Goal: Task Accomplishment & Management: Complete application form

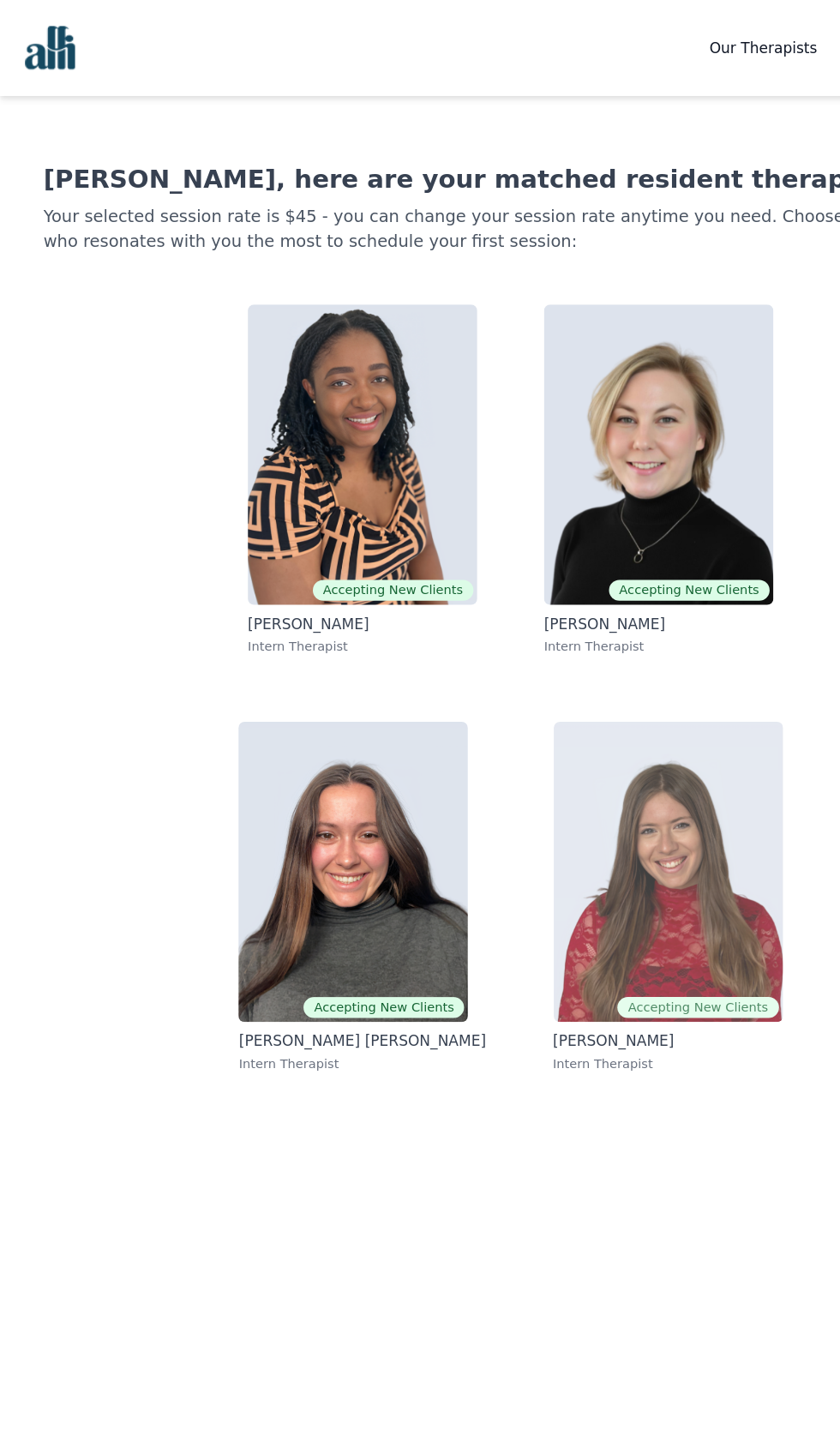
click at [572, 779] on img at bounding box center [549, 716] width 188 height 247
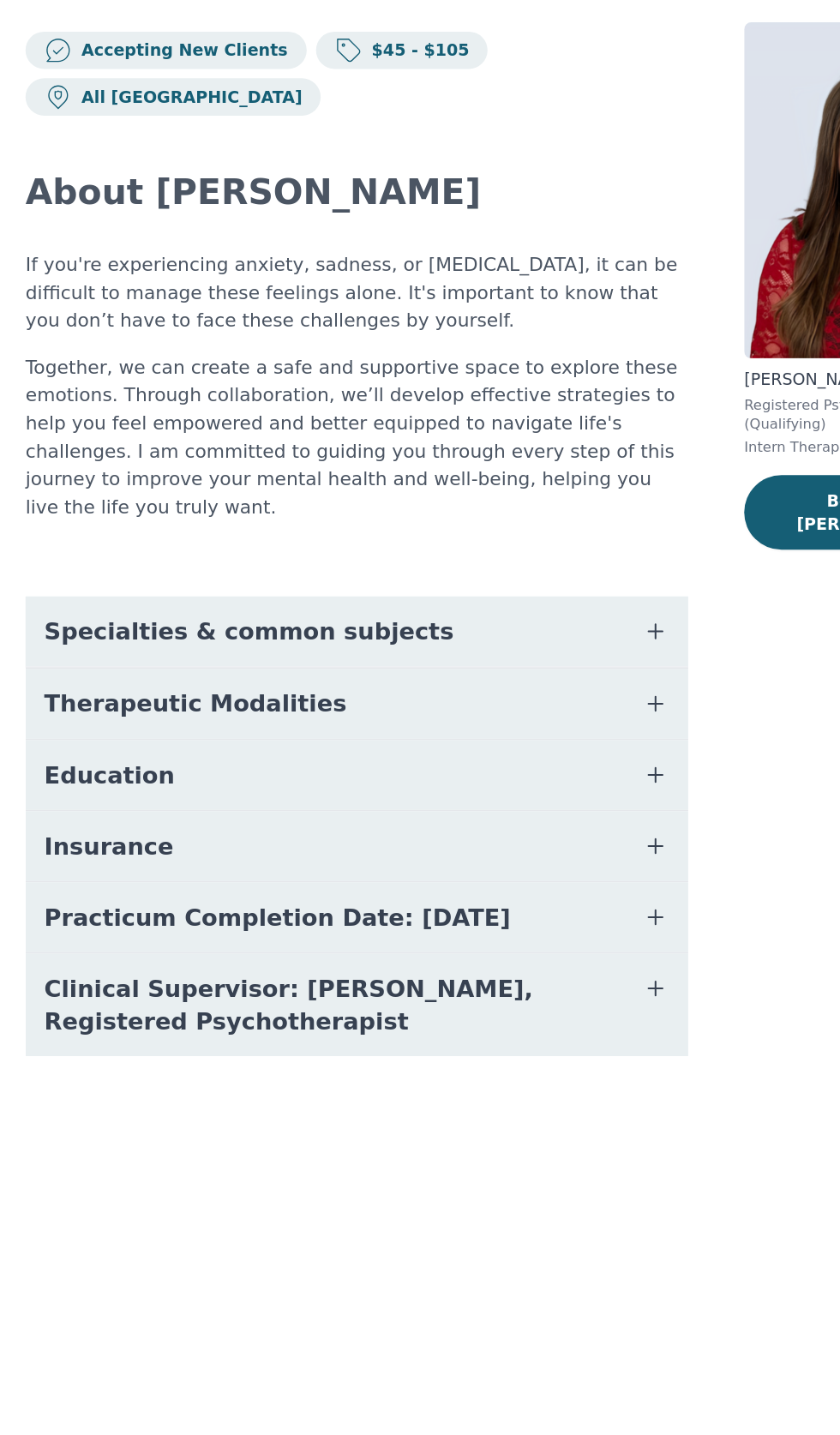
click at [538, 575] on button "Specialties & common subjects" at bounding box center [305, 567] width 487 height 51
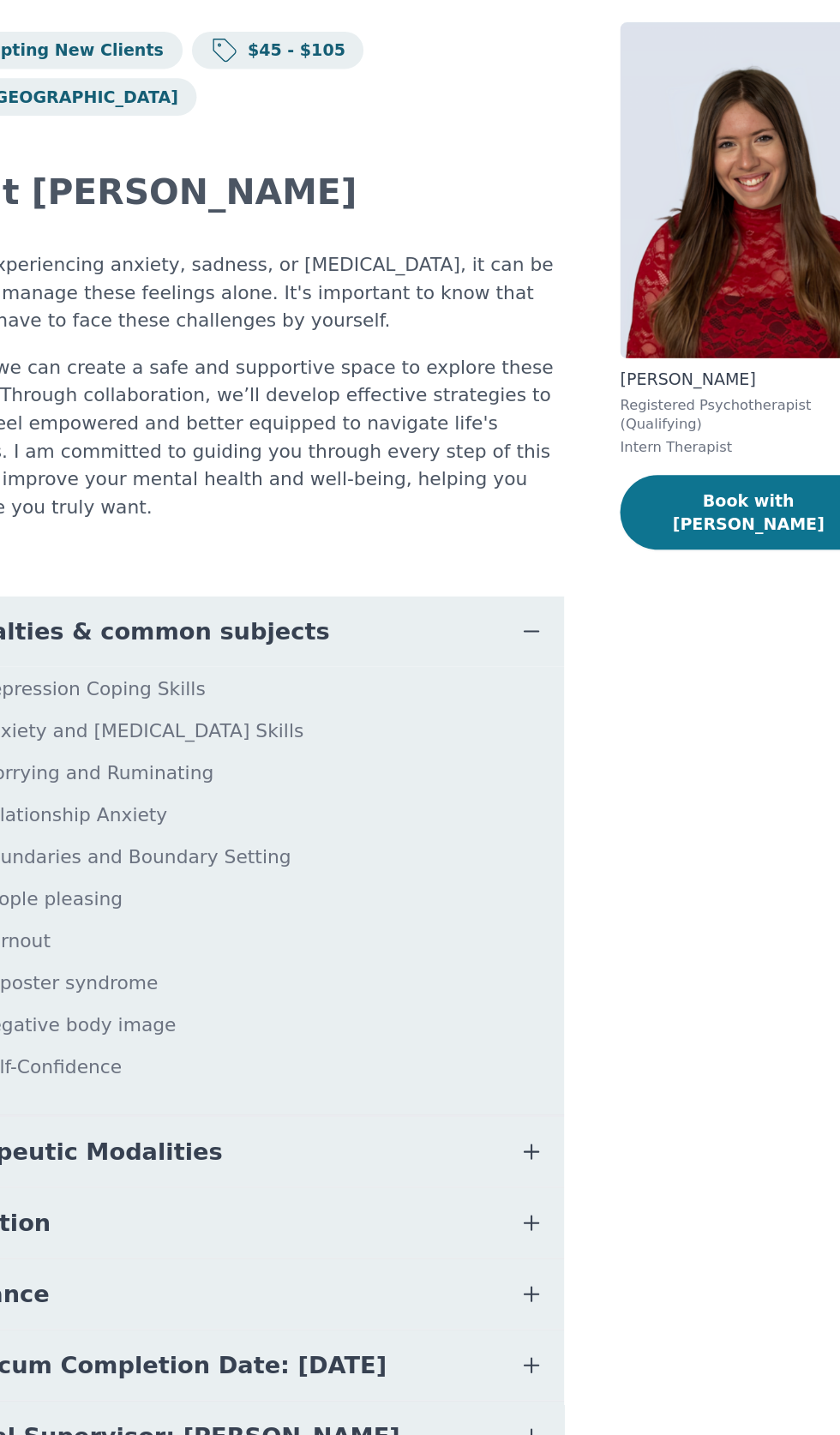
click at [671, 487] on button "Book with [PERSON_NAME]" at bounding box center [684, 480] width 188 height 55
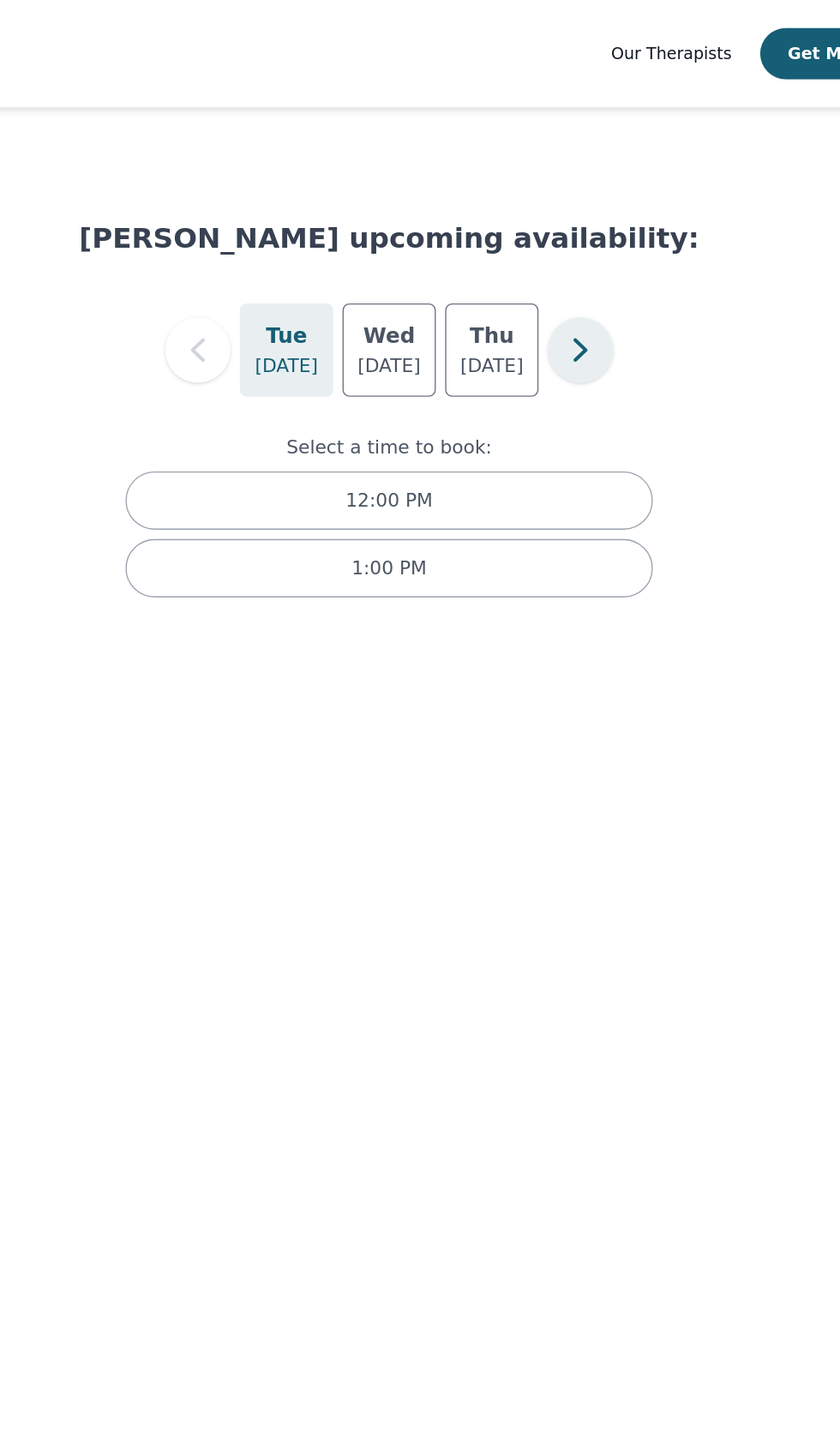
click at [576, 266] on icon "button" at bounding box center [560, 257] width 34 height 34
click at [560, 258] on icon "button" at bounding box center [560, 257] width 34 height 34
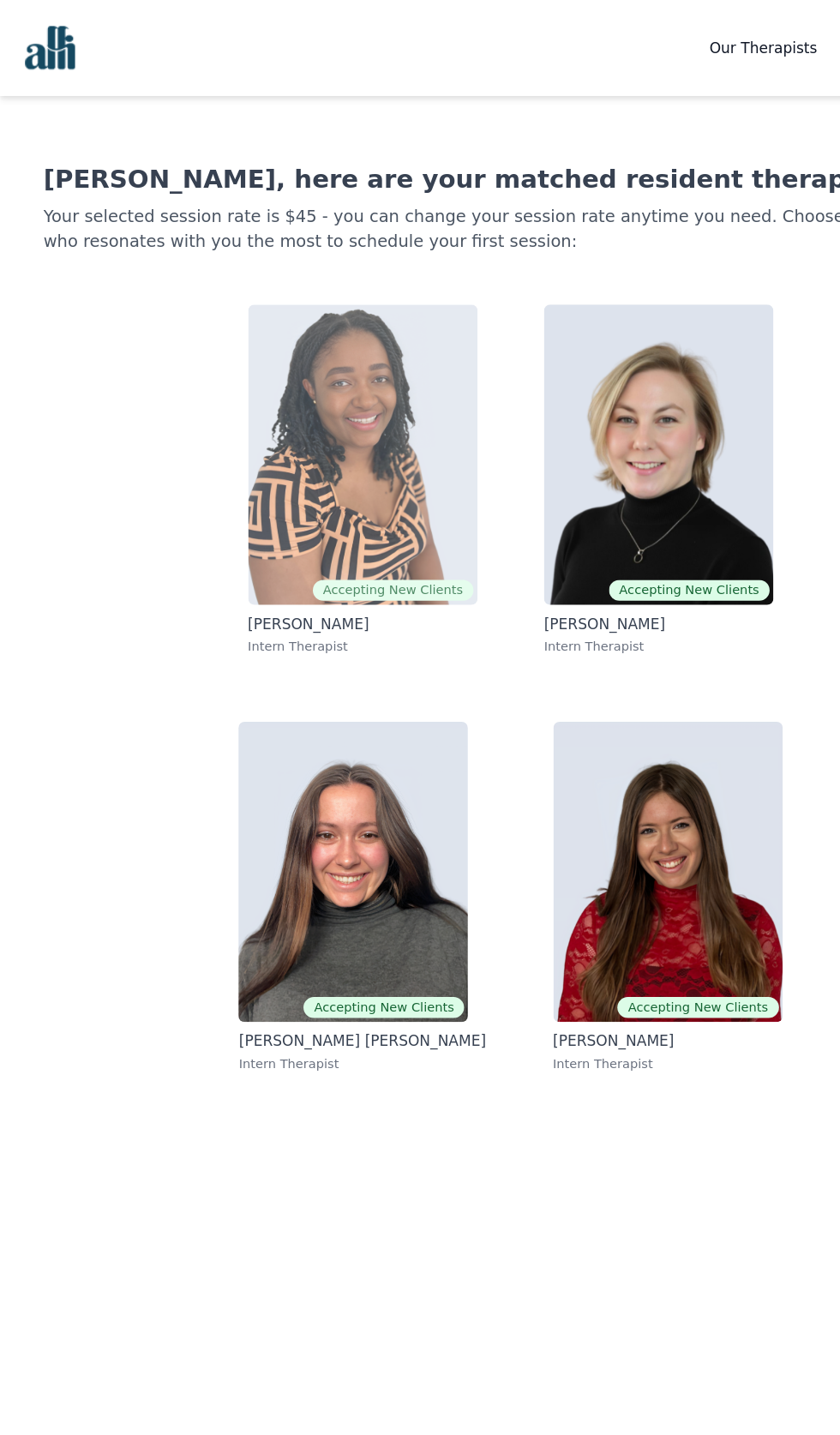
click at [311, 488] on span "Accepting New Clients" at bounding box center [323, 484] width 132 height 17
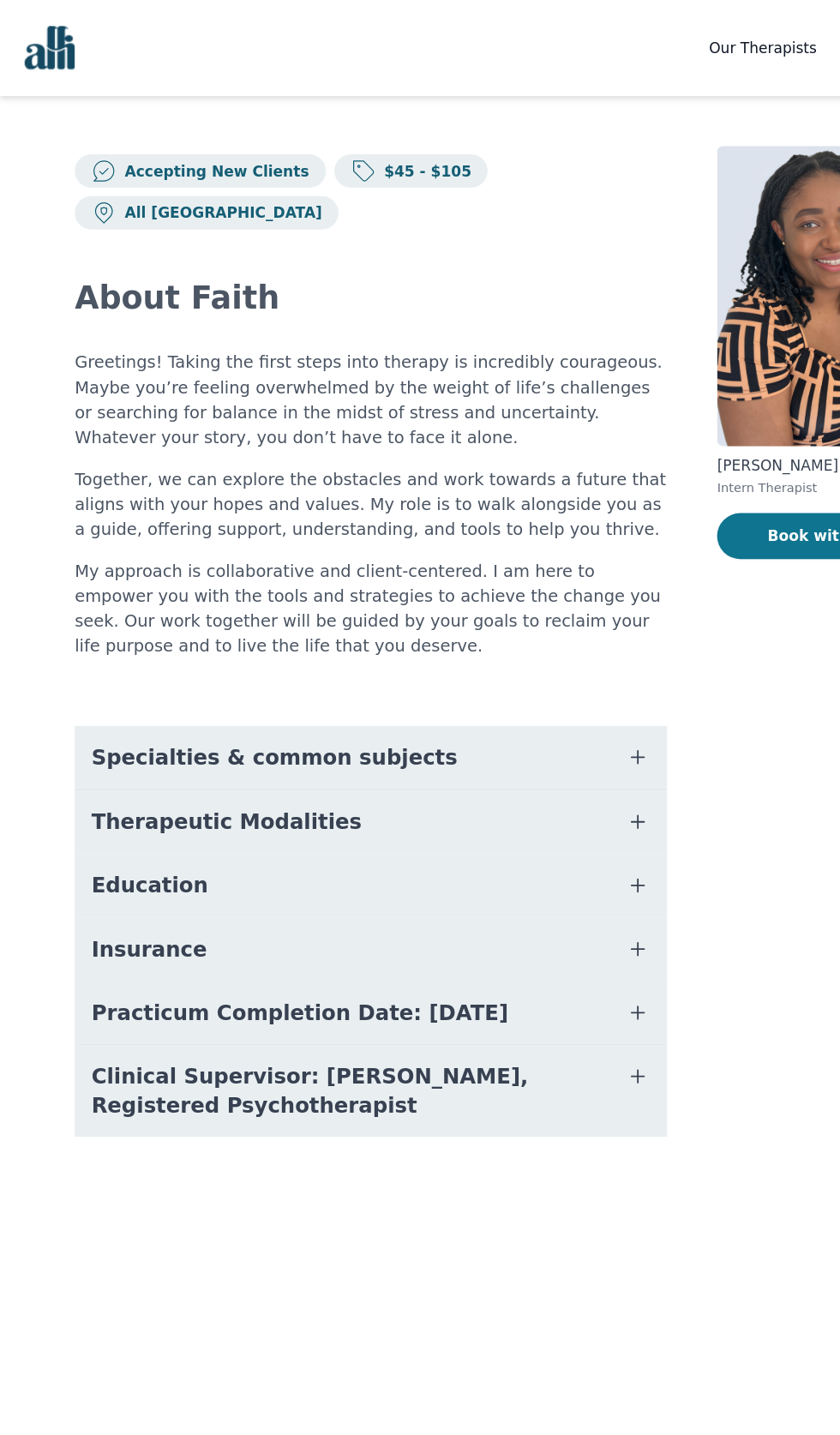
click at [632, 448] on button "Book with Faith" at bounding box center [684, 440] width 188 height 38
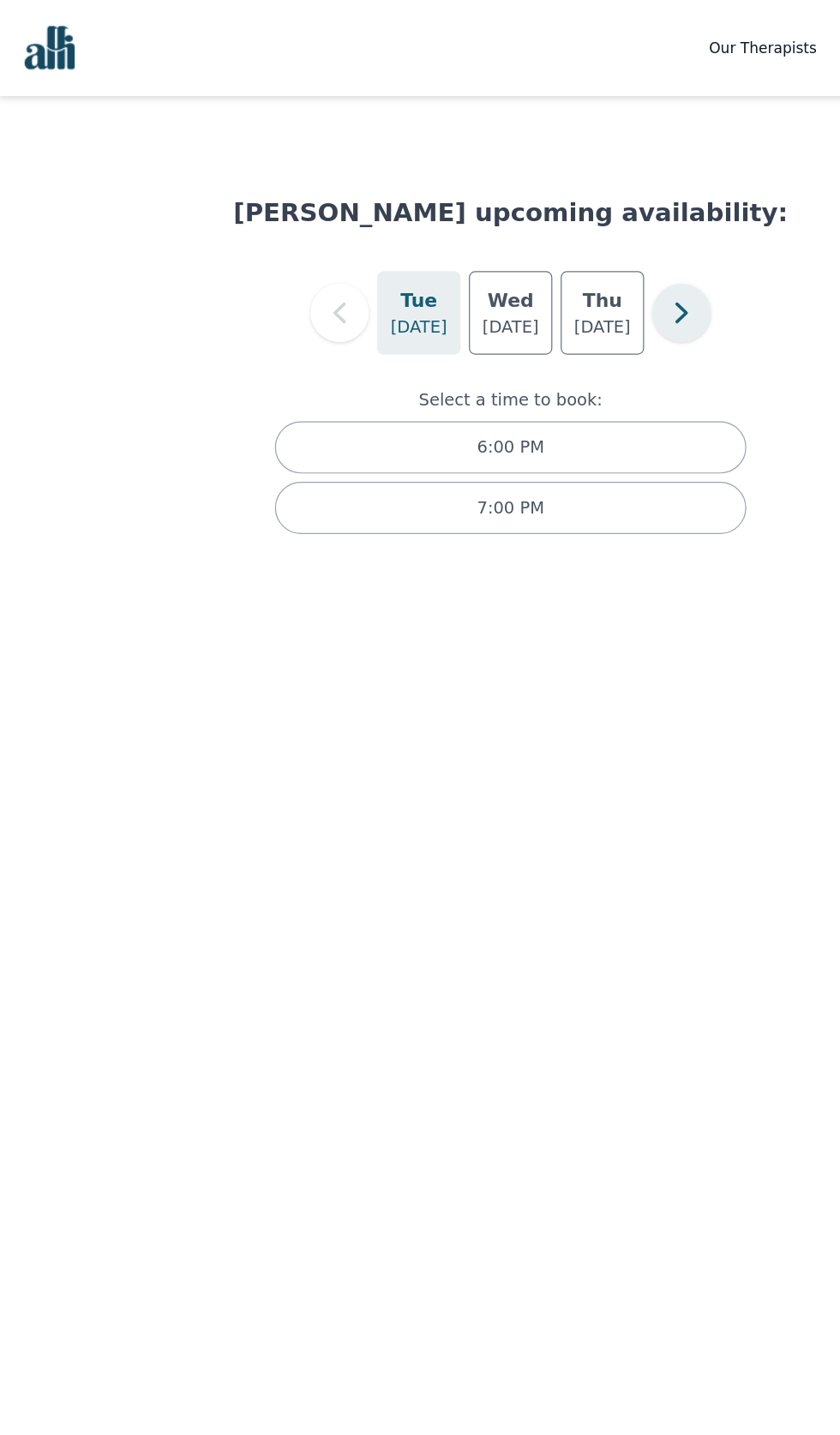
click at [583, 262] on button "button" at bounding box center [560, 257] width 48 height 48
click at [392, 248] on div "[DATE]" at bounding box center [420, 257] width 69 height 69
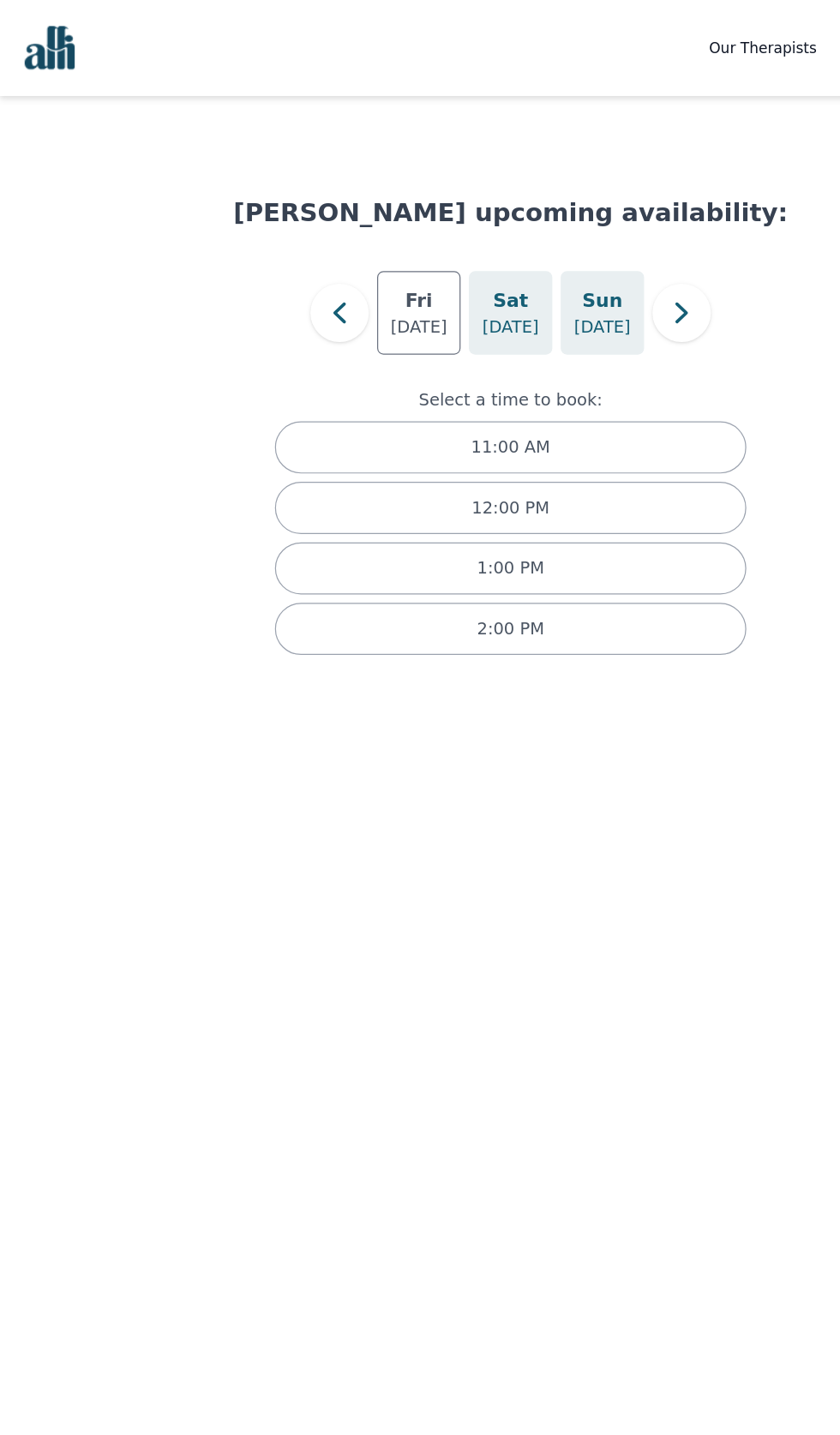
click at [505, 277] on p "[DATE]" at bounding box center [495, 269] width 47 height 20
click at [437, 273] on p "[DATE]" at bounding box center [420, 269] width 47 height 20
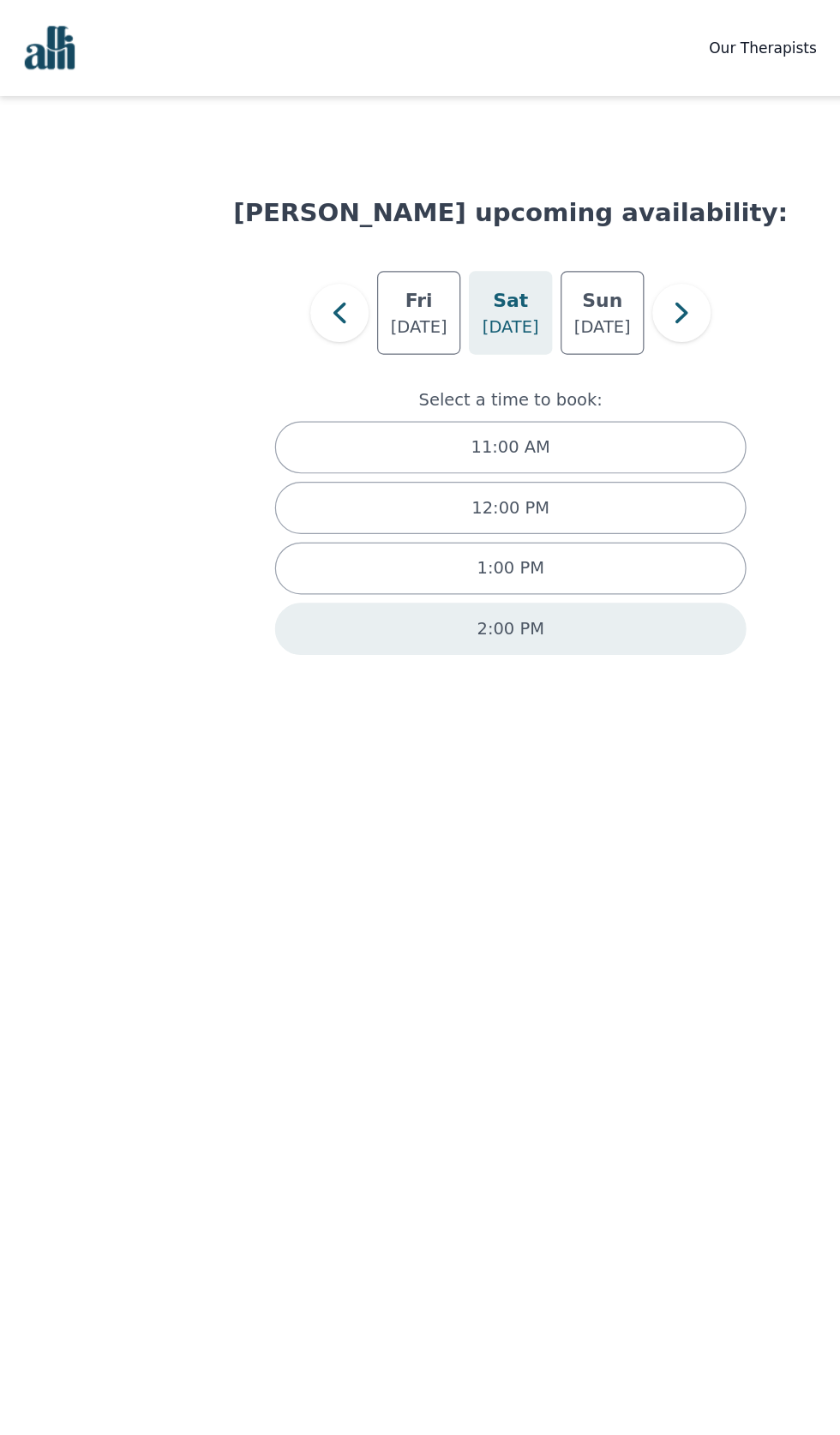
click at [453, 535] on div "2:00 PM" at bounding box center [420, 517] width 387 height 43
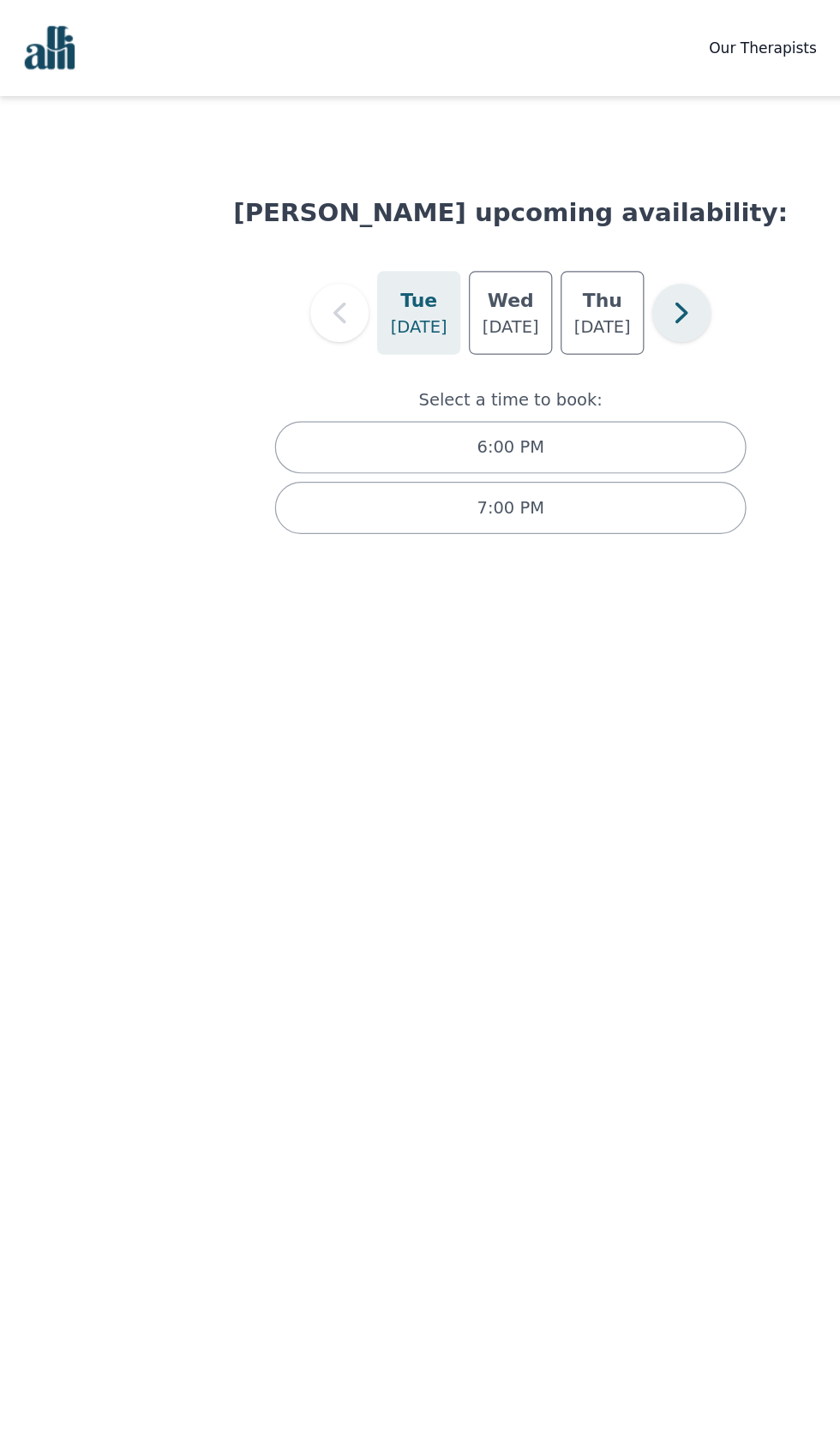
click at [560, 259] on icon "button" at bounding box center [560, 257] width 34 height 34
click at [499, 271] on p "[DATE]" at bounding box center [495, 269] width 47 height 20
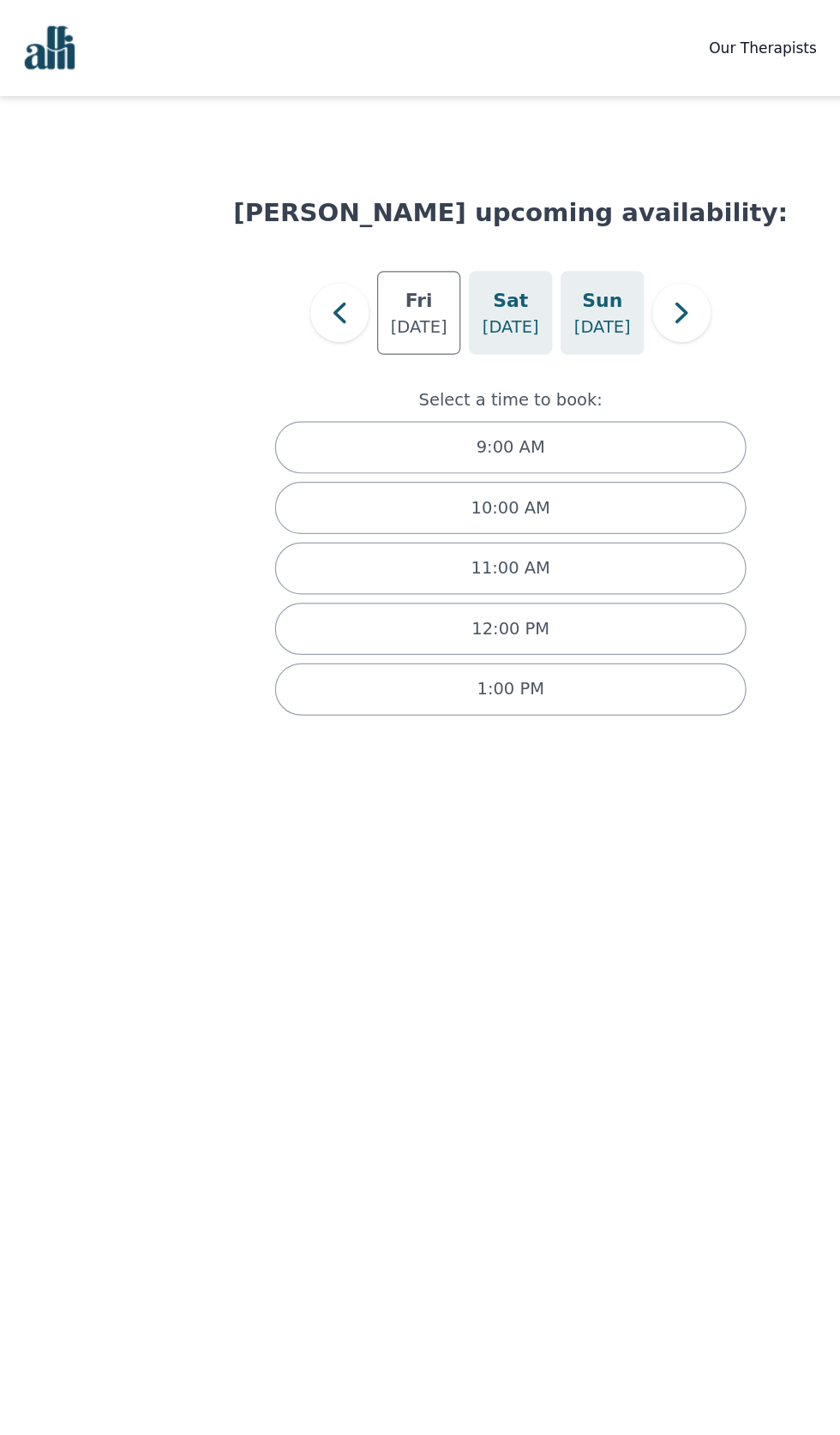
click at [431, 248] on h5 "Sat" at bounding box center [419, 247] width 29 height 24
click at [368, 274] on p "[DATE]" at bounding box center [344, 269] width 47 height 20
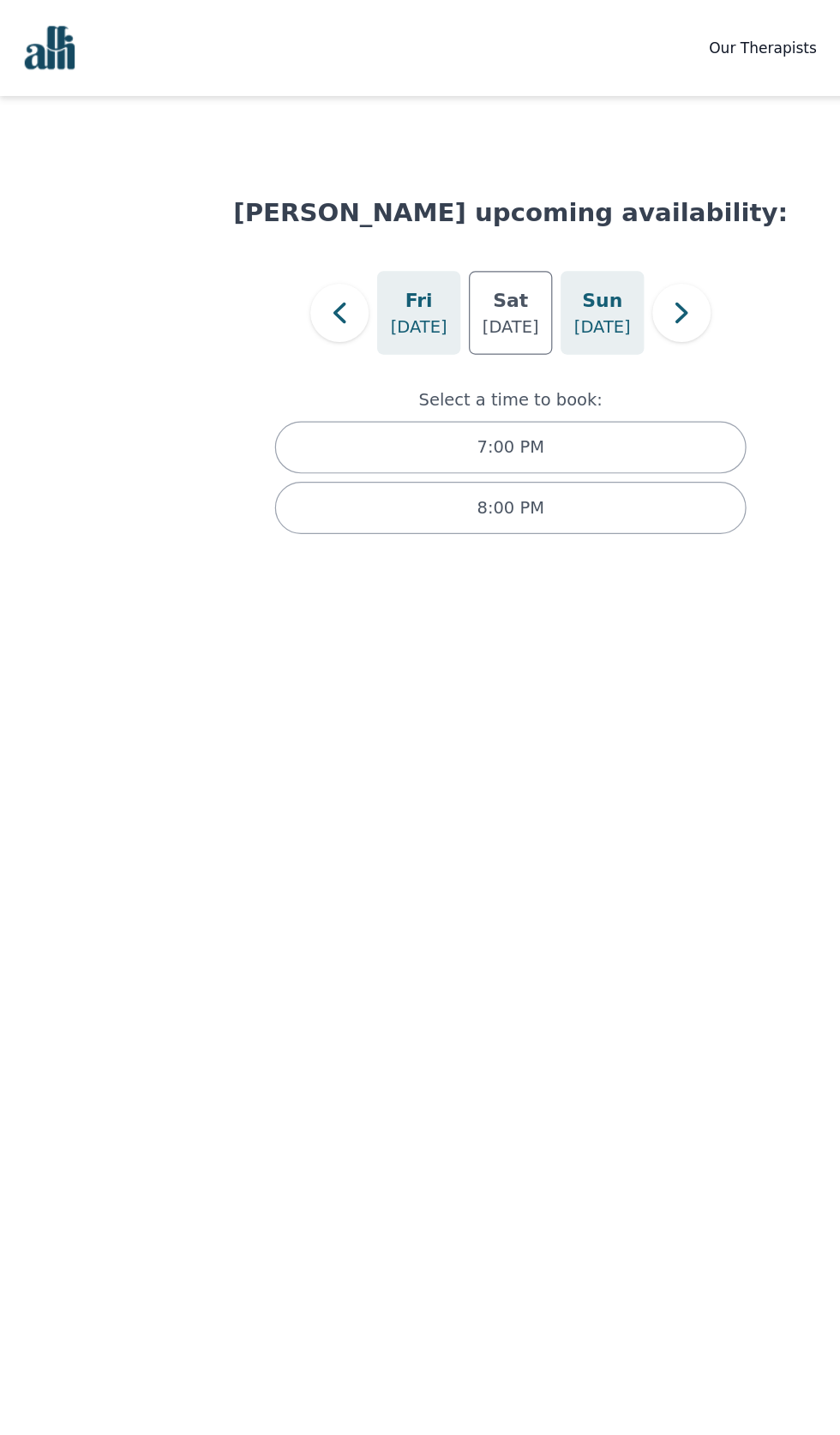
click at [501, 270] on p "[DATE]" at bounding box center [495, 269] width 47 height 20
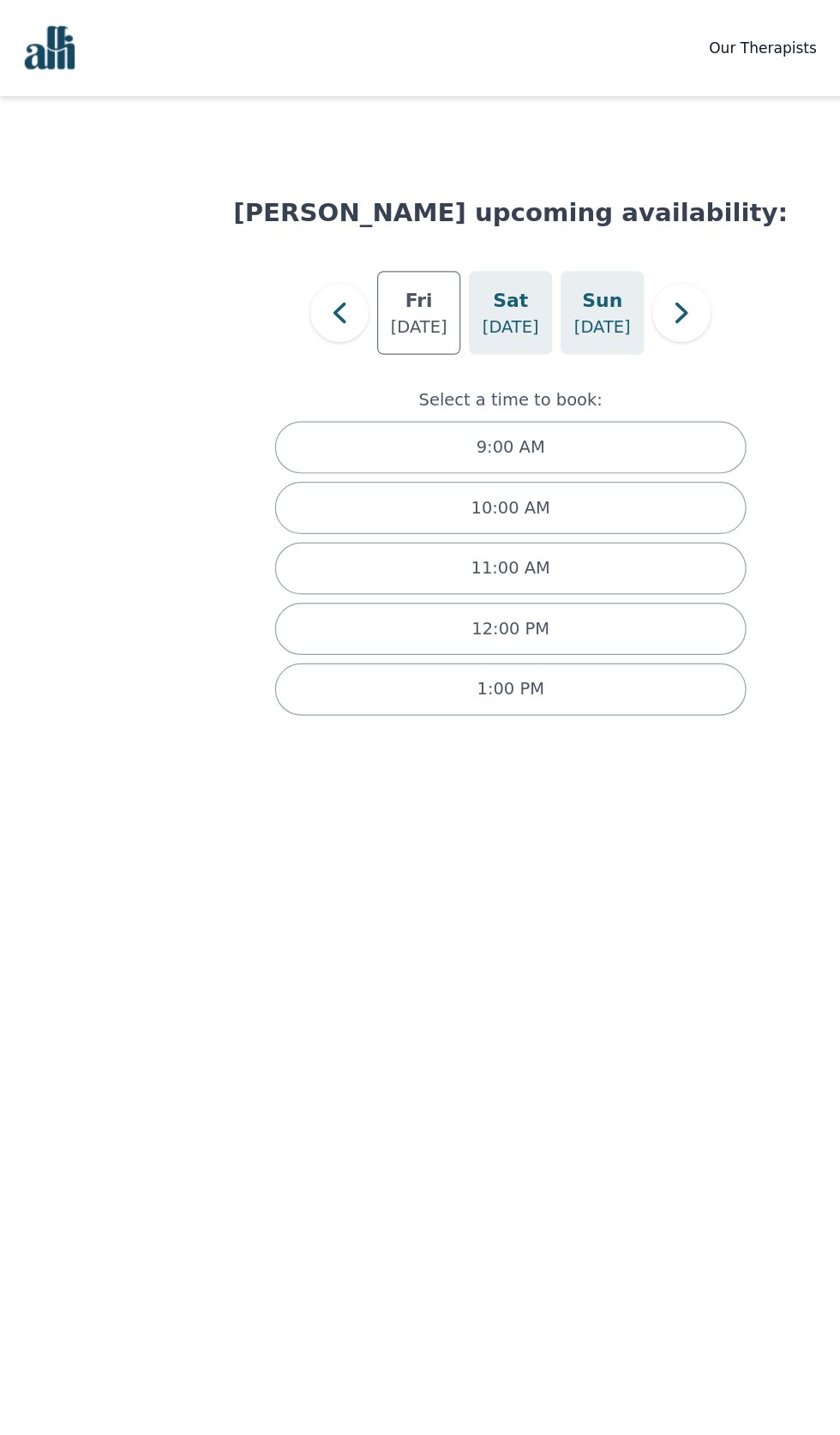
click at [414, 270] on p "[DATE]" at bounding box center [420, 269] width 47 height 20
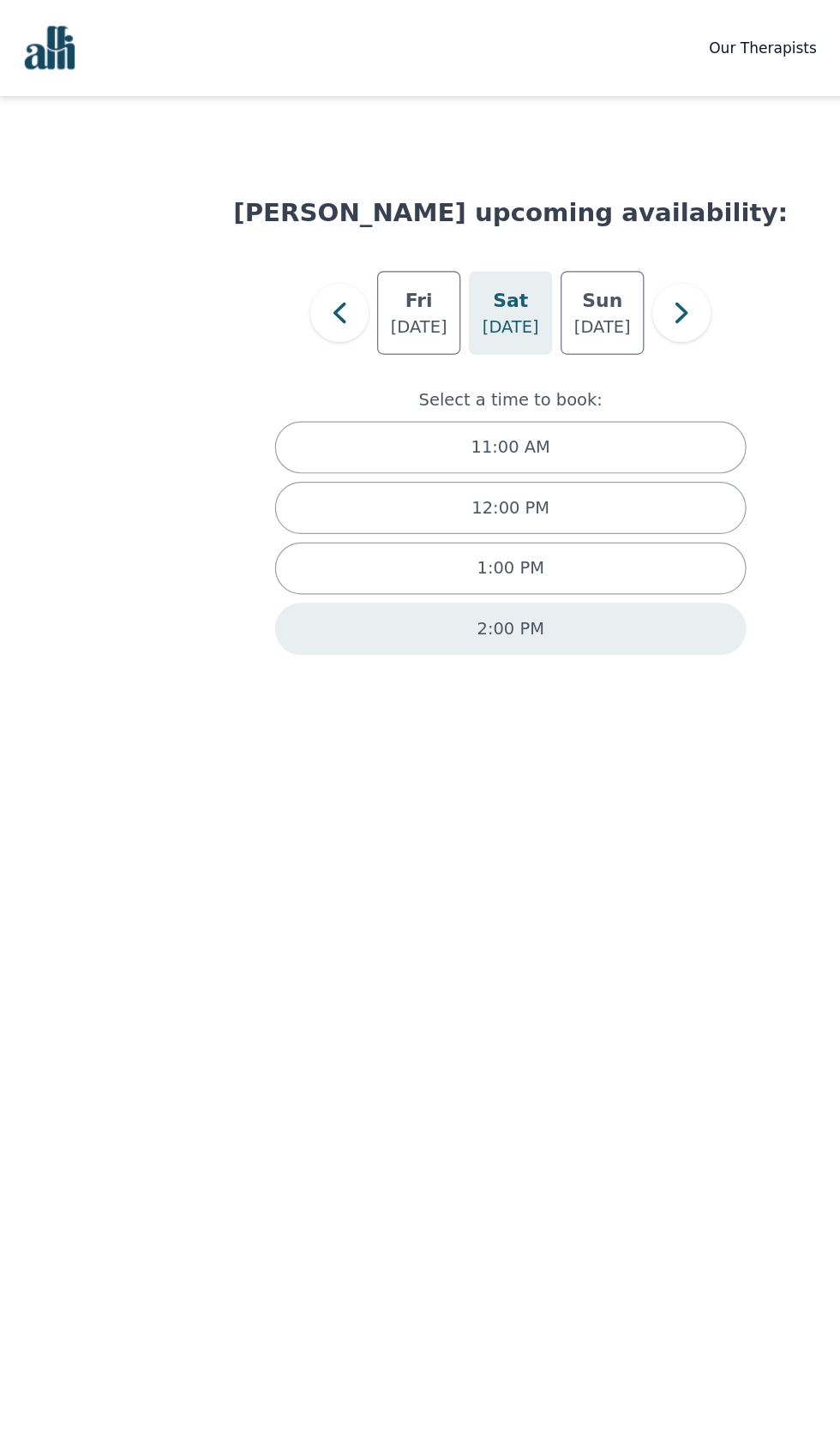
click at [474, 525] on div "2:00 PM" at bounding box center [420, 517] width 387 height 43
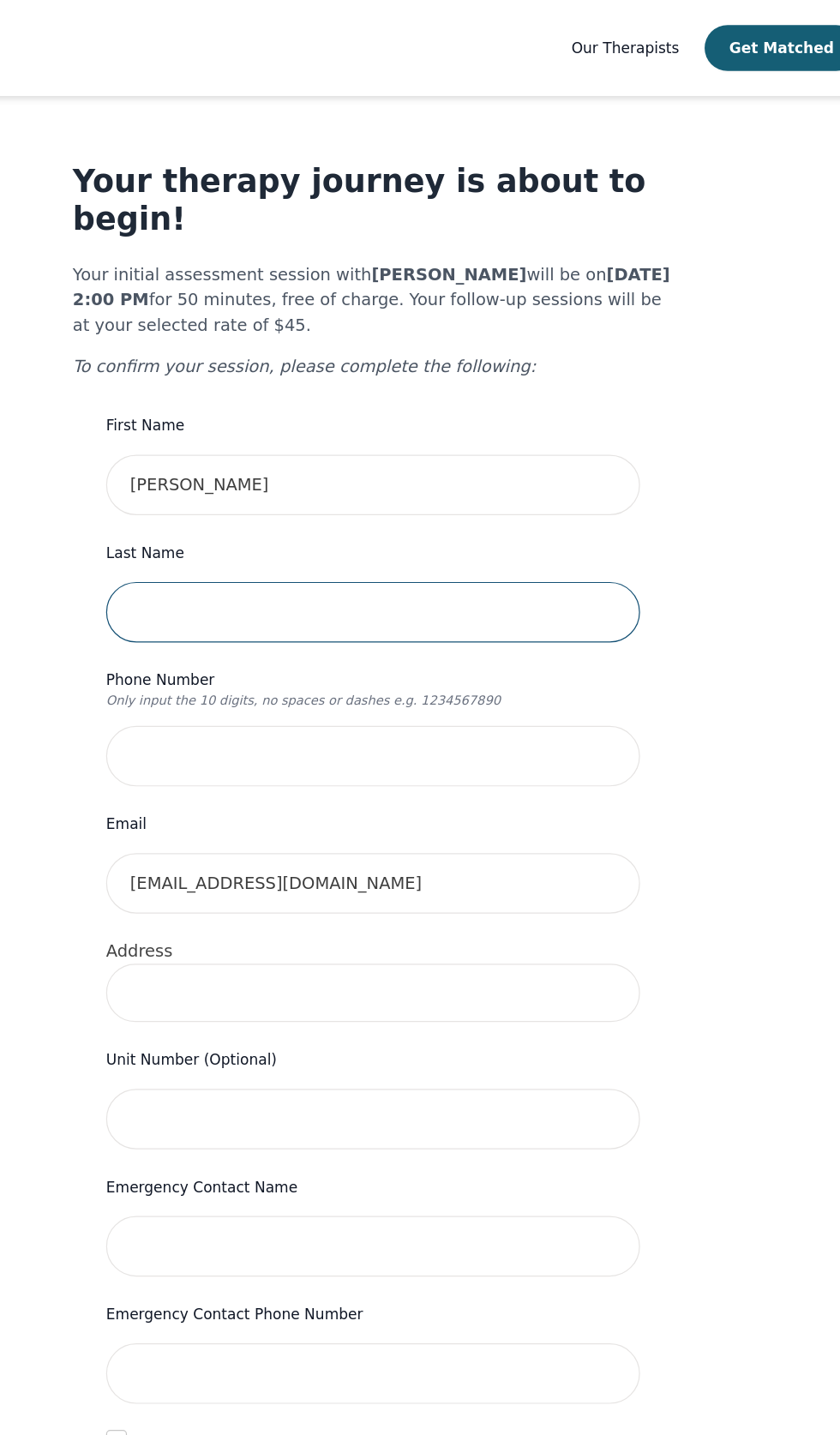
click at [558, 502] on input "text" at bounding box center [420, 503] width 438 height 49
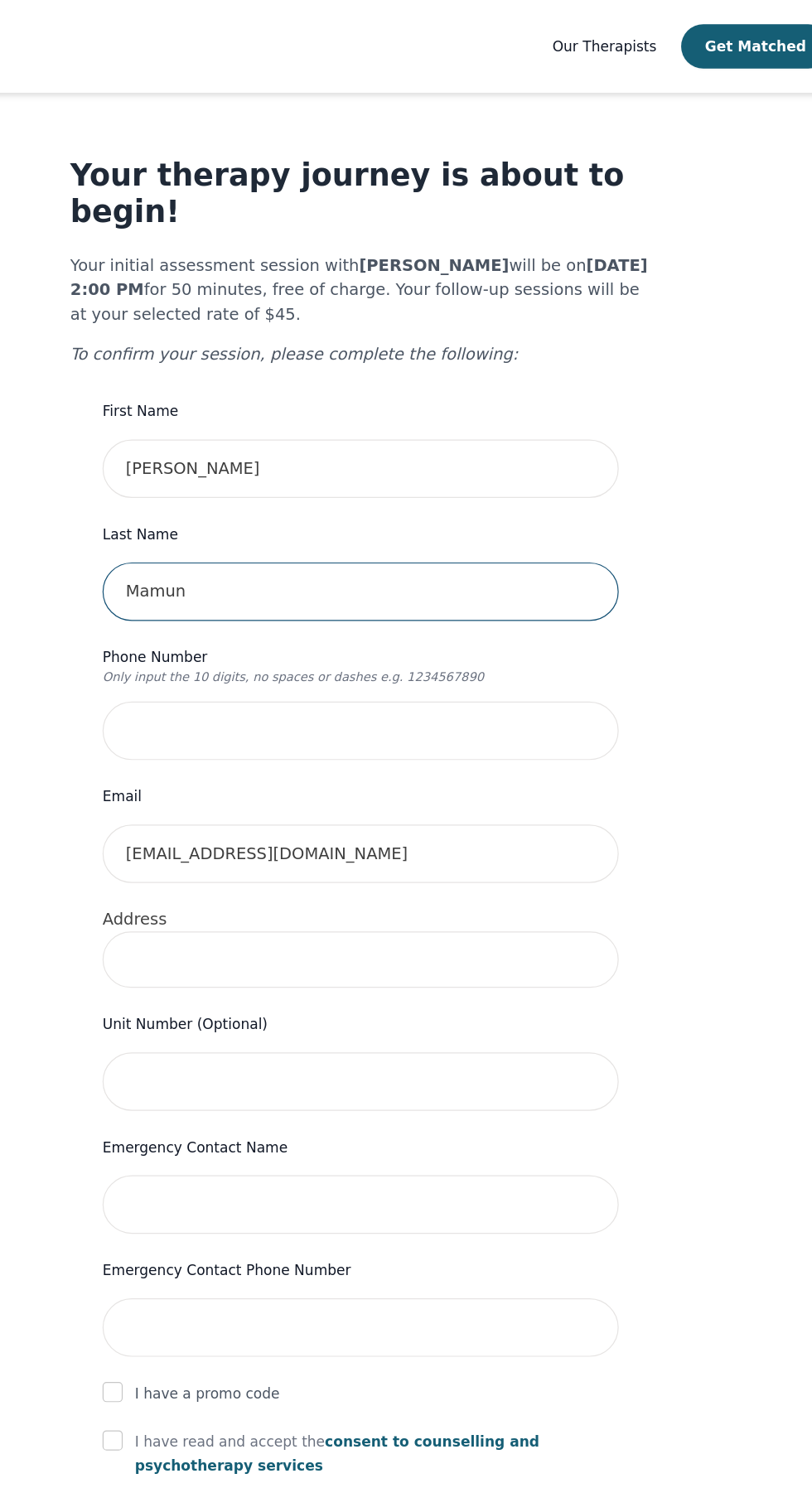
type input "Mamun"
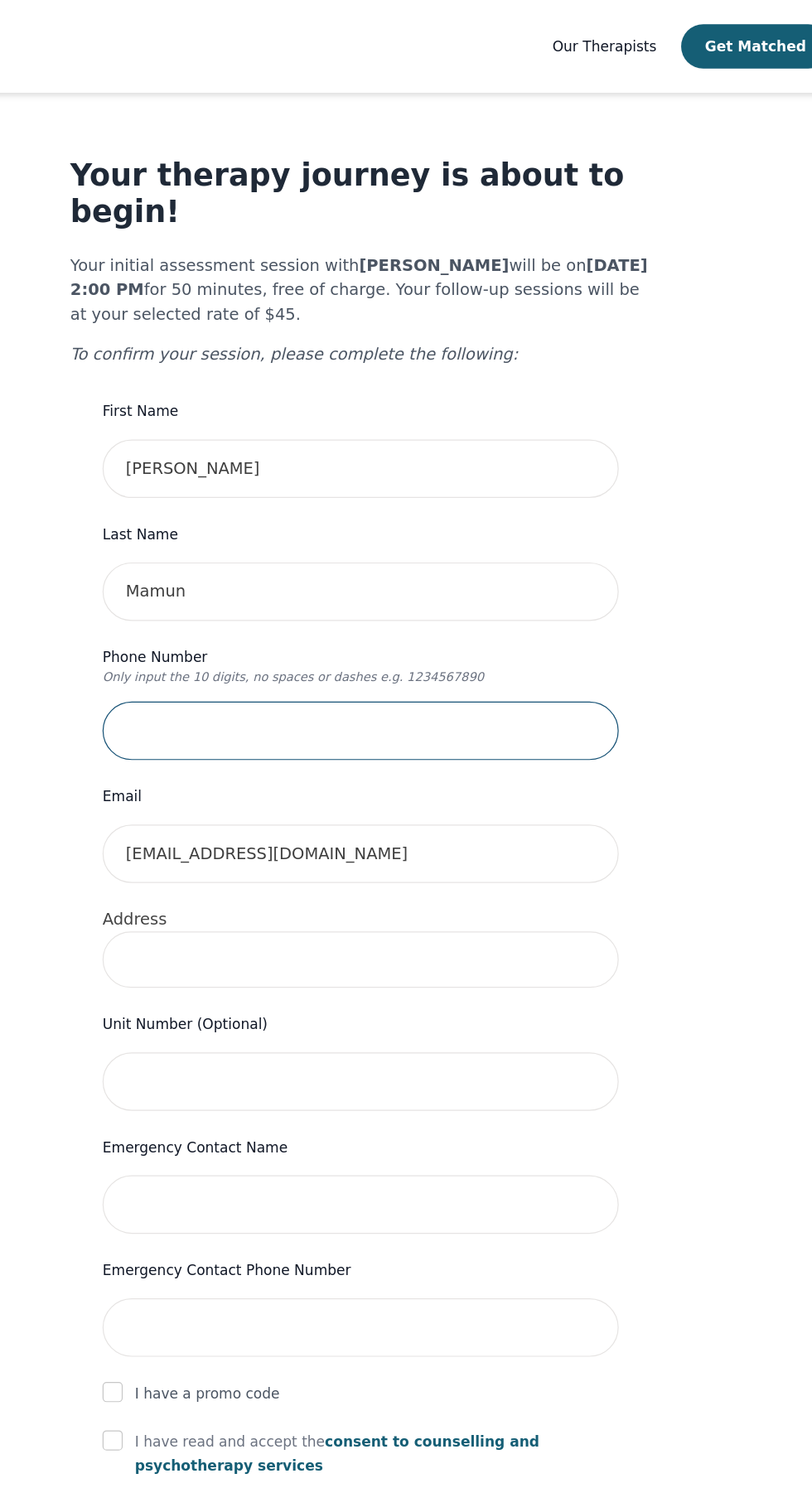
click at [586, 605] on input "tel" at bounding box center [406, 600] width 424 height 48
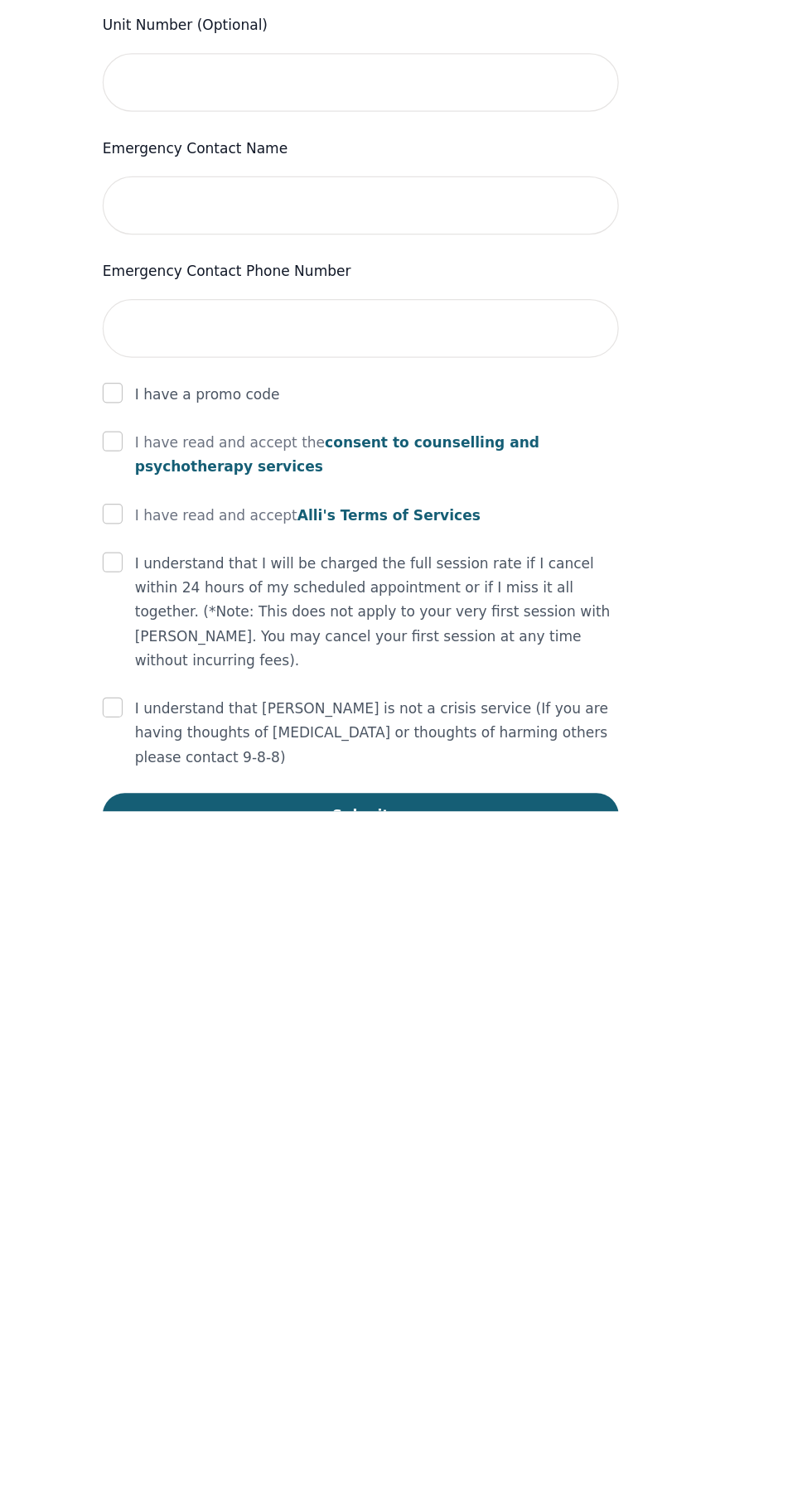
type input "6475814960"
click at [200, 1192] on input "checkbox" at bounding box center [202, 1183] width 16 height 16
checkbox input "true"
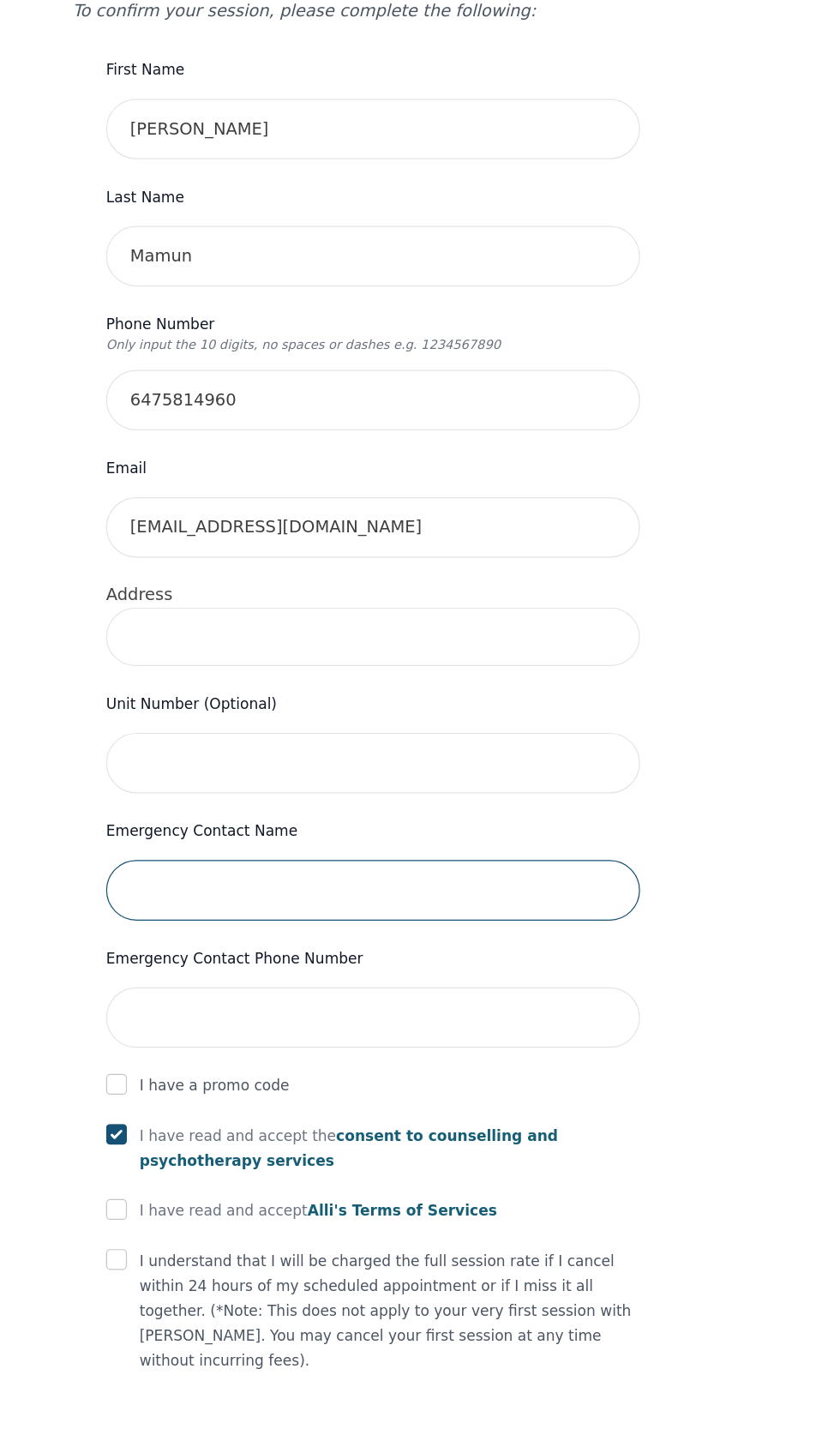
click at [411, 1032] on input "text" at bounding box center [420, 1024] width 438 height 49
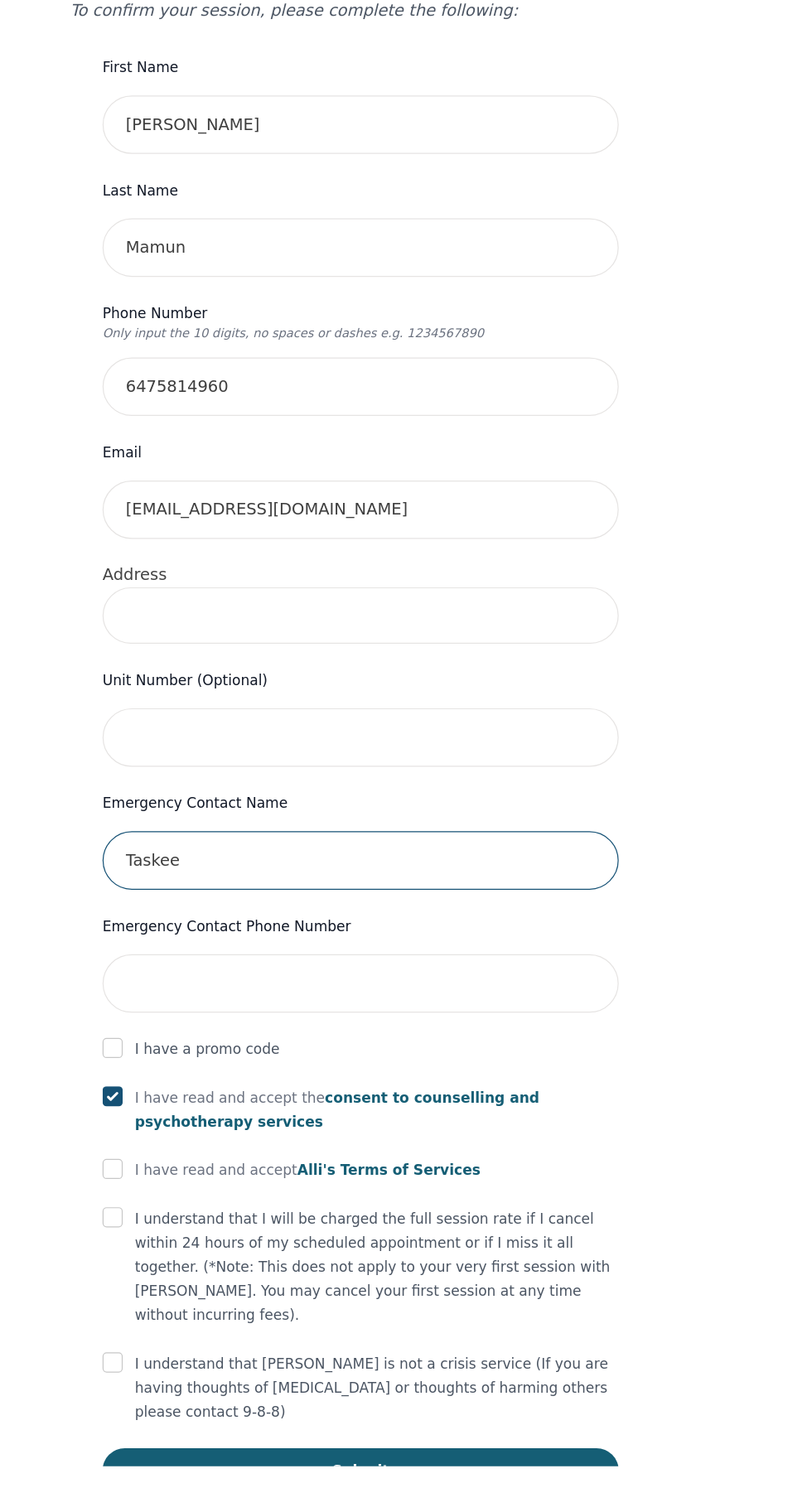
type input "Taskee"
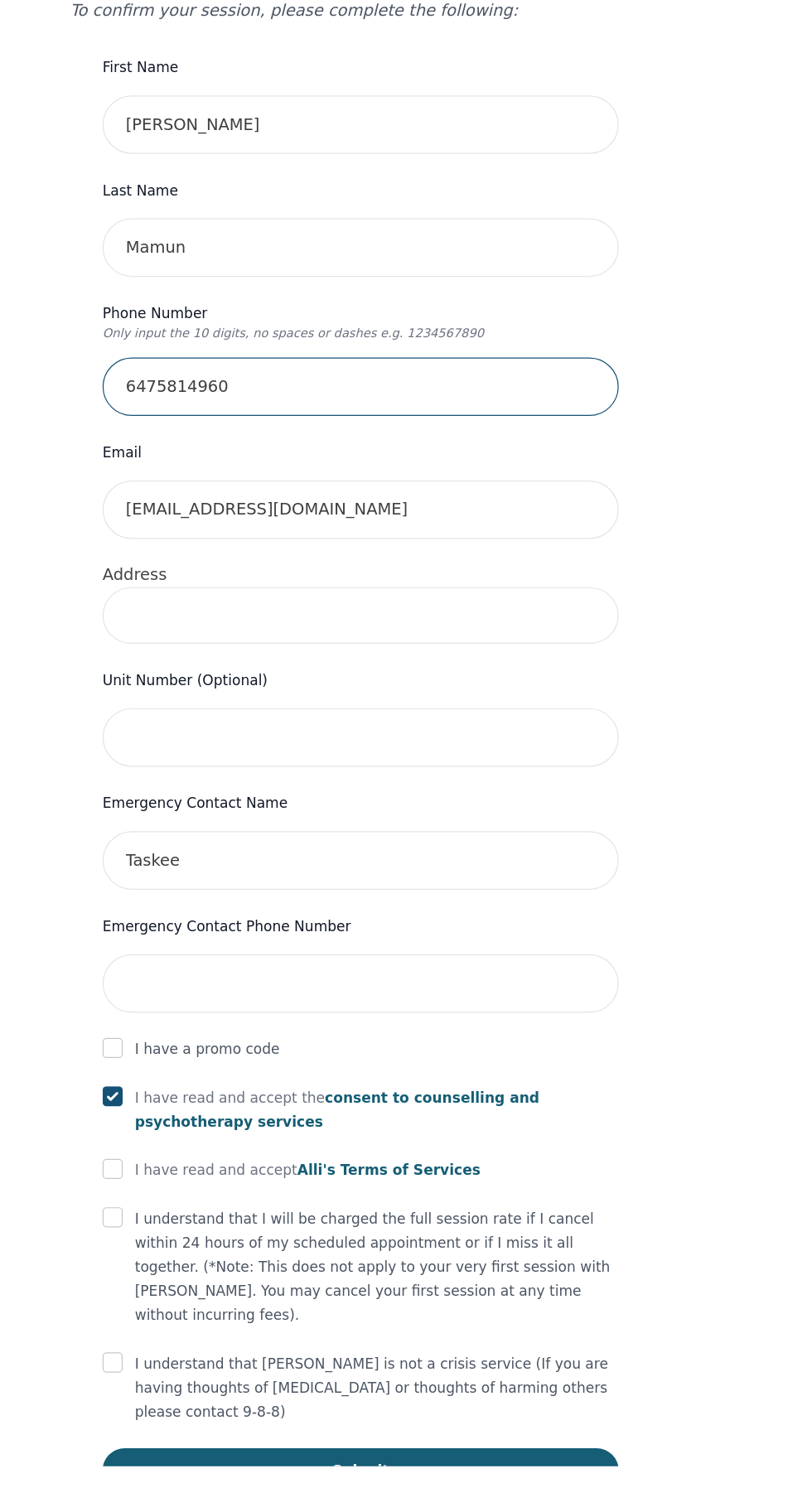
click at [591, 604] on input "6475814960" at bounding box center [406, 600] width 424 height 48
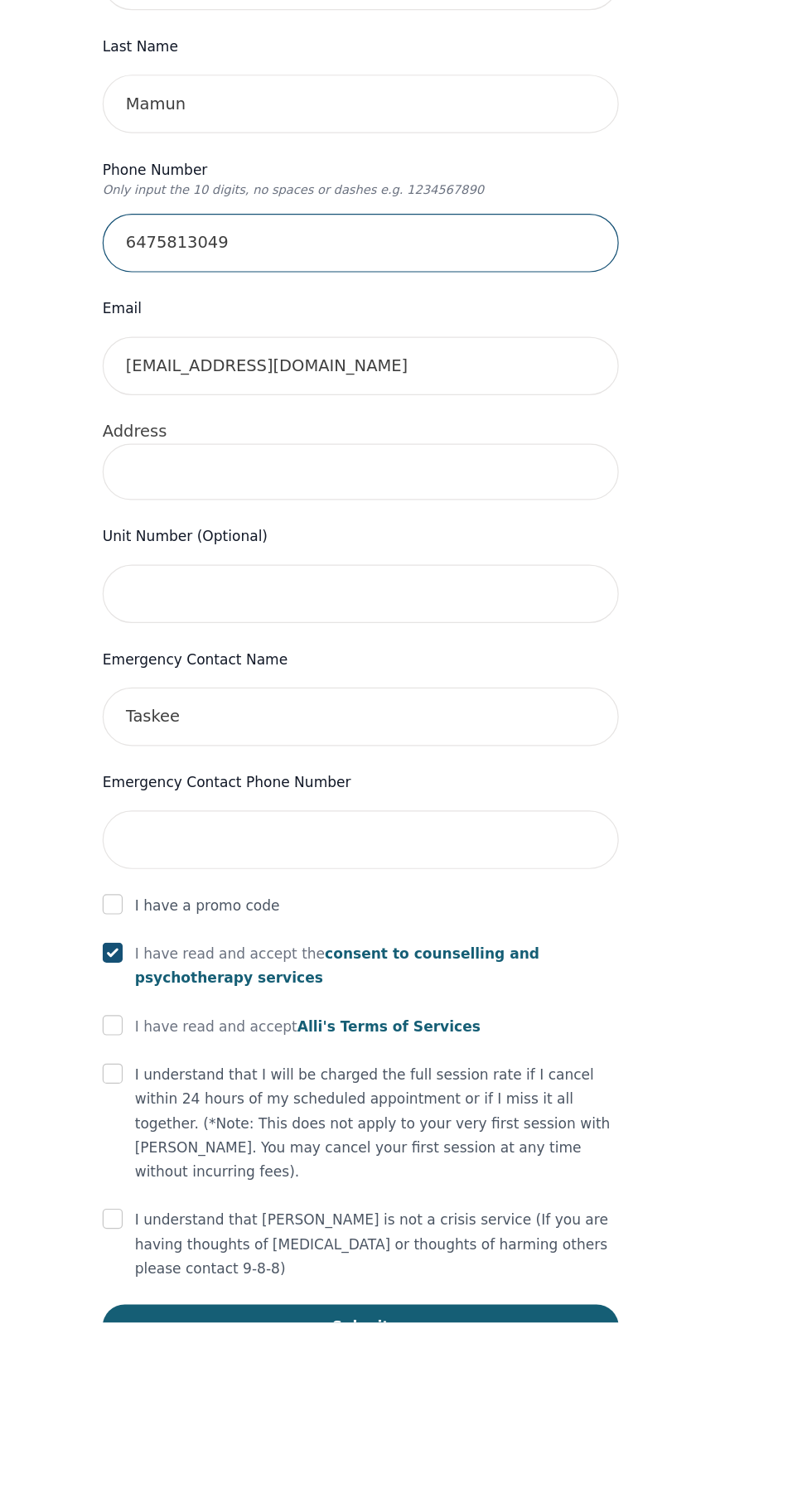
type input "6475813049"
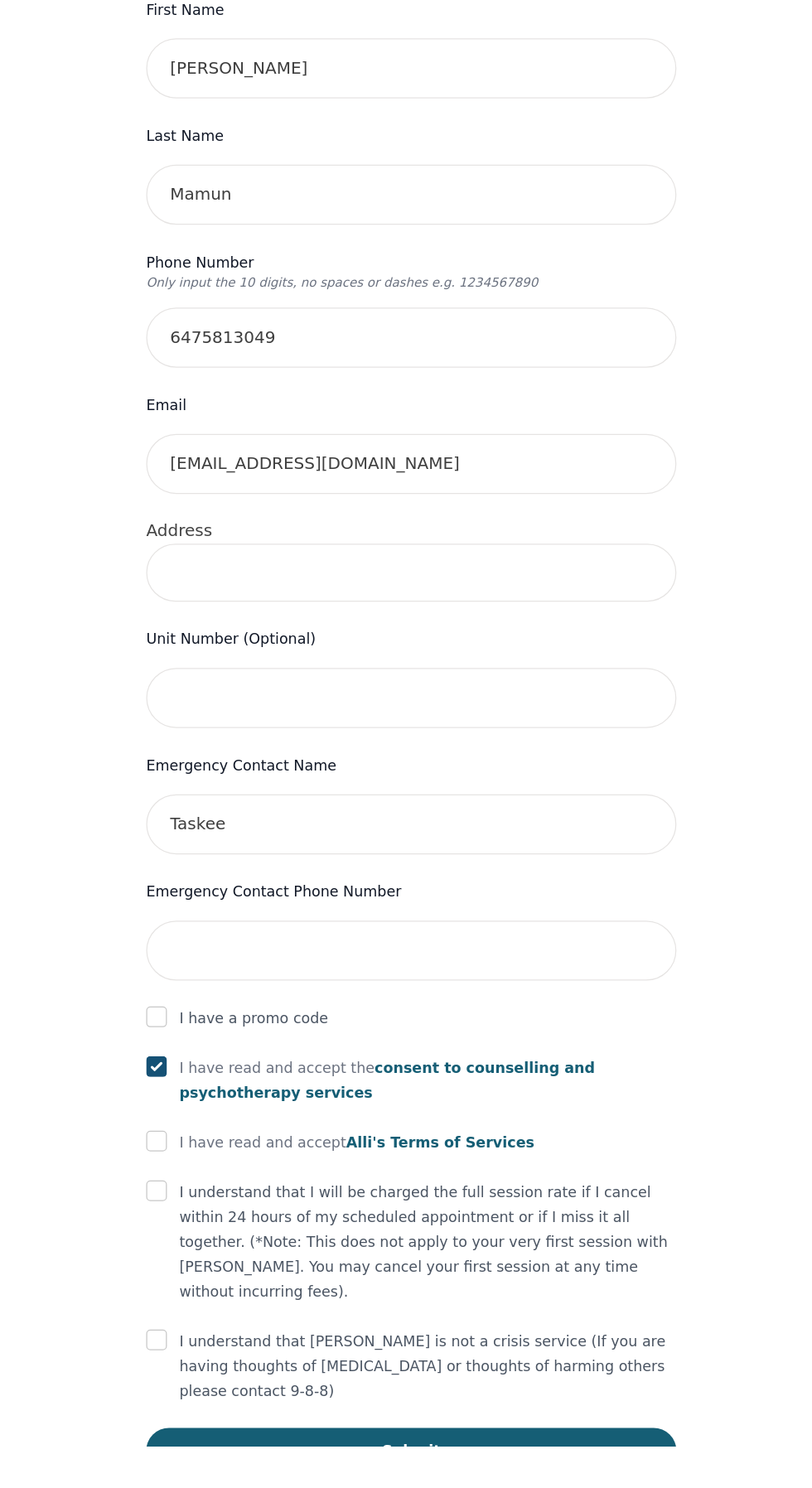
click at [508, 796] on input at bounding box center [406, 788] width 424 height 47
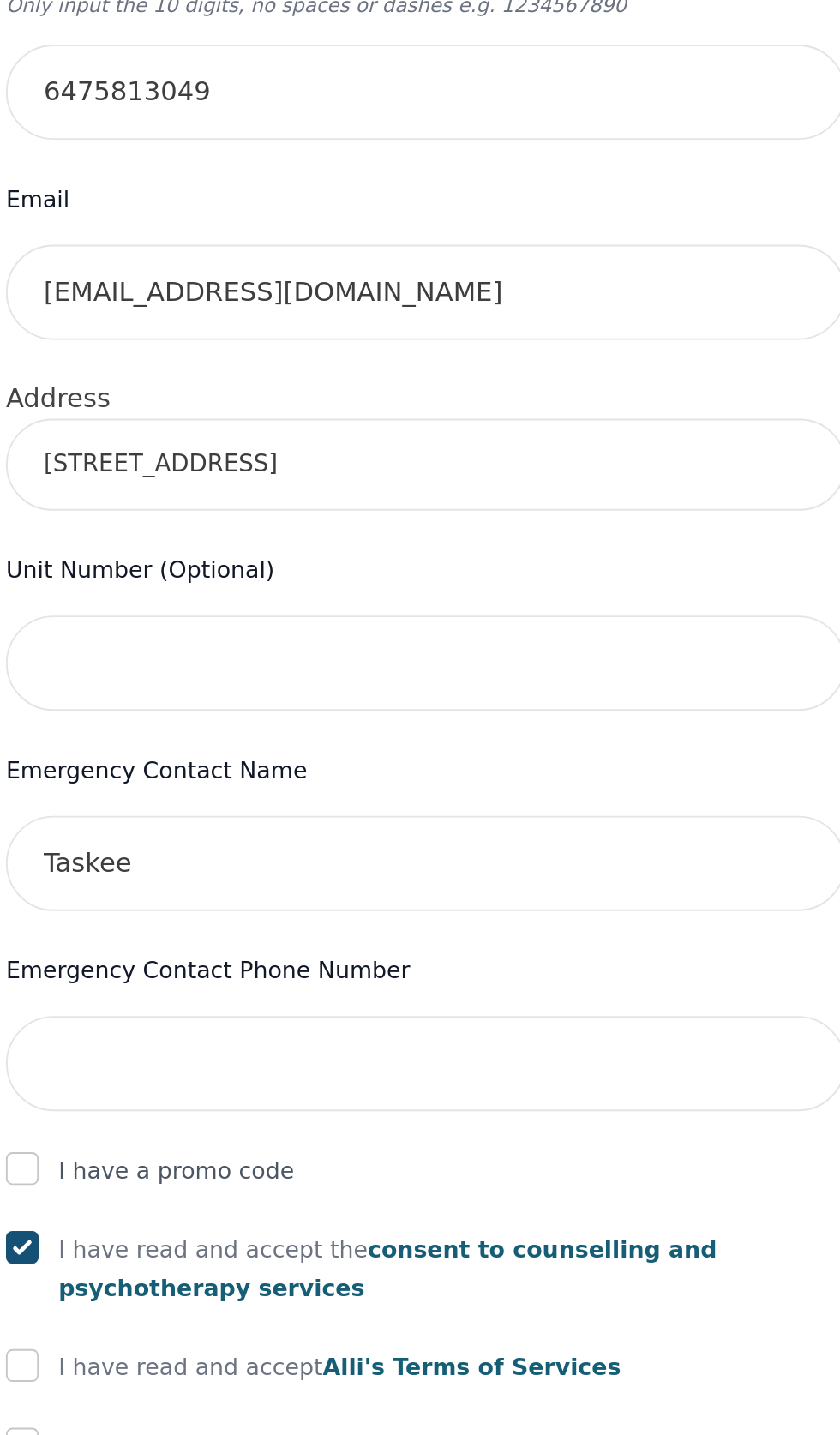
type input "[STREET_ADDRESS][PERSON_NAME]"
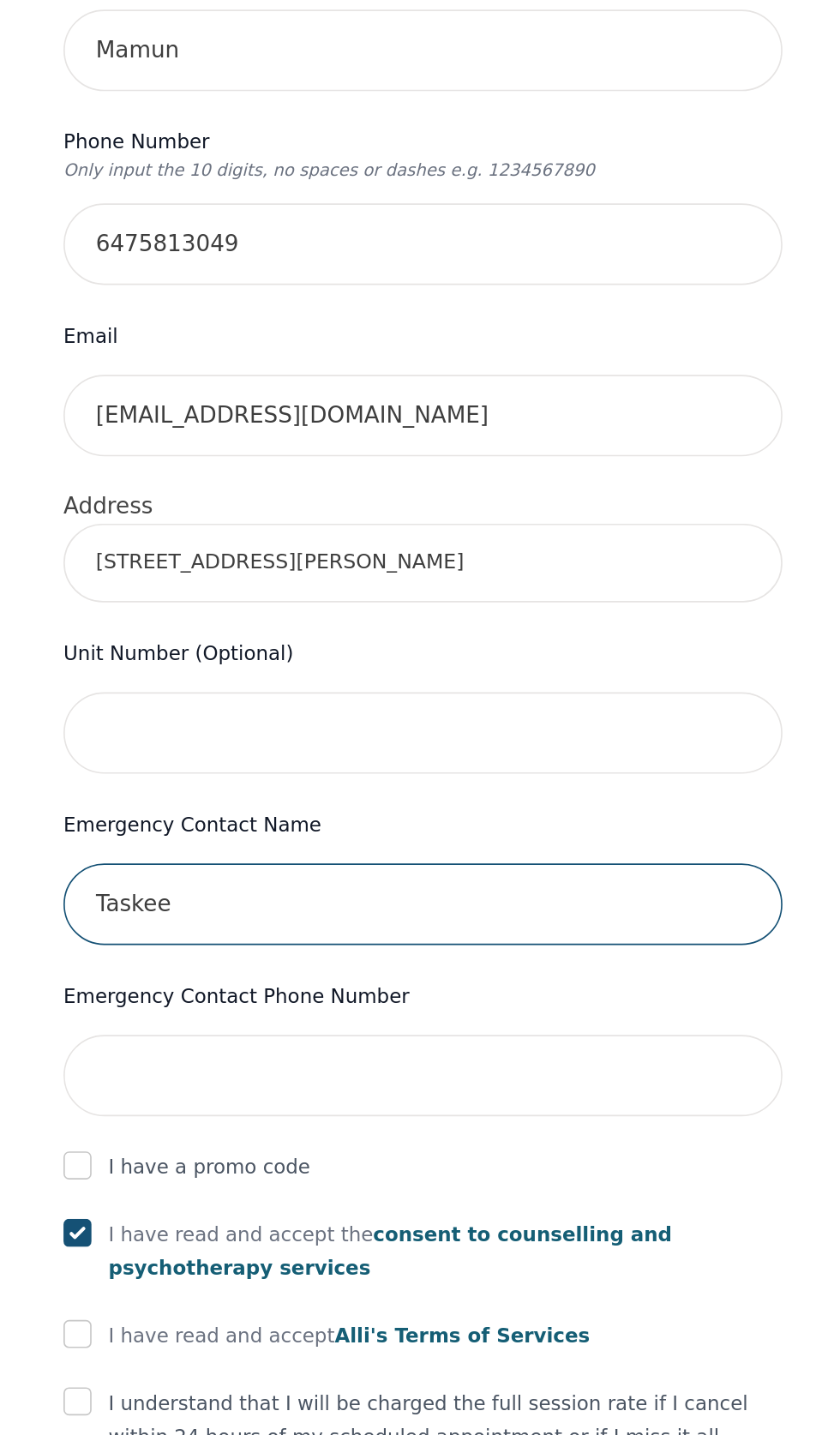
click at [562, 1036] on input "Taskee" at bounding box center [420, 1024] width 438 height 49
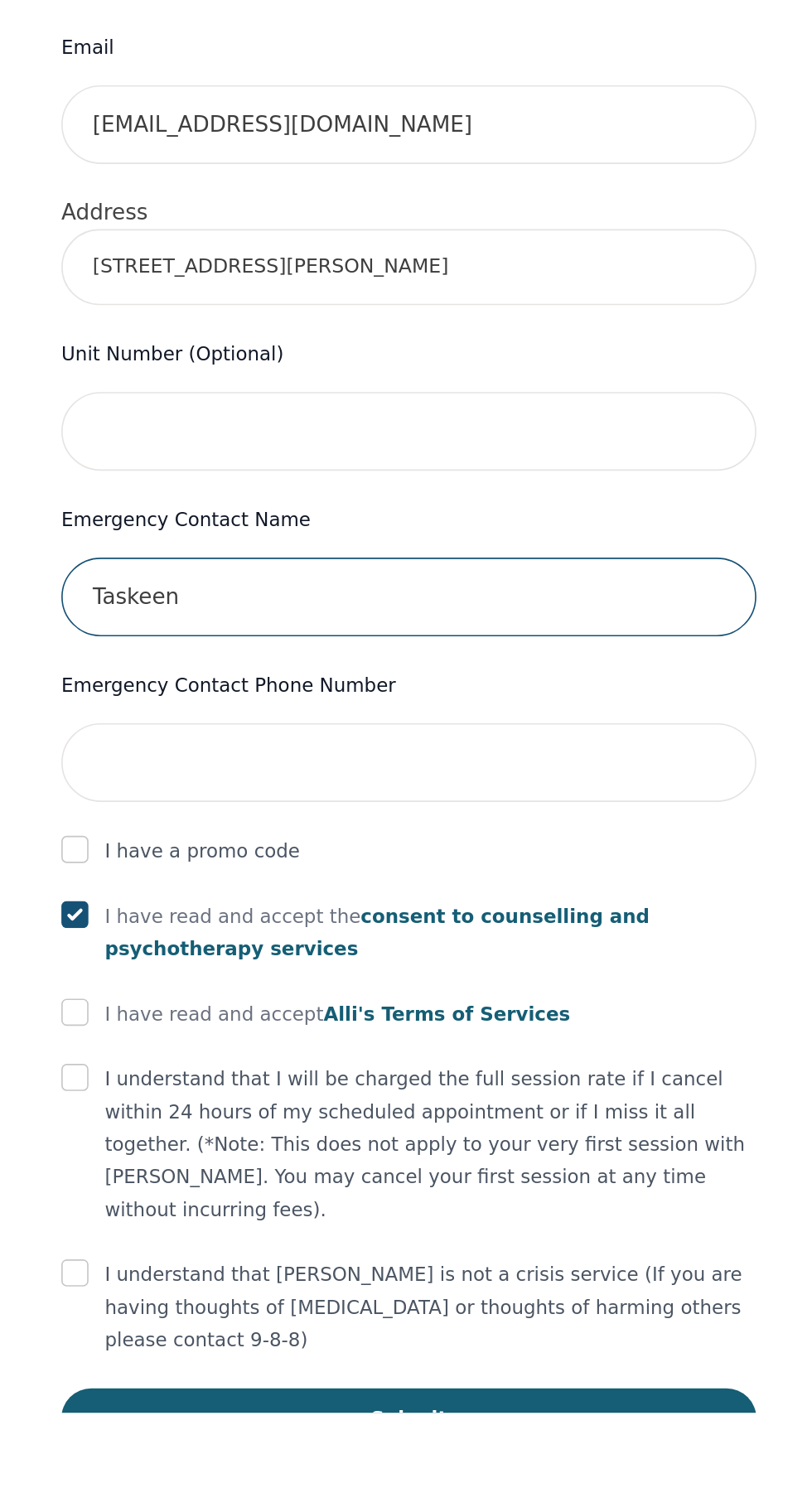
type input "Taskeen"
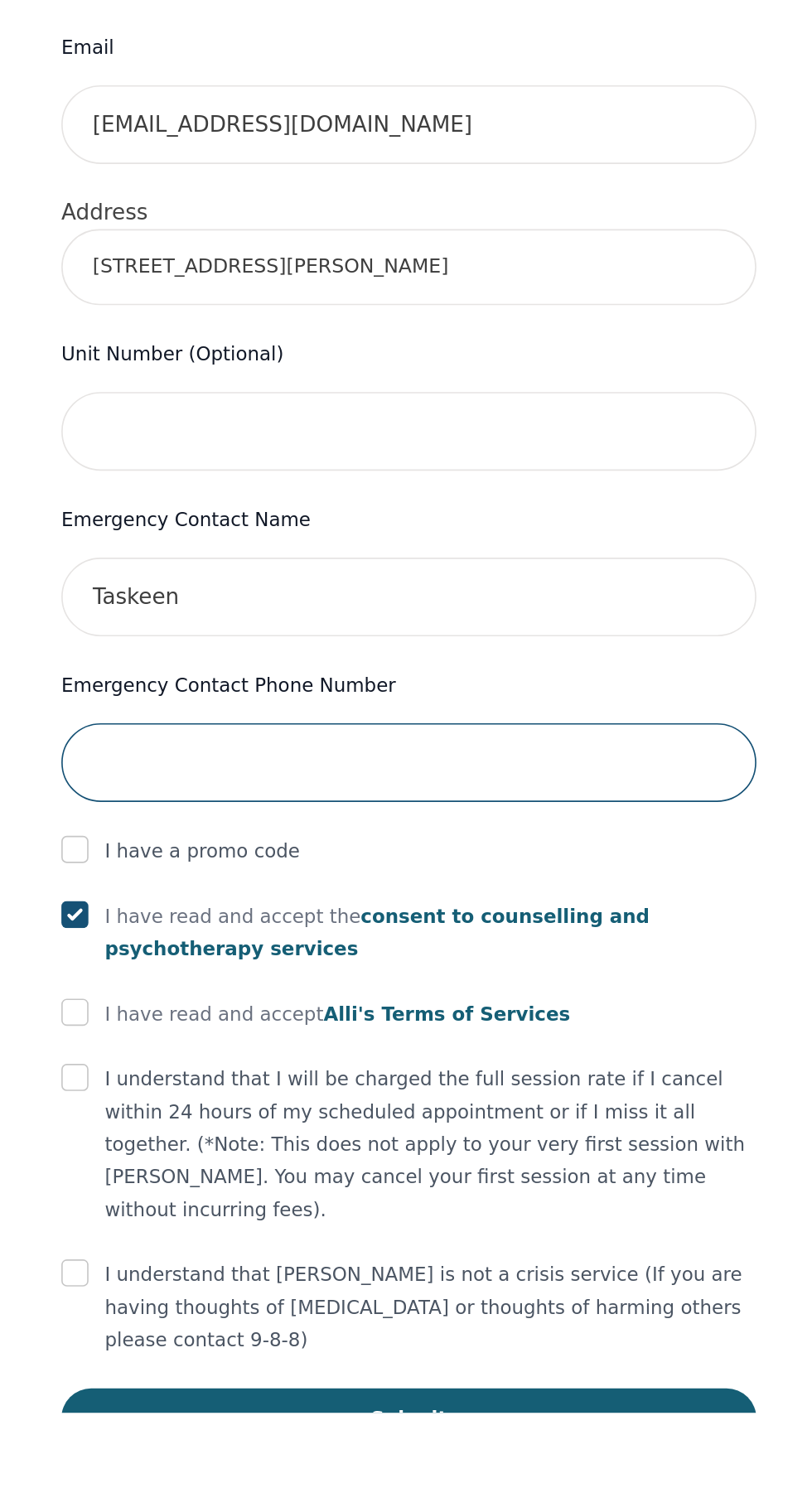
click at [578, 1099] on input "tel" at bounding box center [406, 1091] width 424 height 48
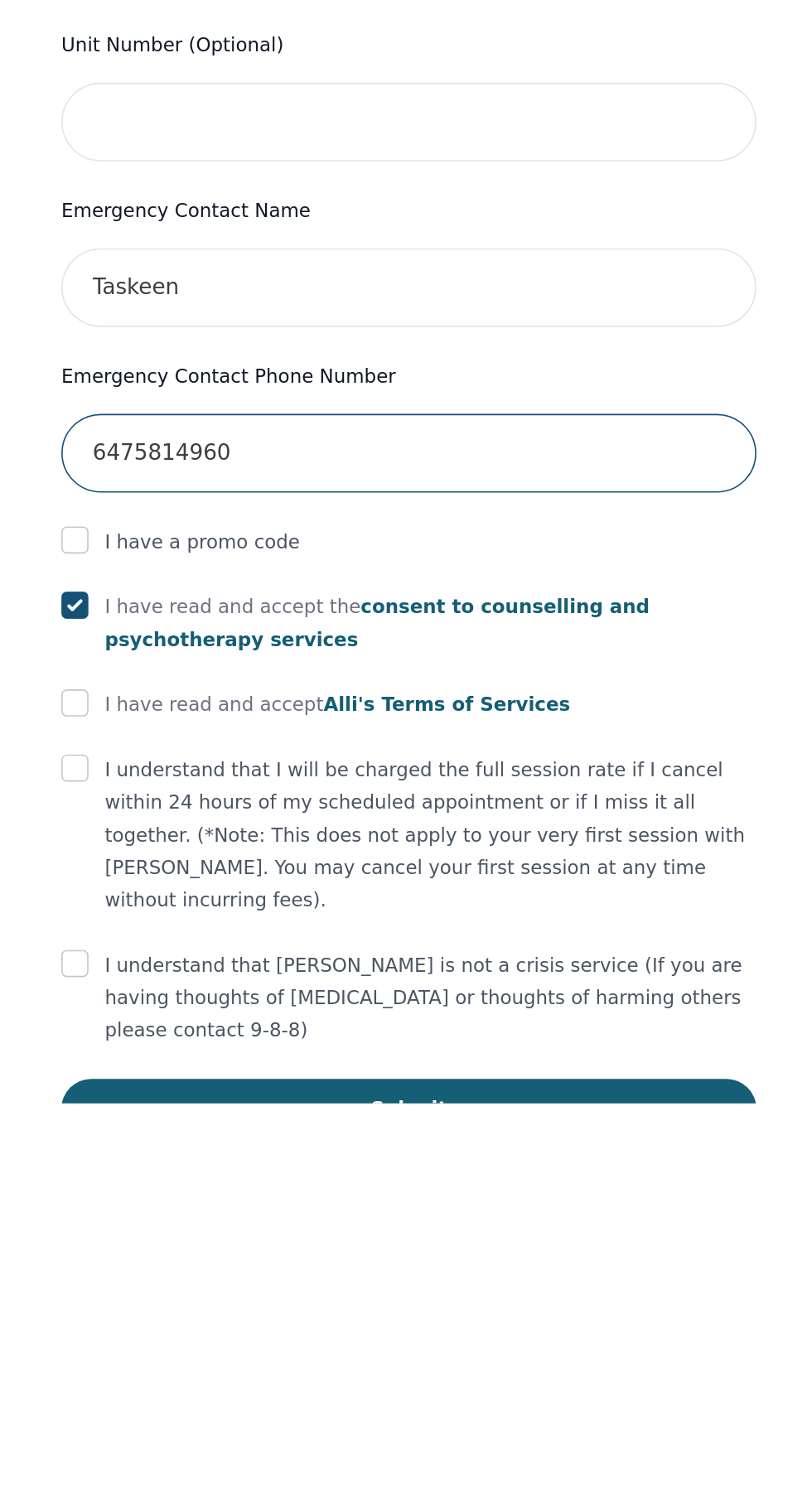
type input "6475814960"
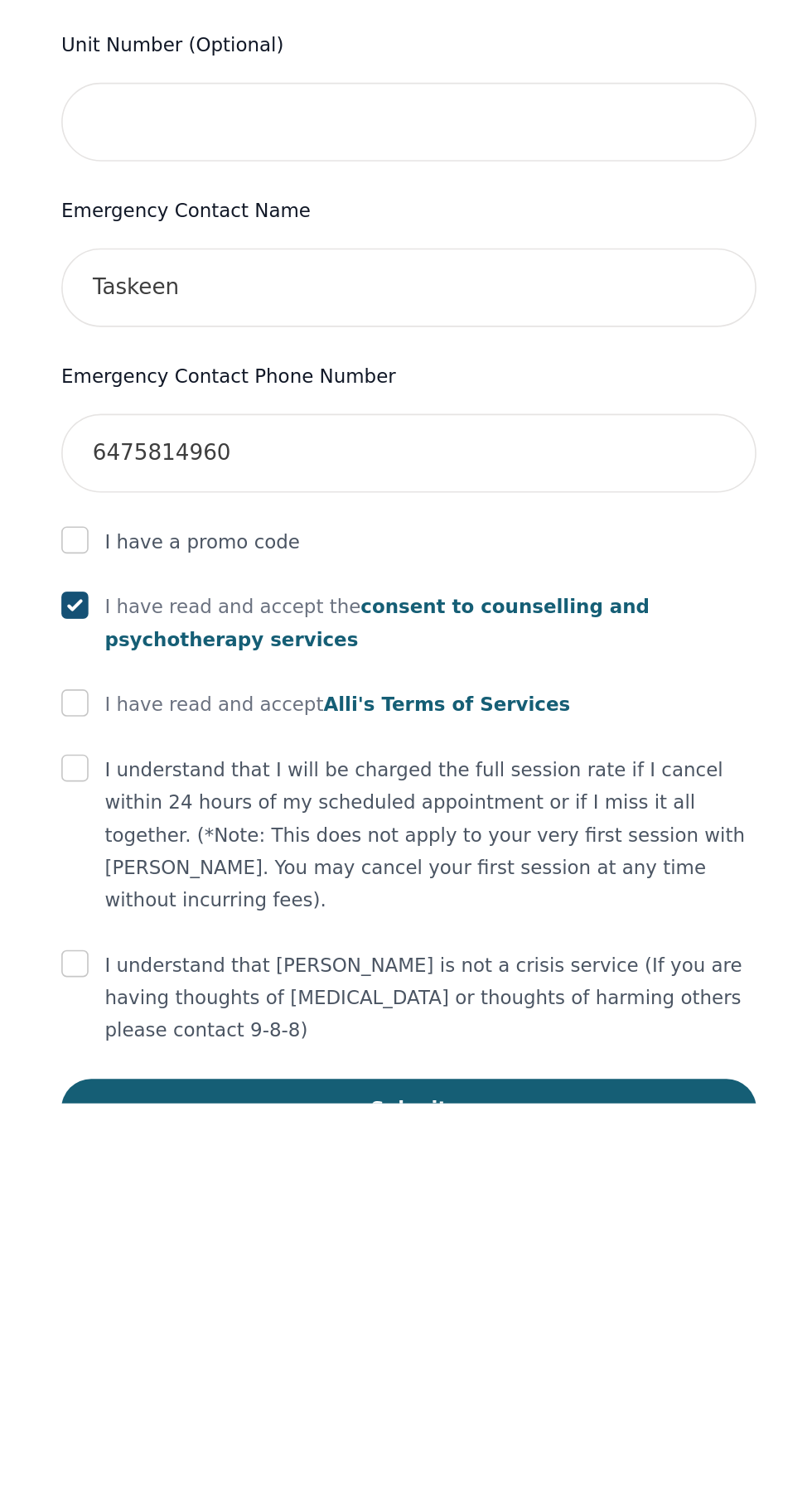
click at [541, 1268] on form "First Name [PERSON_NAME] Last Name [PERSON_NAME] Phone Number Only input the 10…" at bounding box center [406, 919] width 424 height 1182
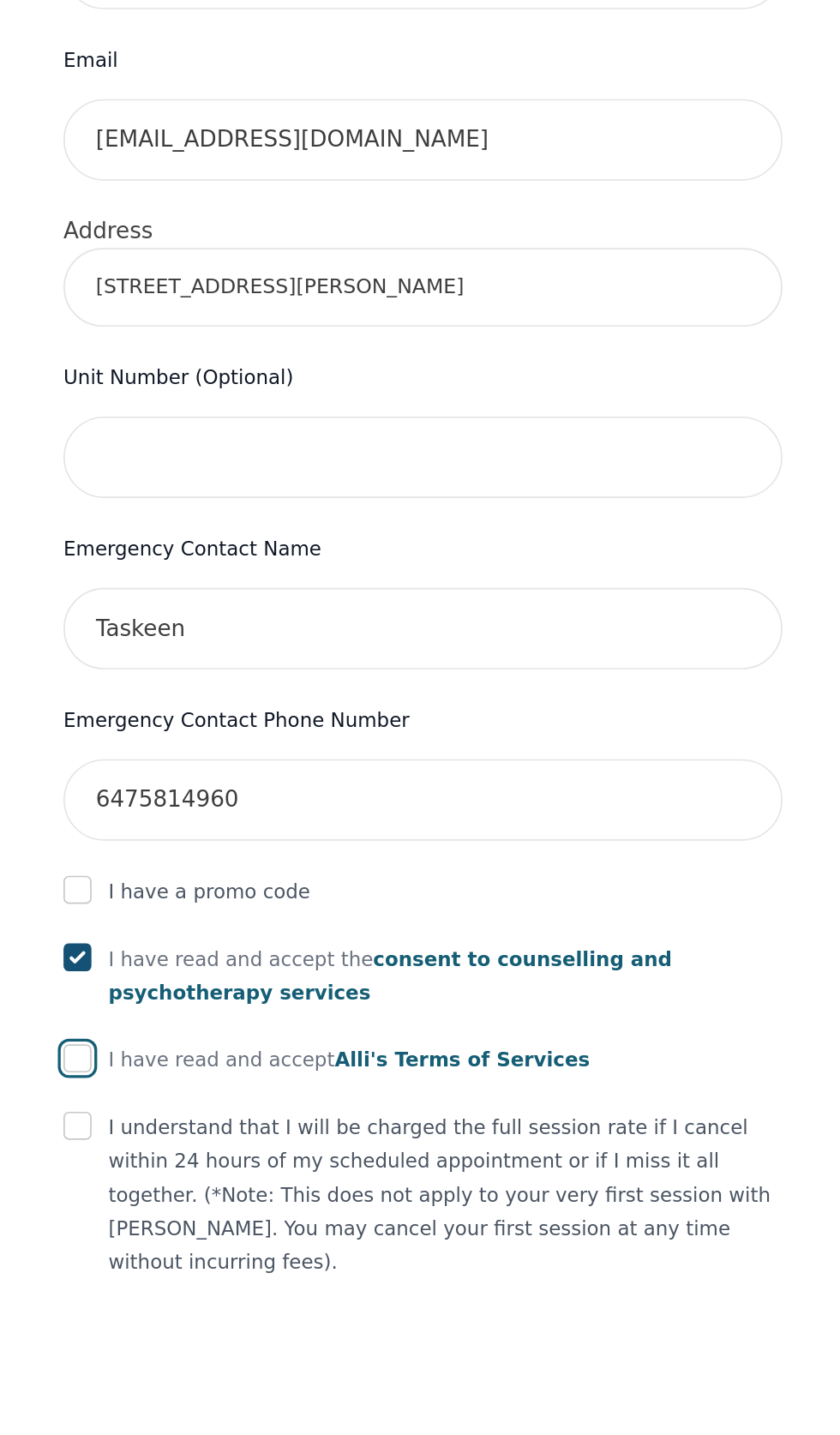
click at [208, 1296] on input "checkbox" at bounding box center [209, 1286] width 17 height 17
checkbox input "true"
click at [207, 1336] on input "checkbox" at bounding box center [209, 1328] width 17 height 17
checkbox input "true"
click at [208, 1434] on input "checkbox" at bounding box center [209, 1451] width 17 height 17
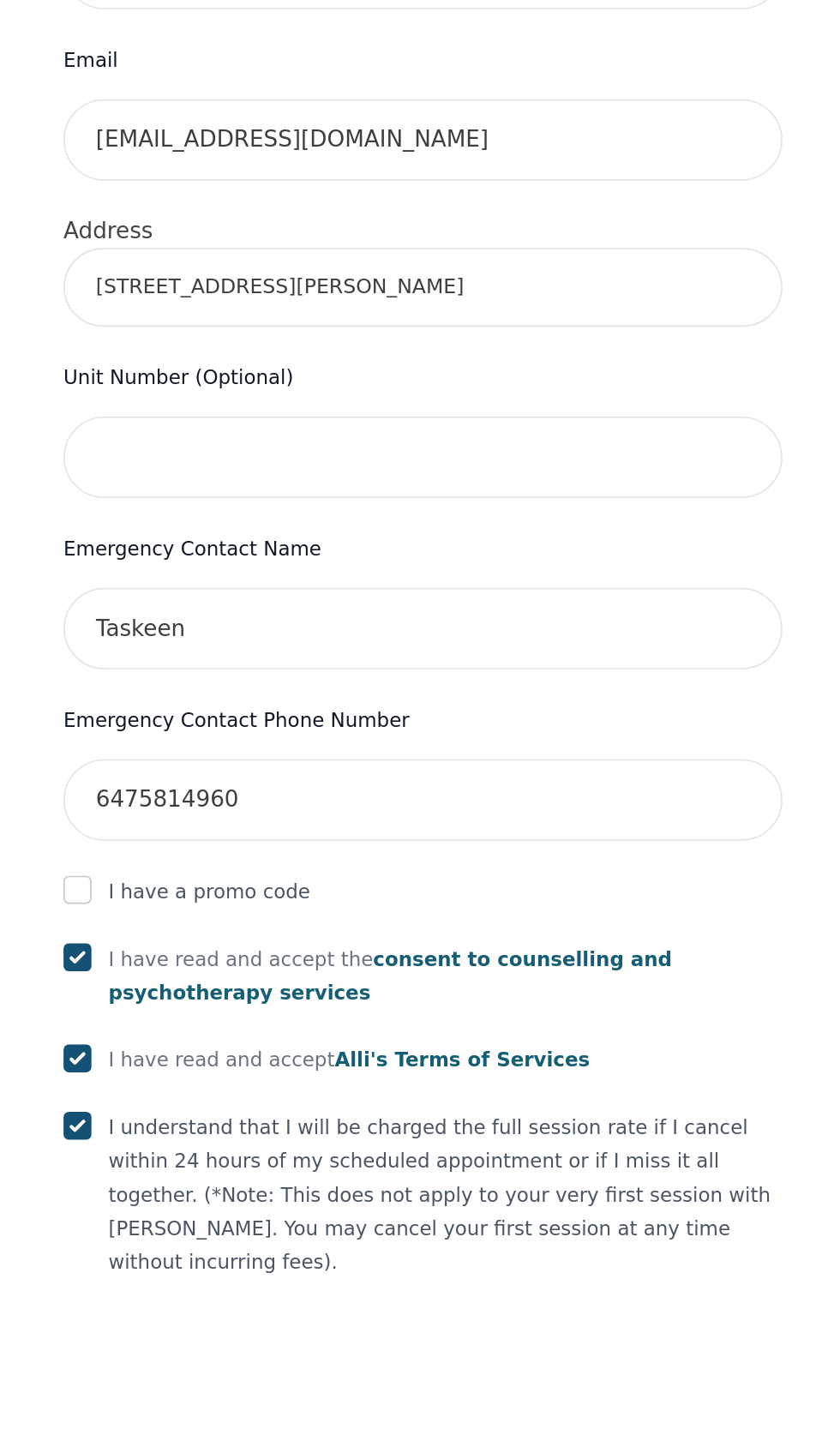
checkbox input "true"
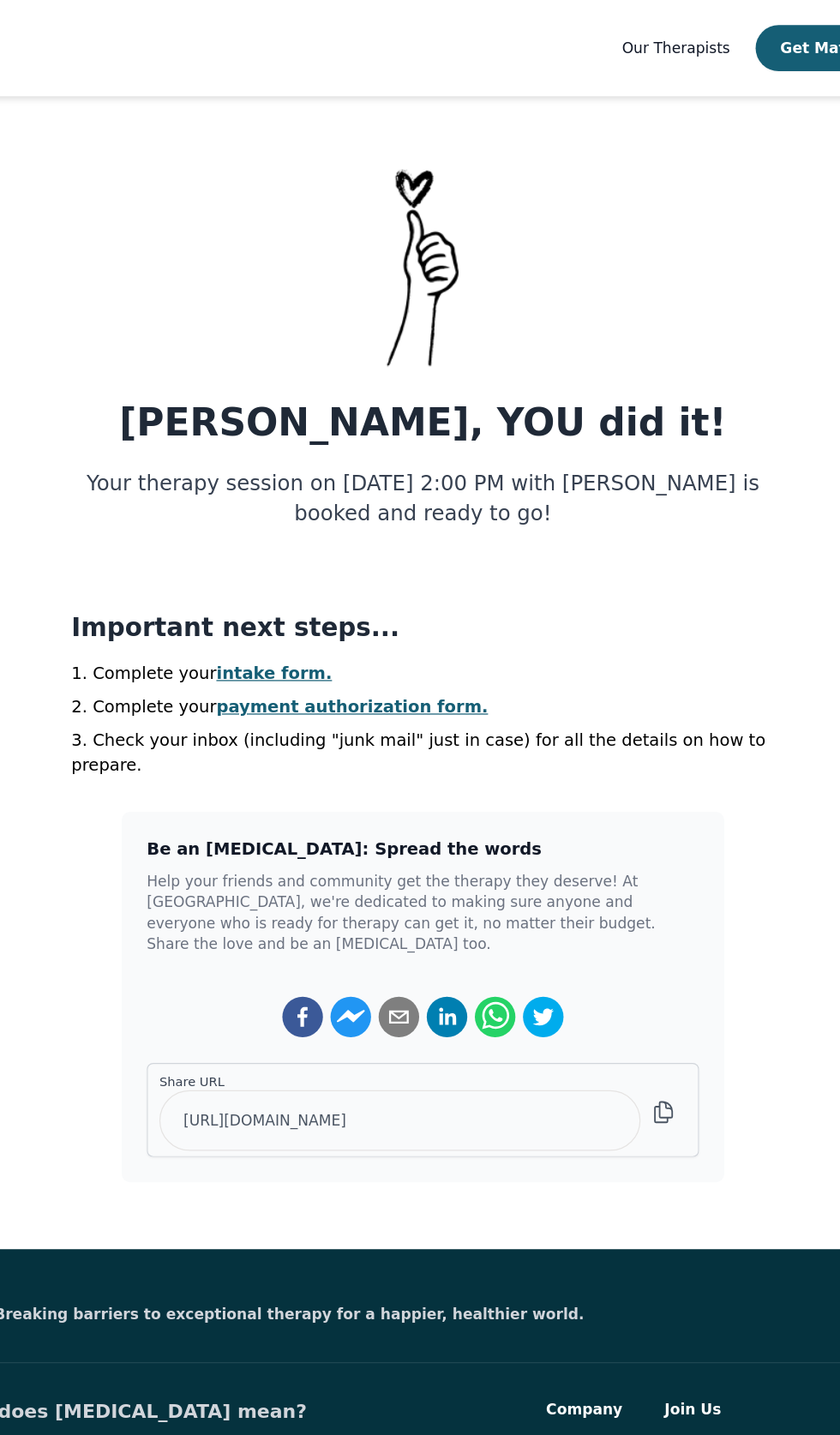
click at [313, 558] on link "intake form." at bounding box center [298, 551] width 95 height 16
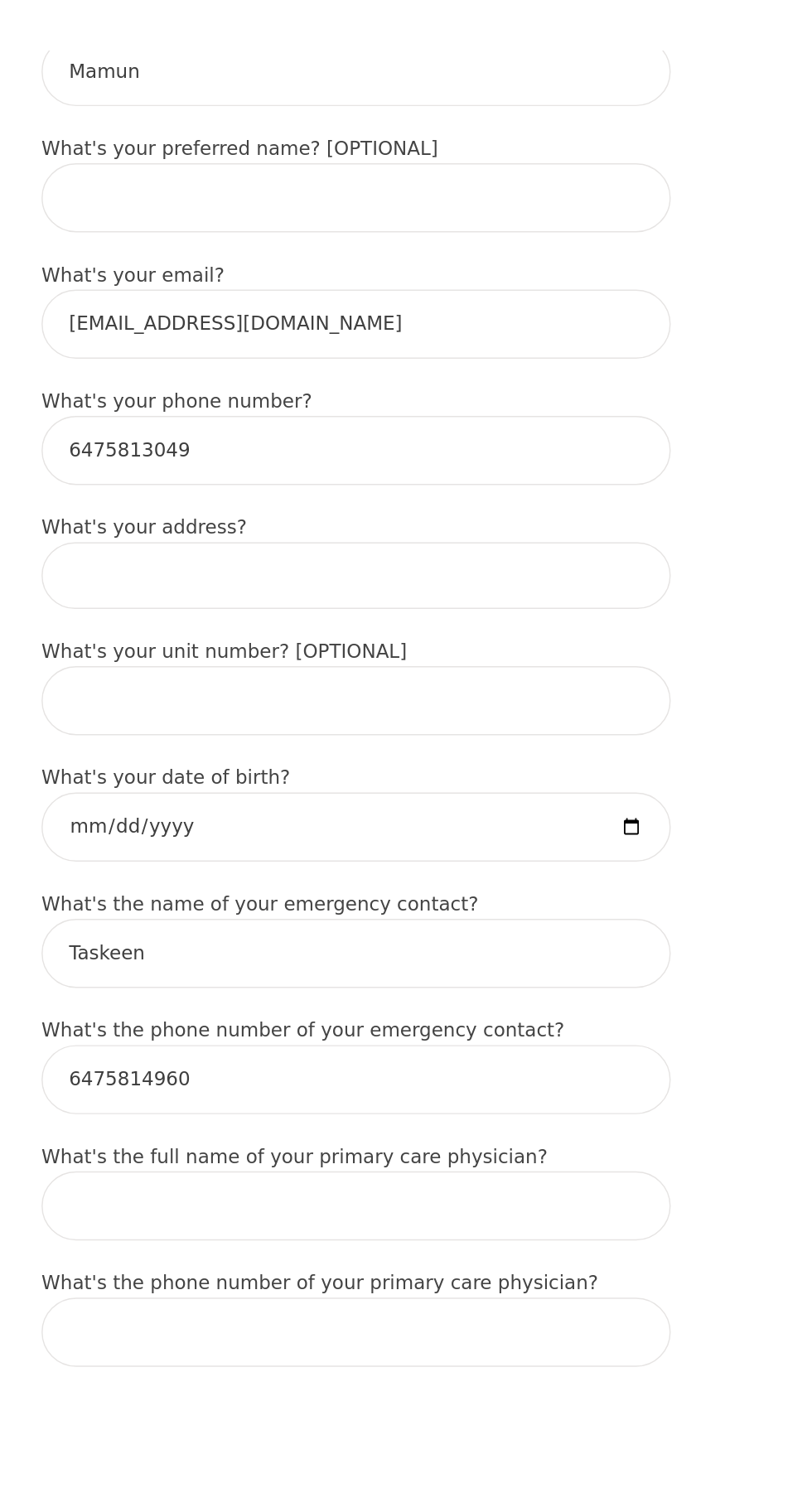
scroll to position [20, 0]
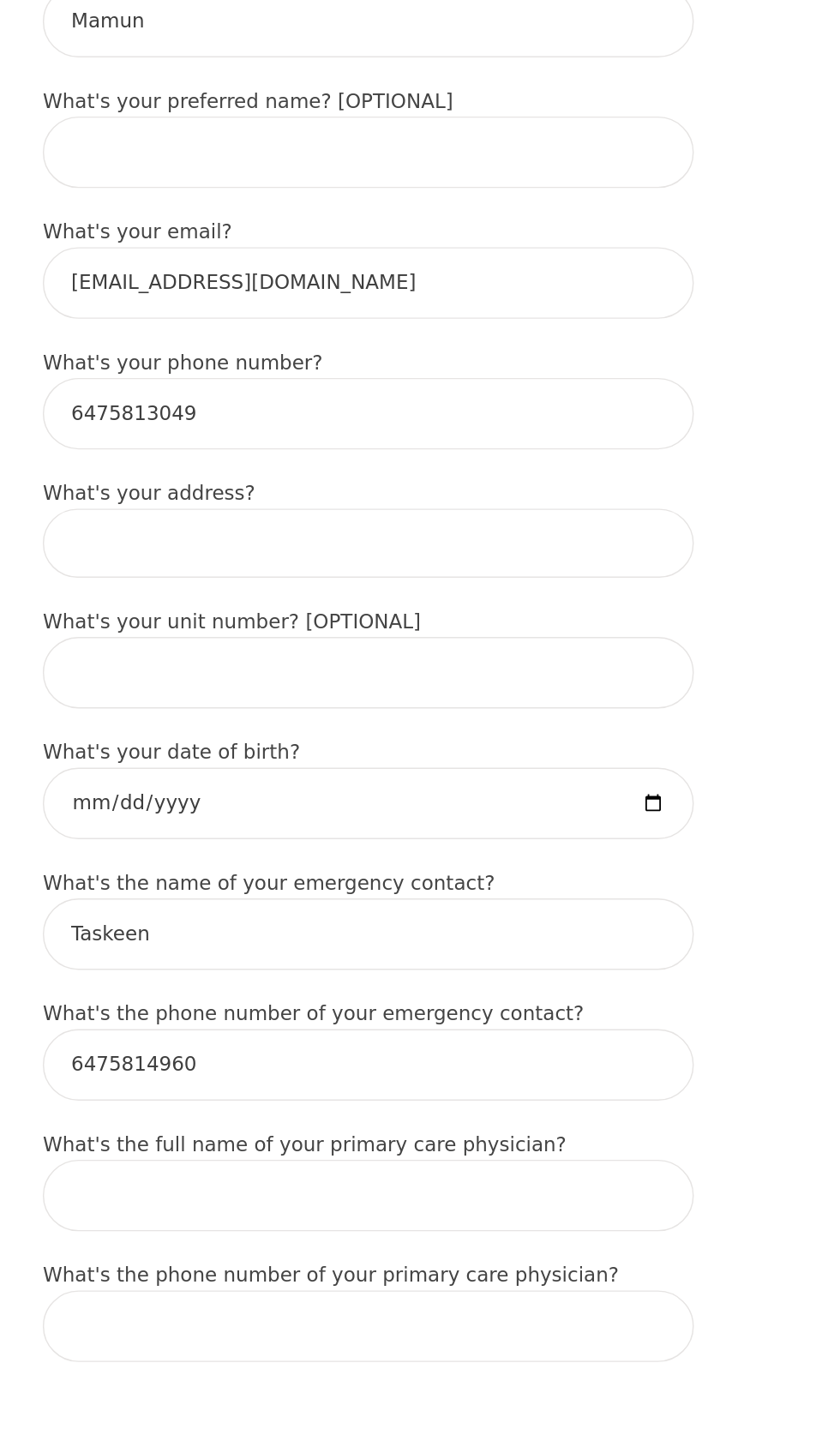
click at [595, 825] on input at bounding box center [420, 801] width 453 height 48
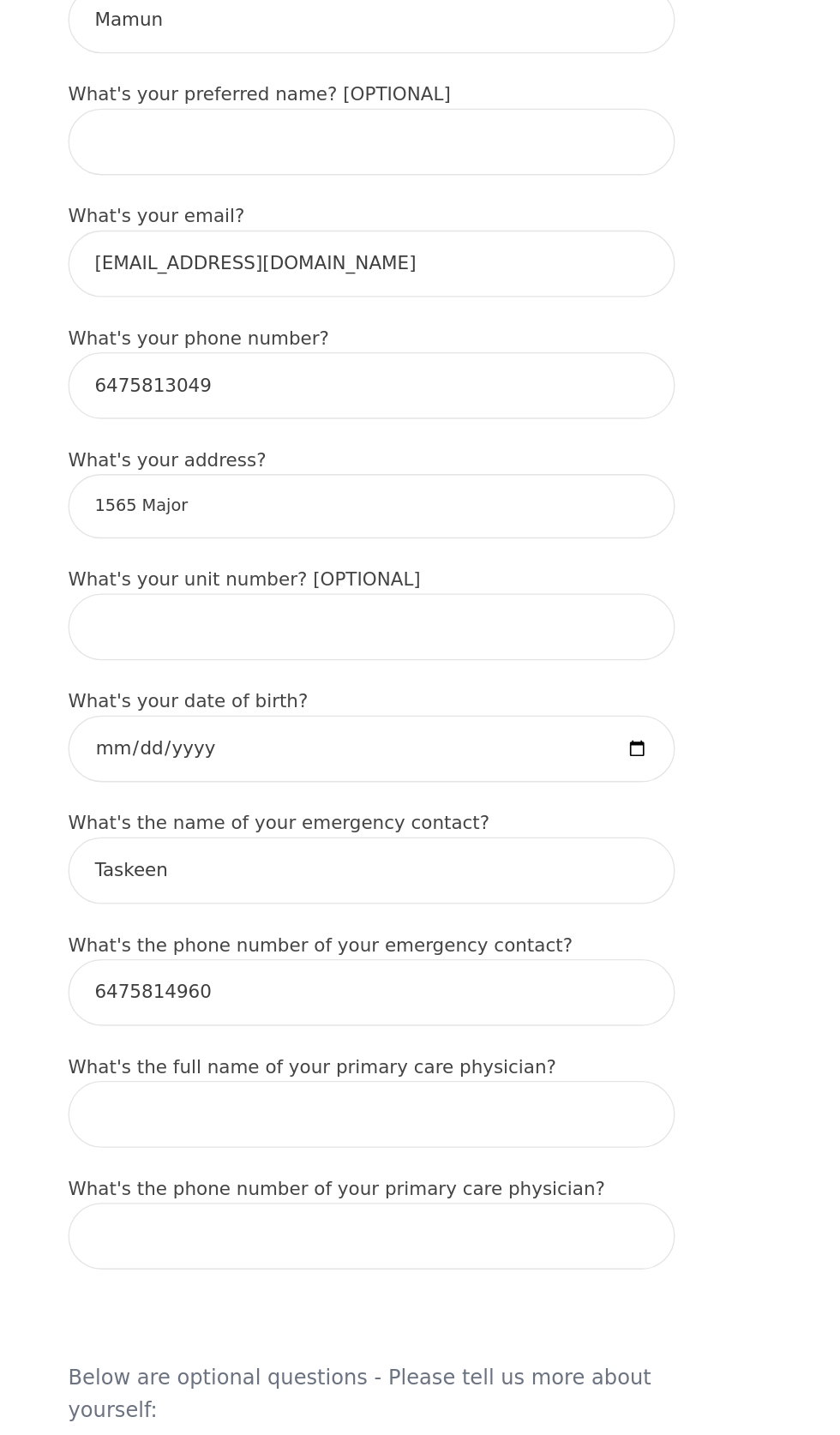
scroll to position [150, 0]
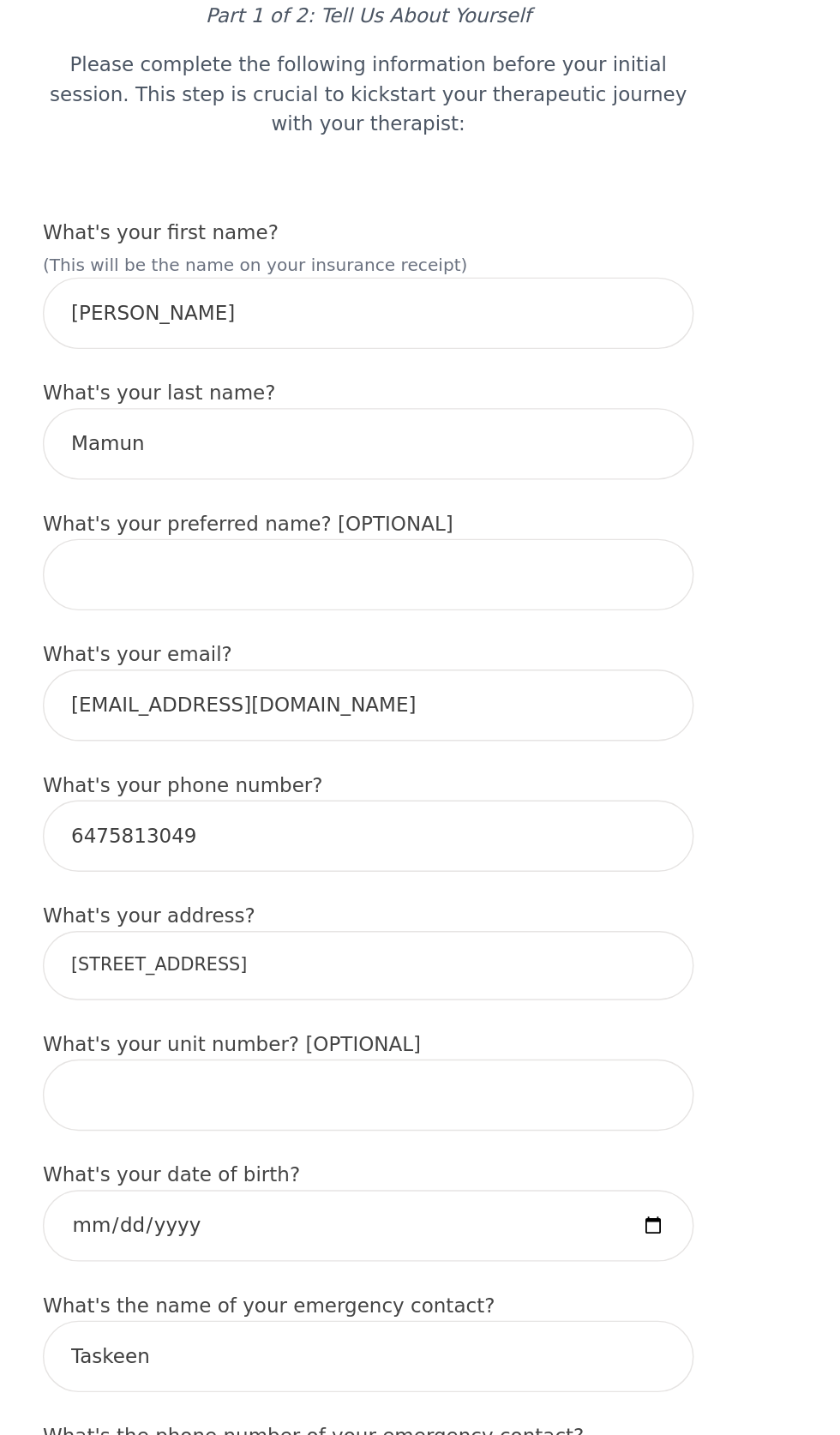
type input "[STREET_ADDRESS][PERSON_NAME]"
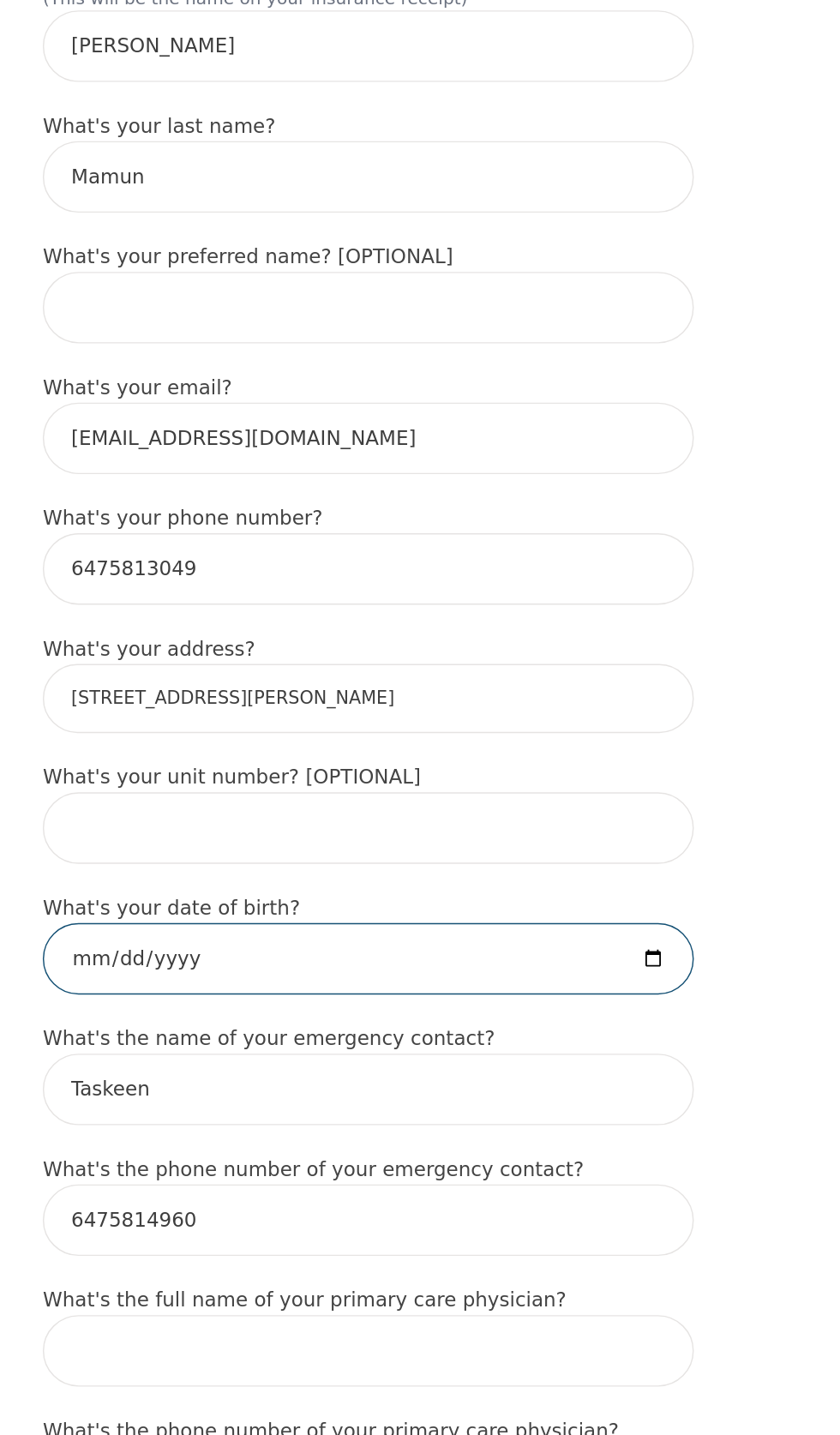
click at [624, 877] on input "date" at bounding box center [420, 852] width 453 height 49
click at [598, 877] on input "date" at bounding box center [420, 852] width 453 height 49
click at [594, 877] on input "[DATE]" at bounding box center [420, 852] width 453 height 49
type input "[DATE]"
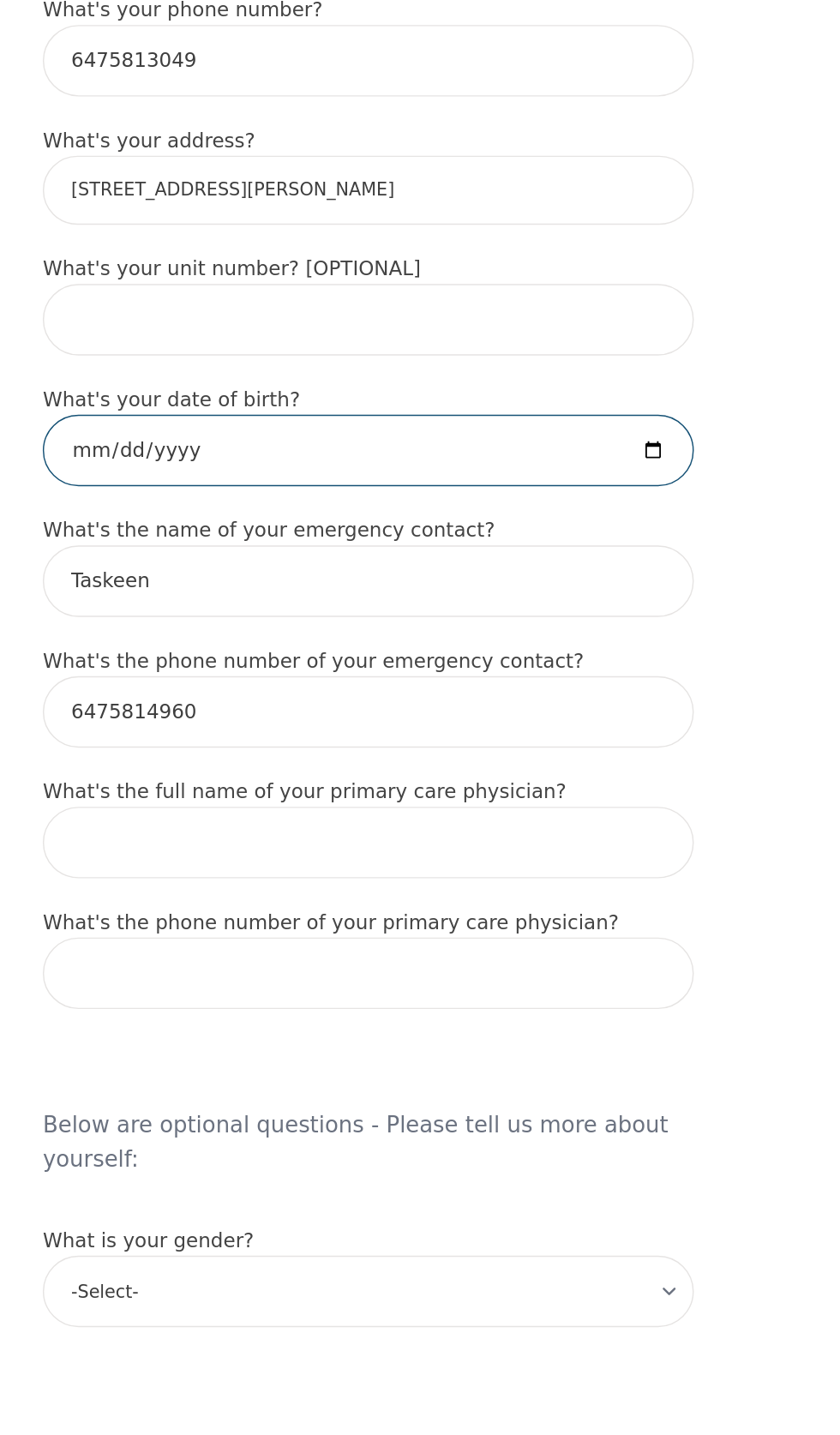
scroll to position [189, 0]
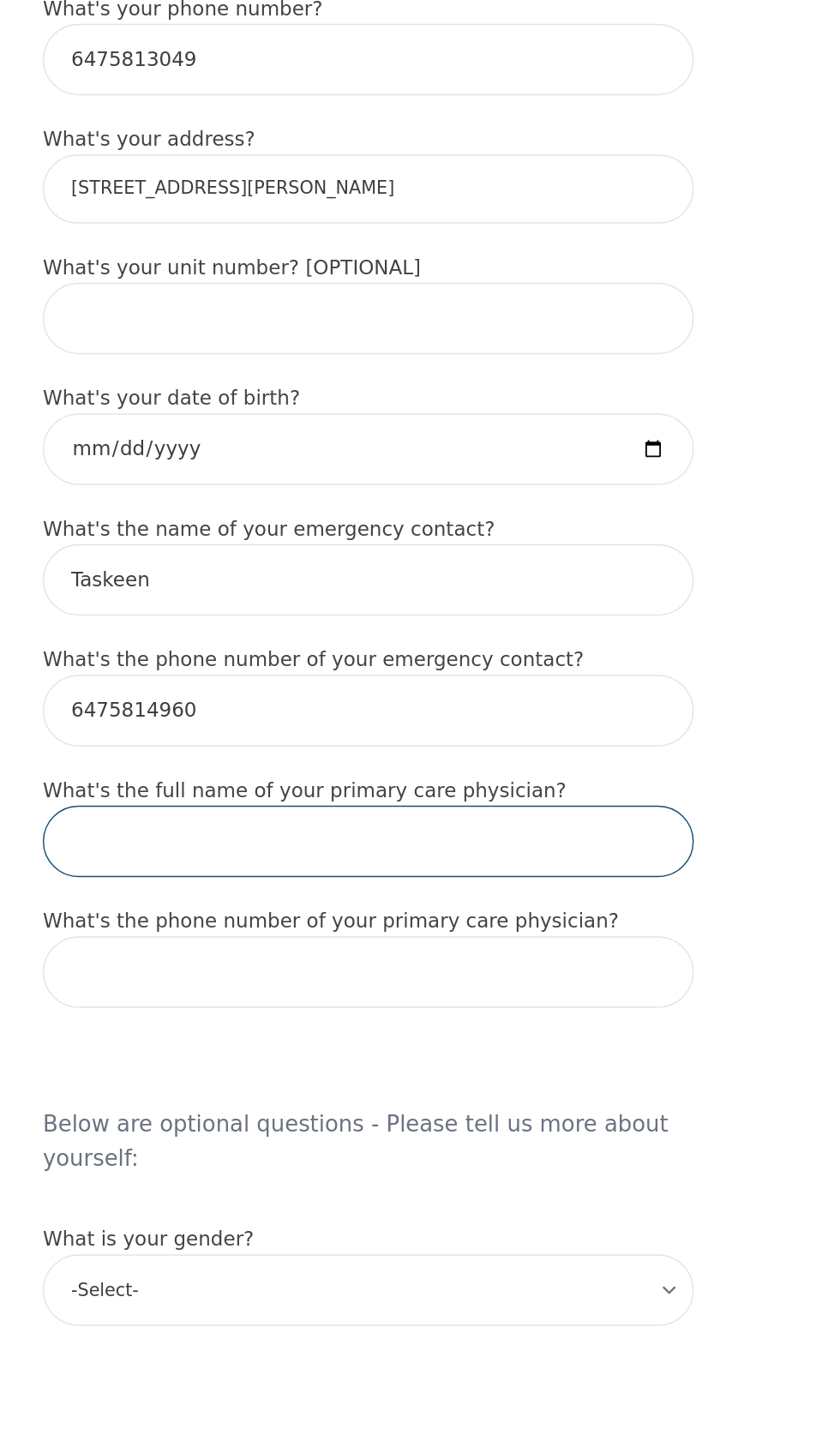
click at [565, 1111] on input "text" at bounding box center [420, 1086] width 453 height 49
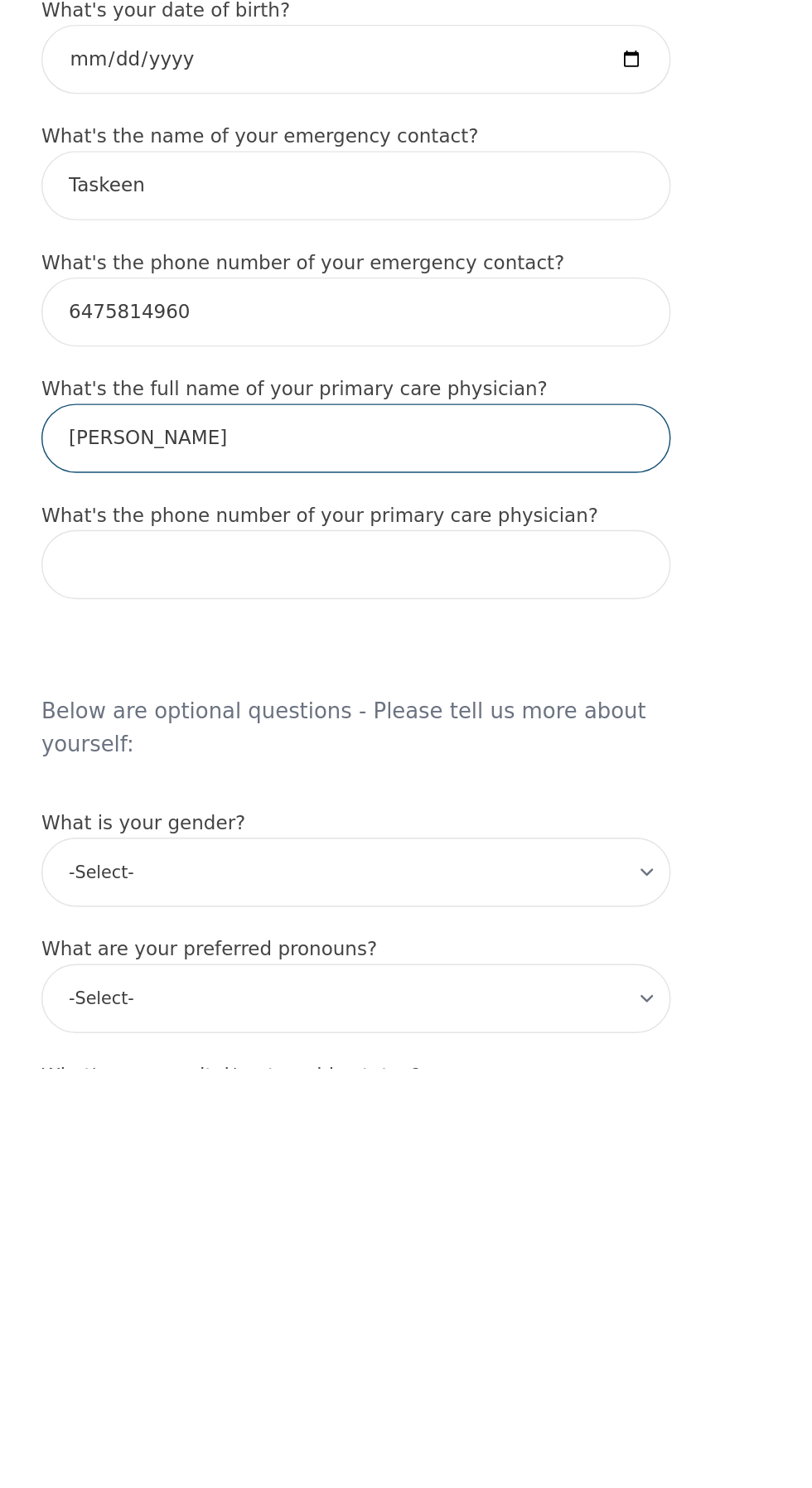
type input "[PERSON_NAME]"
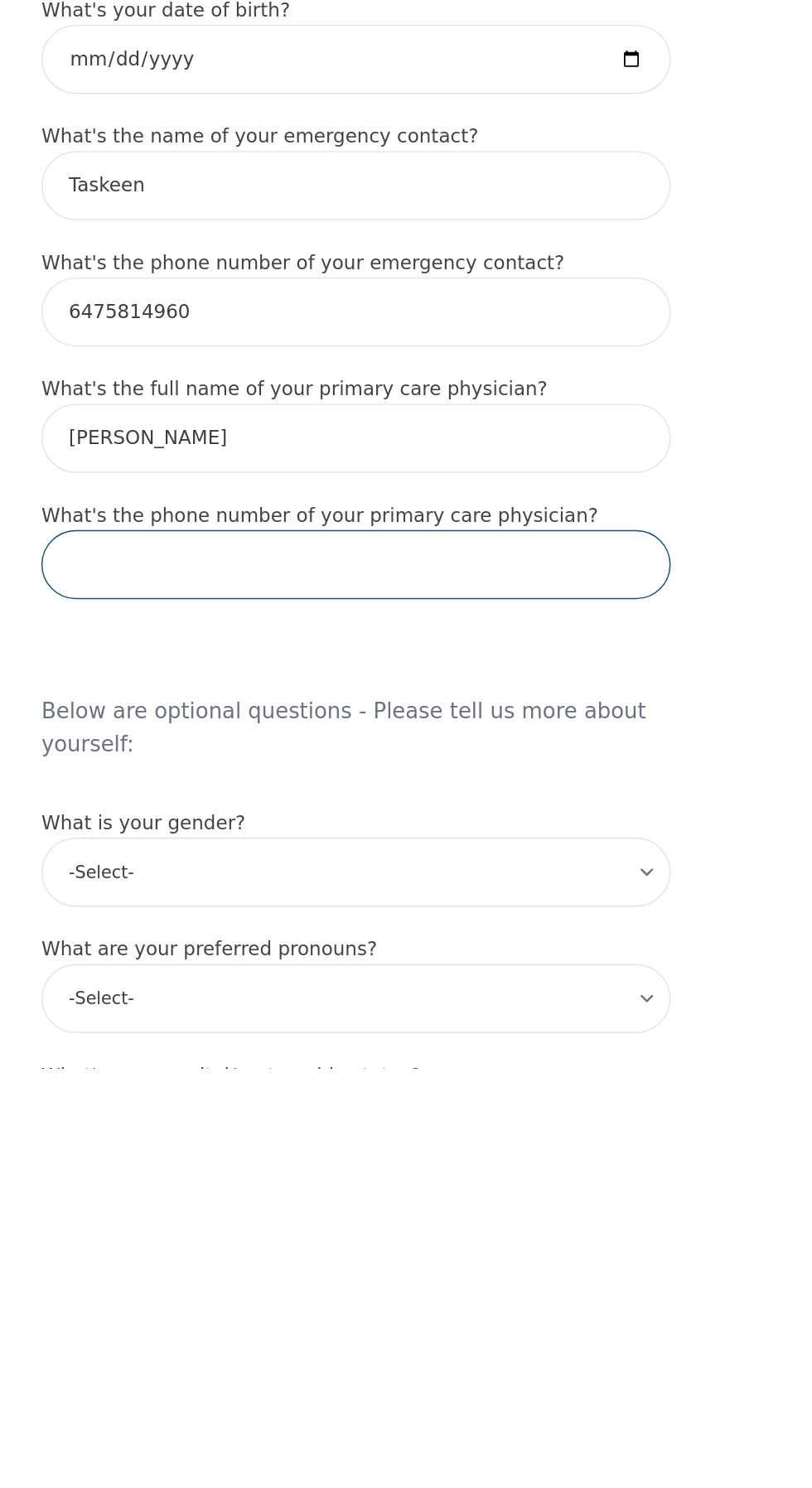
click at [603, 1161] on input "tel" at bounding box center [406, 1137] width 437 height 48
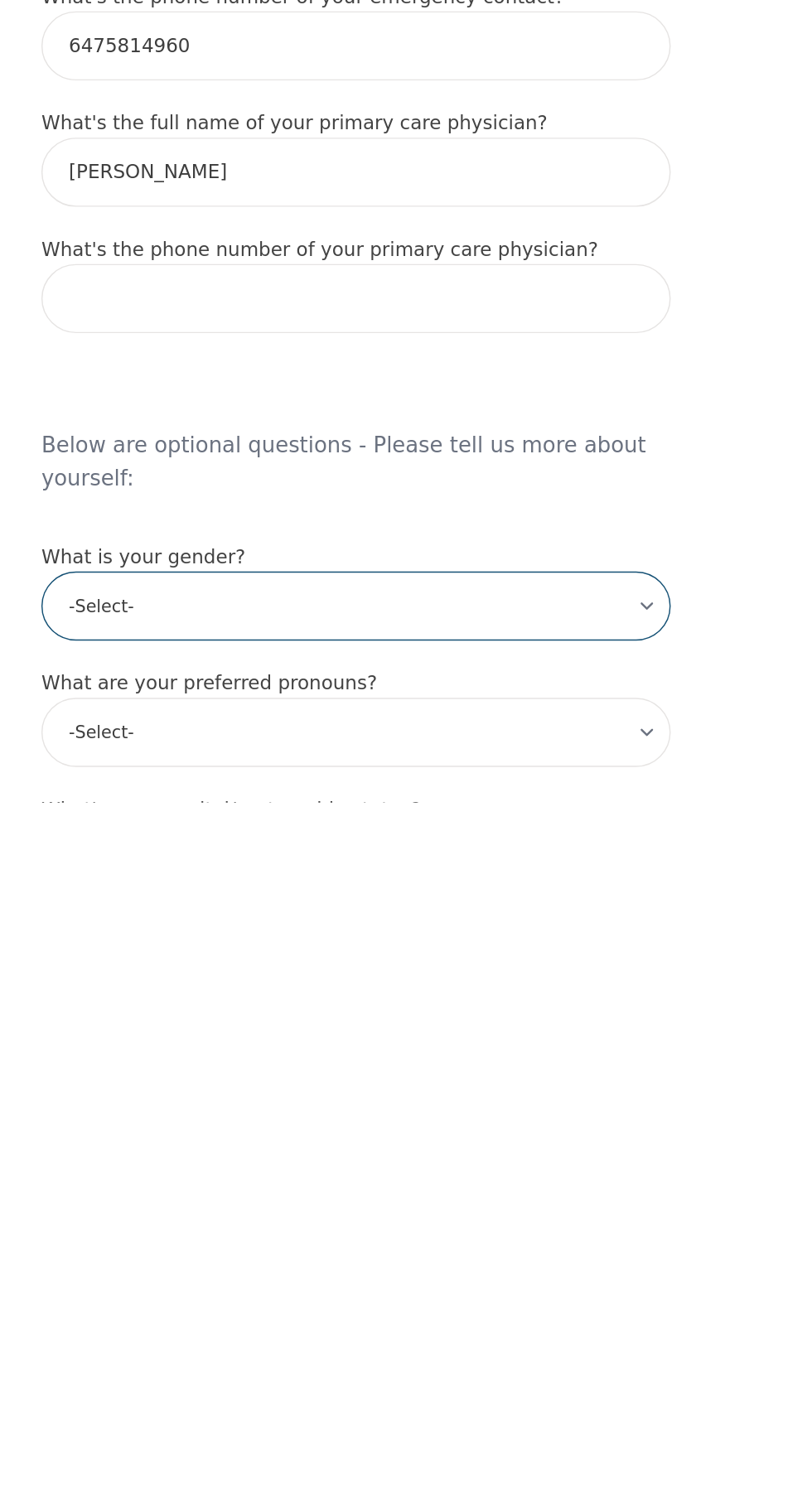
click at [622, 1376] on select "-Select- [DEMOGRAPHIC_DATA] [DEMOGRAPHIC_DATA] [DEMOGRAPHIC_DATA] [DEMOGRAPHIC_…" at bounding box center [406, 1351] width 437 height 48
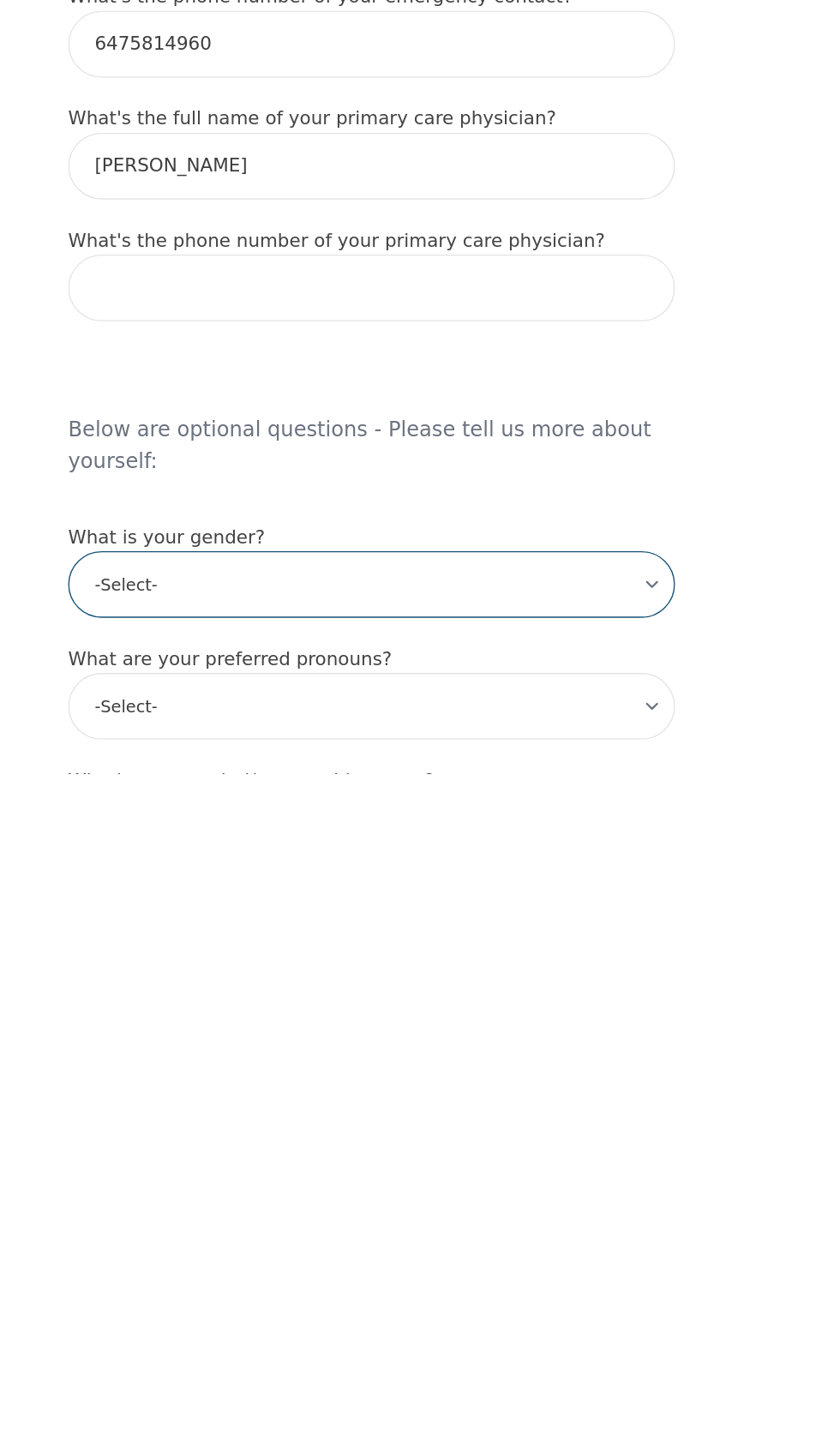
scroll to position [189, 0]
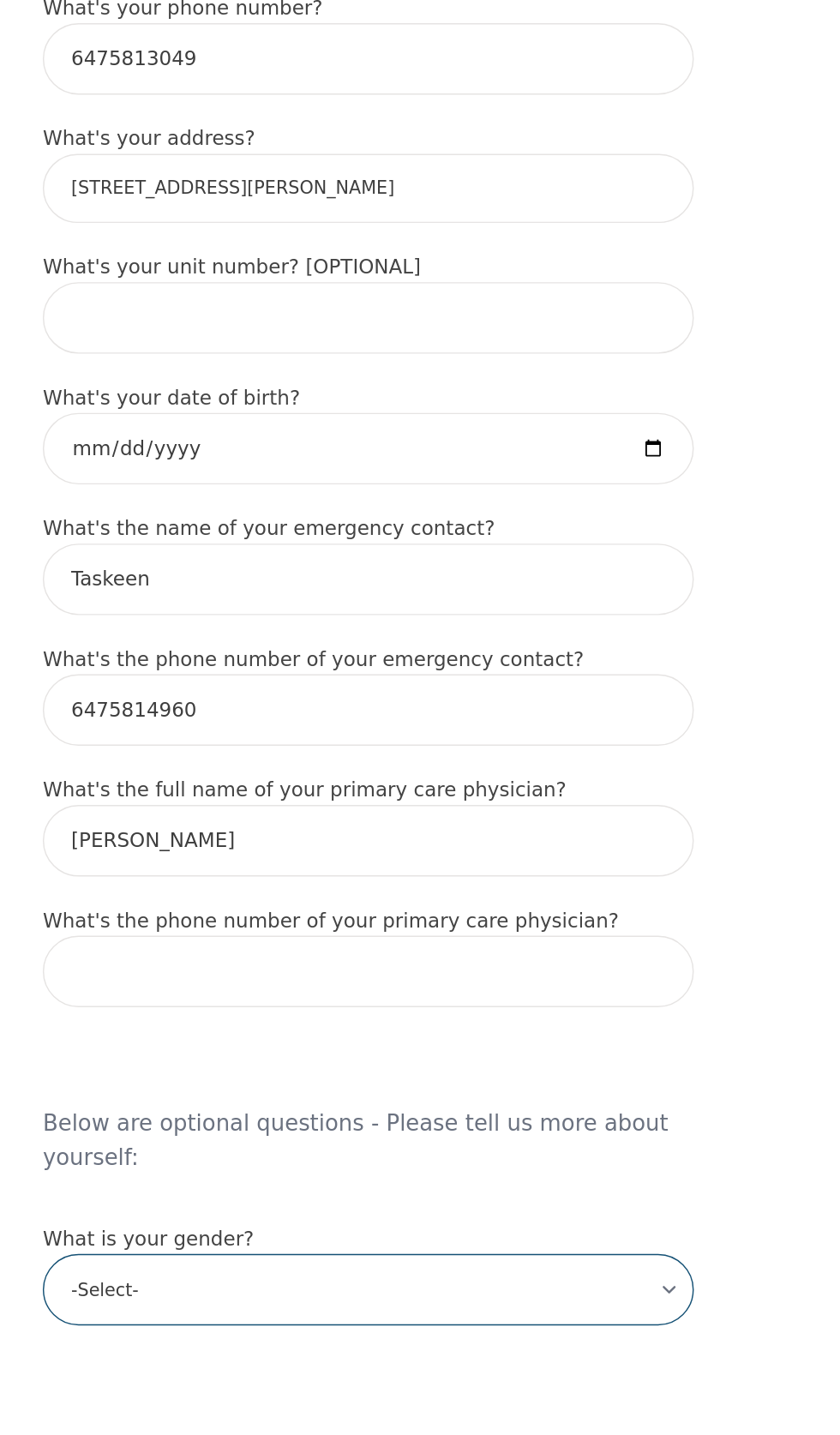
select select "[DEMOGRAPHIC_DATA]"
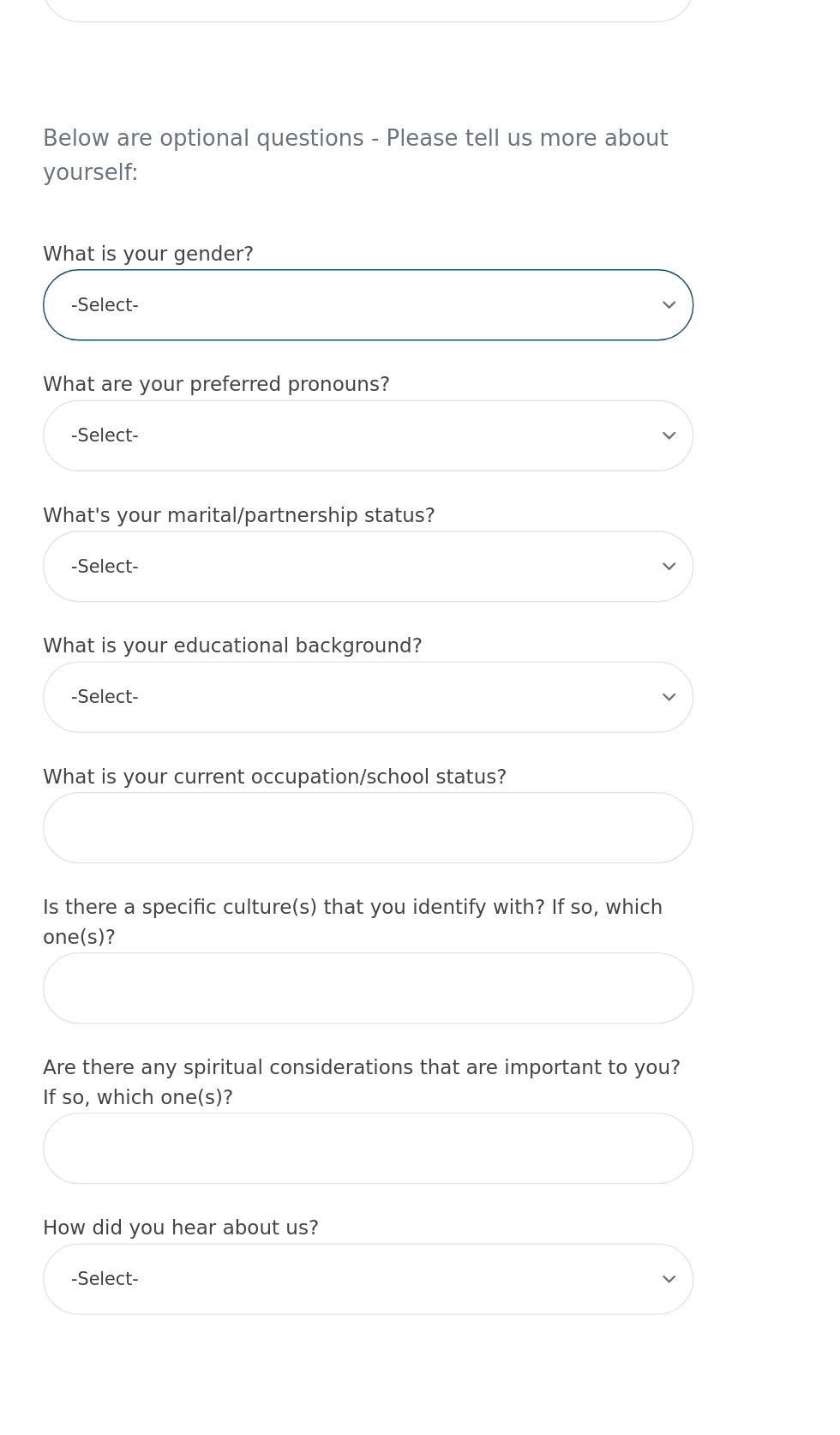
scroll to position [875, 0]
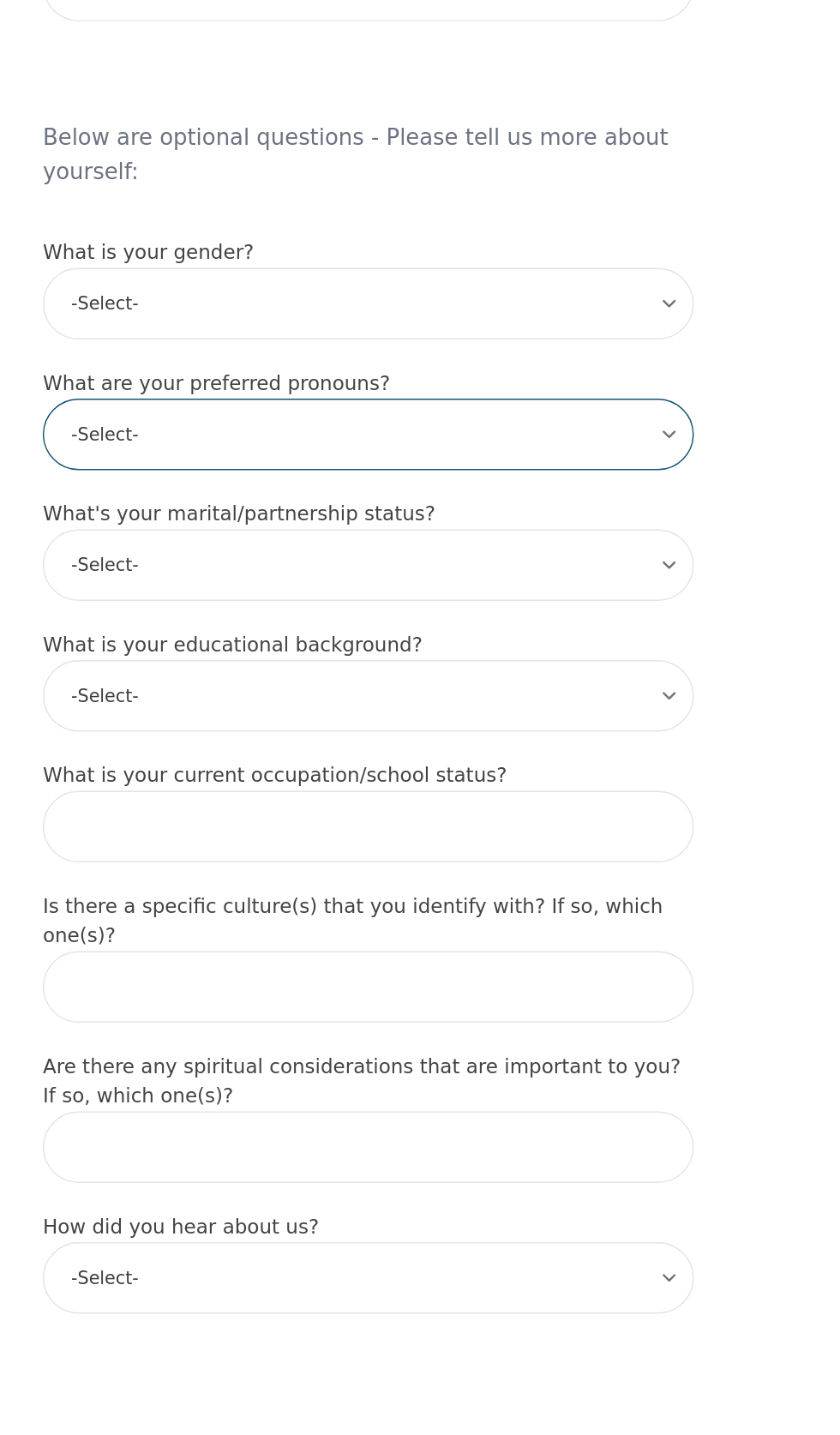
click at [625, 828] on select "-Select- he/him she/her they/them ze/zir xe/xem ey/em ve/ver tey/ter e/e per/pe…" at bounding box center [420, 803] width 453 height 49
select select "he/him"
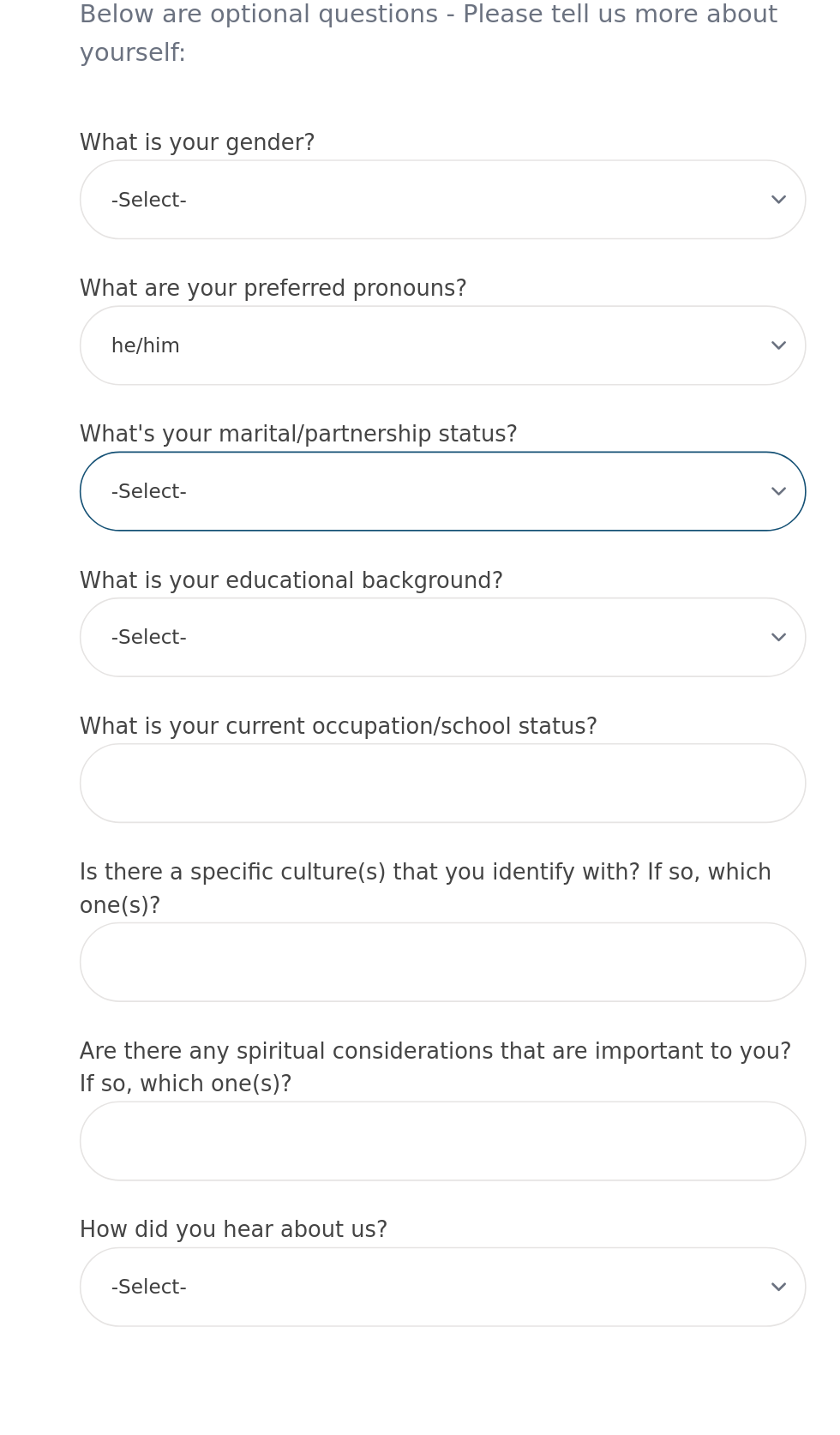
click at [612, 919] on select "-Select- Single Partnered Married Common Law Widowed Separated Divorced" at bounding box center [420, 894] width 453 height 49
select select "Married"
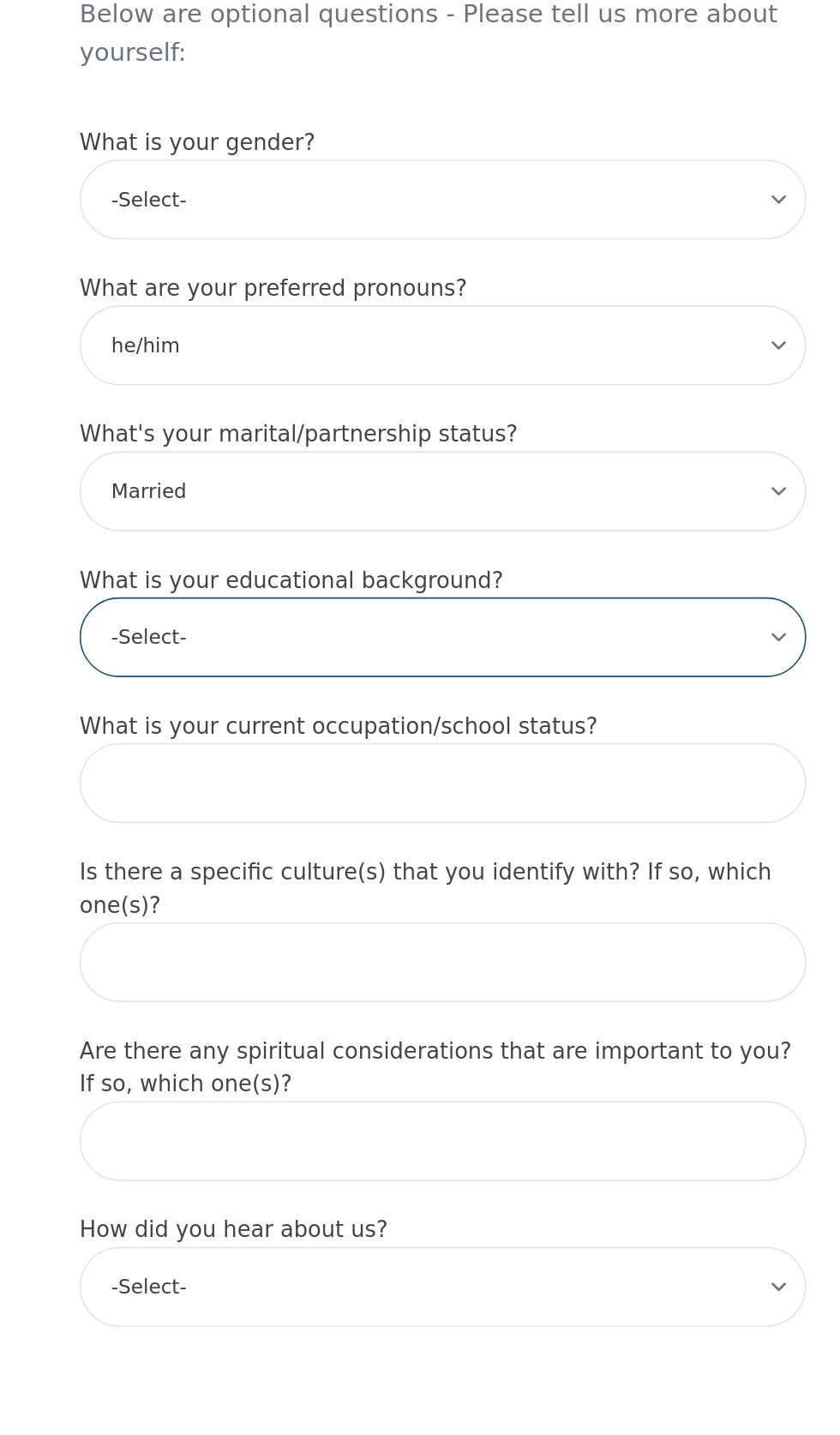
click at [578, 1010] on select "-Select- Less than high school High school Associate degree Bachelor degree Mas…" at bounding box center [420, 985] width 453 height 49
select select "Bachelor degree"
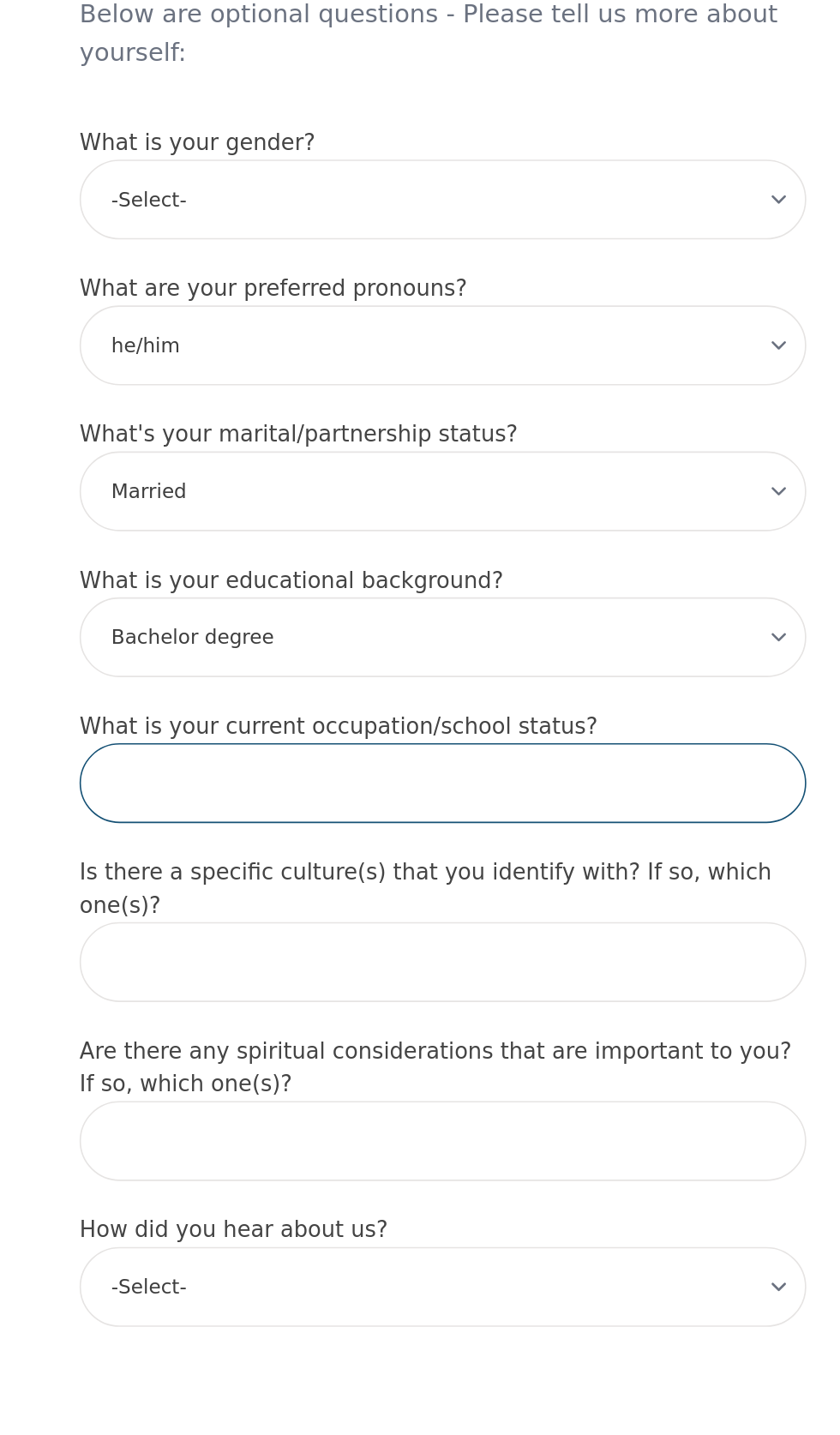
click at [524, 1101] on input "text" at bounding box center [420, 1076] width 453 height 49
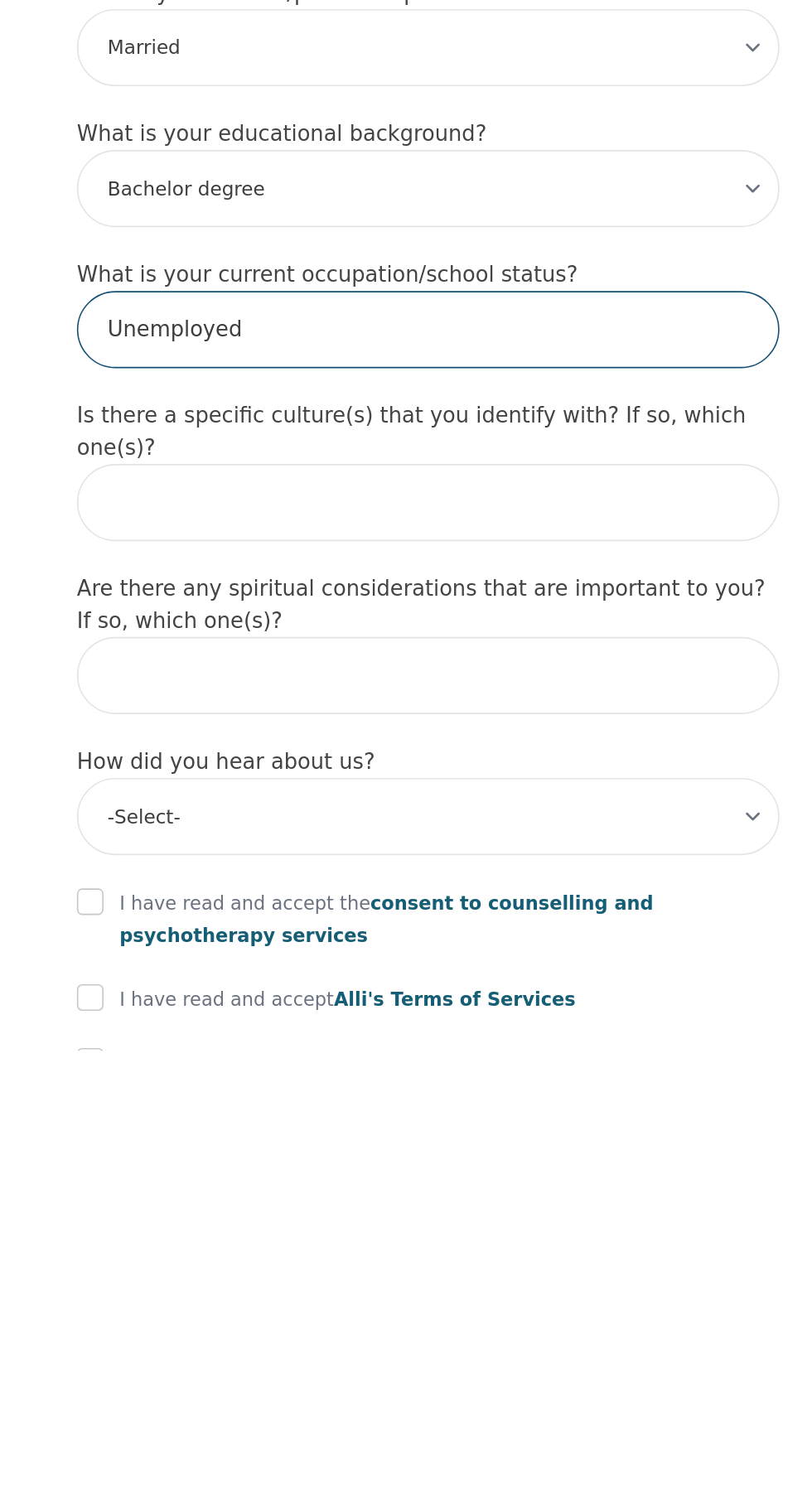
scroll to position [846, 0]
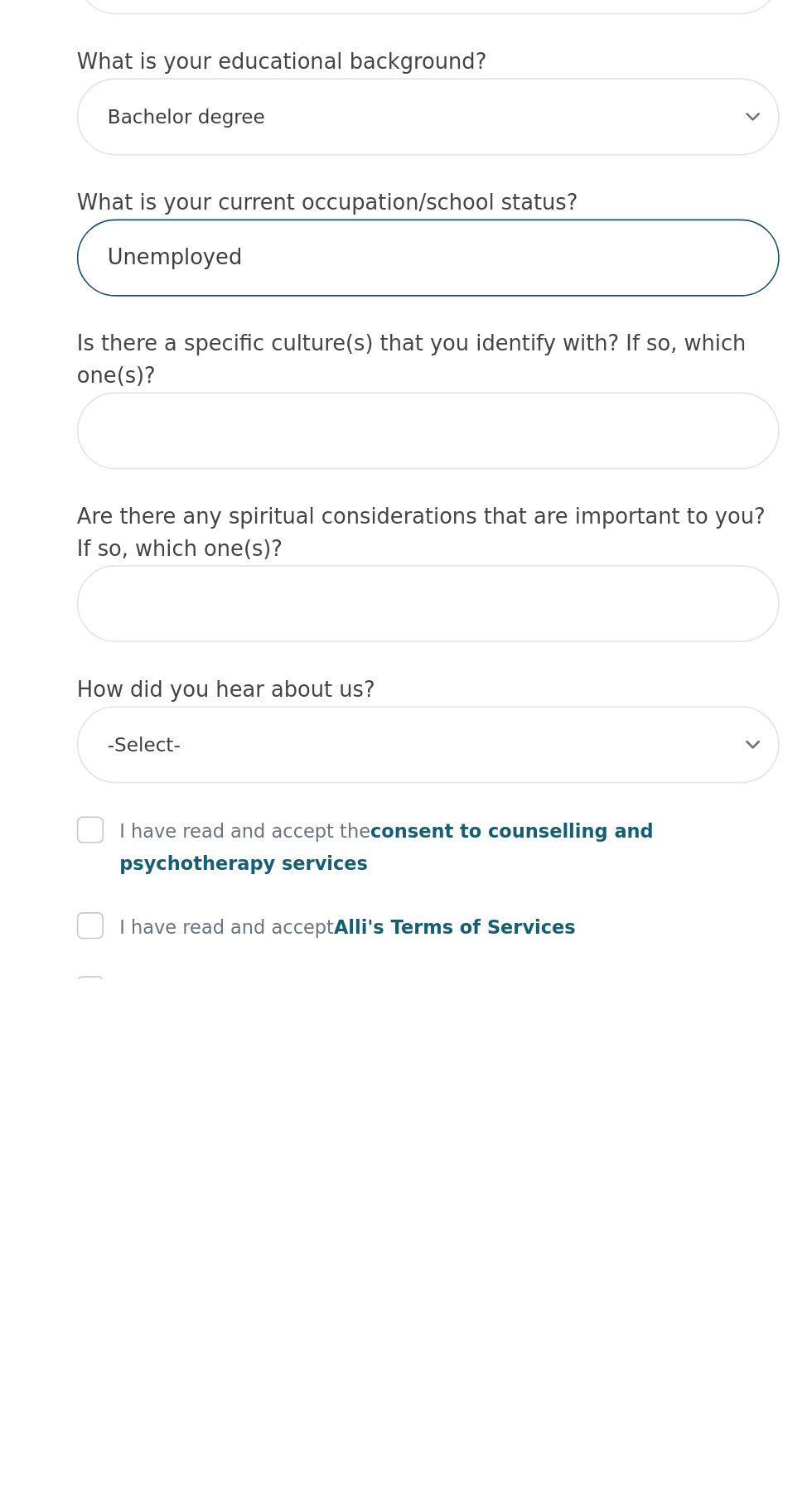
type input "Unemployed"
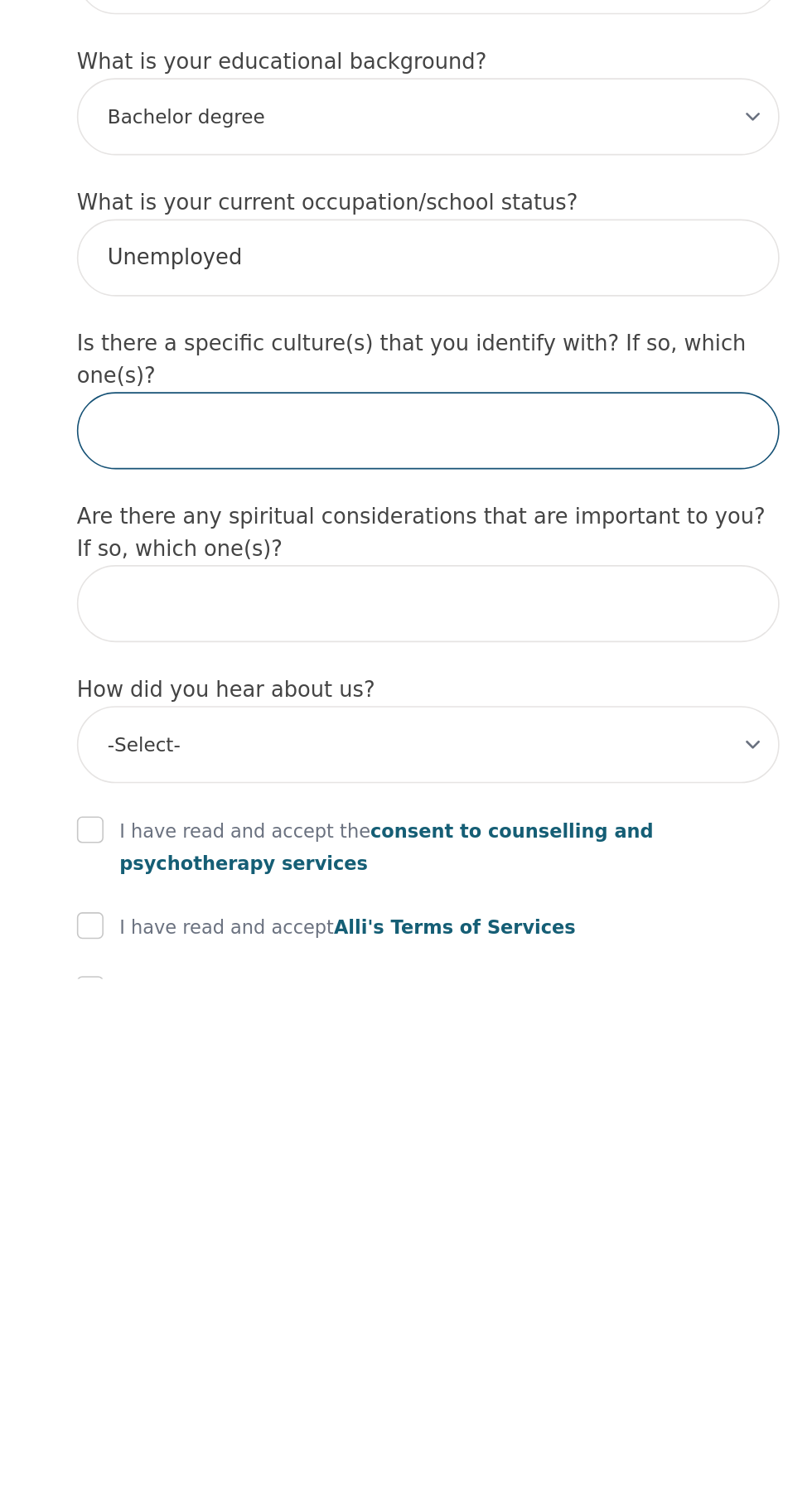
click at [479, 1170] on input "text" at bounding box center [406, 1147] width 437 height 48
type input "Bangladeshi"
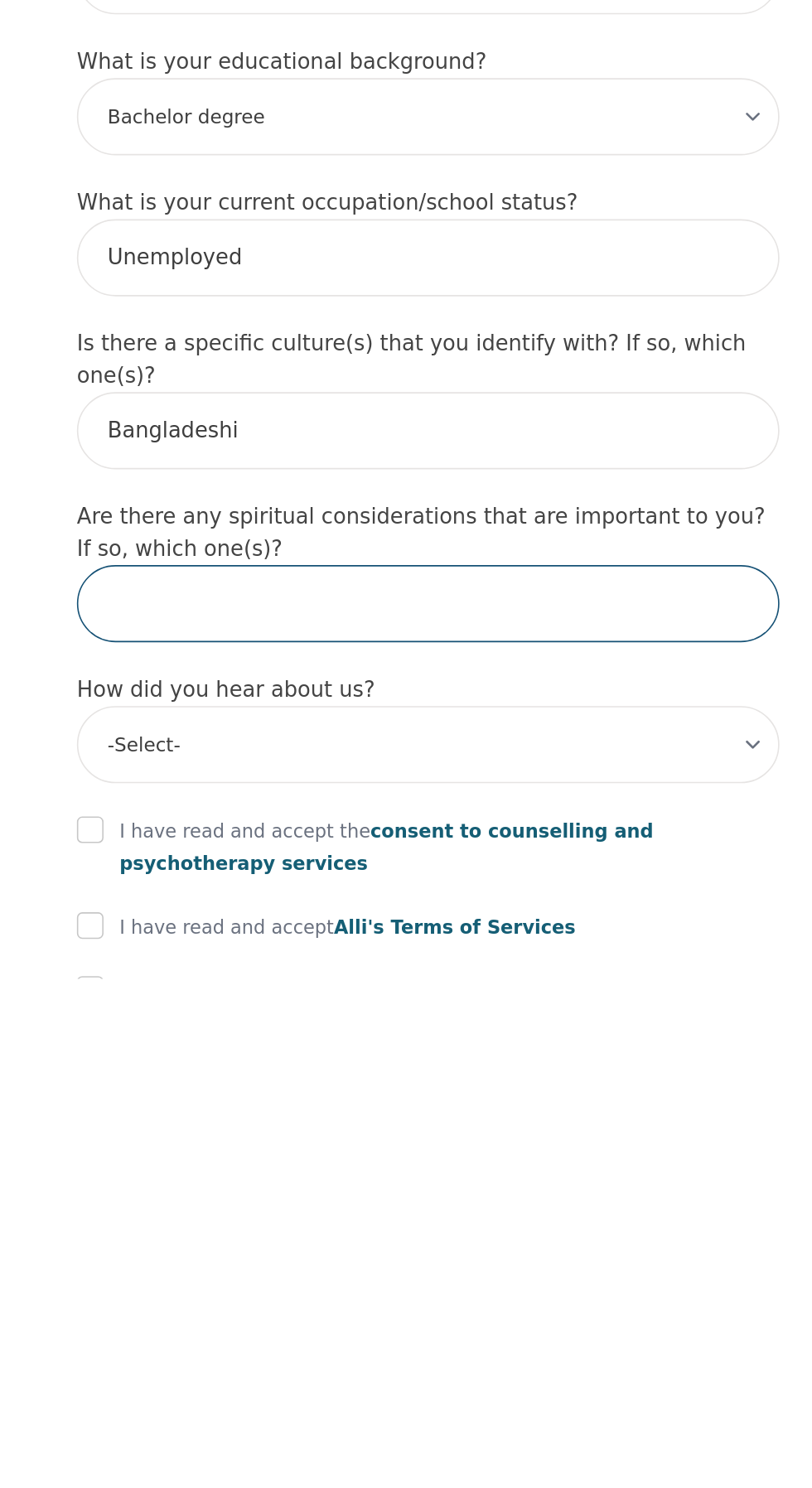
click at [496, 1279] on input "text" at bounding box center [406, 1254] width 437 height 48
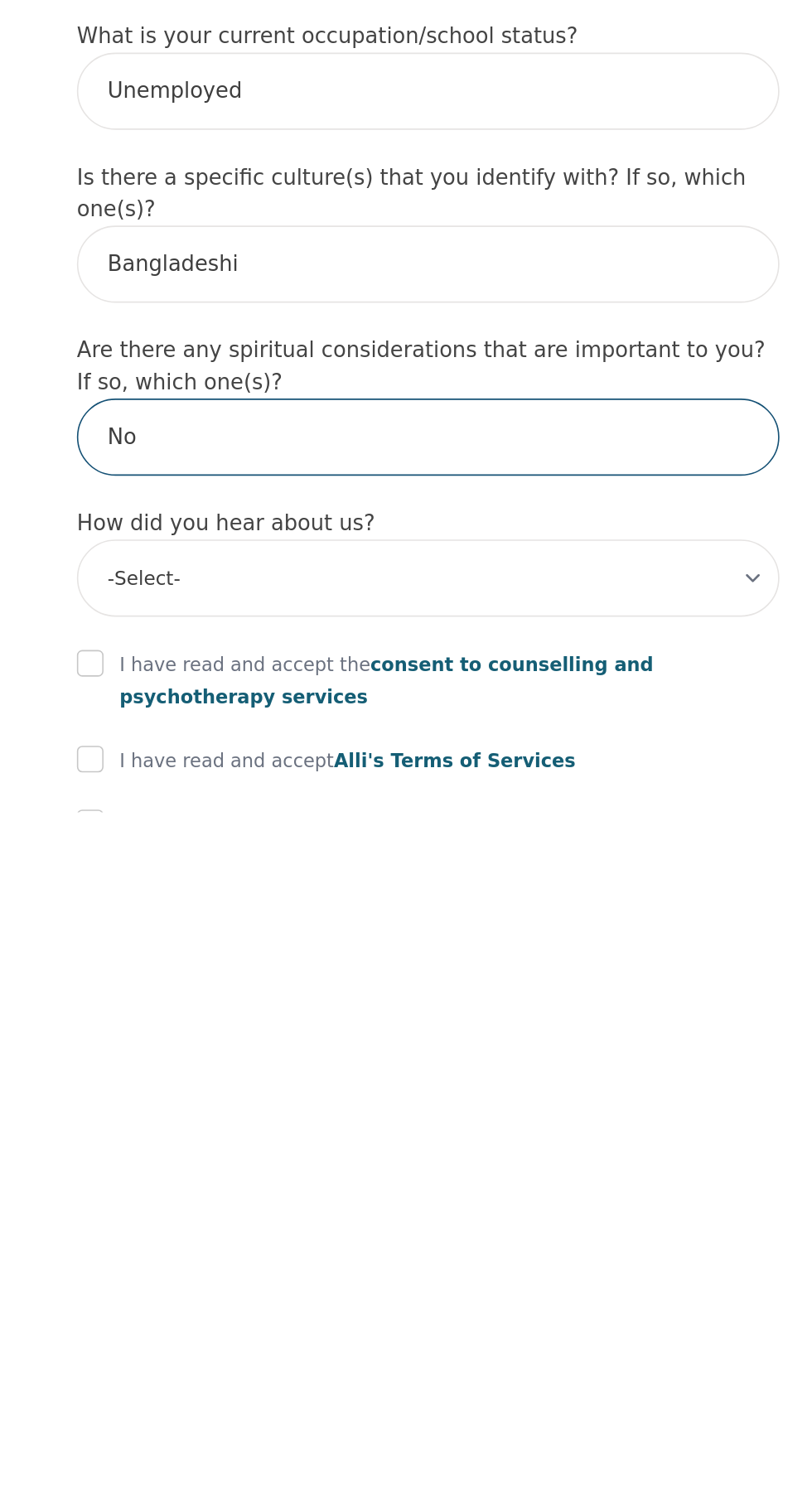
type input "No"
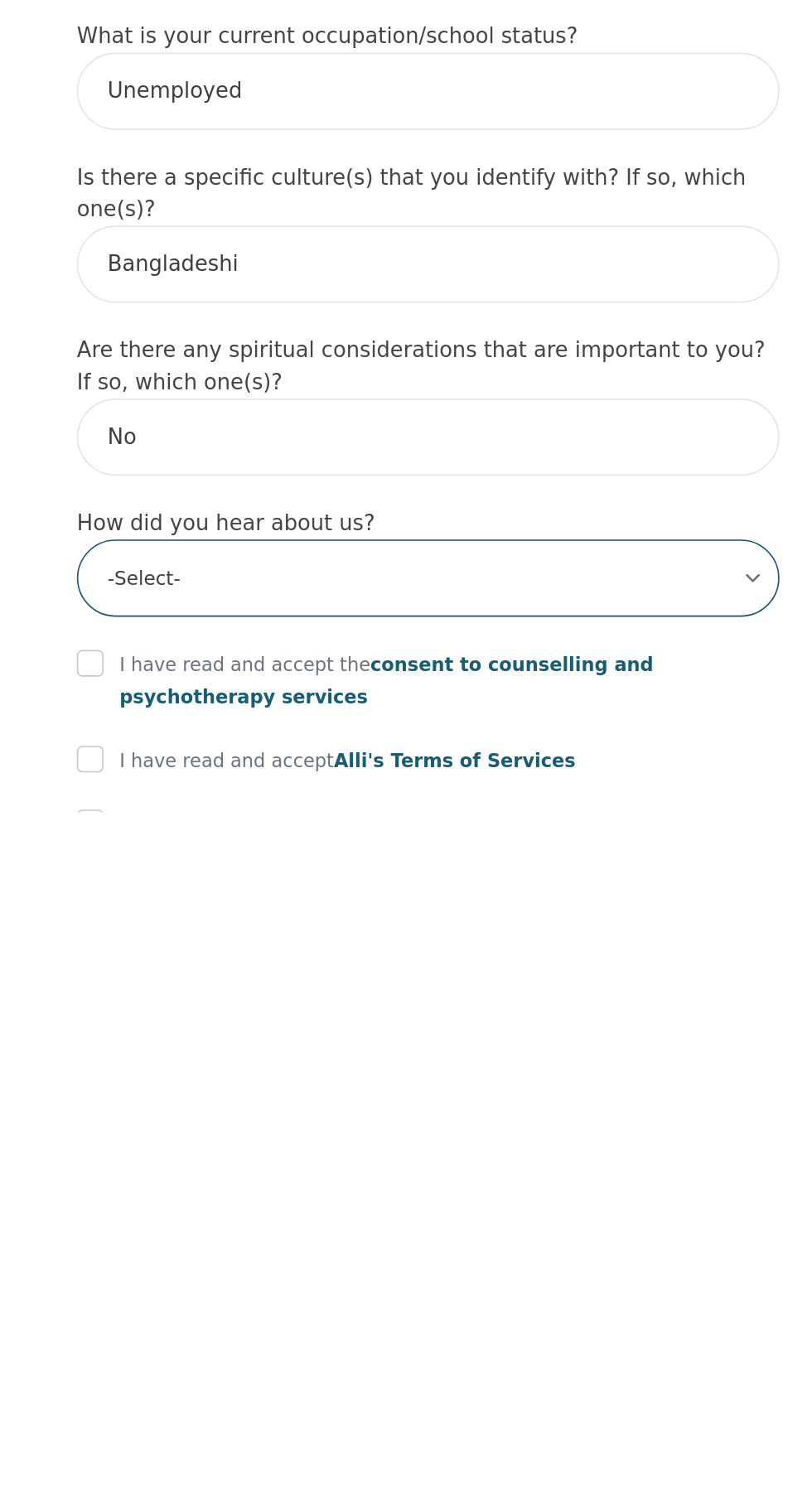
click at [409, 1366] on select "-Select- Physician/Specialist Friend Facebook Instagram Google Search Google Ad…" at bounding box center [406, 1342] width 437 height 48
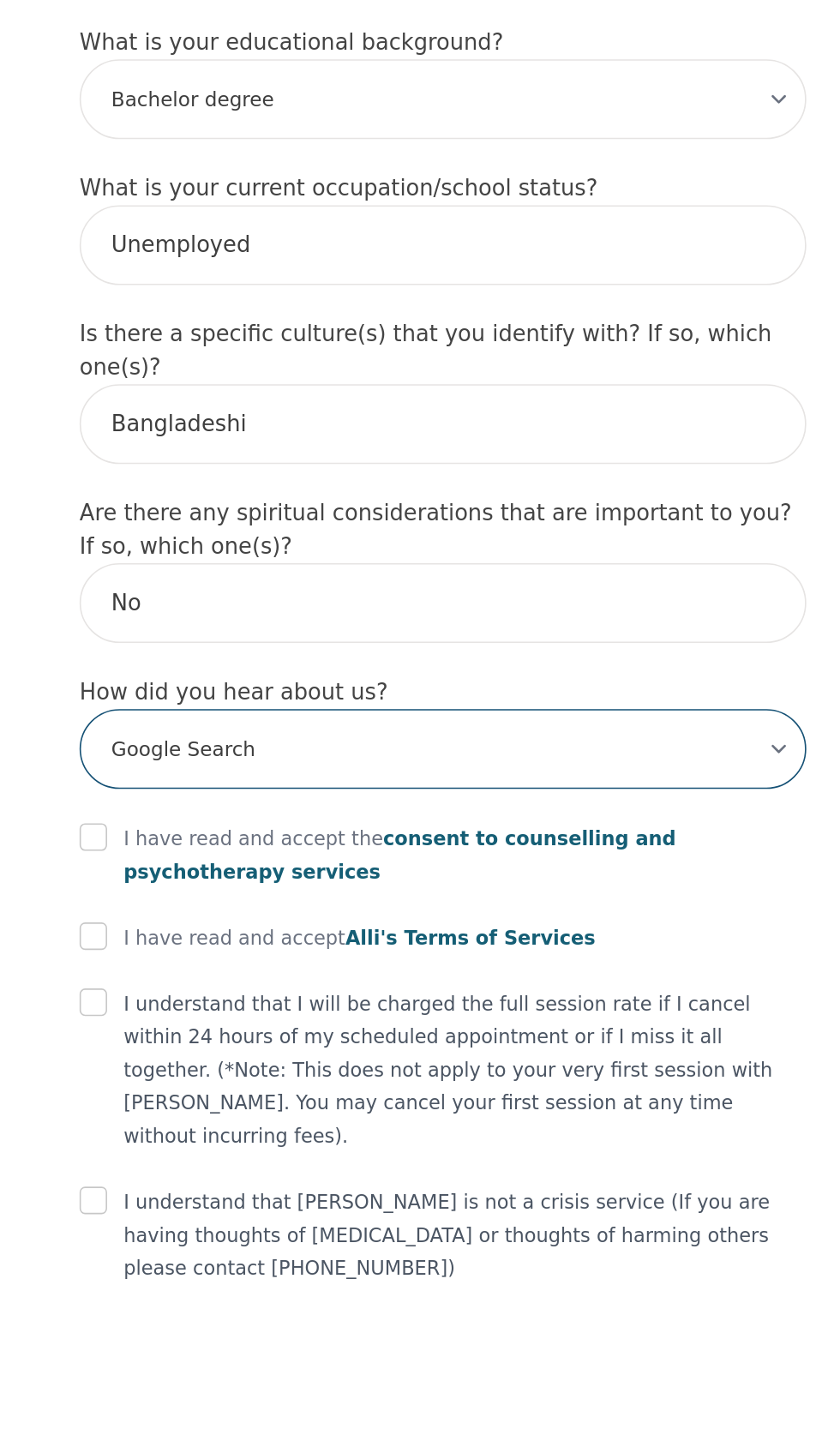
scroll to position [1191, 0]
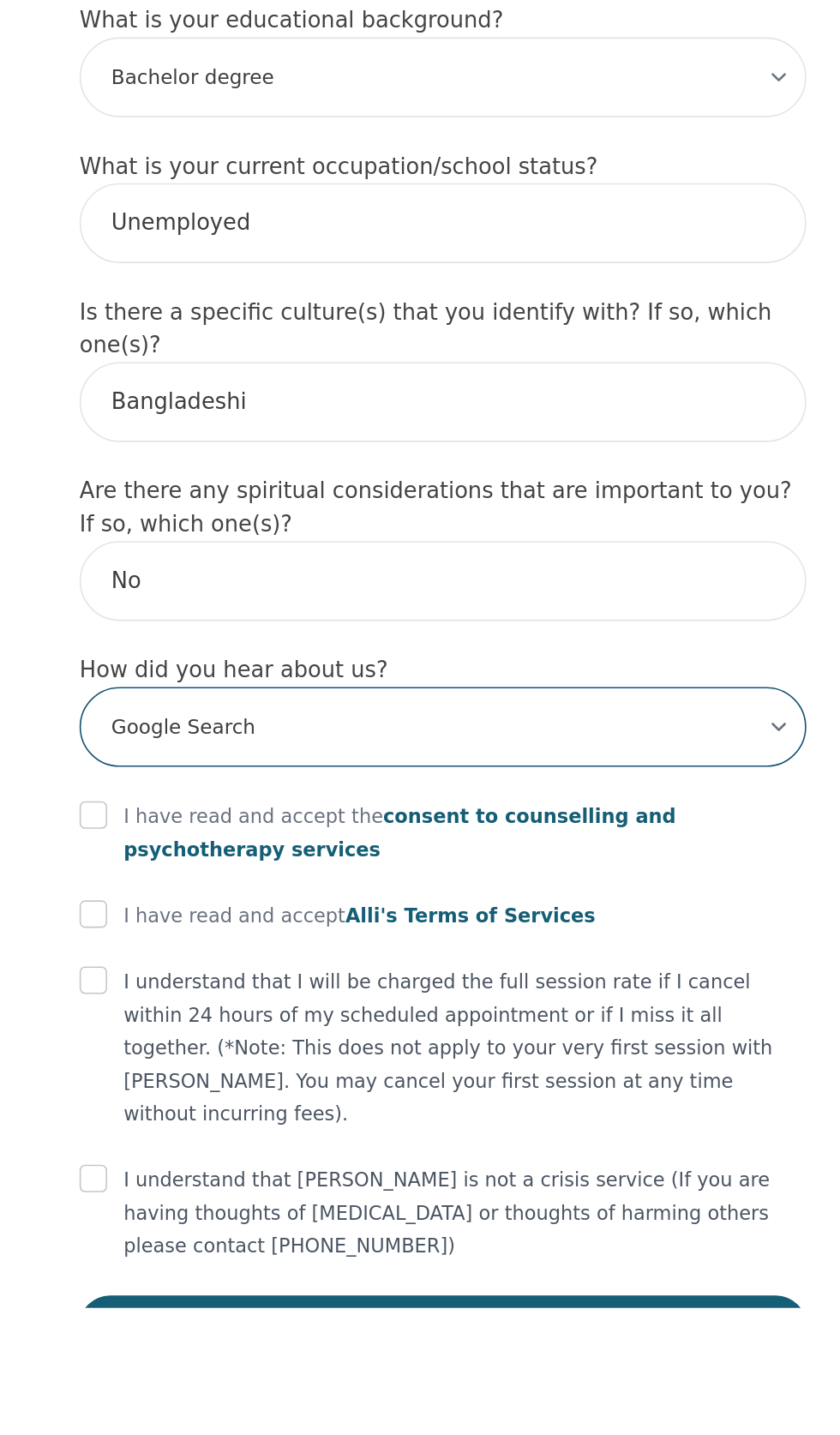
click at [601, 1098] on select "-Select- Physician/Specialist Friend Facebook Instagram Google Search Google Ad…" at bounding box center [420, 1073] width 453 height 49
select select "Instagram"
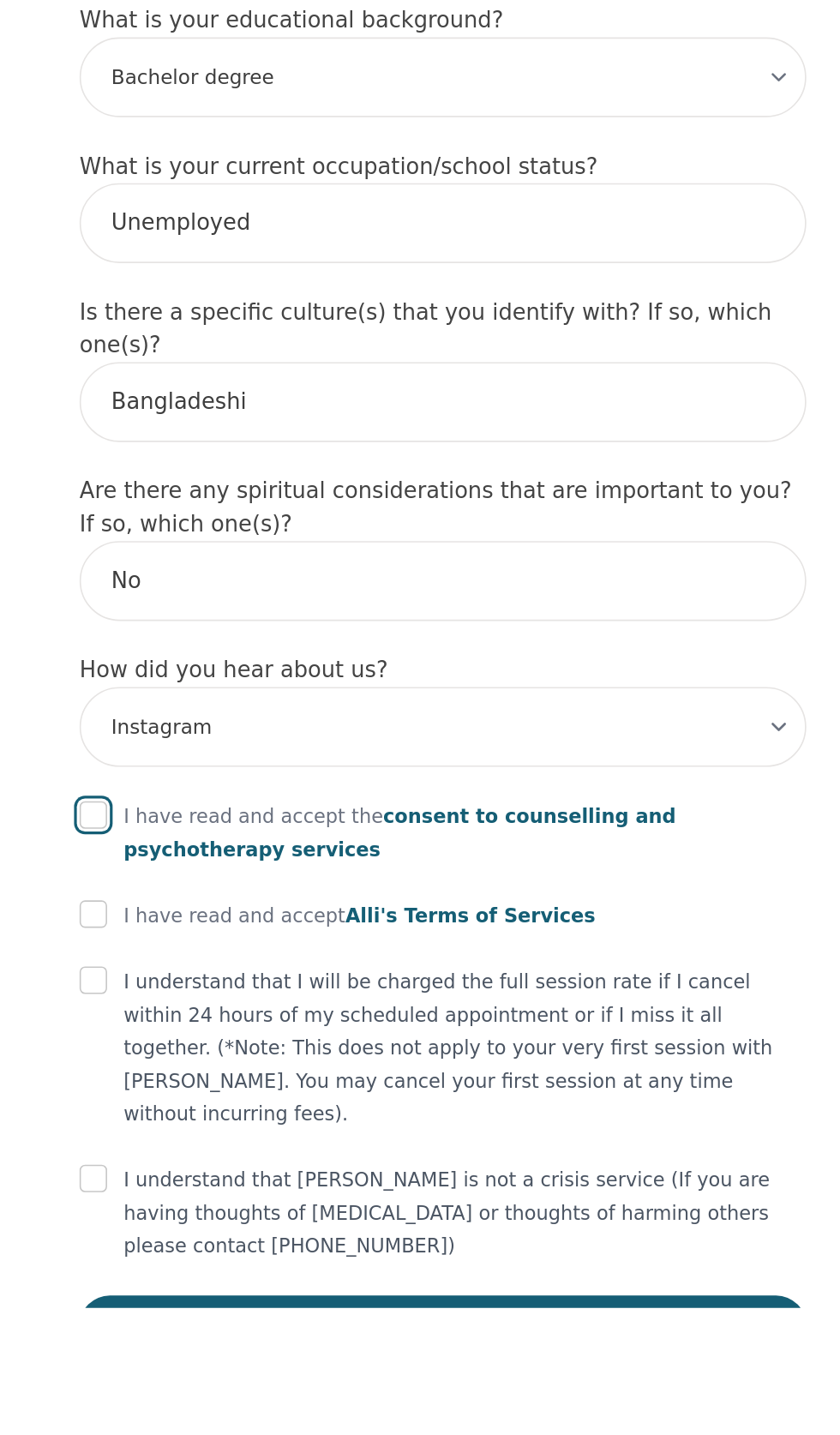
click at [198, 1137] on input "checkbox" at bounding box center [202, 1128] width 17 height 17
checkbox input "true"
click at [198, 1199] on input "checkbox" at bounding box center [202, 1189] width 17 height 17
checkbox input "true"
click at [199, 1239] on input "checkbox" at bounding box center [202, 1231] width 17 height 17
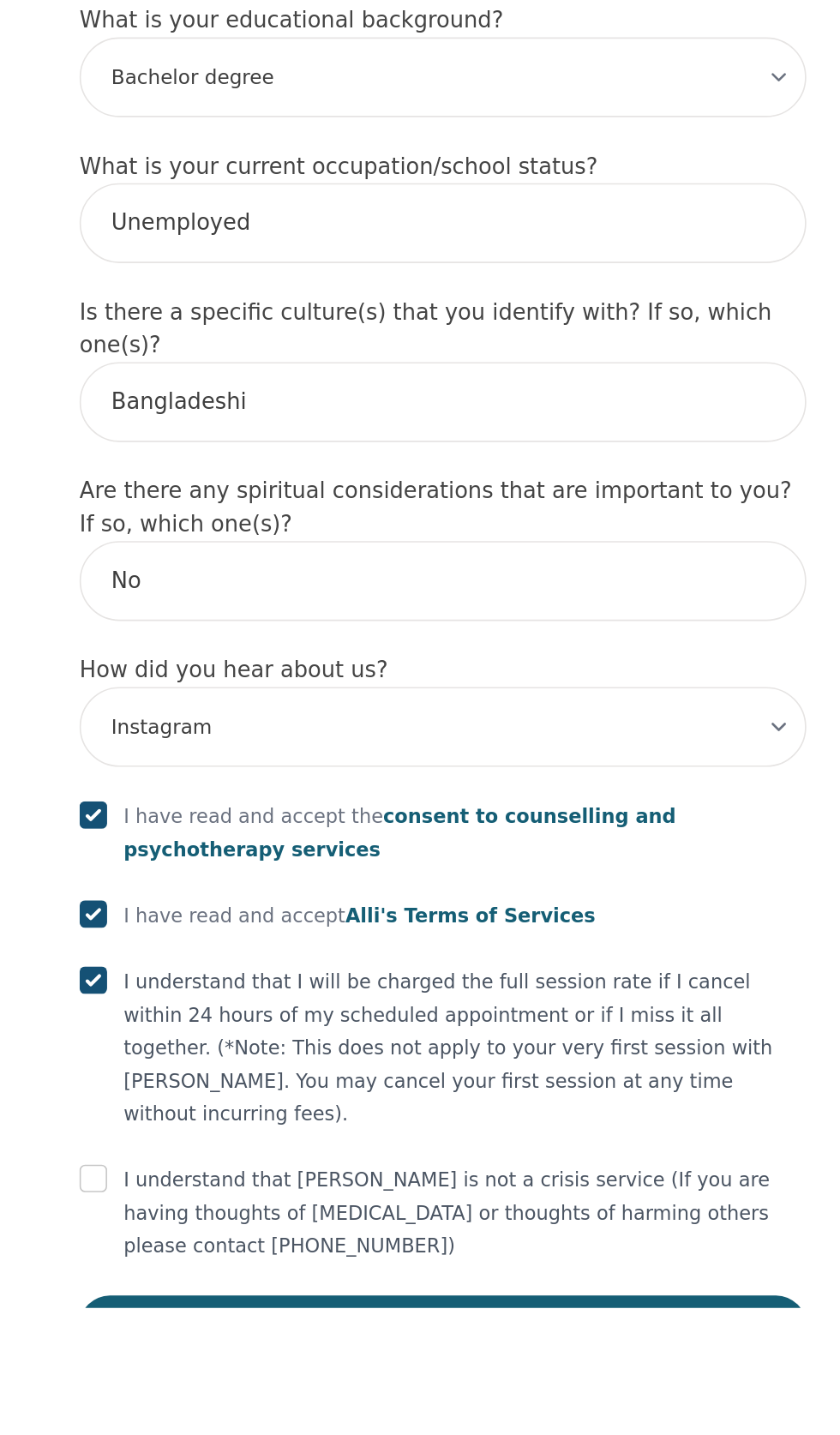
checkbox input "true"
click at [198, 1363] on input "checkbox" at bounding box center [202, 1354] width 17 height 17
checkbox input "true"
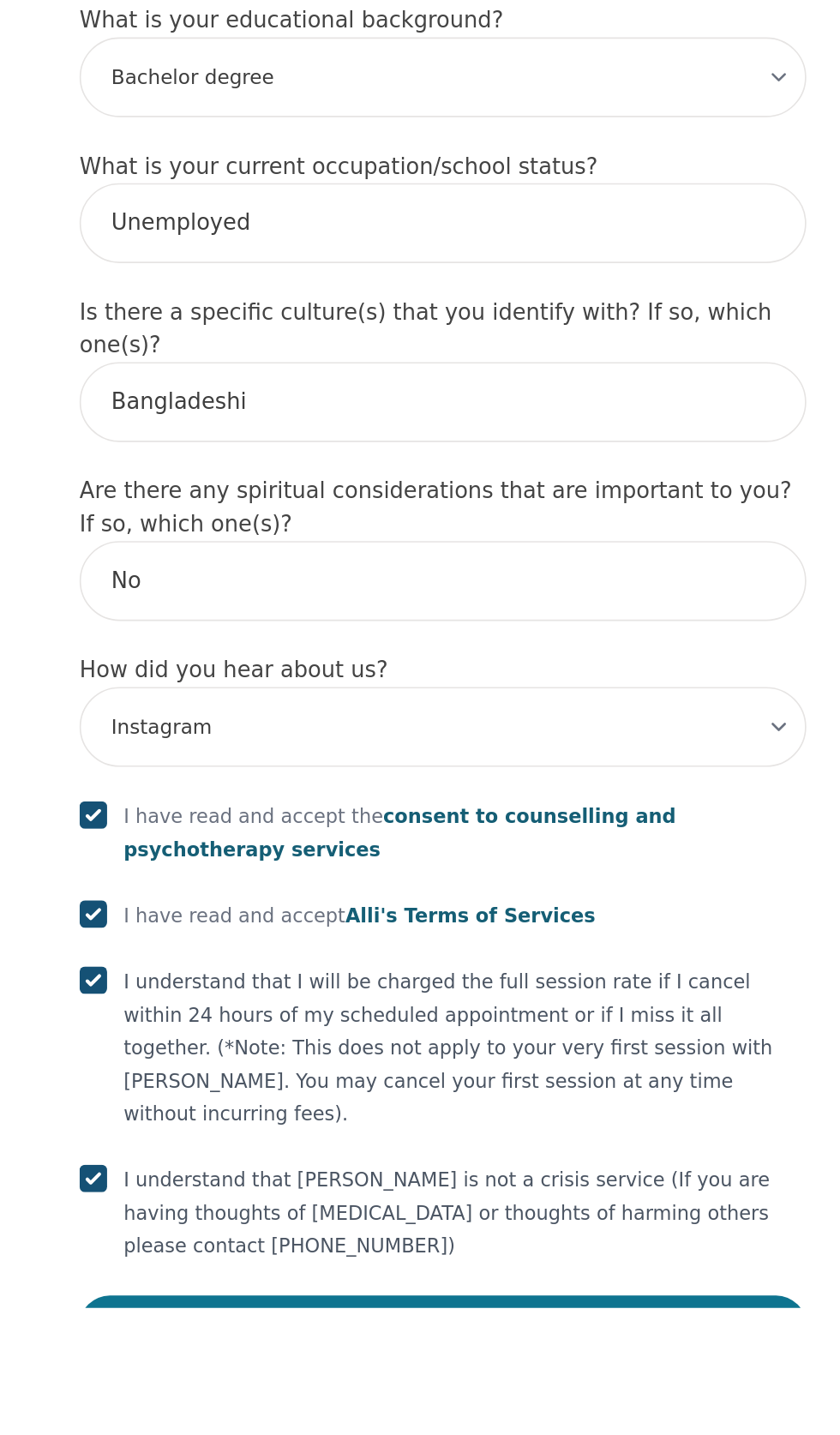
click at [437, 1434] on button "Save and Continue" at bounding box center [420, 1446] width 453 height 38
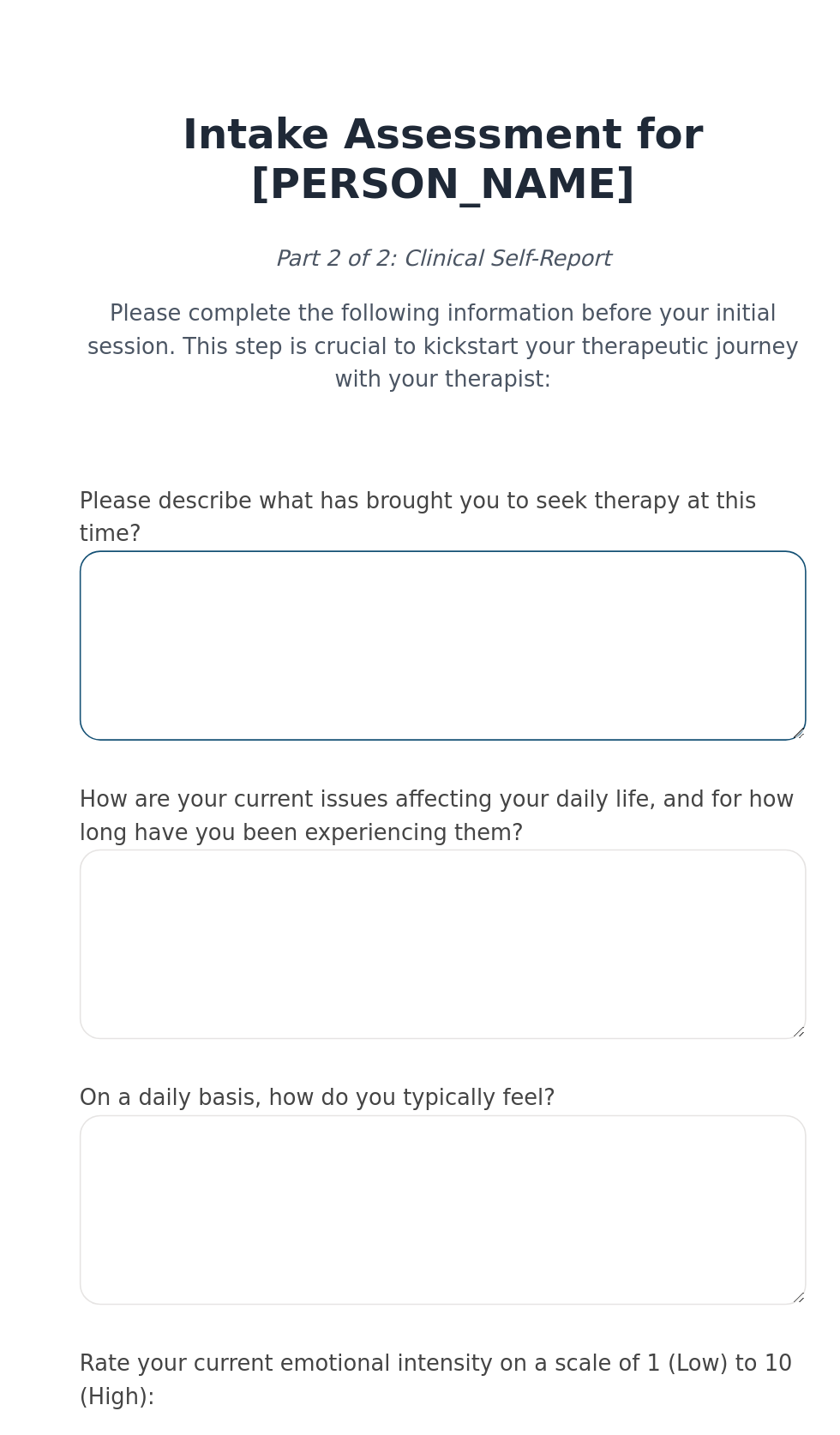
click at [549, 403] on textarea at bounding box center [420, 402] width 453 height 118
click at [492, 378] on textarea at bounding box center [420, 402] width 453 height 118
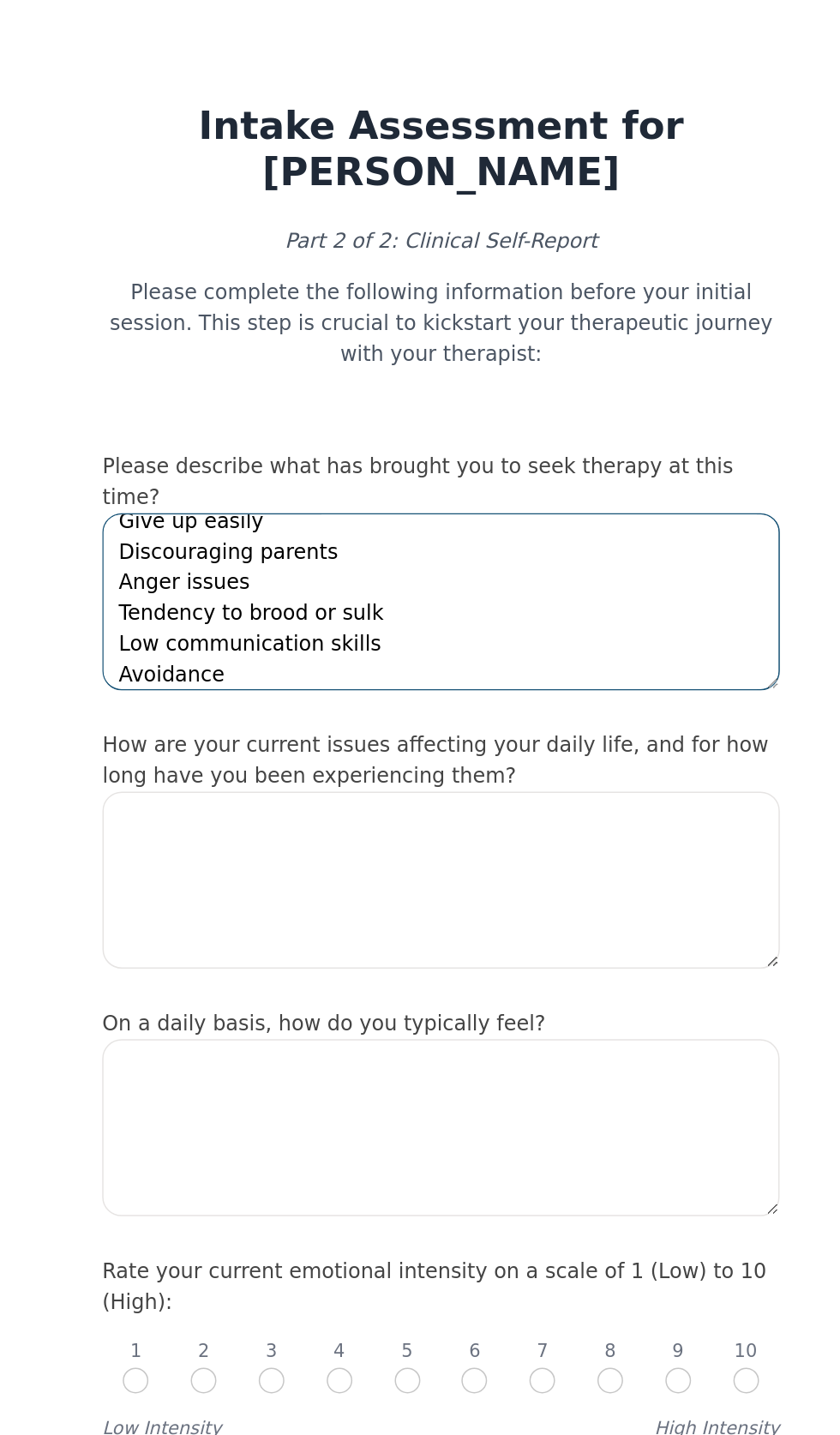
scroll to position [102, 0]
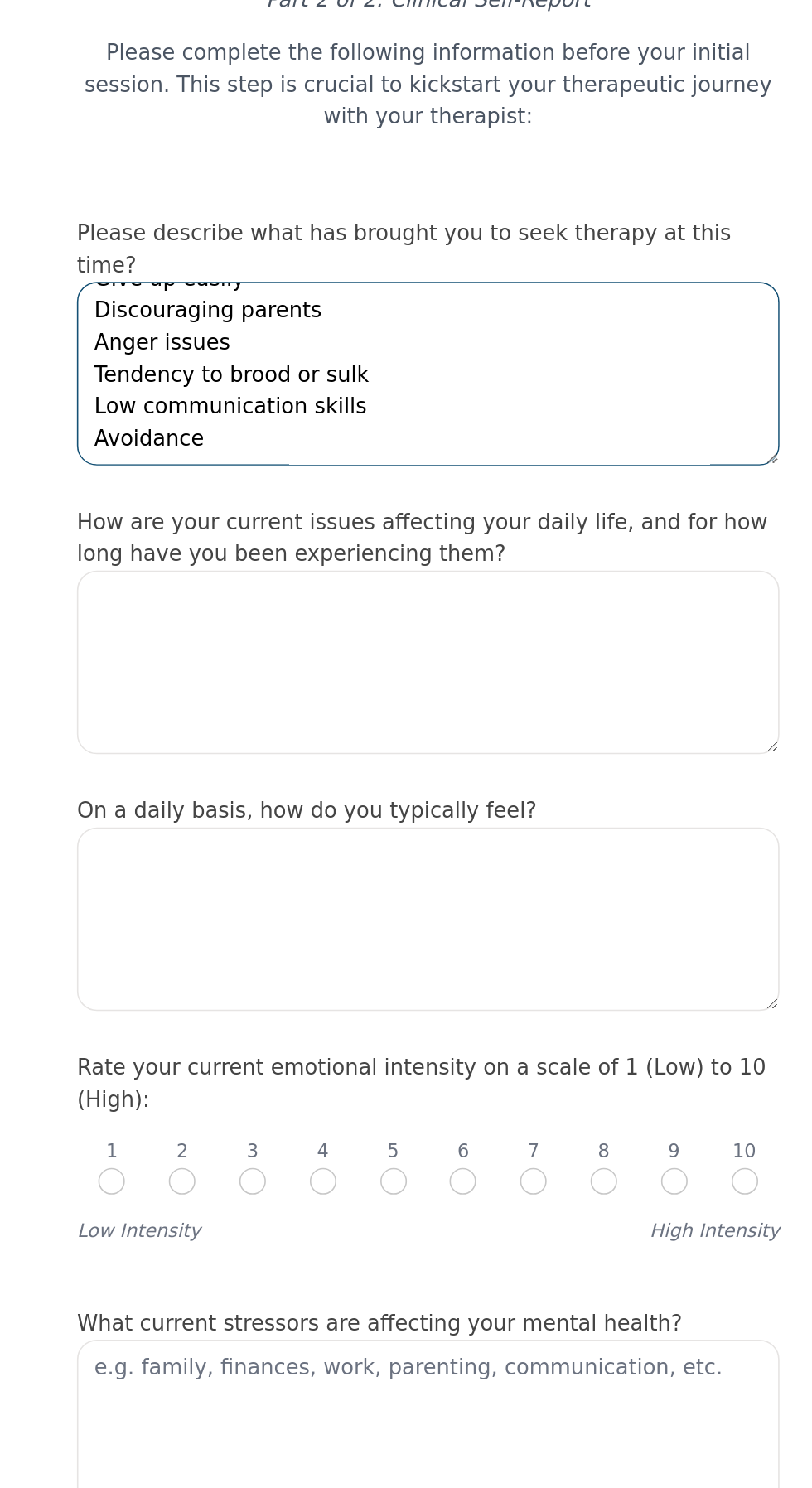
type textarea "[MEDICAL_DATA] Unable to quit smoking. [MEDICAL_DATA] is below average, [MEDICA…"
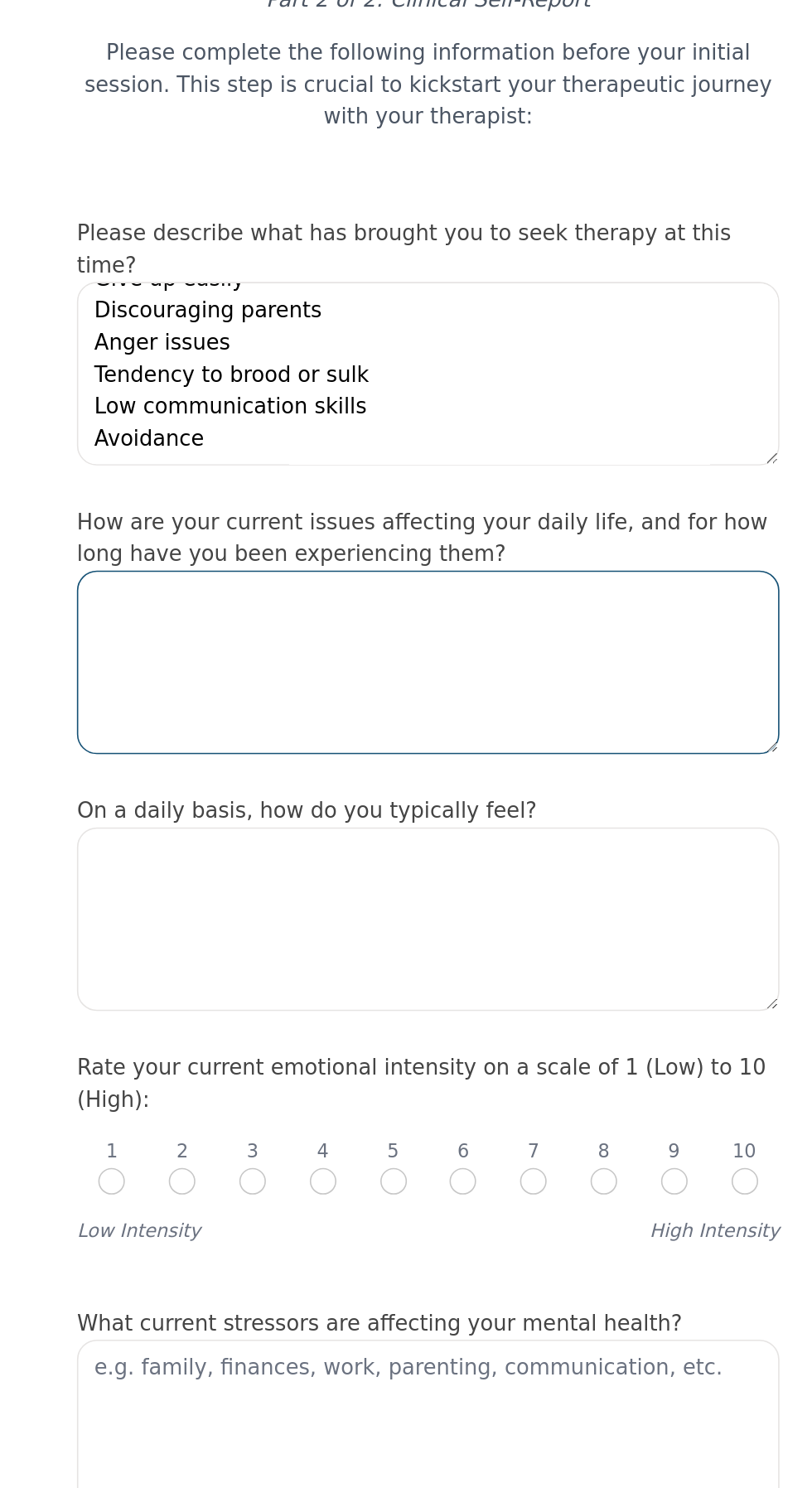
click at [545, 555] on textarea at bounding box center [406, 568] width 437 height 114
type textarea "Anger"
type textarea "Anger issues Easily frustrated Negative outlook"
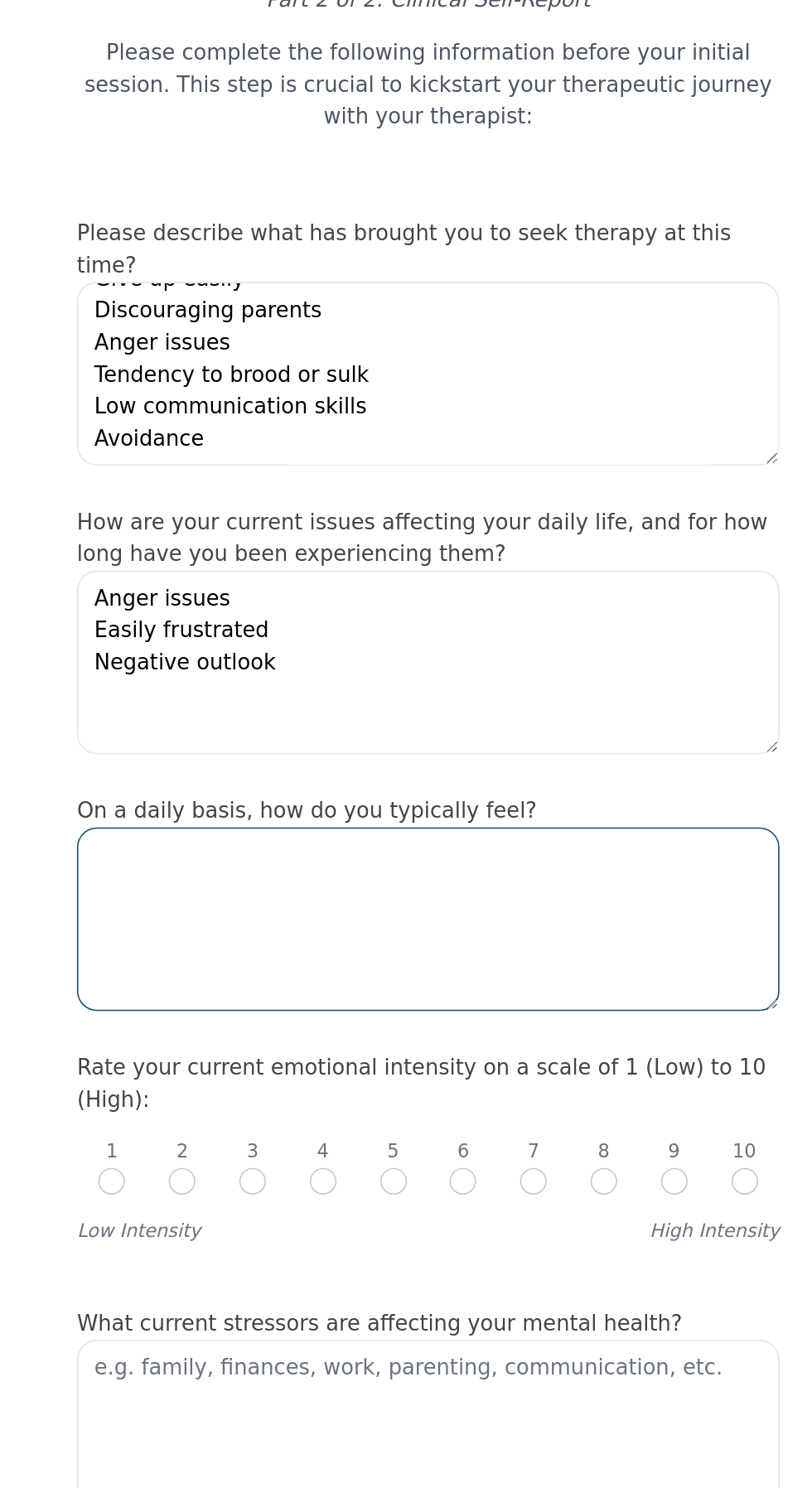
click at [549, 718] on textarea at bounding box center [406, 728] width 437 height 114
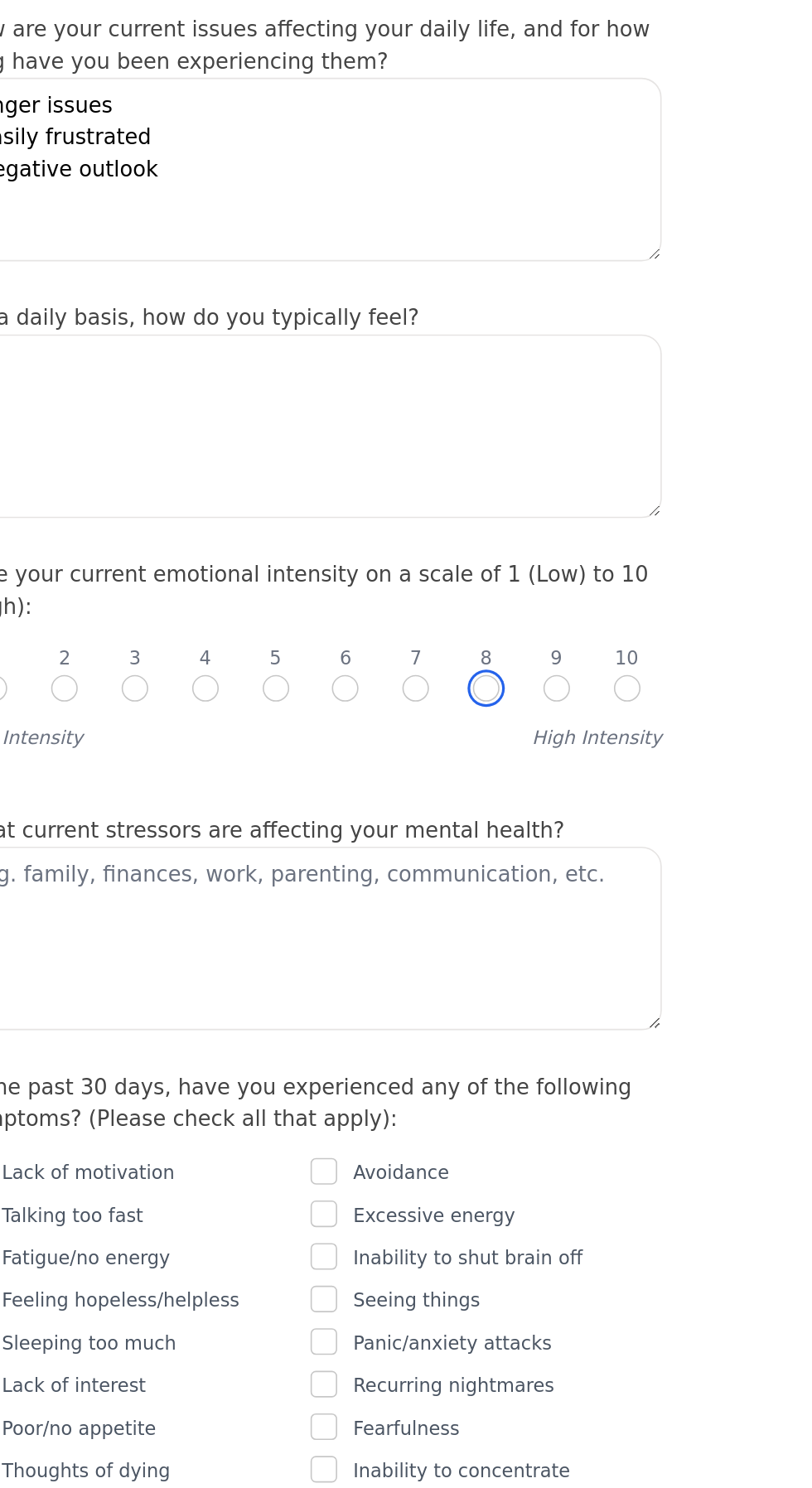
click at [518, 900] on input "radio" at bounding box center [515, 890] width 16 height 16
radio input "true"
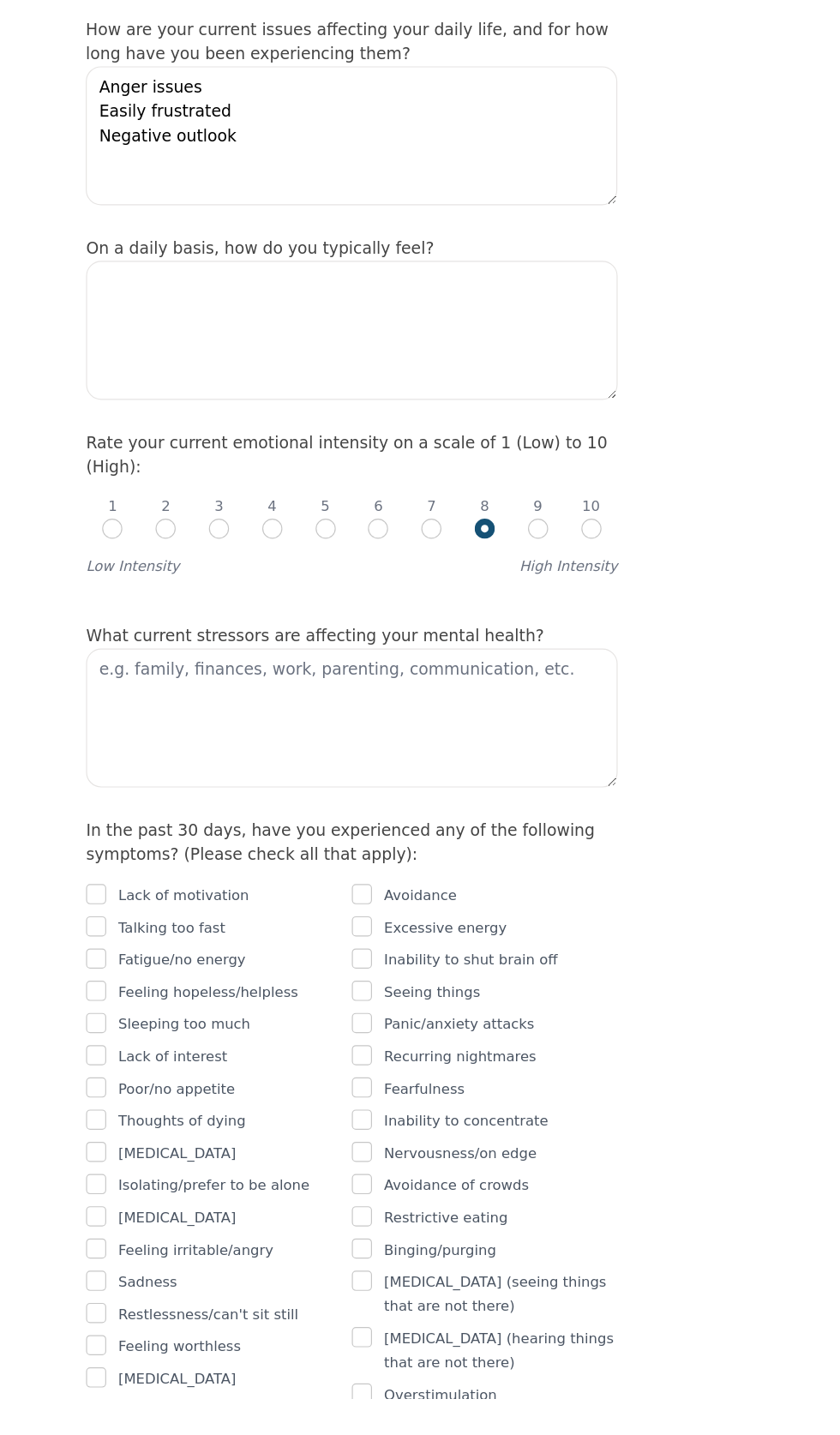
scroll to position [229, 0]
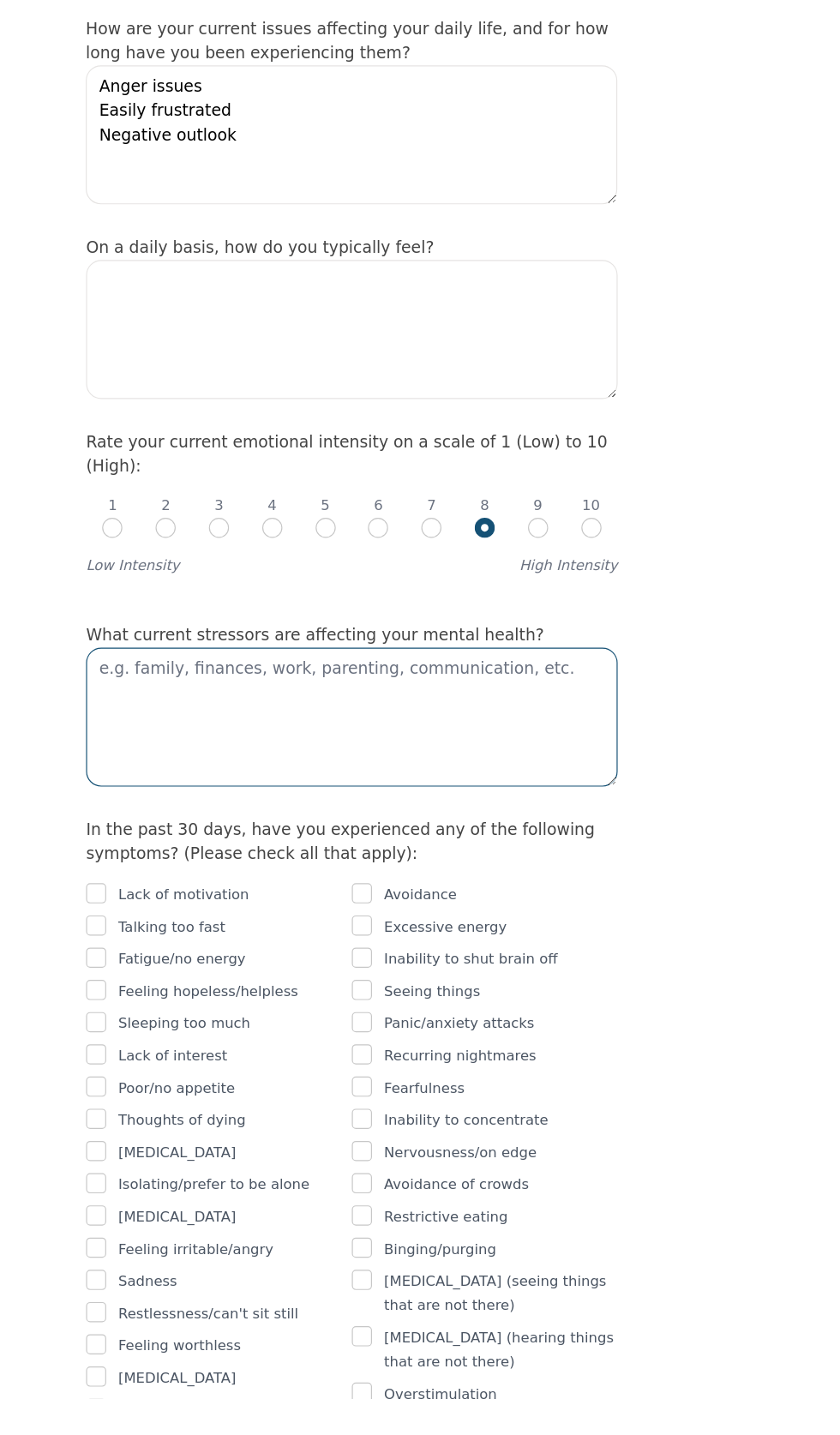
click at [577, 865] on textarea at bounding box center [420, 854] width 453 height 118
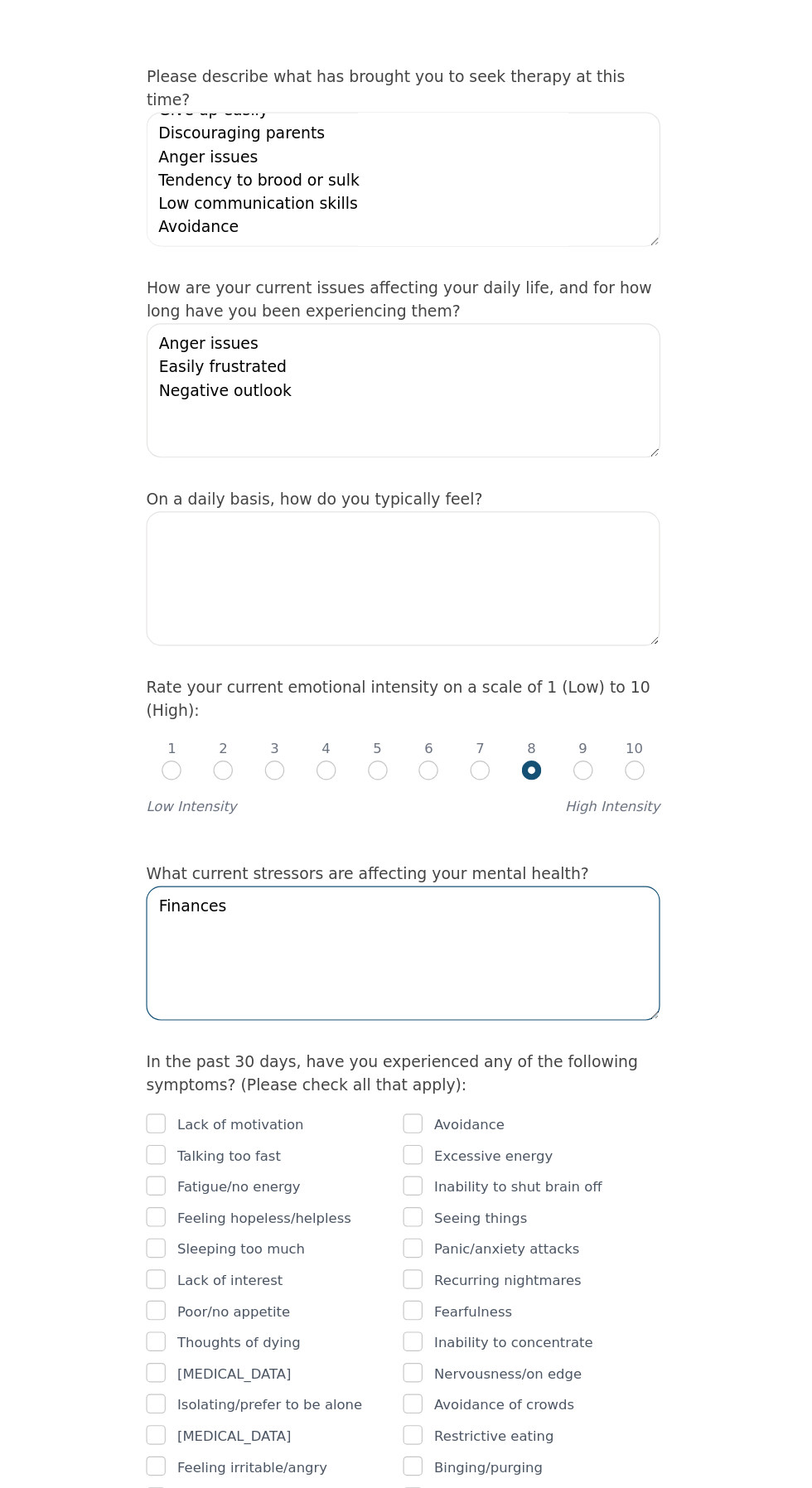
scroll to position [222, 0]
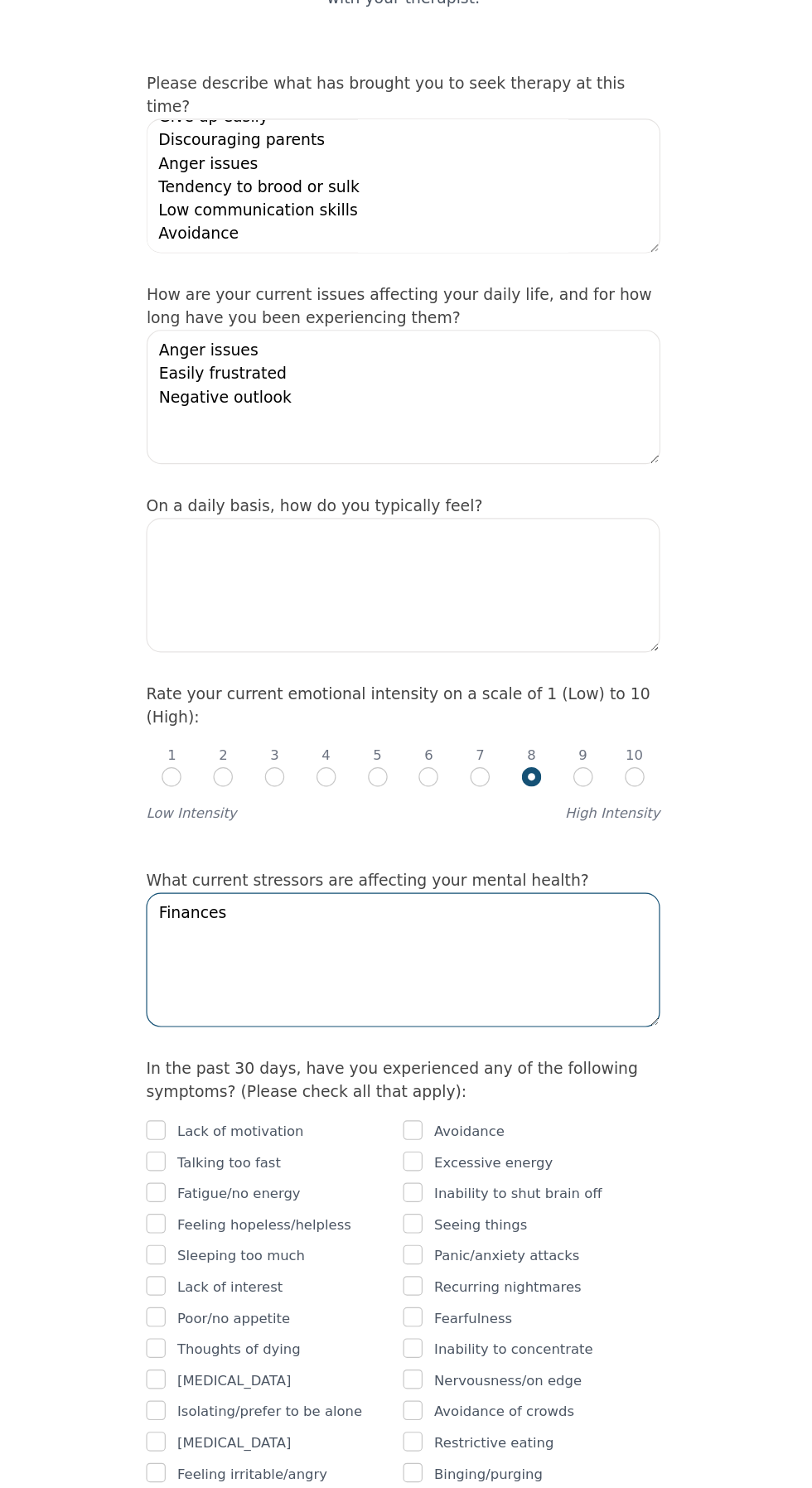
type textarea "Finances"
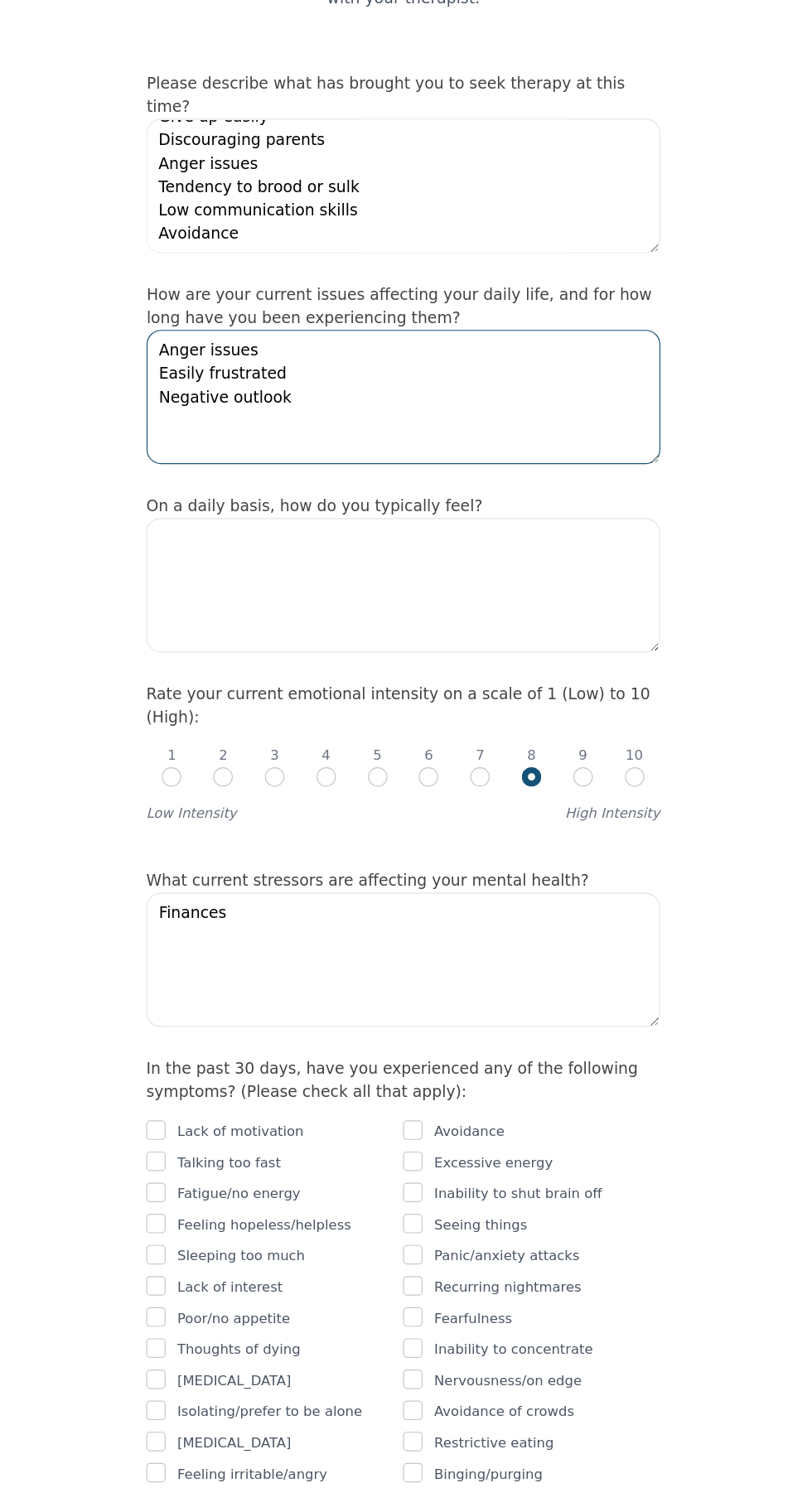
click at [420, 324] on textarea "Anger issues Easily frustrated Negative outlook" at bounding box center [406, 346] width 437 height 114
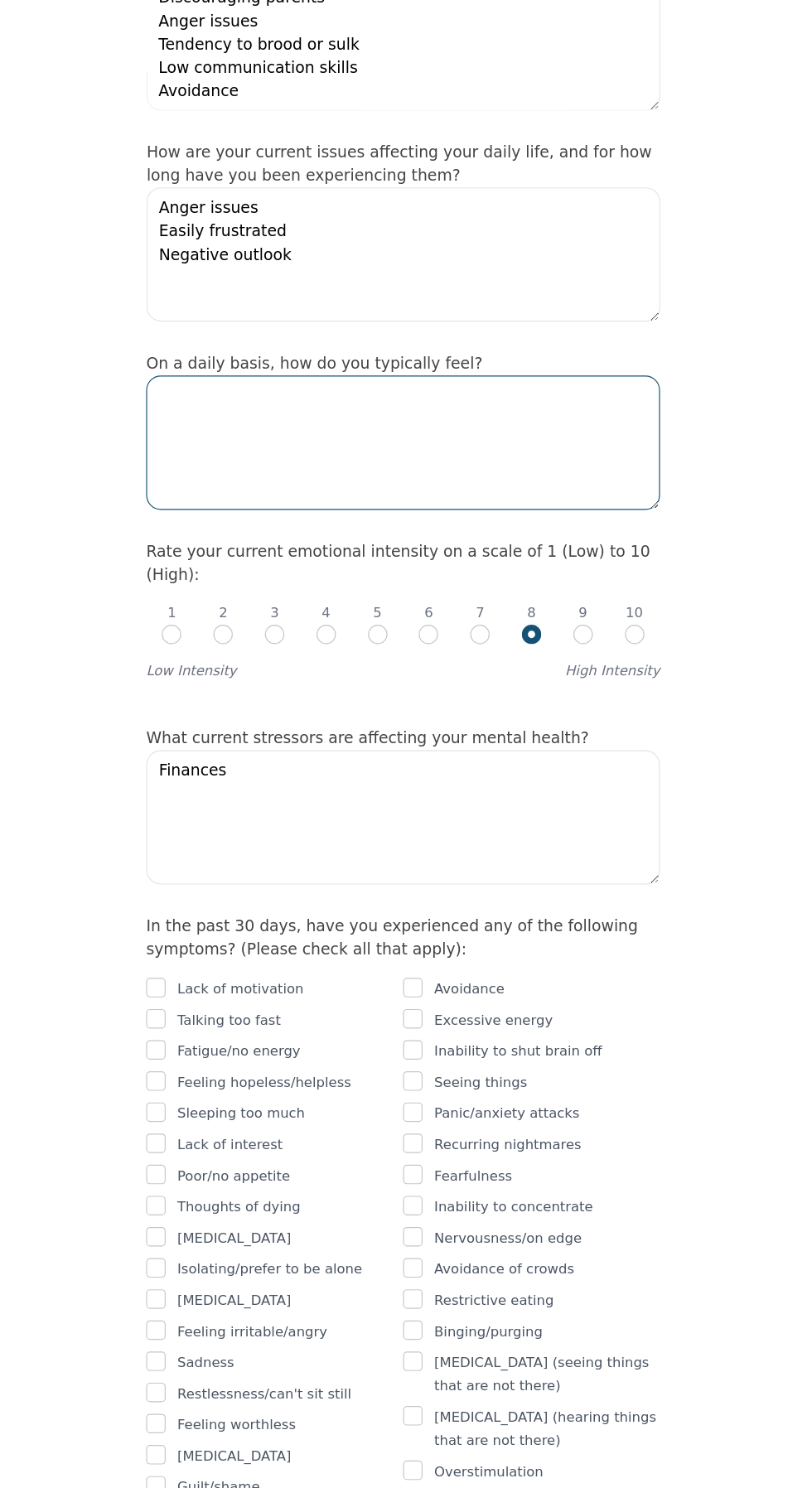
click at [428, 495] on textarea at bounding box center [406, 506] width 437 height 114
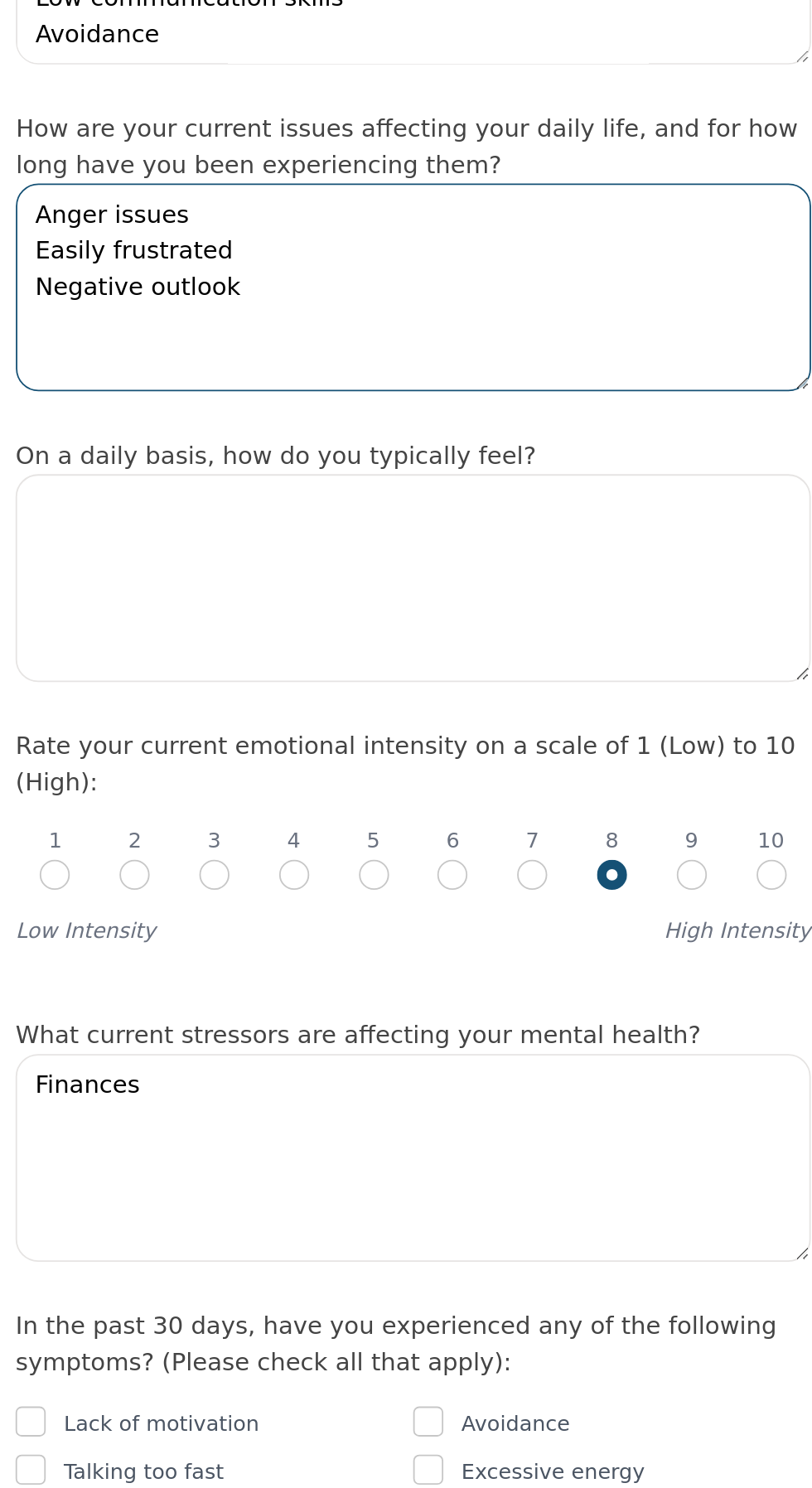
click at [448, 331] on textarea "Anger issues Easily frustrated Negative outlook" at bounding box center [406, 346] width 437 height 114
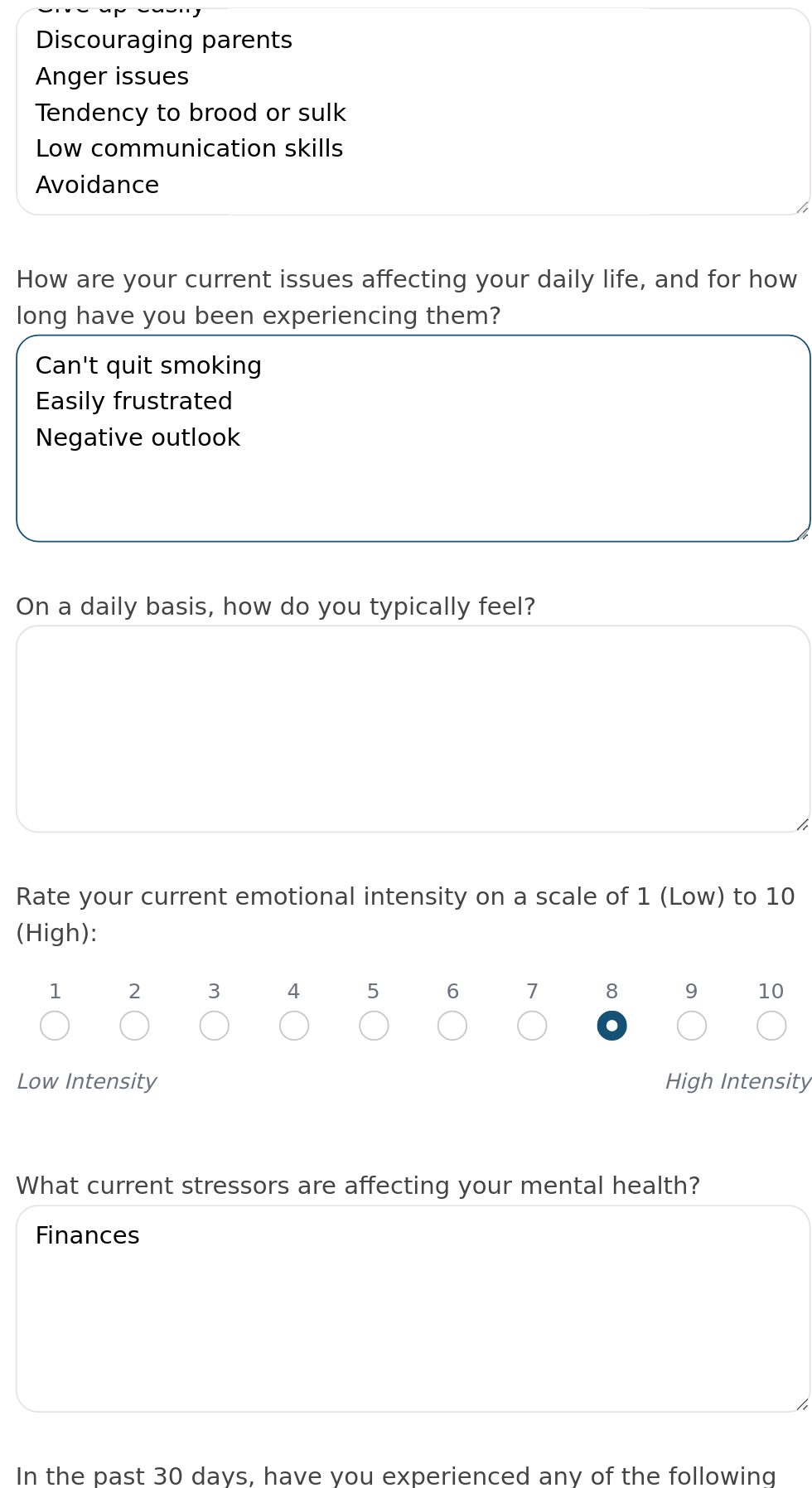
click at [510, 362] on textarea "Can't quit smoking Easily frustrated Negative outlook" at bounding box center [406, 346] width 437 height 114
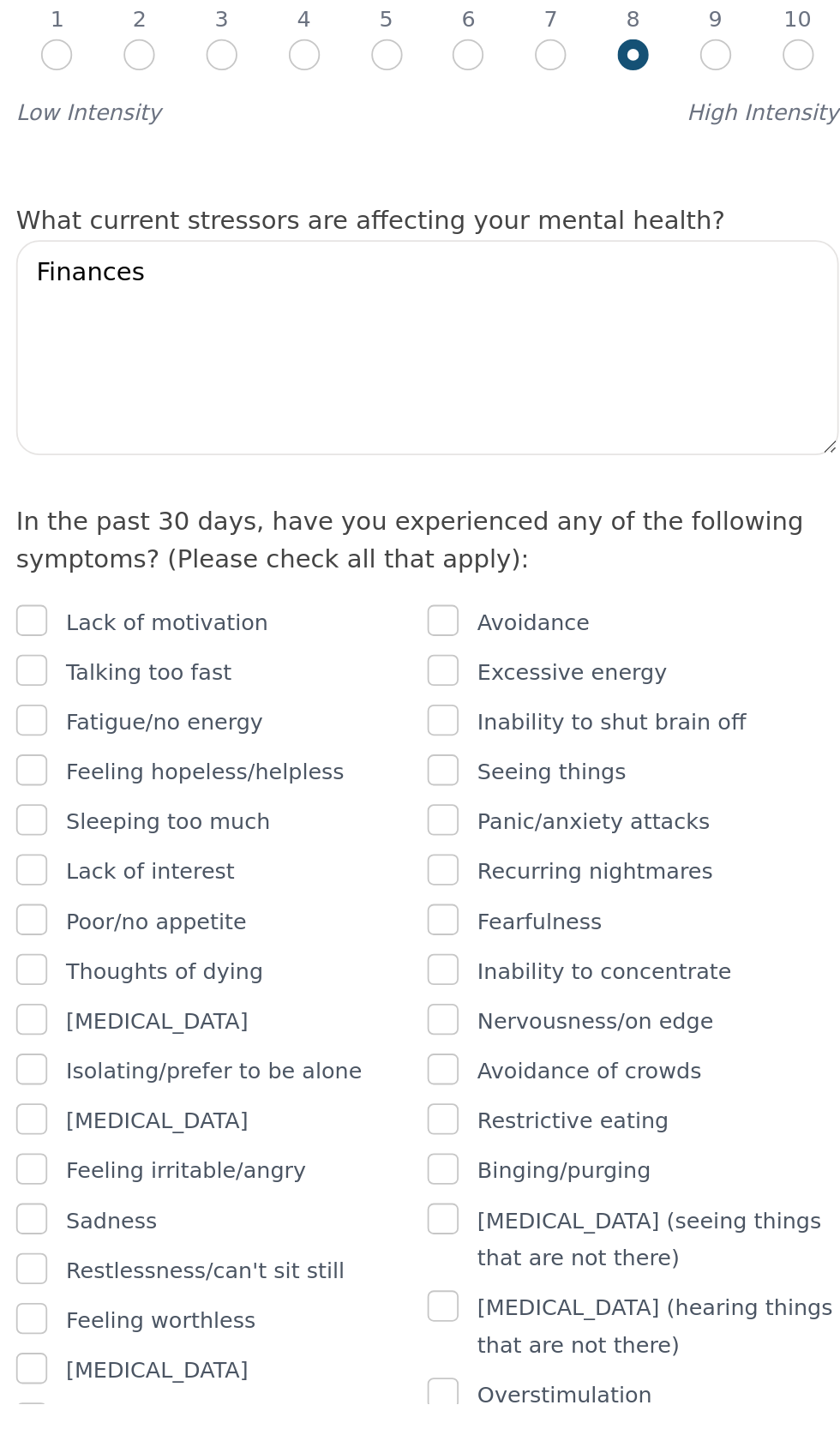
type textarea "Can't quit smoking Easily frustrated Negative outlook No goals"
click at [203, 1040] on input "checkbox" at bounding box center [202, 1031] width 17 height 17
checkbox input "true"
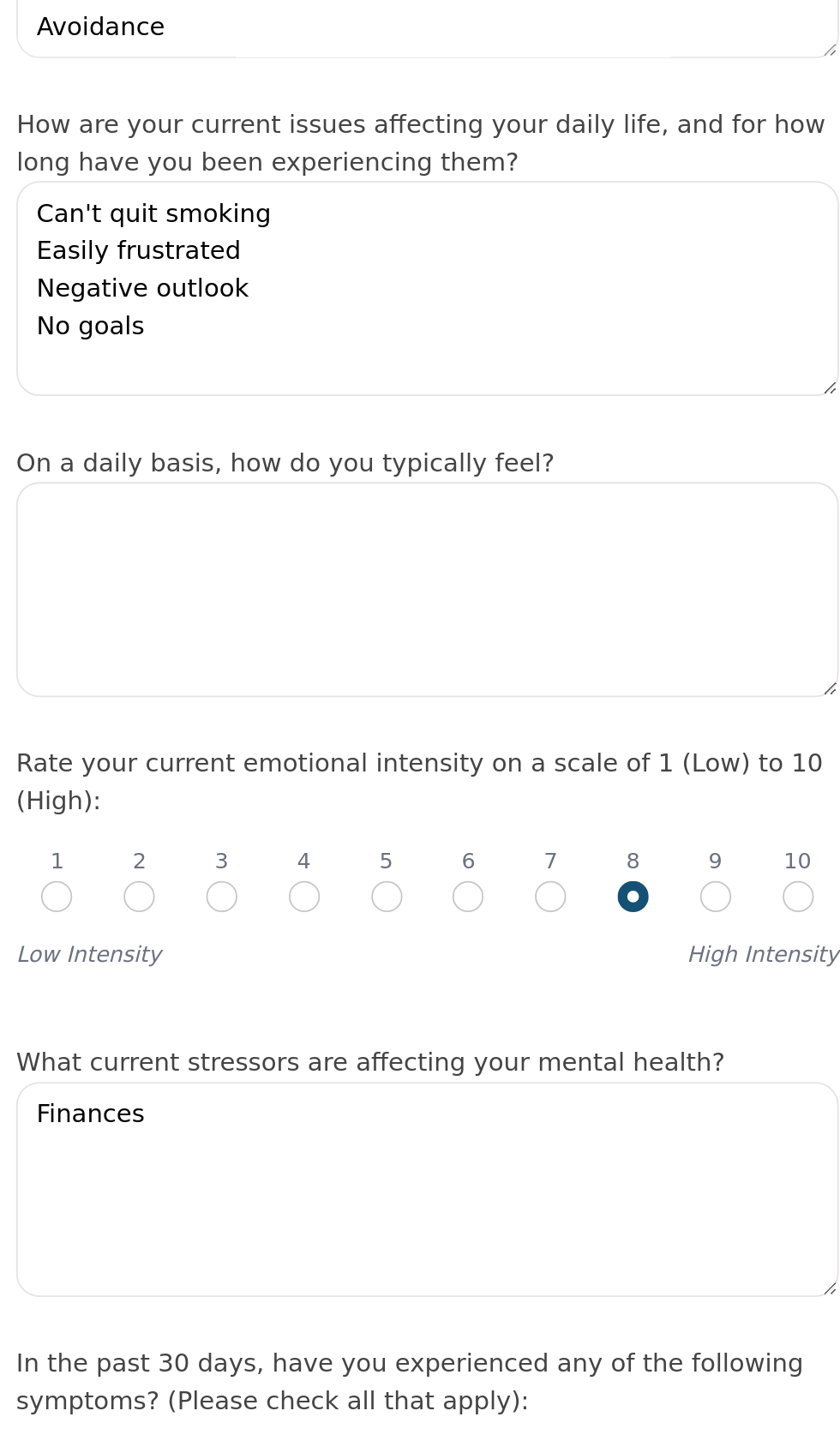
scroll to position [263, 0]
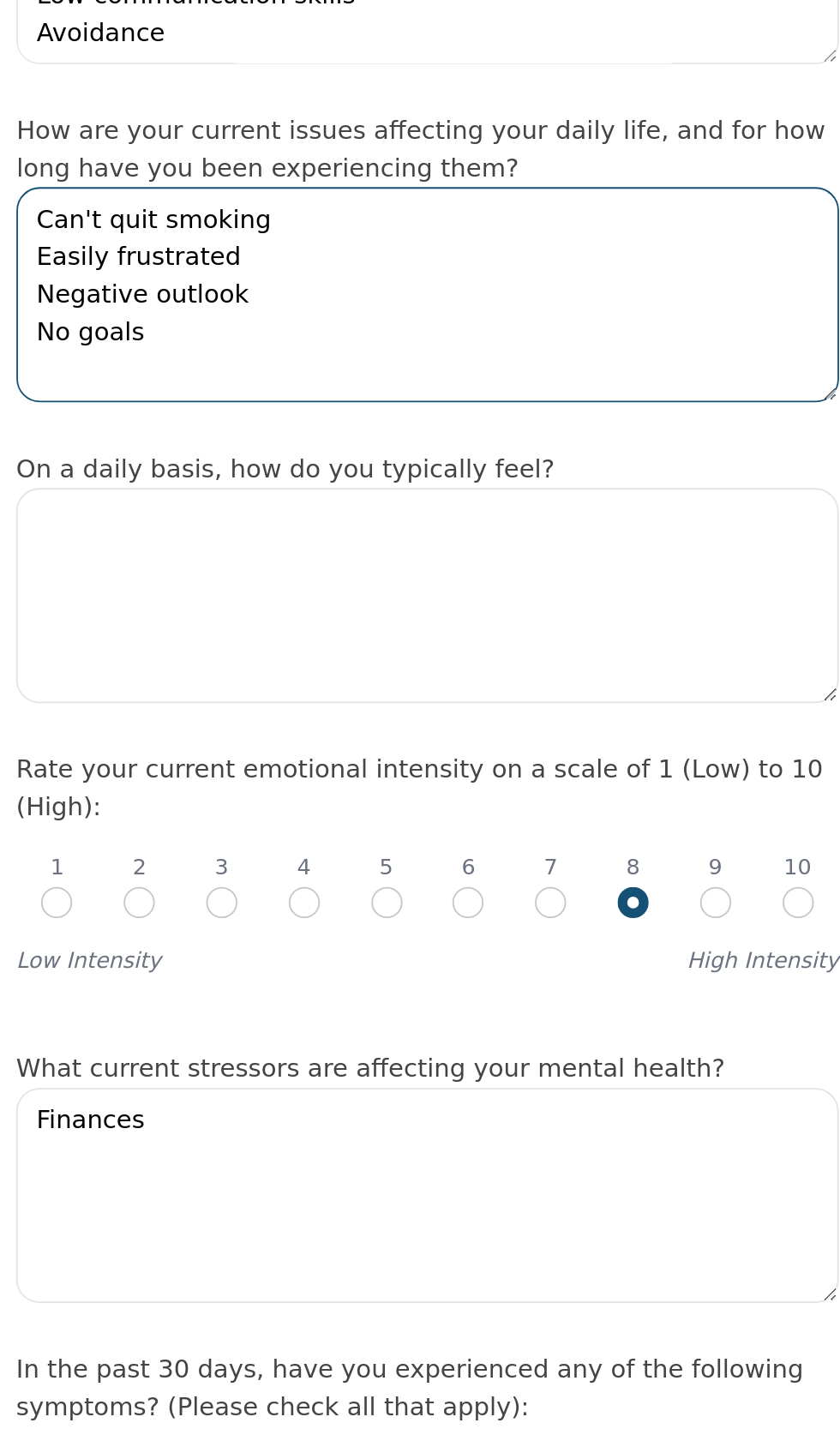
click at [402, 367] on textarea "Can't quit smoking Easily frustrated Negative outlook No goals" at bounding box center [420, 325] width 453 height 118
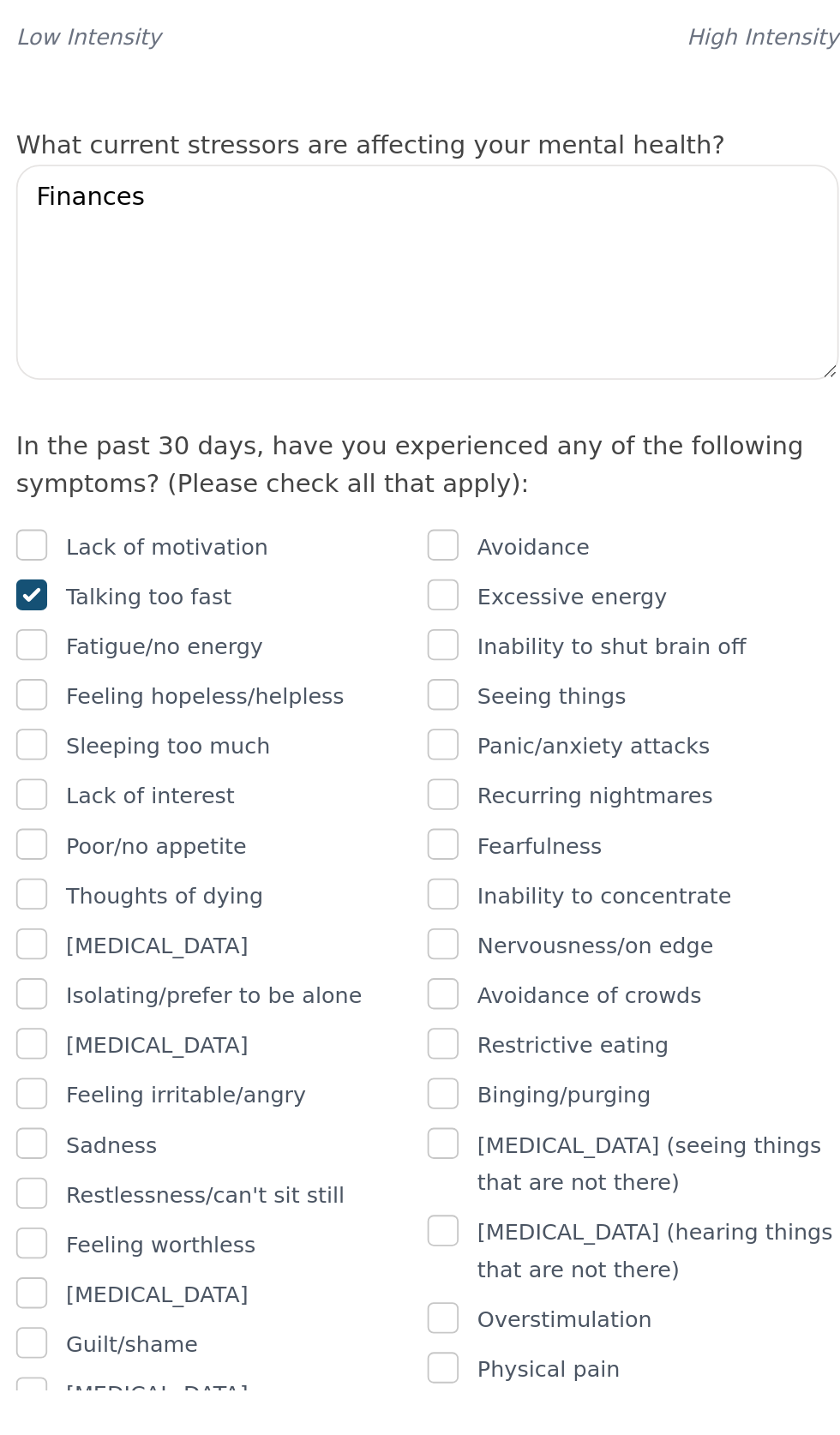
type textarea "Can't quit smoking Easily frustrated Negative outlook"
click at [207, 979] on input "checkbox" at bounding box center [202, 970] width 17 height 17
checkbox input "true"
click at [203, 1007] on input "checkbox" at bounding box center [202, 997] width 17 height 17
click at [209, 1007] on input "checkbox" at bounding box center [202, 997] width 17 height 17
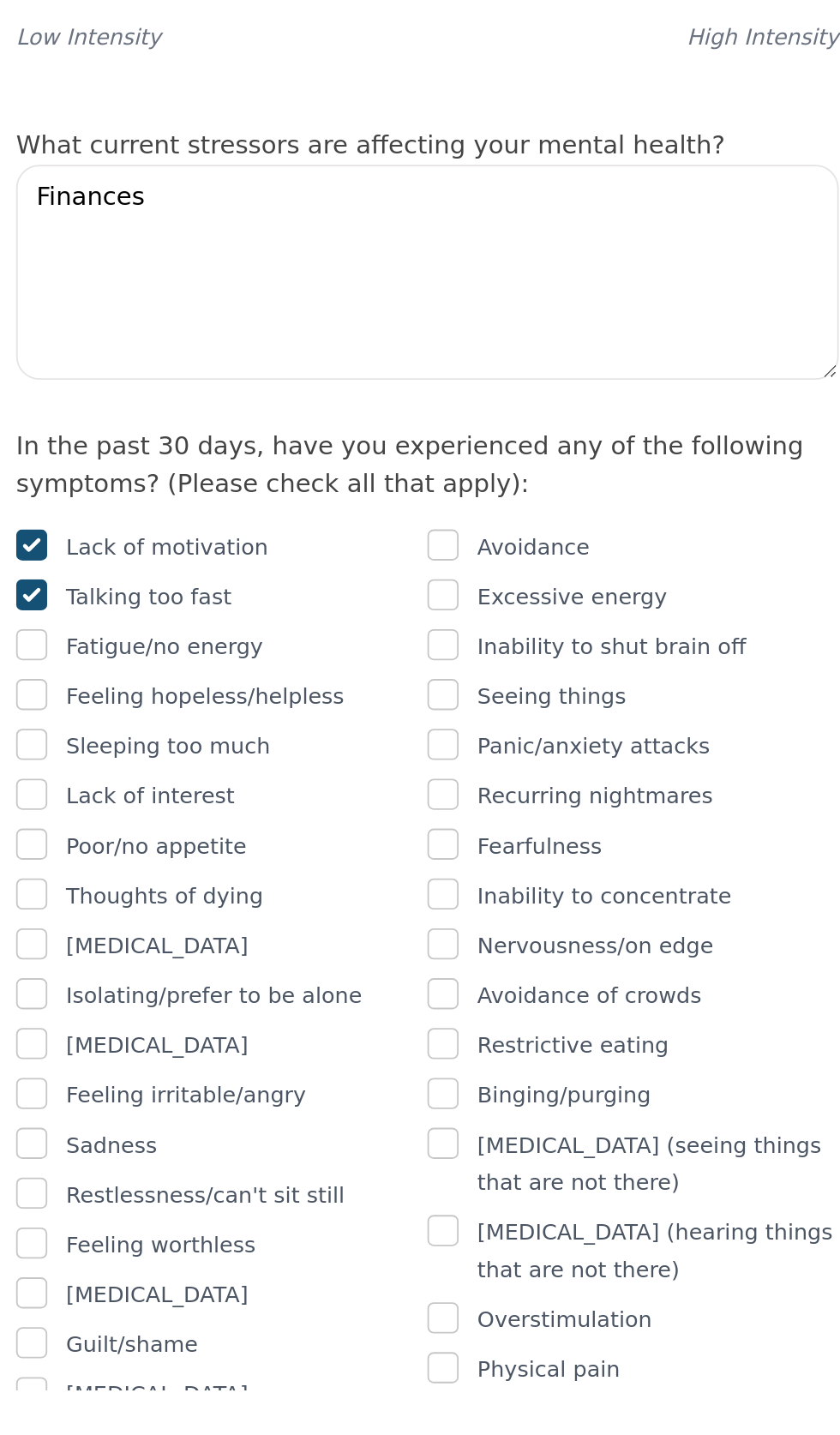
checkbox input "true"
click at [203, 1061] on input "checkbox" at bounding box center [202, 1052] width 17 height 17
checkbox input "true"
click at [207, 1089] on input "checkbox" at bounding box center [202, 1080] width 17 height 17
checkbox input "true"
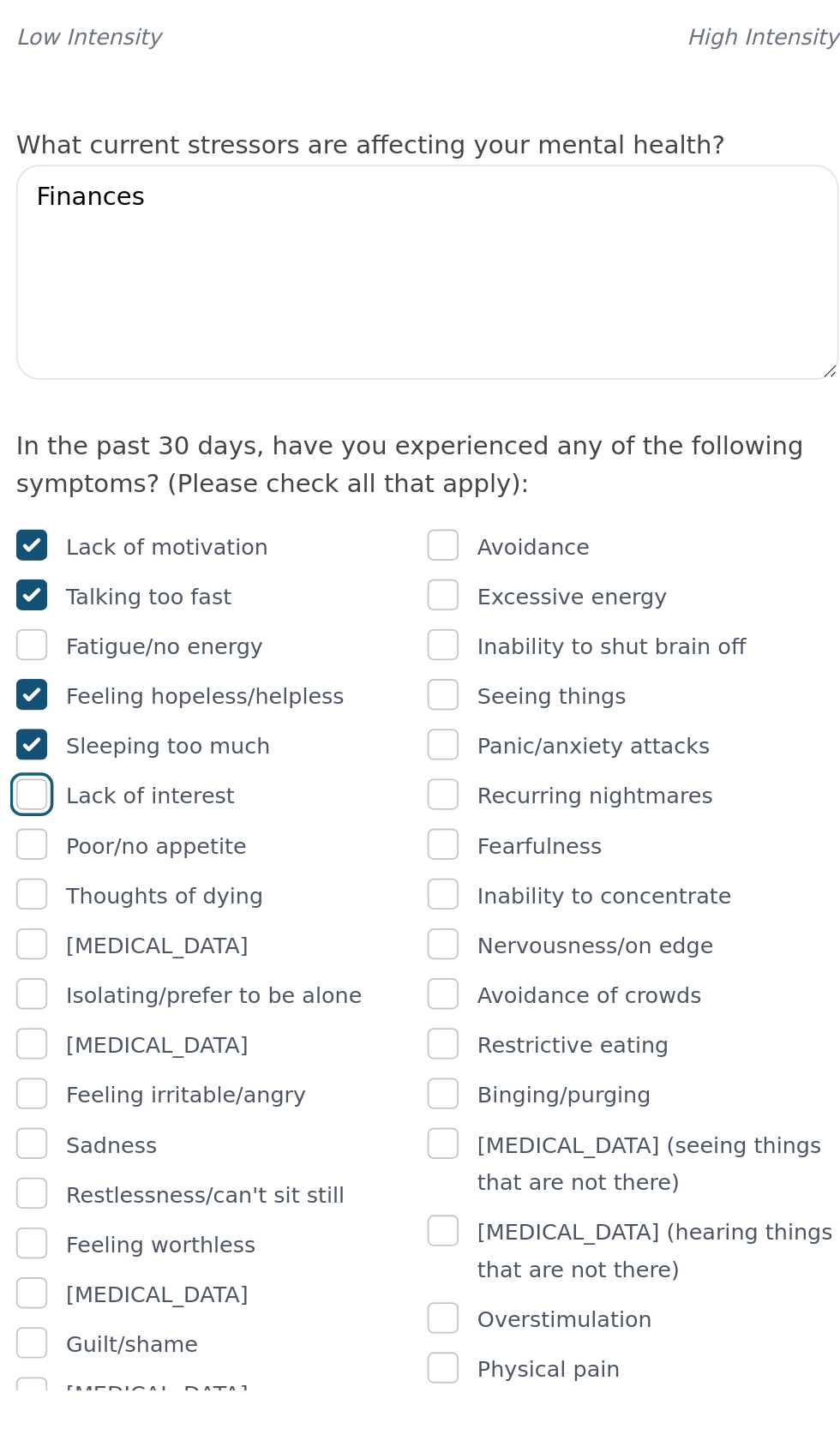
click at [204, 1116] on input "checkbox" at bounding box center [202, 1107] width 17 height 17
checkbox input "true"
click at [208, 1143] on input "checkbox" at bounding box center [202, 1135] width 17 height 17
checkbox input "true"
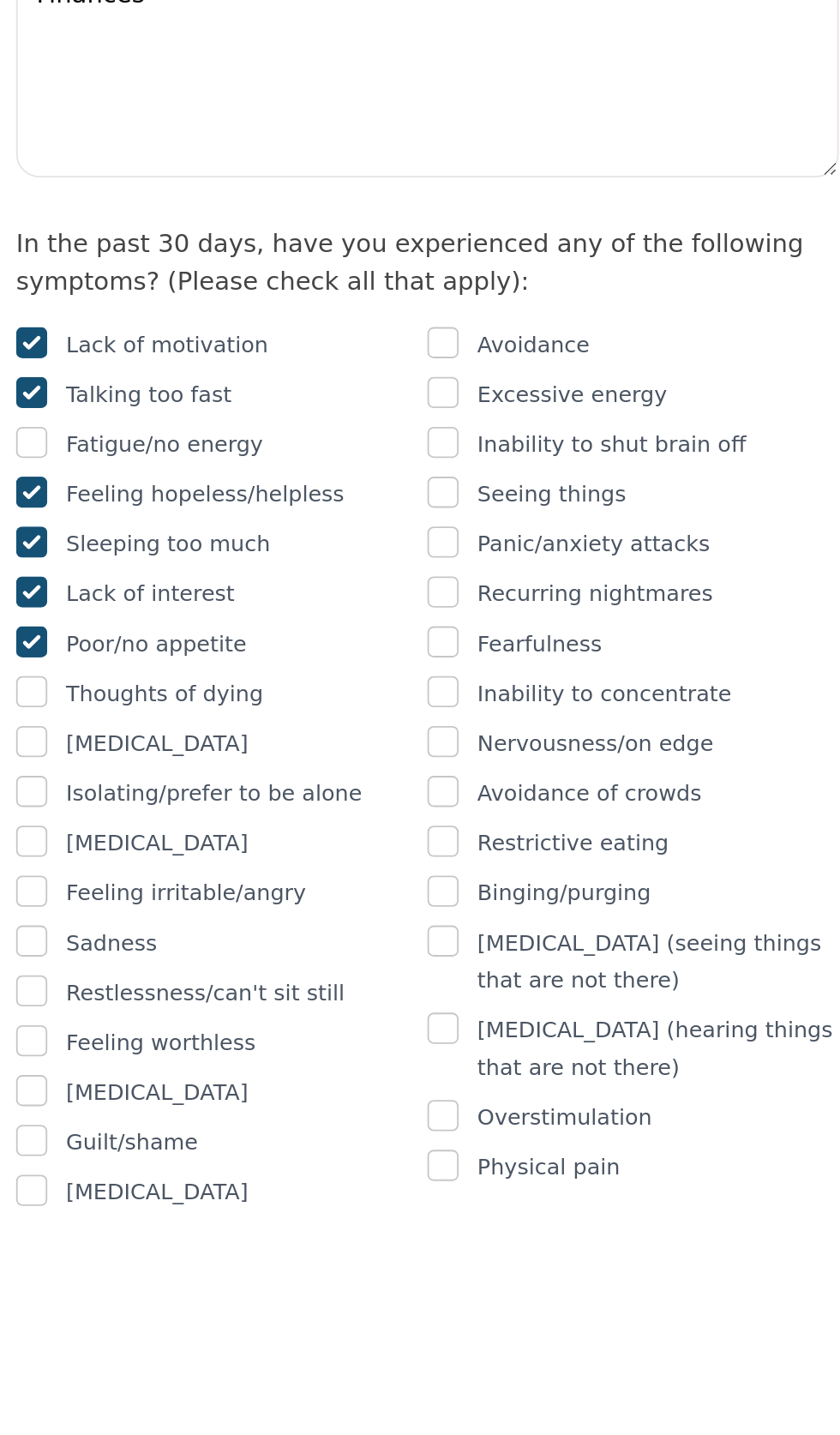
scroll to position [308, 0]
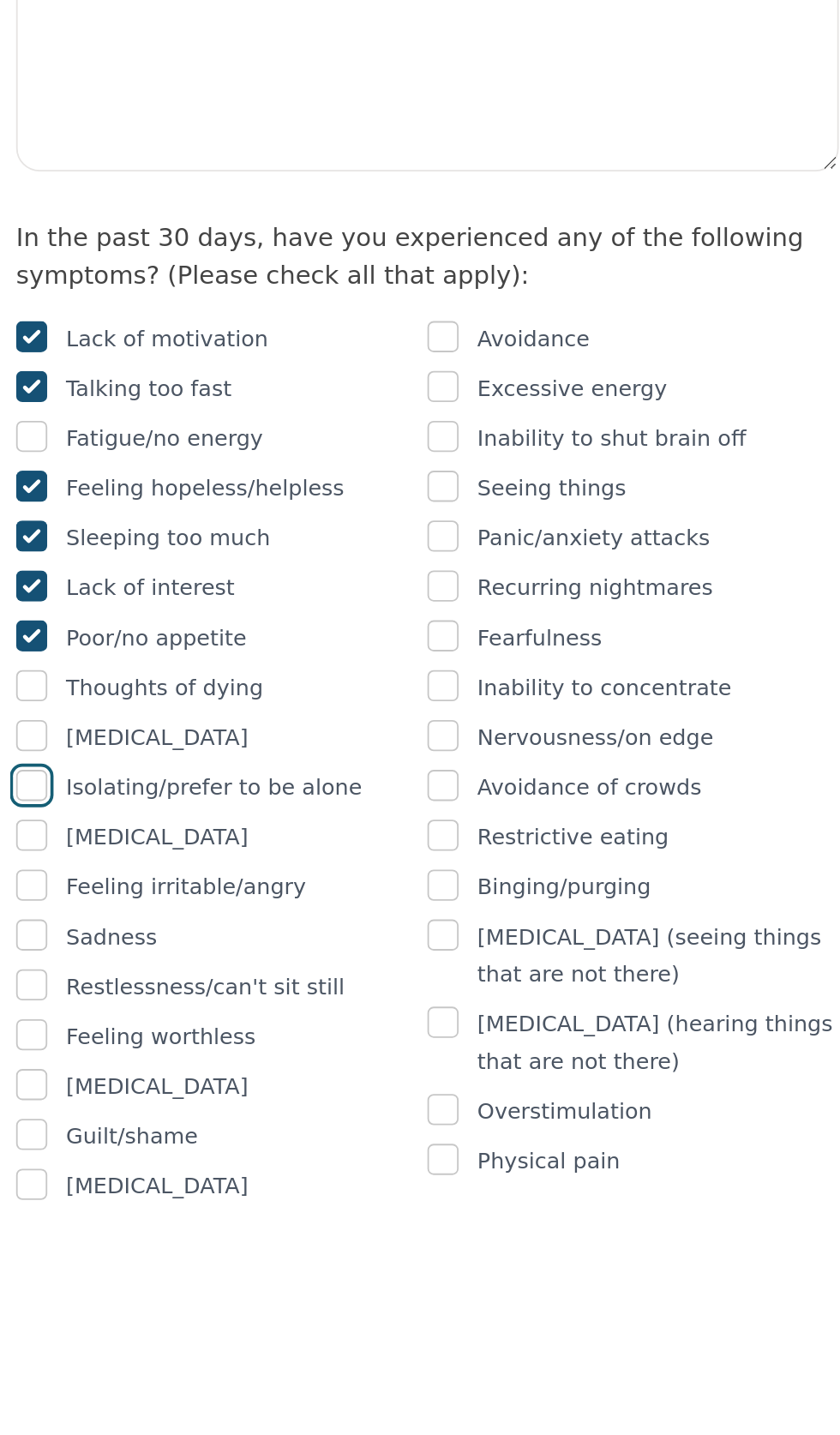
click at [208, 1180] on input "checkbox" at bounding box center [202, 1172] width 17 height 17
checkbox input "true"
click at [203, 1235] on input "checkbox" at bounding box center [202, 1226] width 17 height 17
checkbox input "true"
click at [208, 1263] on input "checkbox" at bounding box center [202, 1254] width 17 height 17
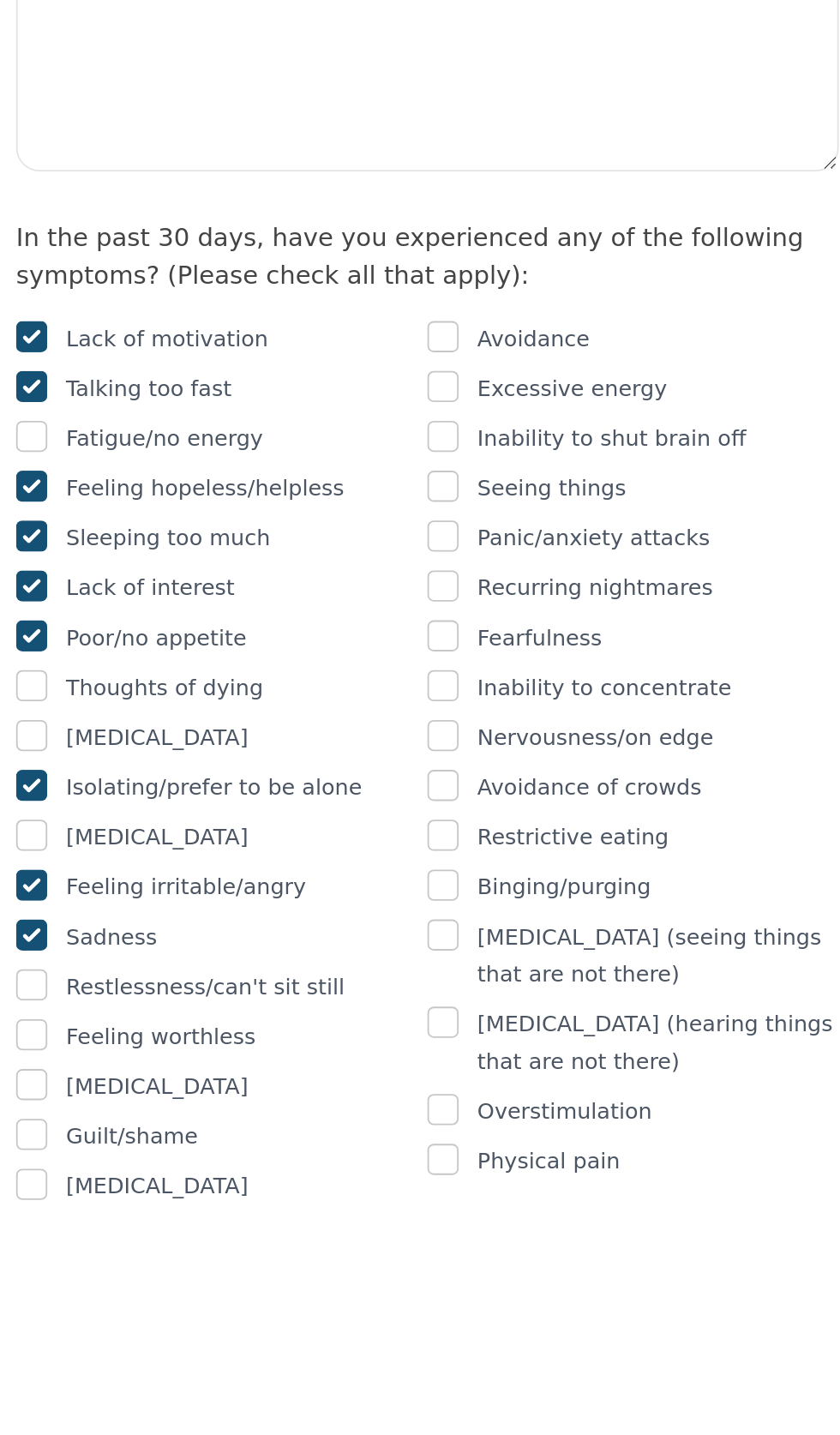
checkbox input "true"
click at [208, 1291] on input "checkbox" at bounding box center [202, 1281] width 17 height 17
click at [205, 1291] on input "checkbox" at bounding box center [202, 1281] width 17 height 17
checkbox input "false"
click at [204, 1318] on input "checkbox" at bounding box center [202, 1308] width 17 height 17
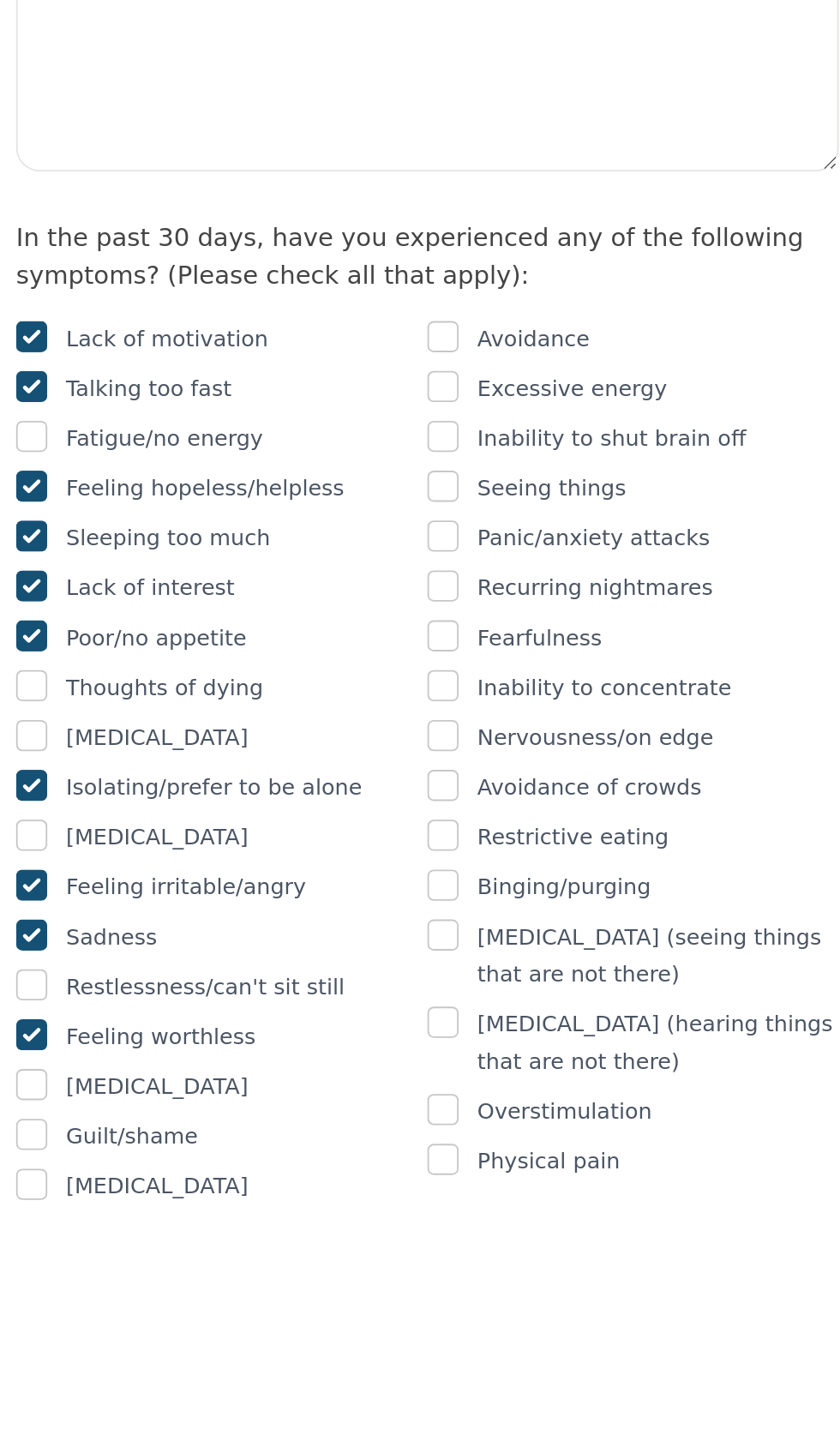
checkbox input "true"
click at [207, 1345] on input "checkbox" at bounding box center [202, 1336] width 17 height 17
checkbox input "true"
click at [207, 1400] on input "checkbox" at bounding box center [202, 1391] width 17 height 17
click at [203, 1400] on input "checkbox" at bounding box center [202, 1391] width 17 height 17
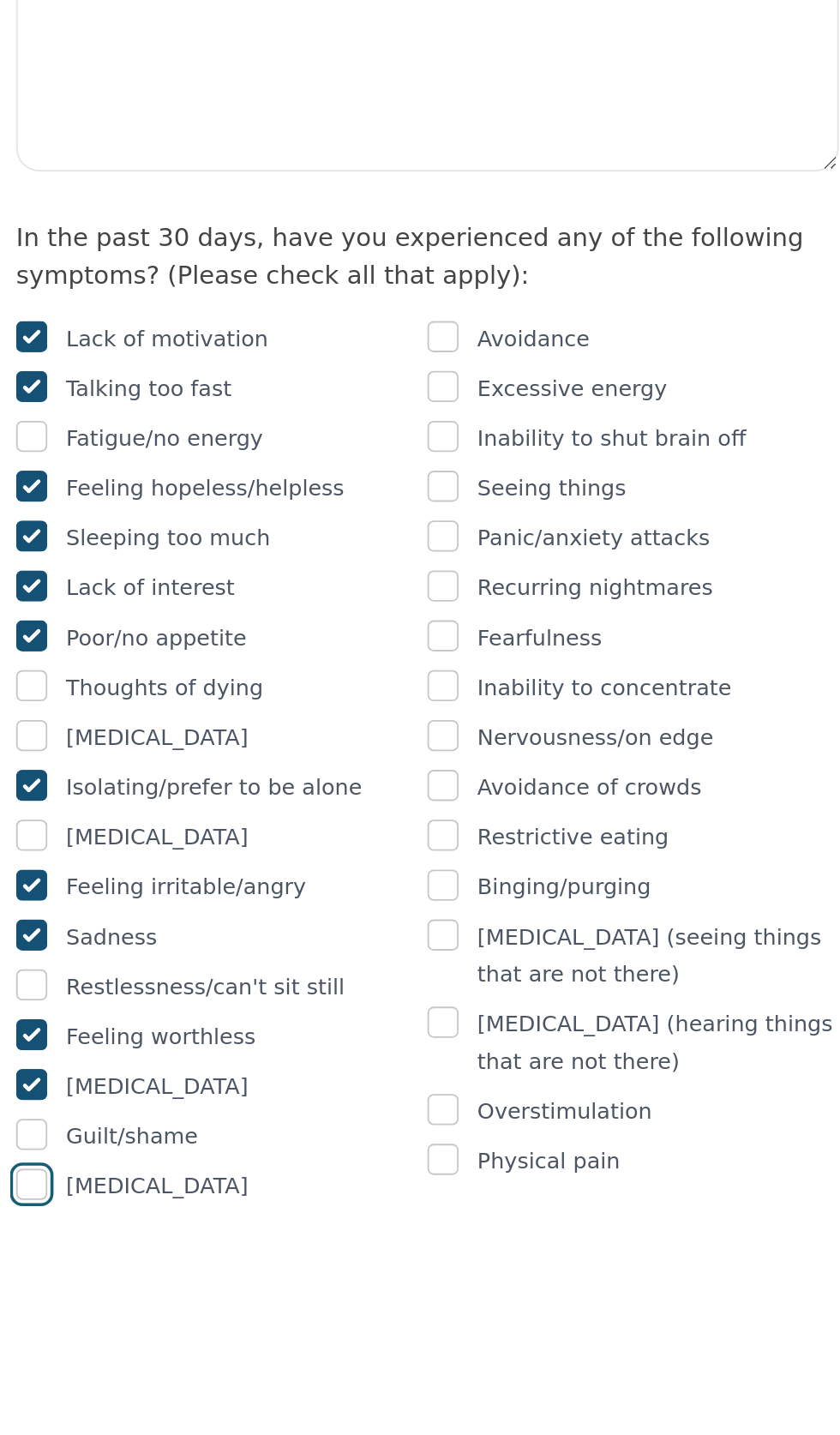
checkbox input "false"
click at [208, 1372] on input "checkbox" at bounding box center [202, 1364] width 17 height 17
checkbox input "true"
click at [431, 934] on input "checkbox" at bounding box center [428, 924] width 17 height 17
checkbox input "true"
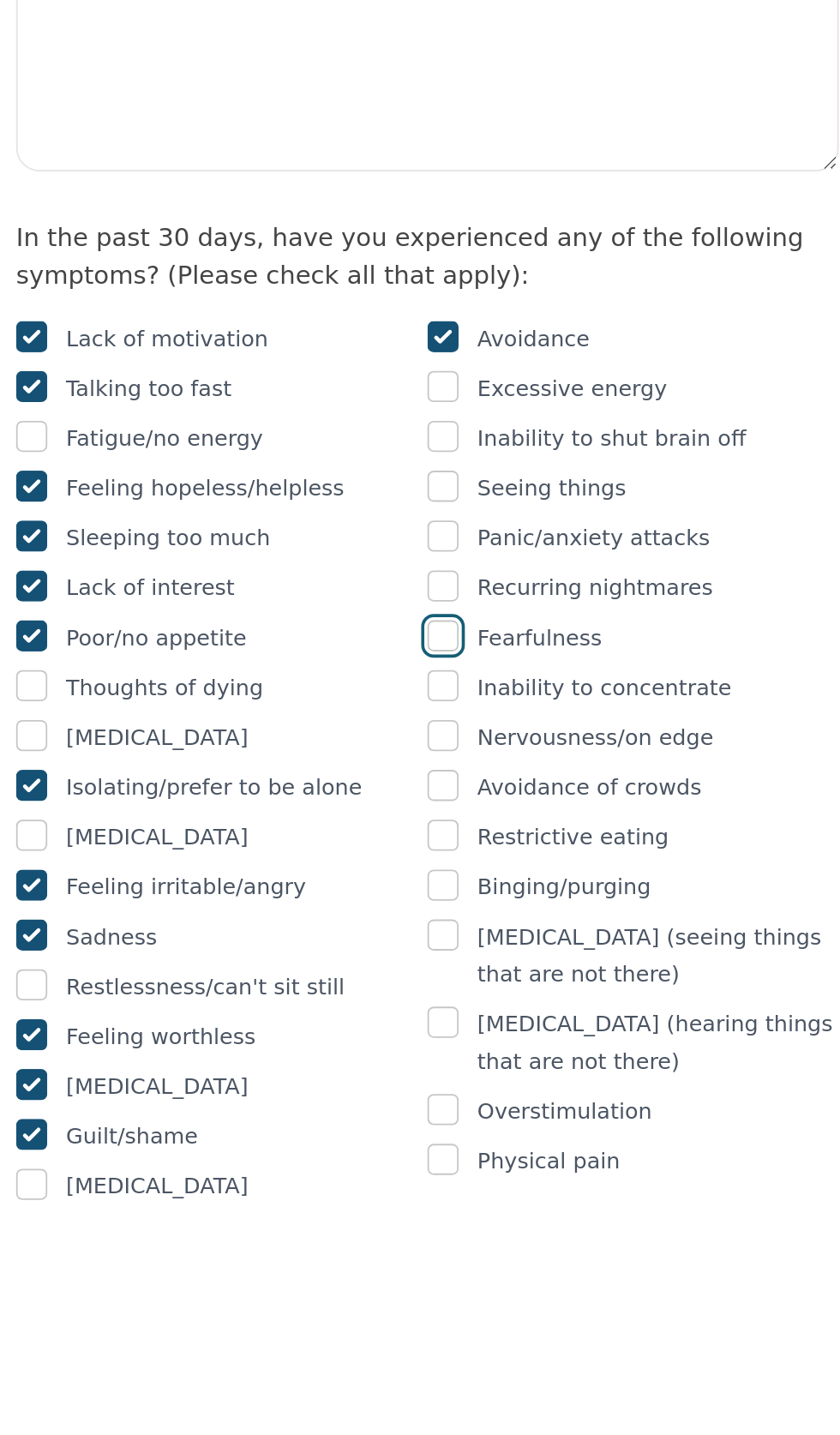
click at [436, 1098] on input "checkbox" at bounding box center [428, 1089] width 17 height 17
checkbox input "true"
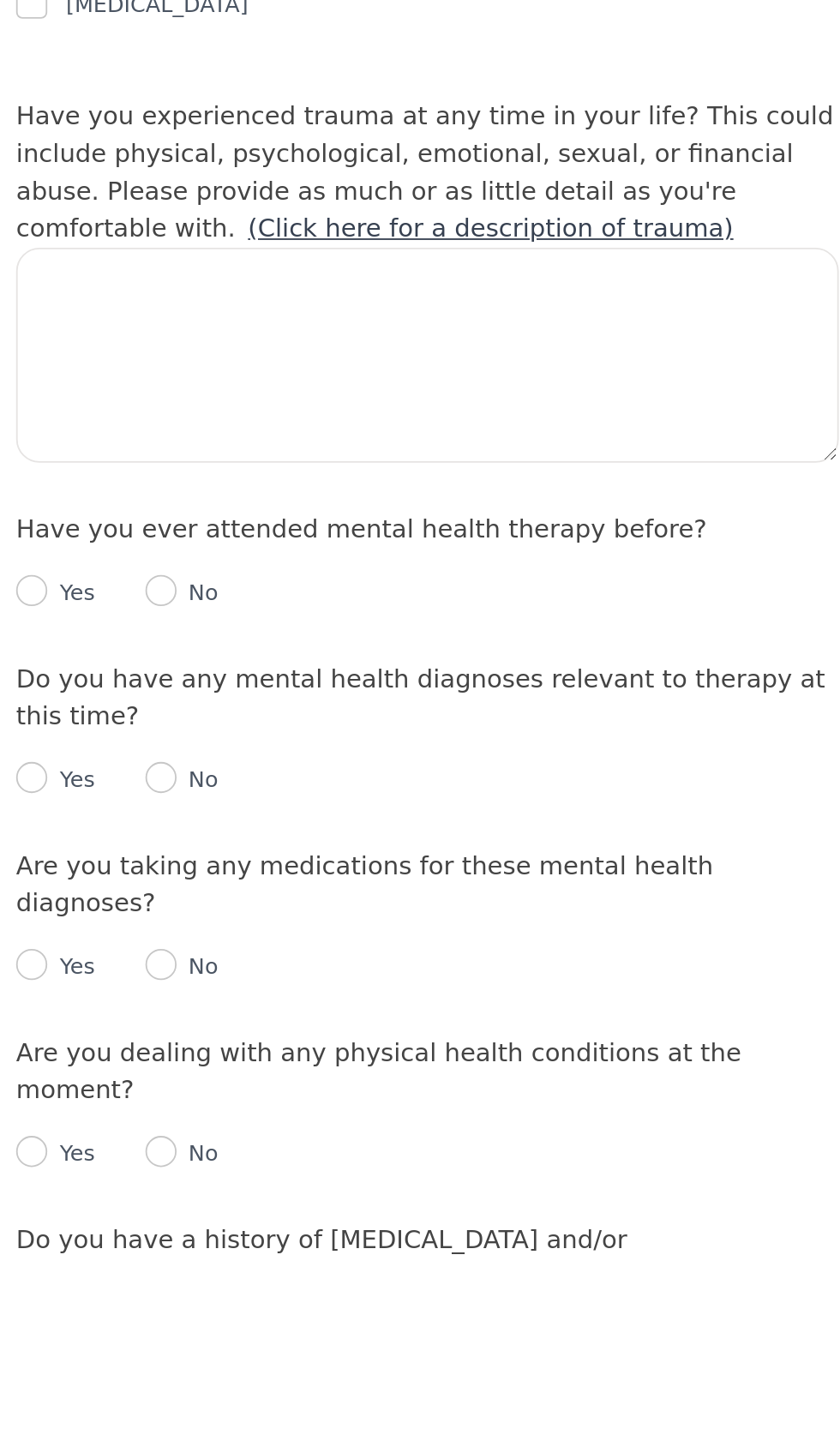
scroll to position [960, 0]
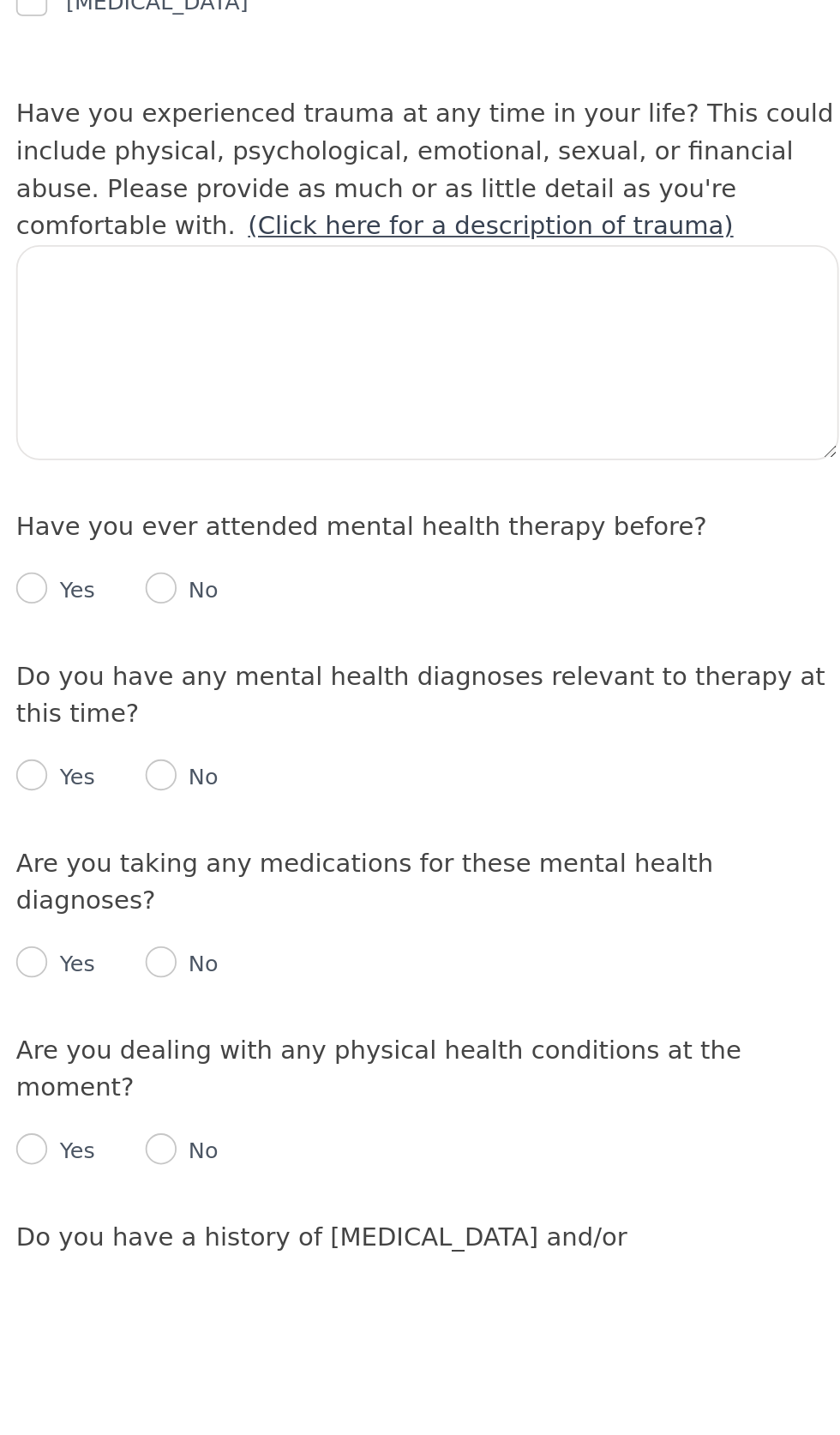
click at [210, 1073] on p "Yes" at bounding box center [224, 1063] width 26 height 17
click at [204, 1072] on input "radio" at bounding box center [202, 1062] width 17 height 17
radio input "true"
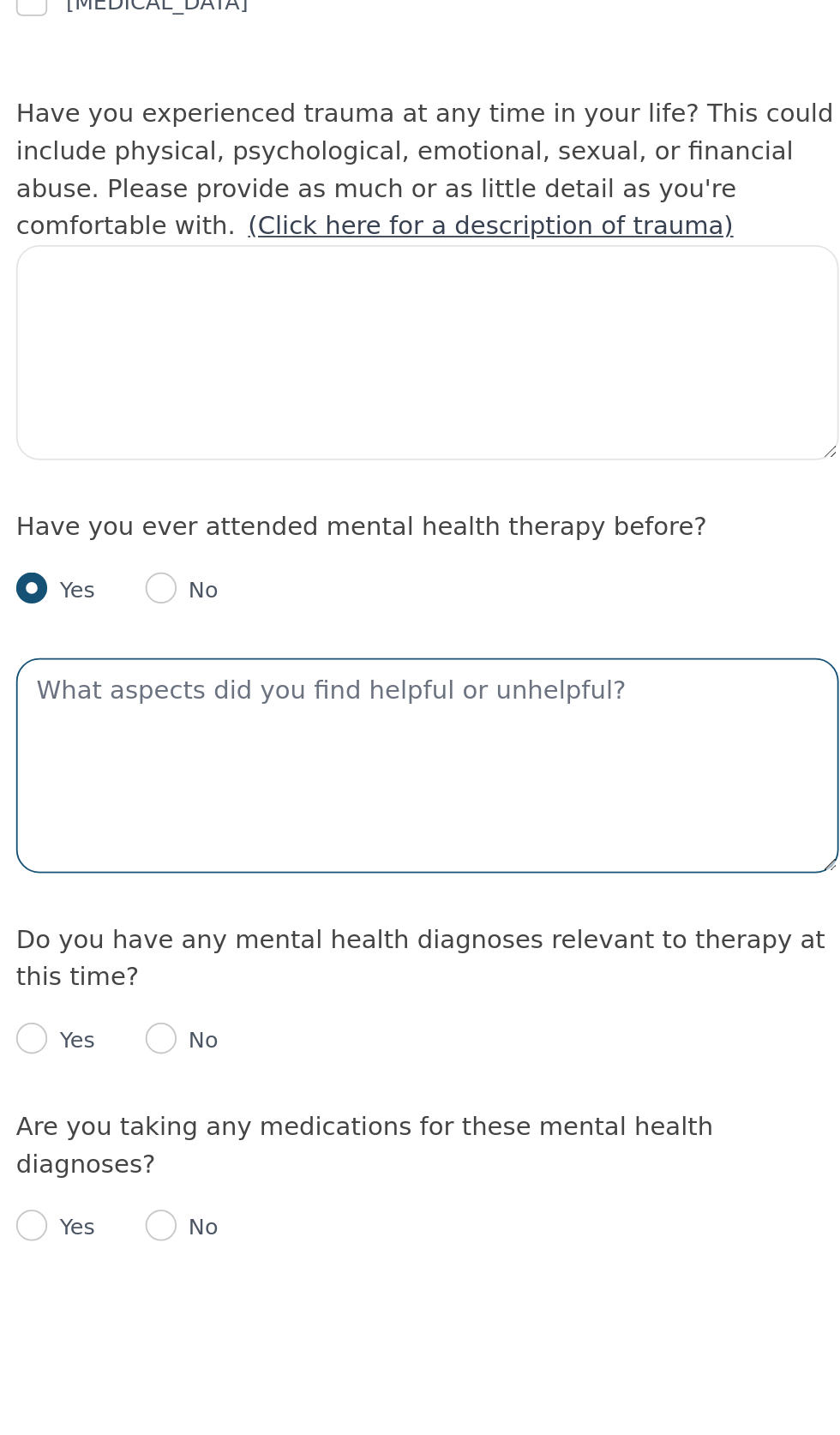
click at [363, 1220] on textarea at bounding box center [420, 1161] width 453 height 118
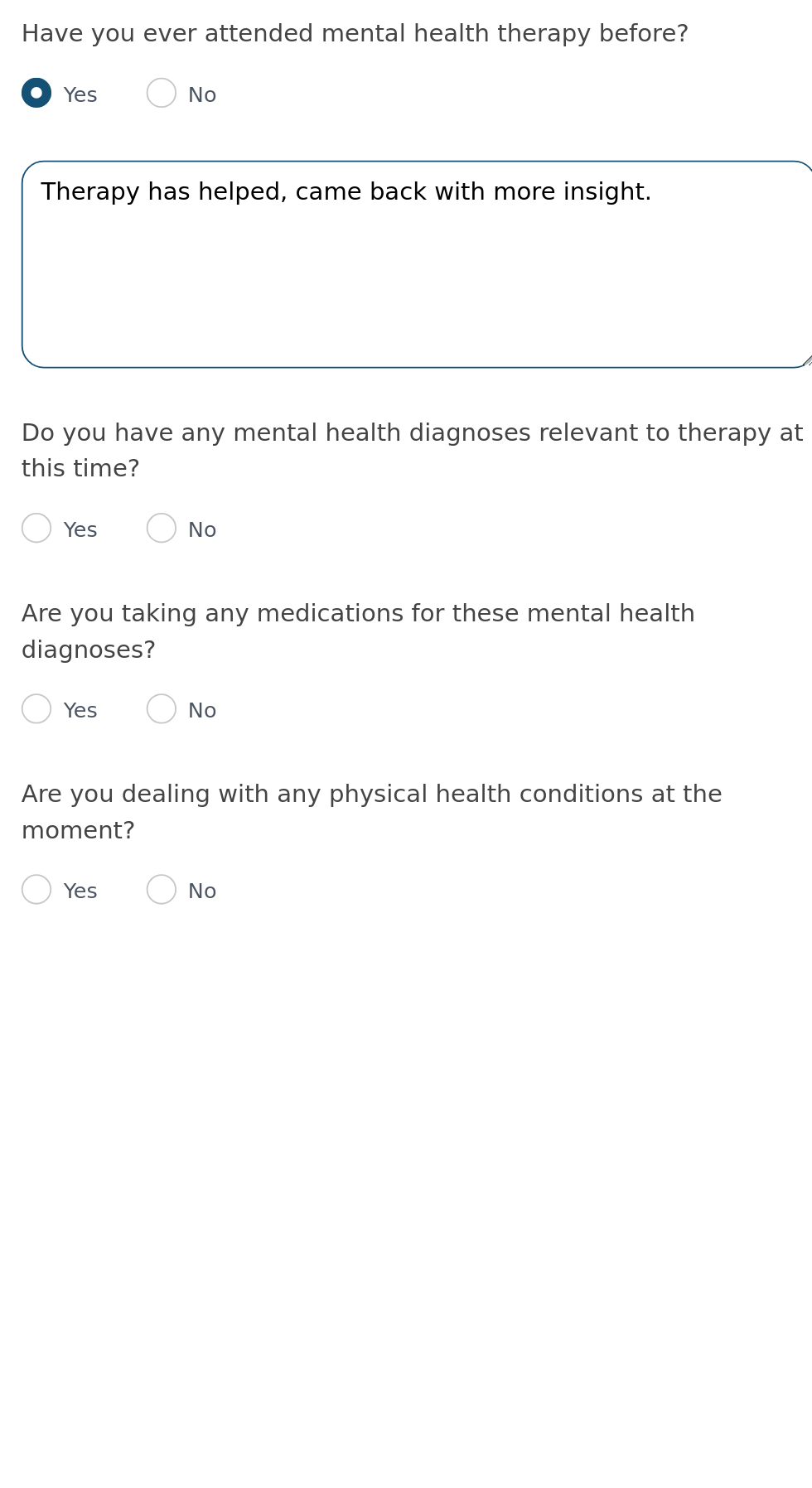
type textarea "Therapy has helped, came back with more insight."
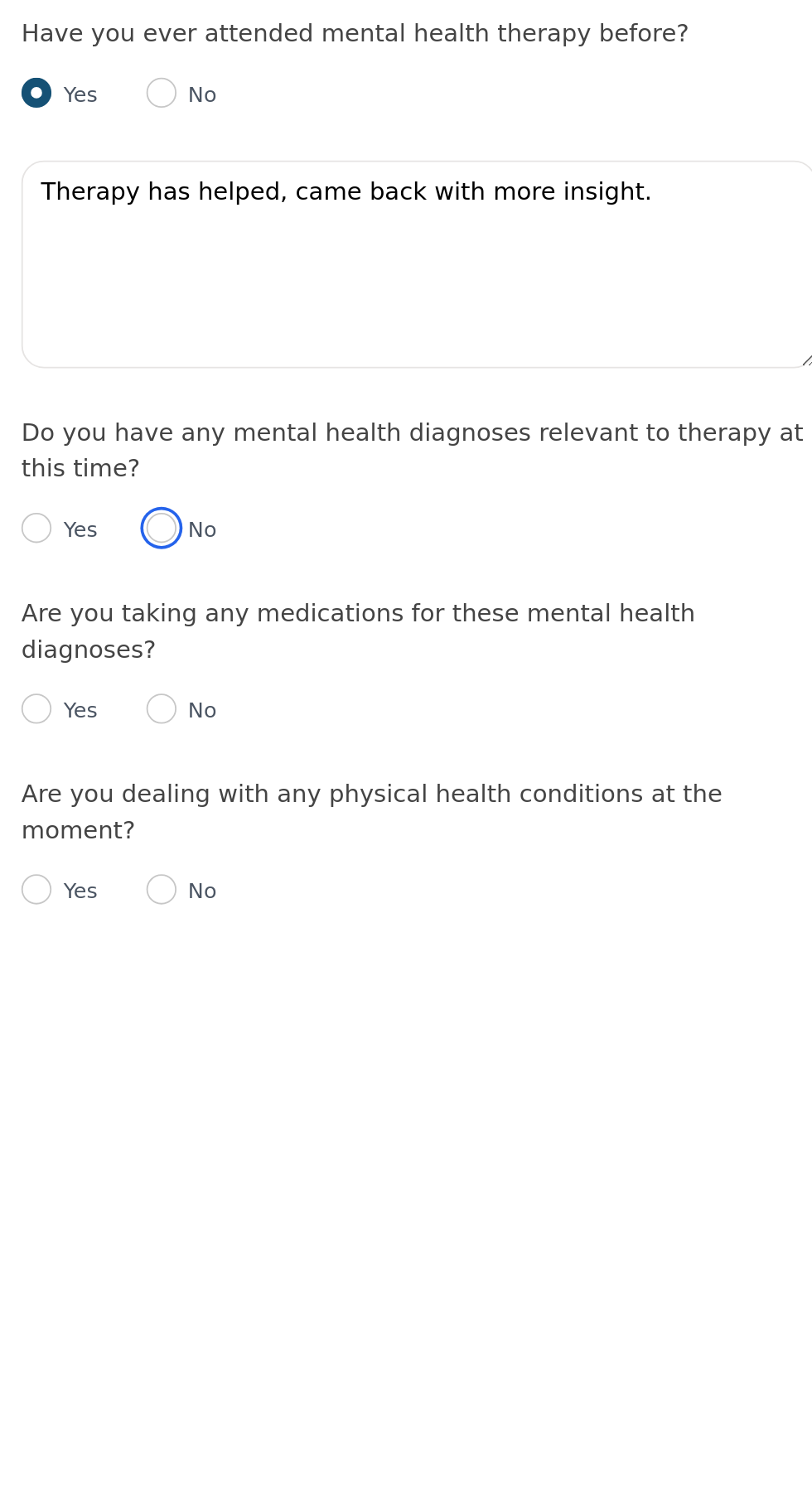
click at [272, 1275] on input "radio" at bounding box center [264, 1266] width 16 height 16
radio input "true"
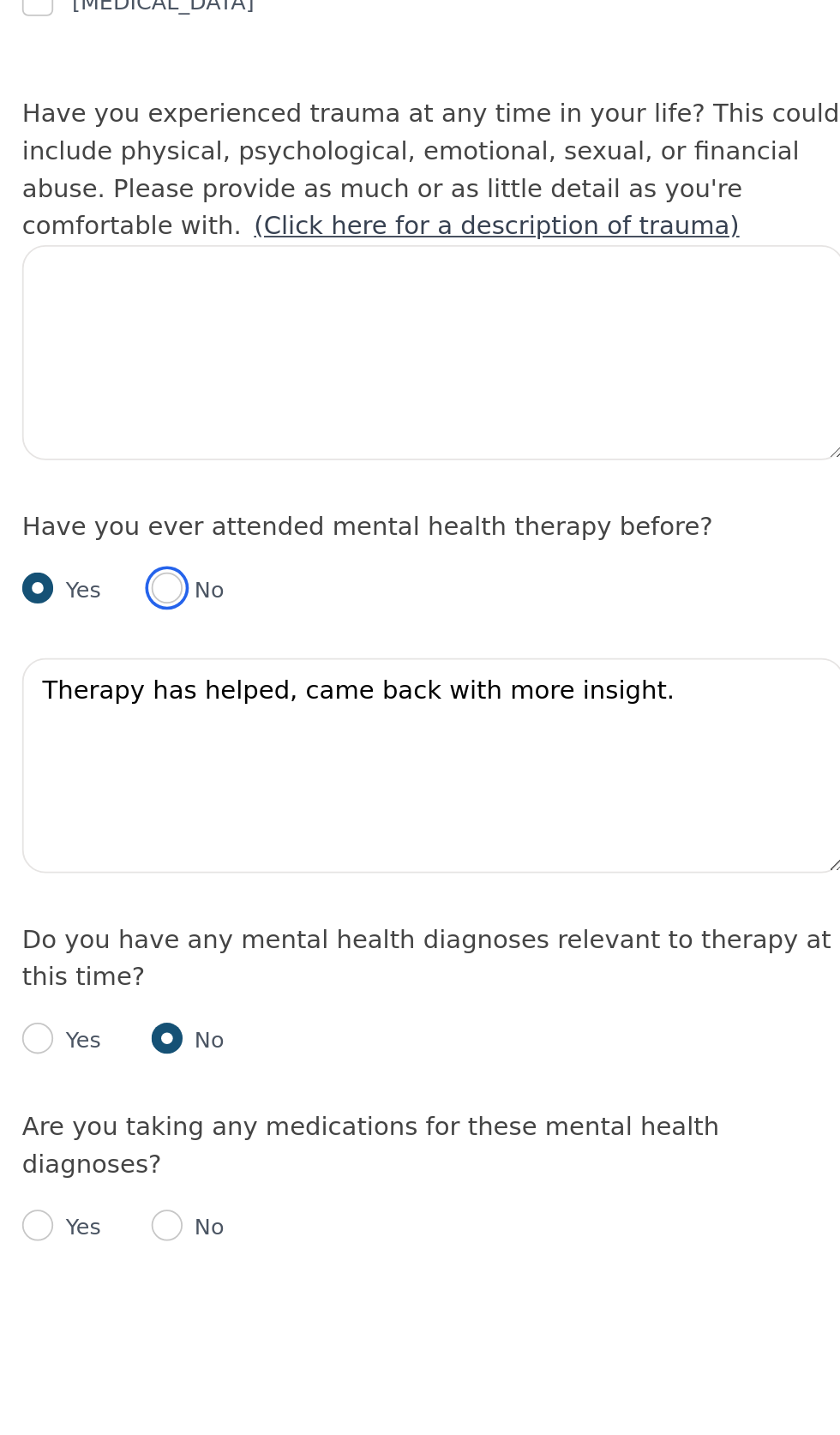
click at [282, 1072] on input "radio" at bounding box center [273, 1062] width 17 height 17
radio input "true"
radio input "false"
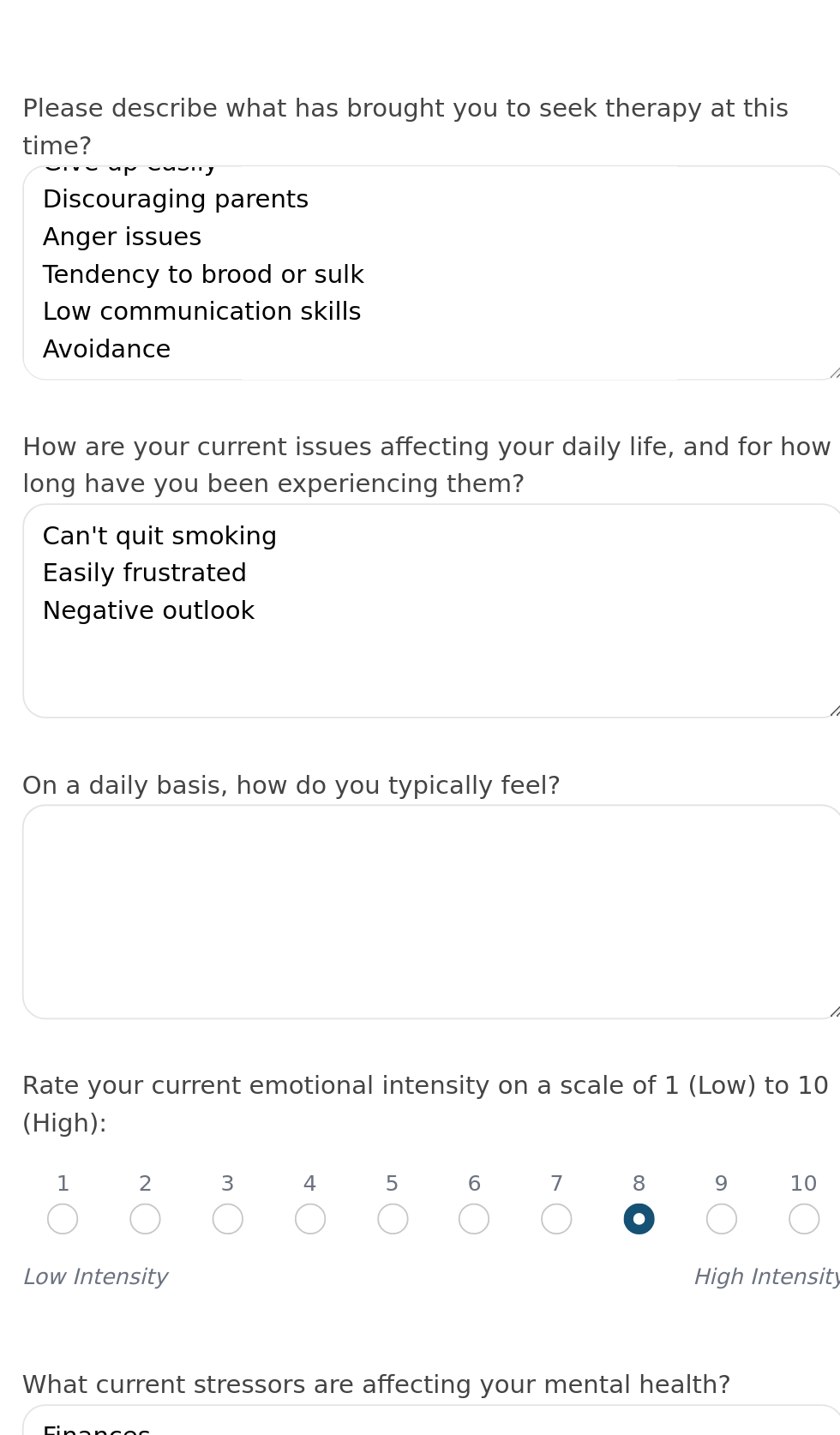
scroll to position [204, 0]
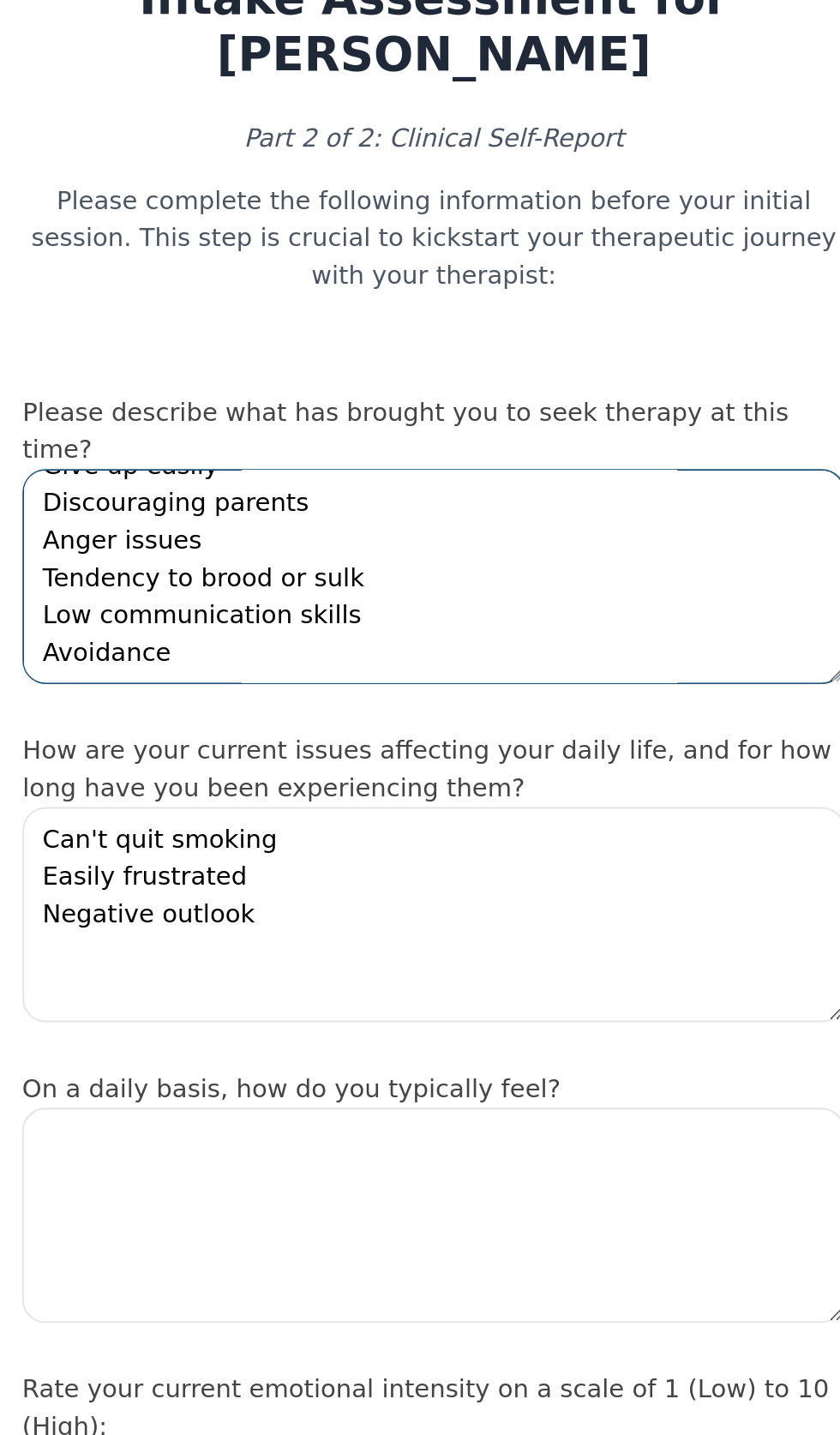
click at [551, 357] on textarea "[MEDICAL_DATA] Unable to quit smoking. [MEDICAL_DATA] is below average, [MEDICA…" at bounding box center [420, 317] width 453 height 118
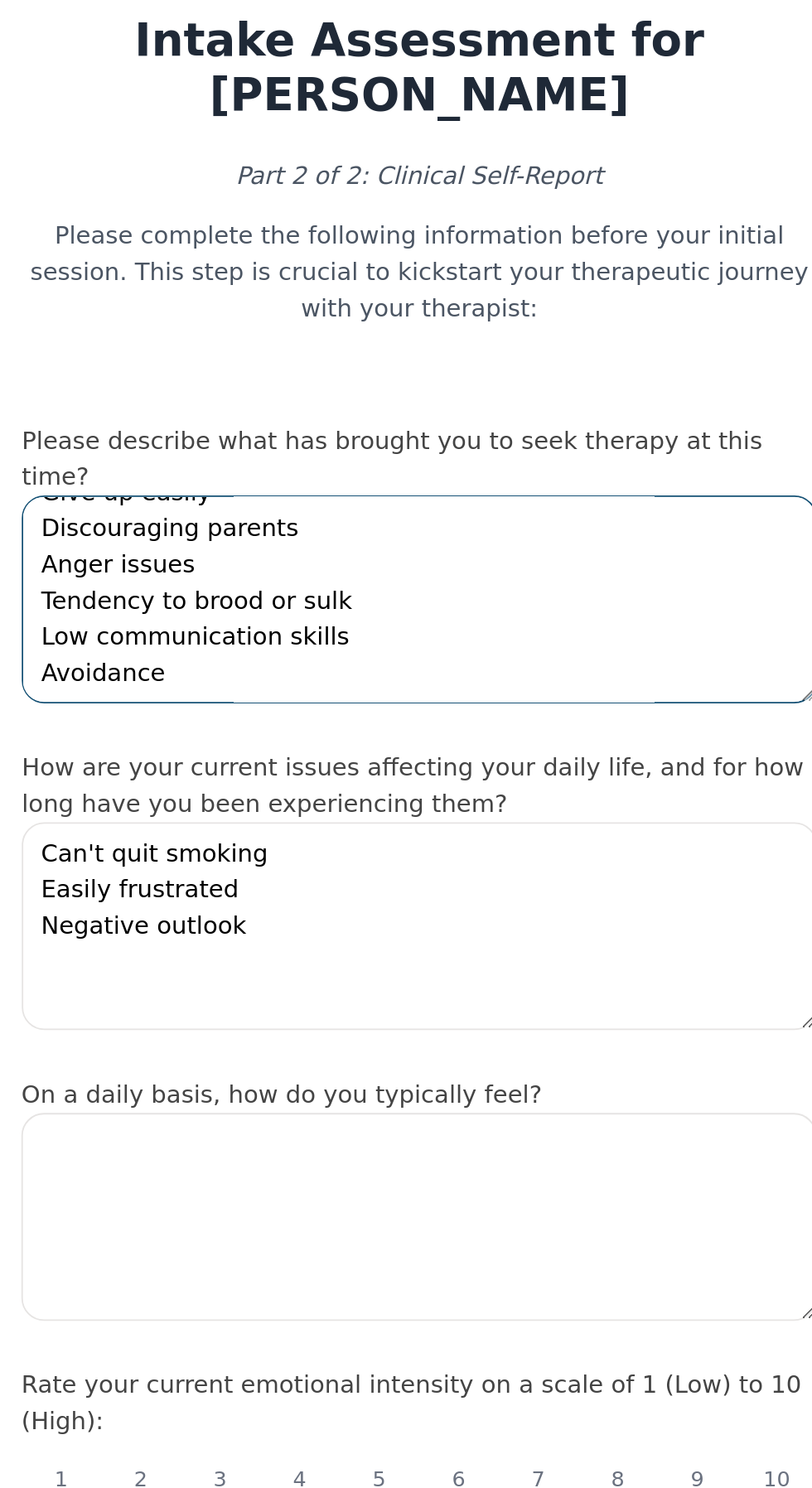
scroll to position [43, 0]
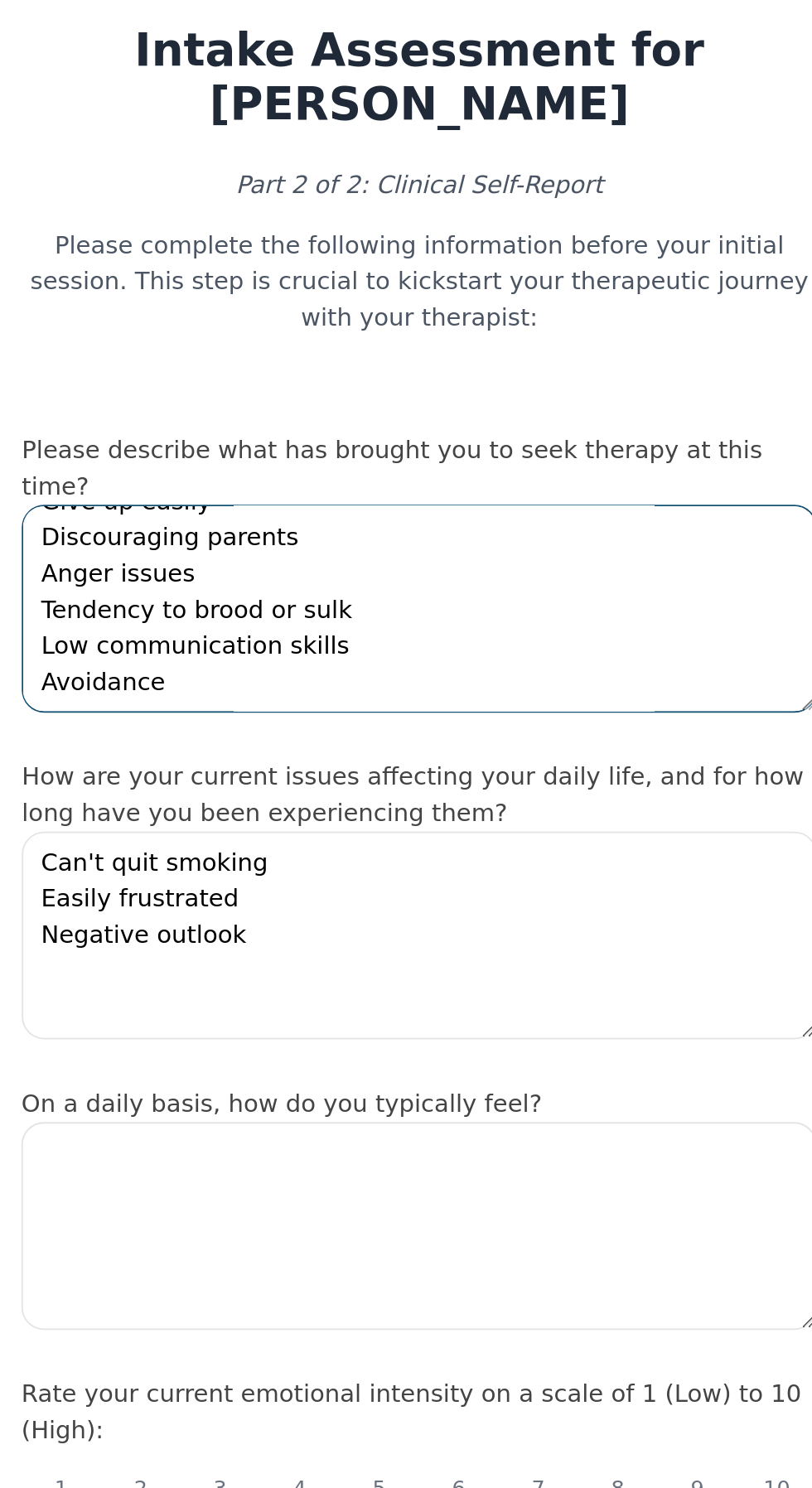
click at [356, 331] on textarea "[MEDICAL_DATA] Unable to quit smoking. [MEDICAL_DATA] is below average, [MEDICA…" at bounding box center [406, 346] width 437 height 114
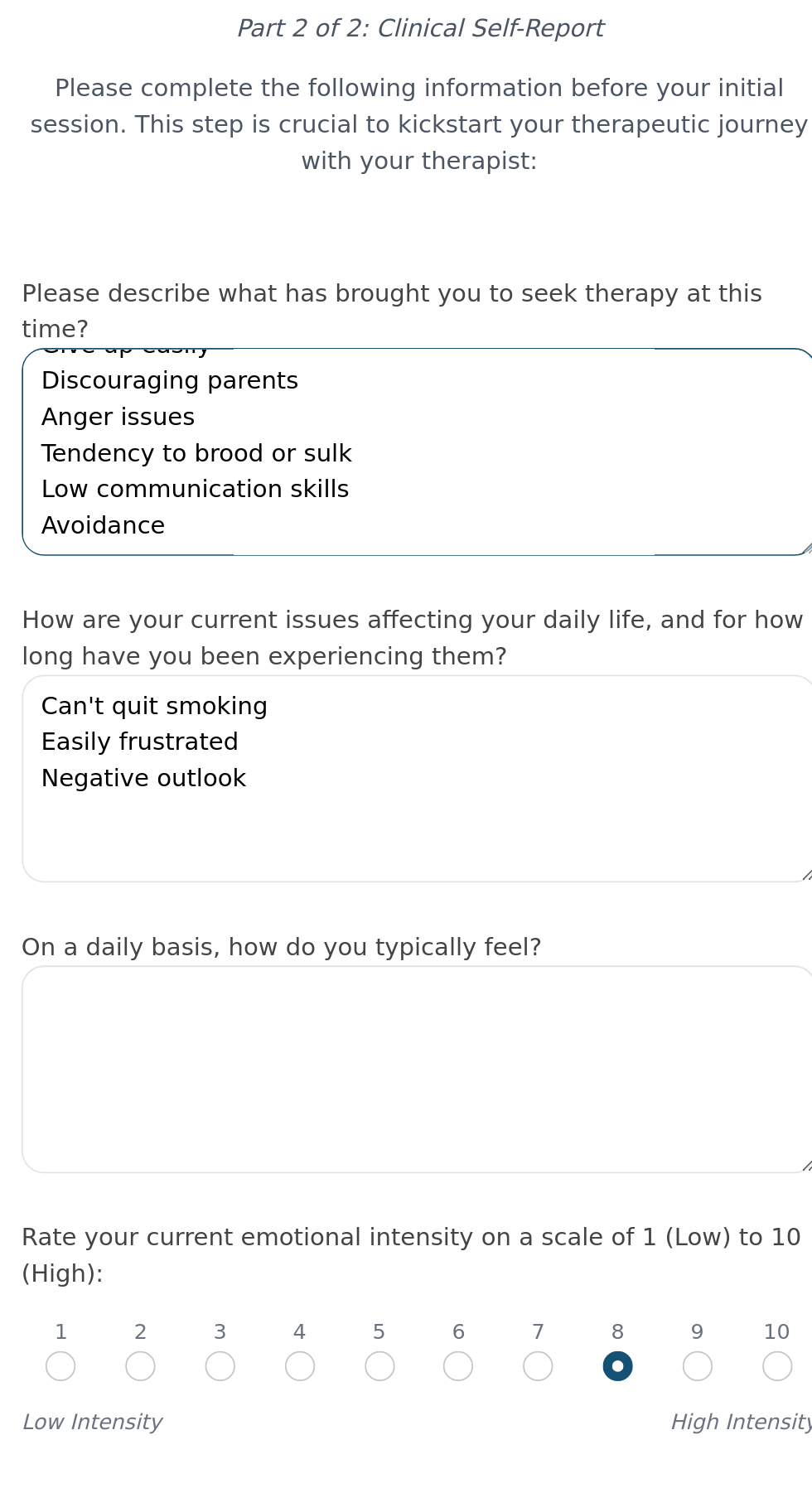
click at [461, 346] on textarea "[MEDICAL_DATA] Unable to quit smoking. [MEDICAL_DATA] is below average, [MEDICA…" at bounding box center [406, 346] width 437 height 114
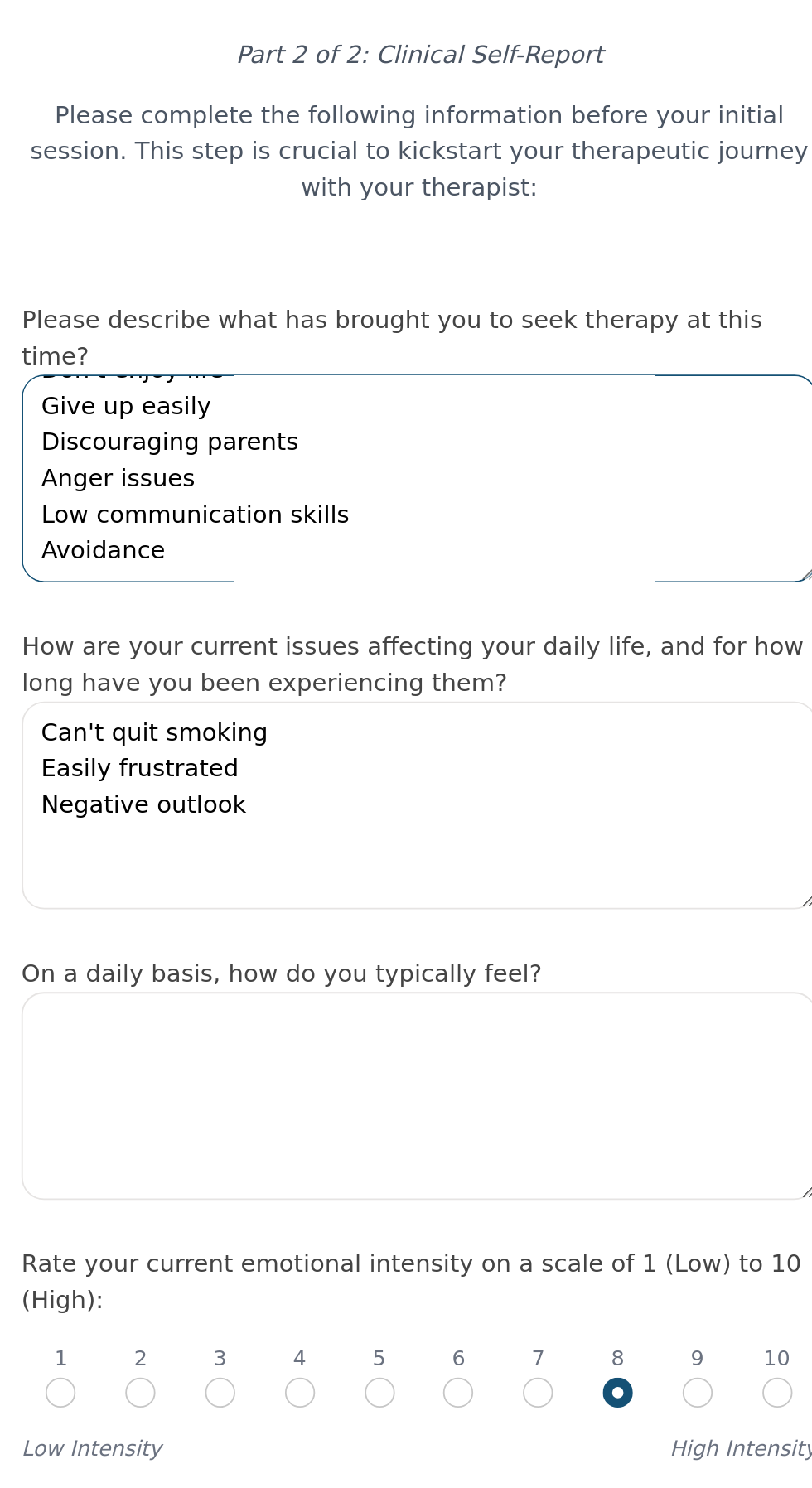
click at [281, 337] on textarea "[MEDICAL_DATA] Unable to quit smoking. [MEDICAL_DATA] is below average, [MEDICA…" at bounding box center [406, 346] width 437 height 114
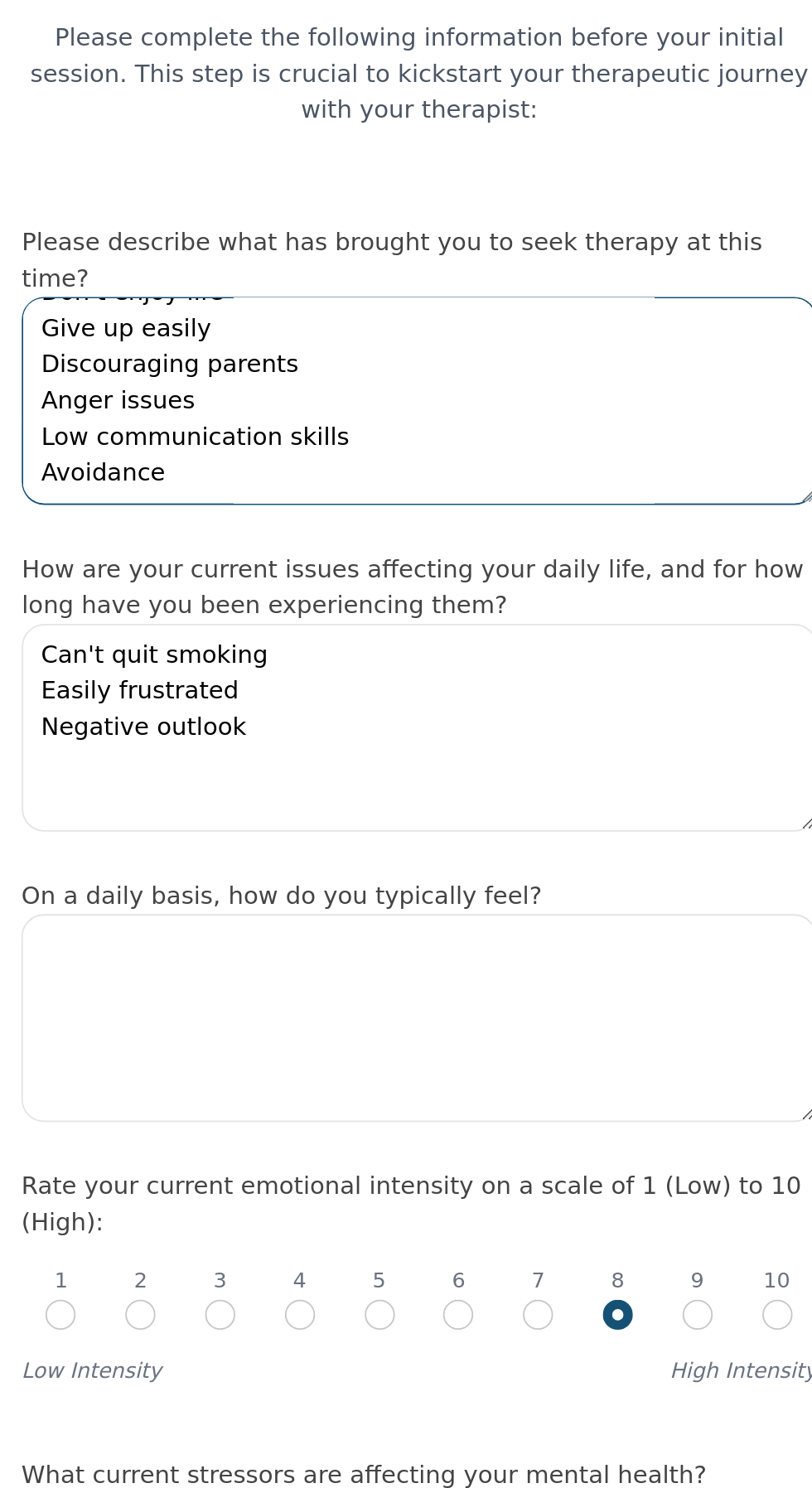
type textarea "[MEDICAL_DATA] Unable to quit smoking. [MEDICAL_DATA] is below average, [MEDICA…"
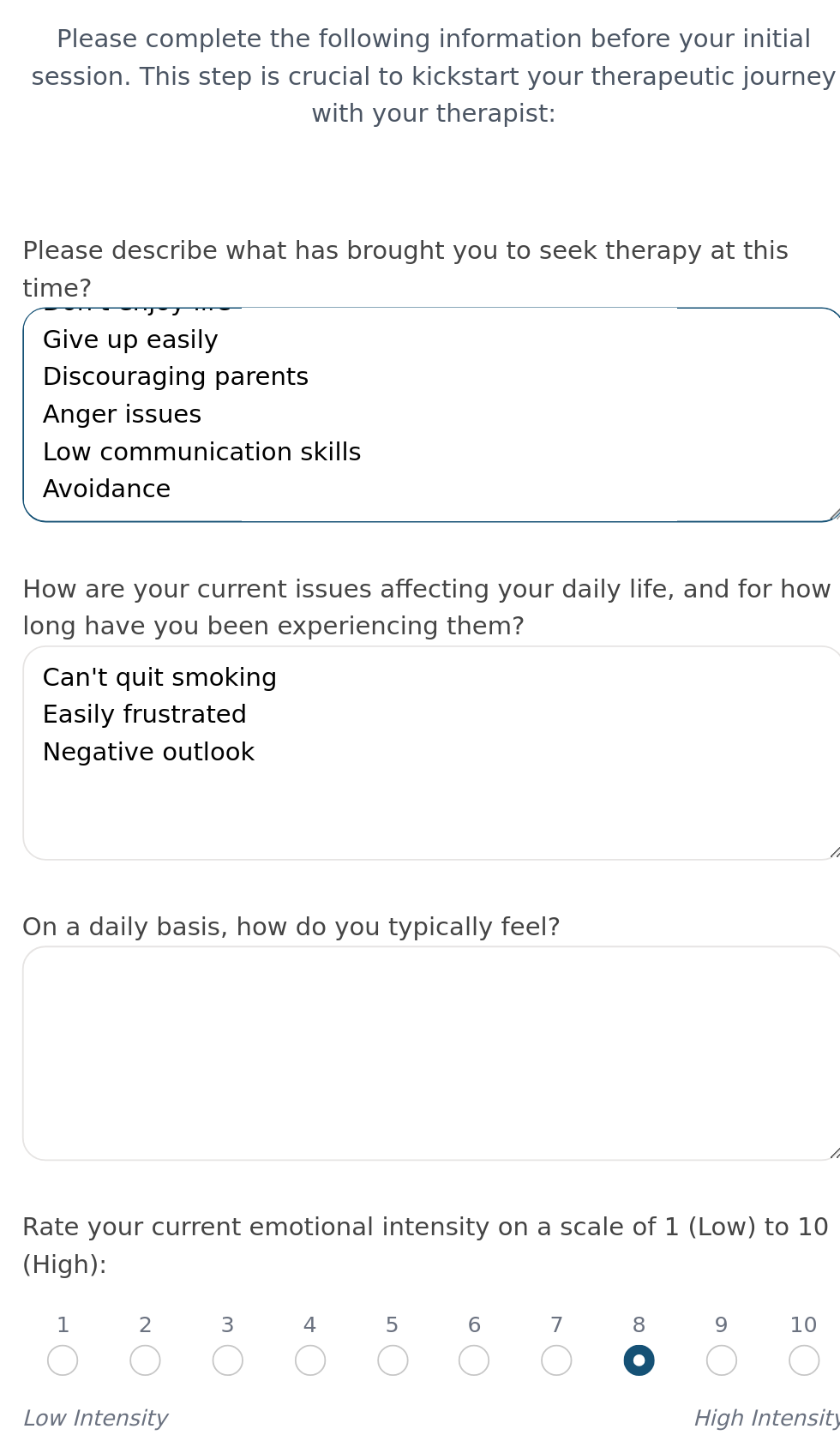
click at [345, 408] on textarea "[MEDICAL_DATA] Unable to quit smoking. [MEDICAL_DATA] is below average, [MEDICA…" at bounding box center [420, 358] width 453 height 118
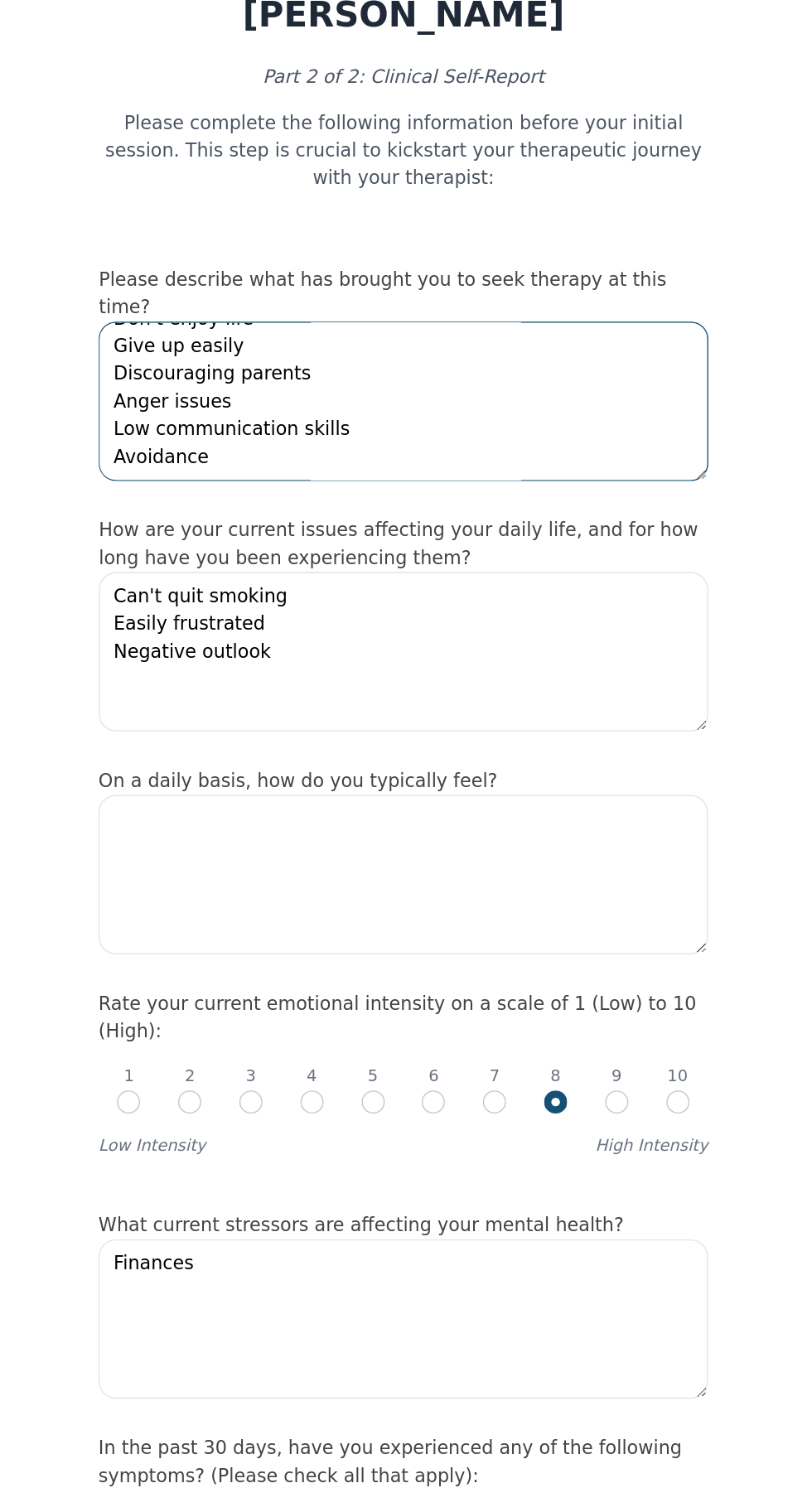
scroll to position [0, 0]
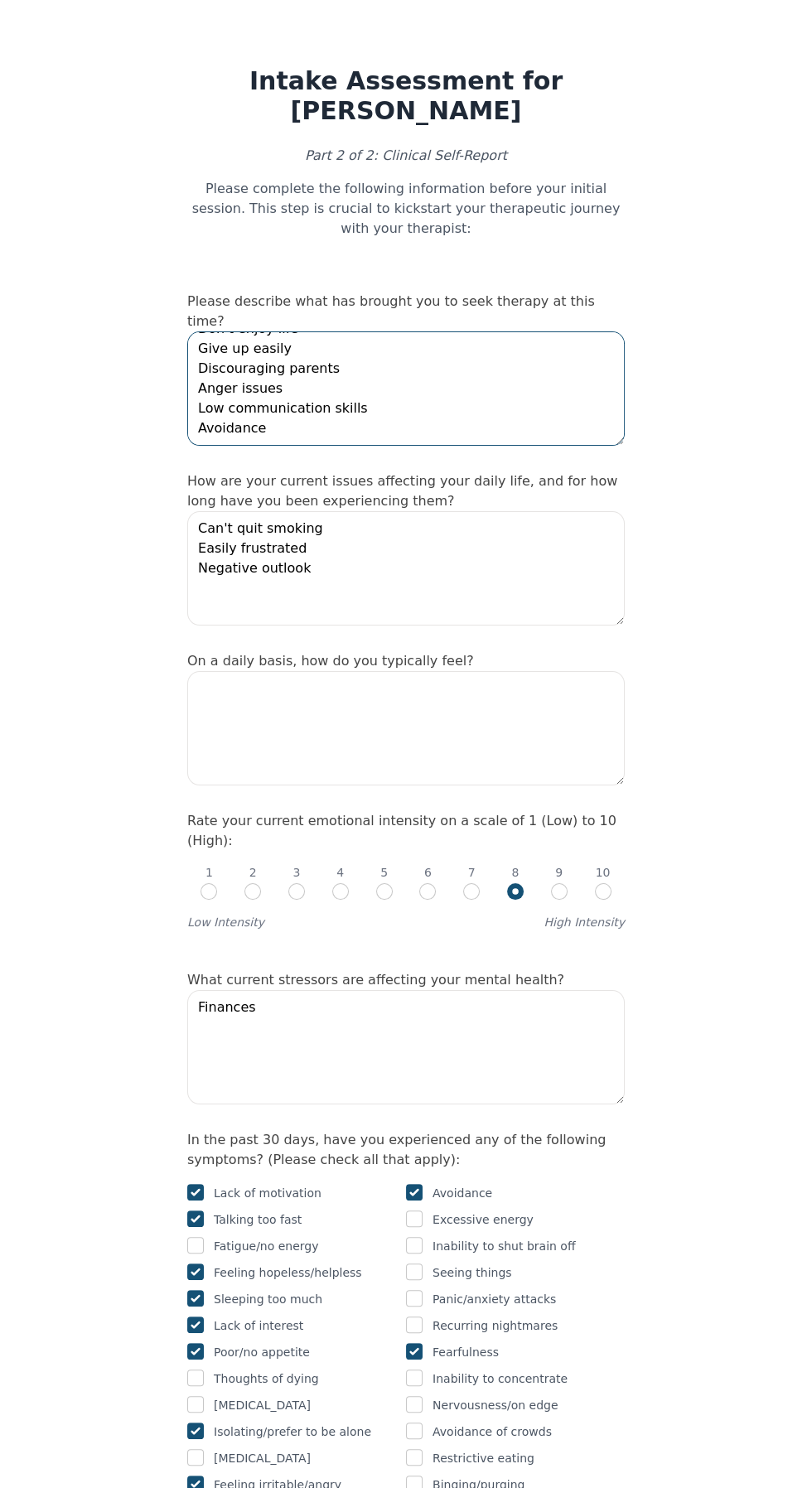
click at [418, 419] on textarea "[MEDICAL_DATA] Unable to quit smoking. [MEDICAL_DATA] is below average, [MEDICA…" at bounding box center [406, 388] width 437 height 114
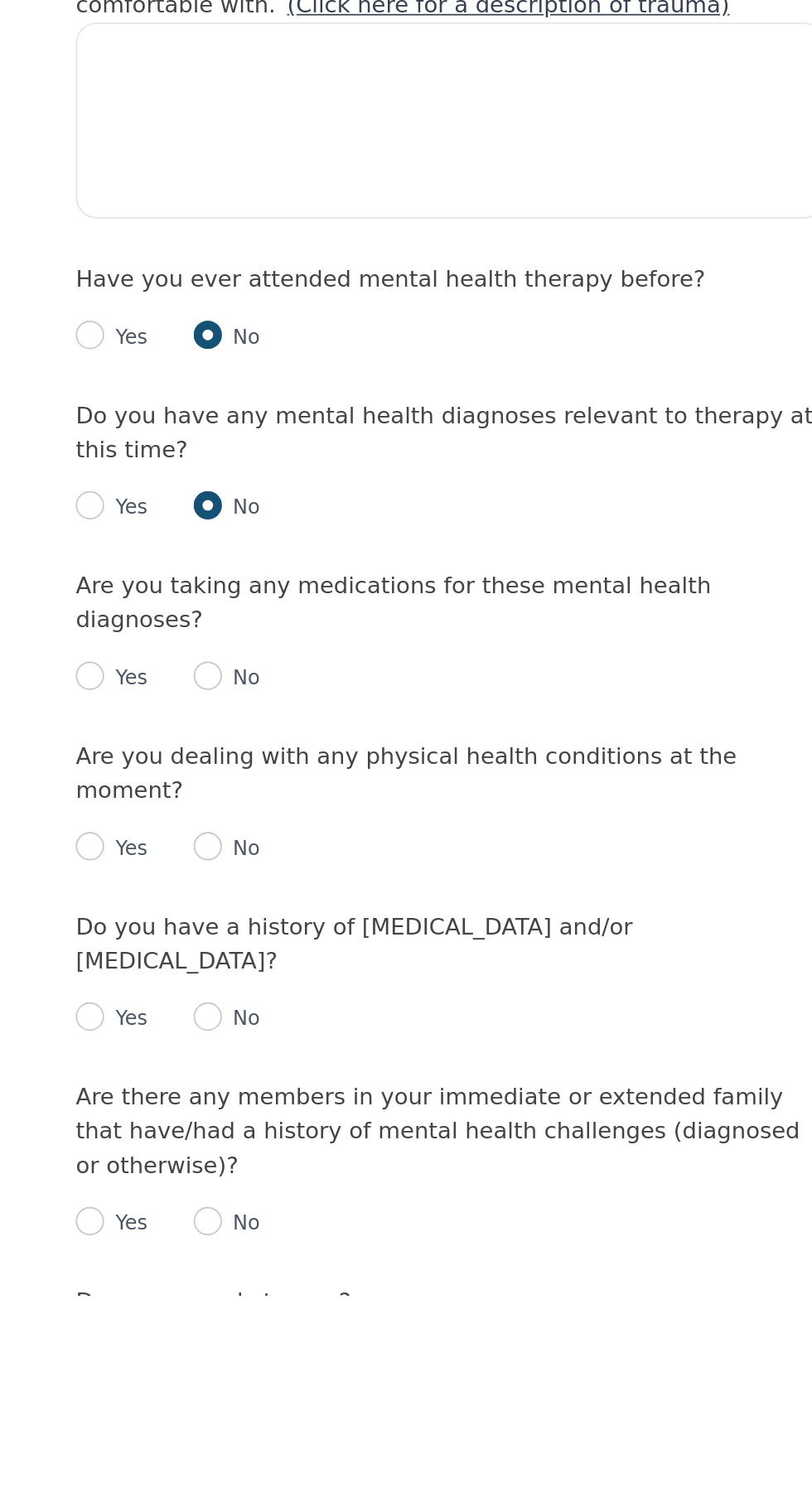
scroll to position [1027, 0]
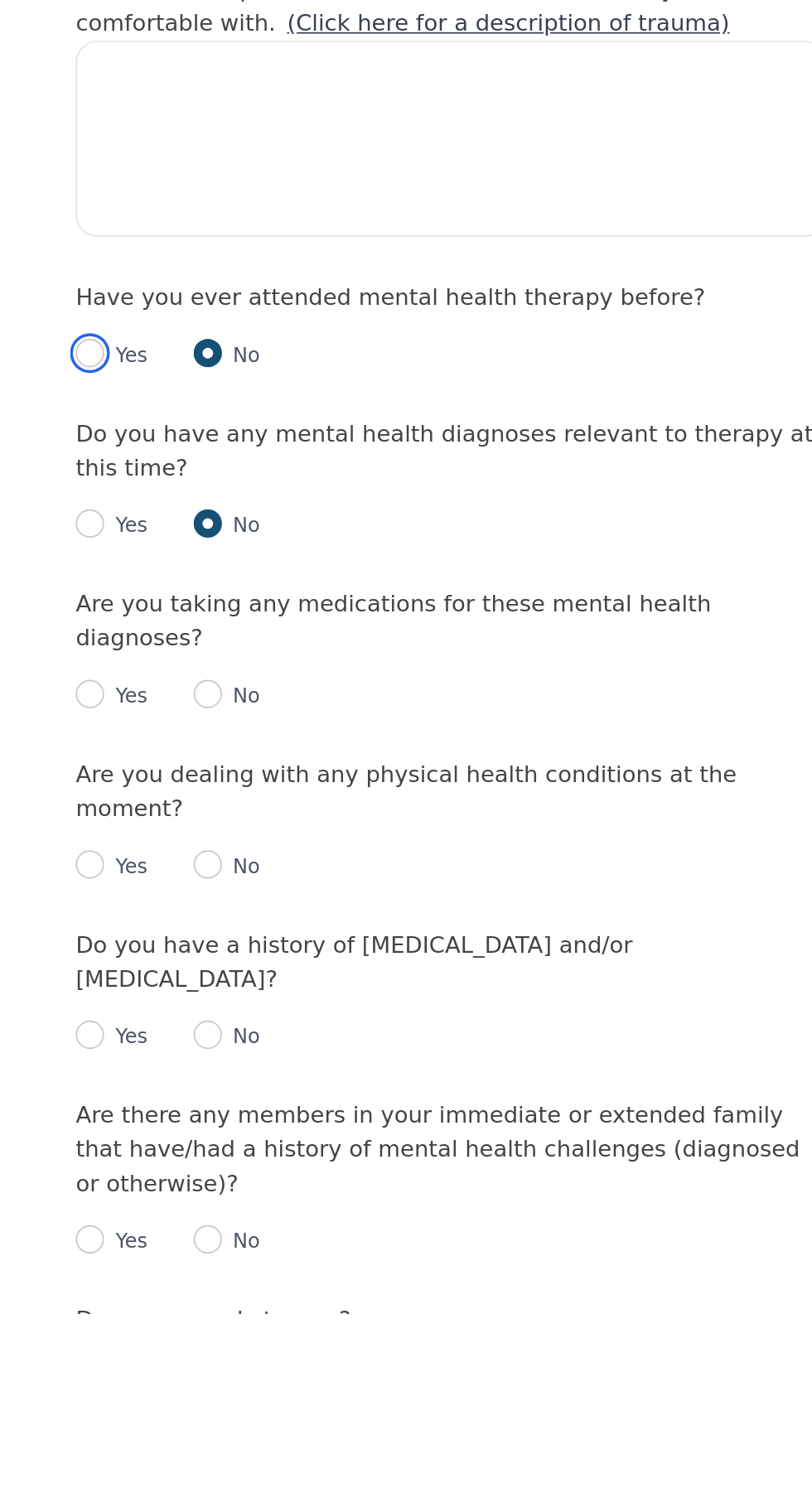
click at [193, 936] on input "radio" at bounding box center [195, 927] width 16 height 16
radio input "true"
radio input "false"
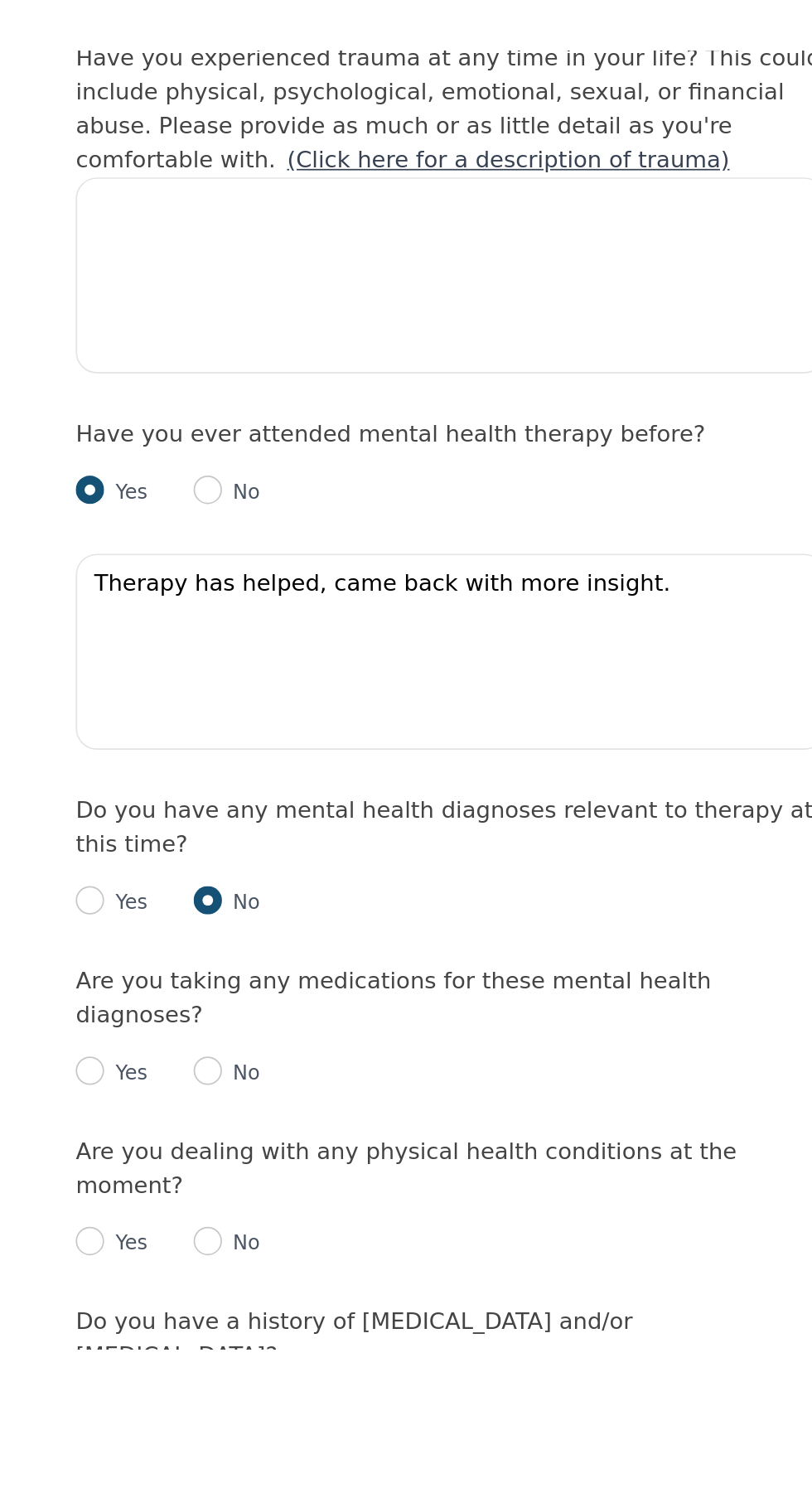
scroll to position [1069, 0]
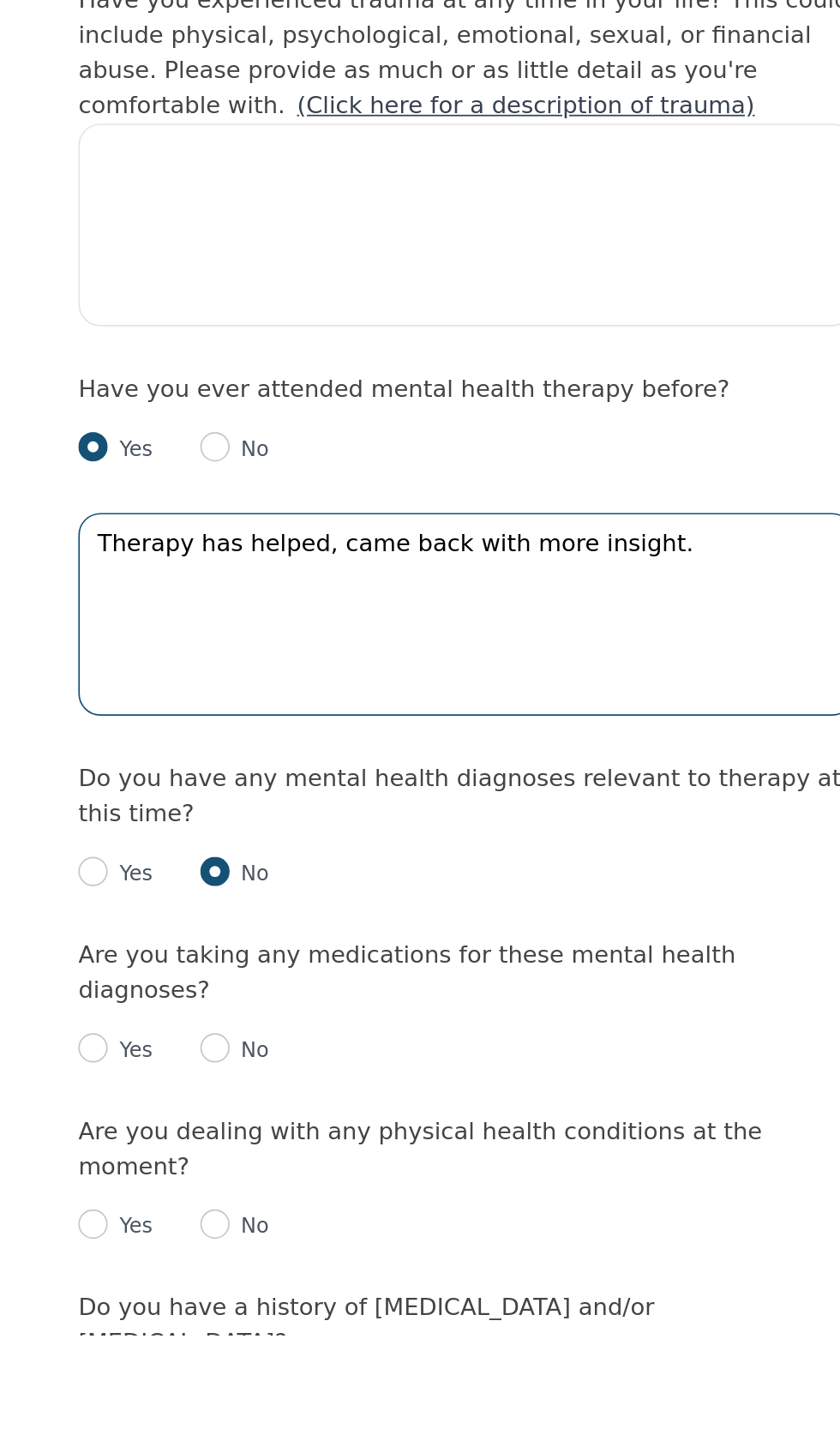
click at [586, 1073] on textarea "Therapy has helped, came back with more insight." at bounding box center [420, 1014] width 453 height 118
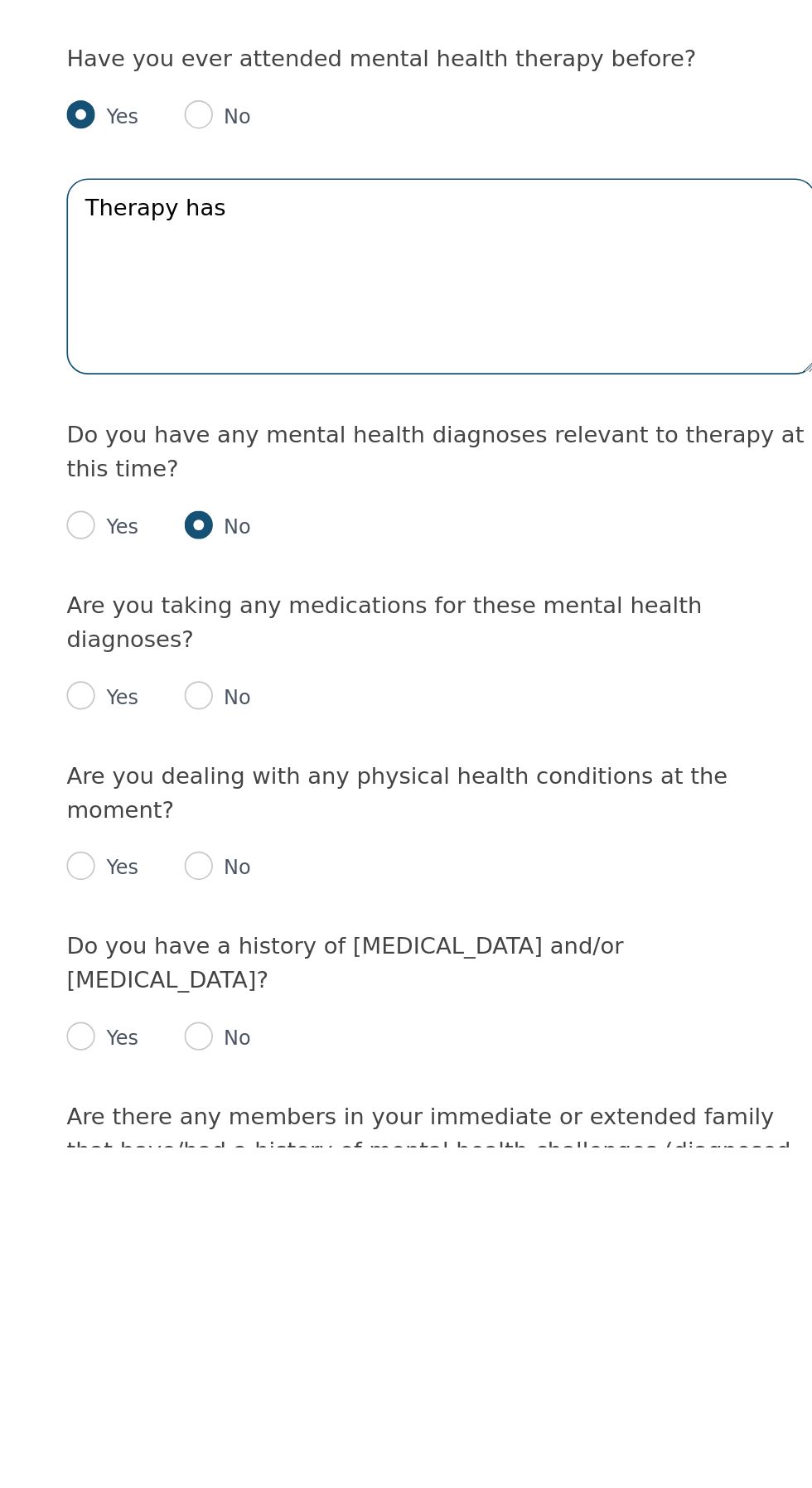
type textarea "Therapy"
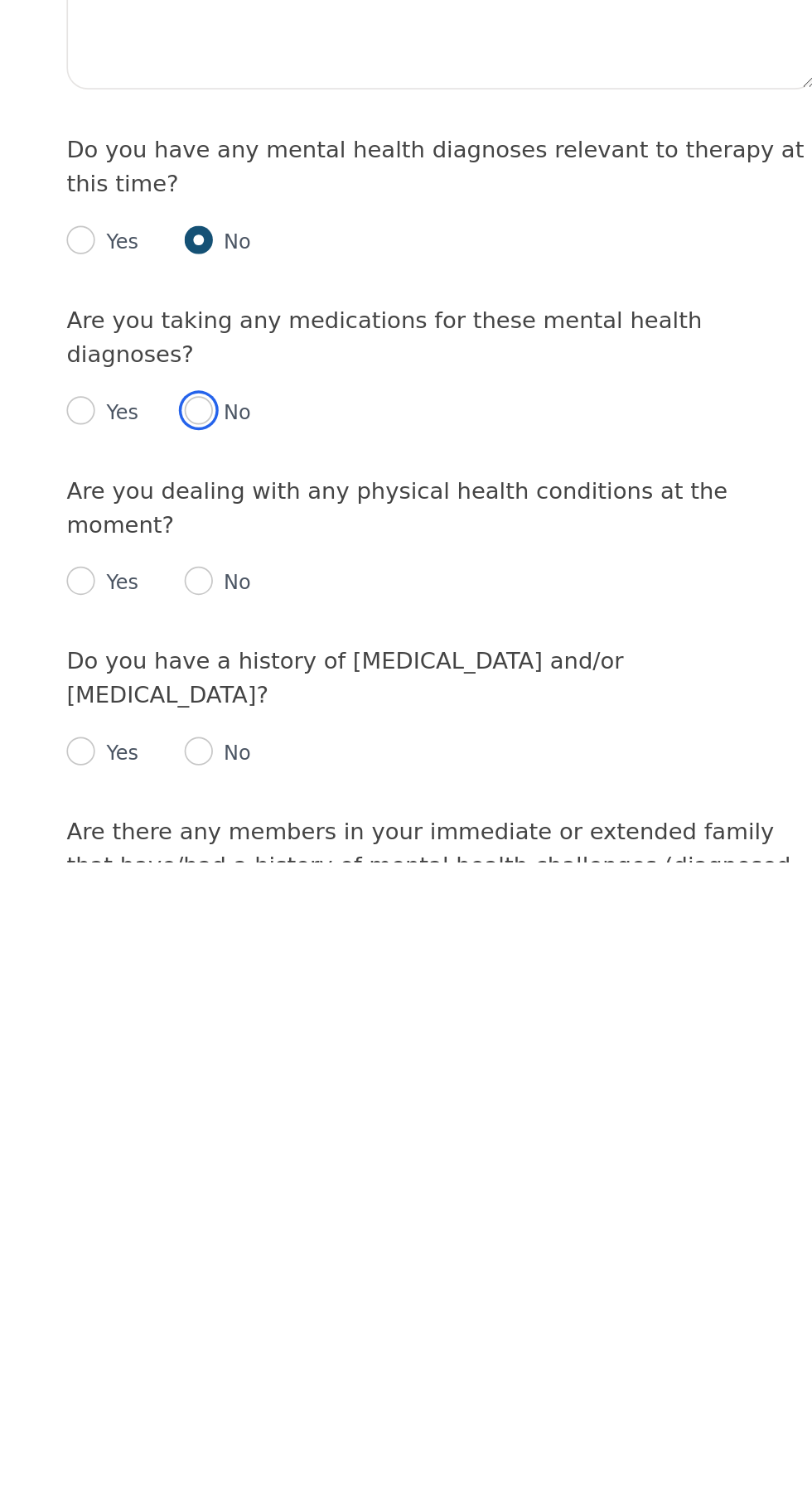
click at [271, 1233] on input "radio" at bounding box center [264, 1224] width 16 height 16
radio input "true"
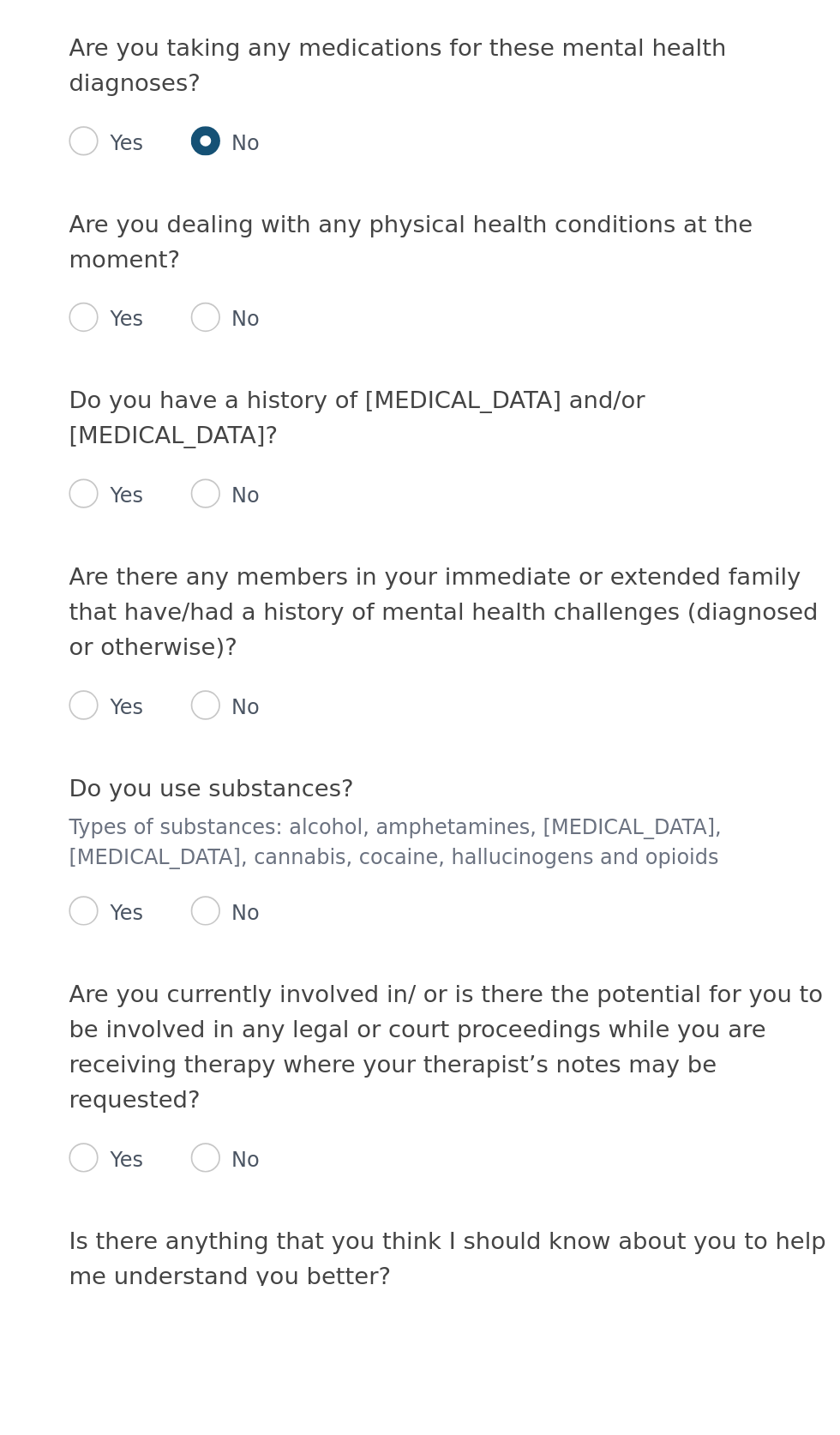
scroll to position [1608, 0]
click at [202, 878] on input "radio" at bounding box center [202, 869] width 17 height 17
radio input "true"
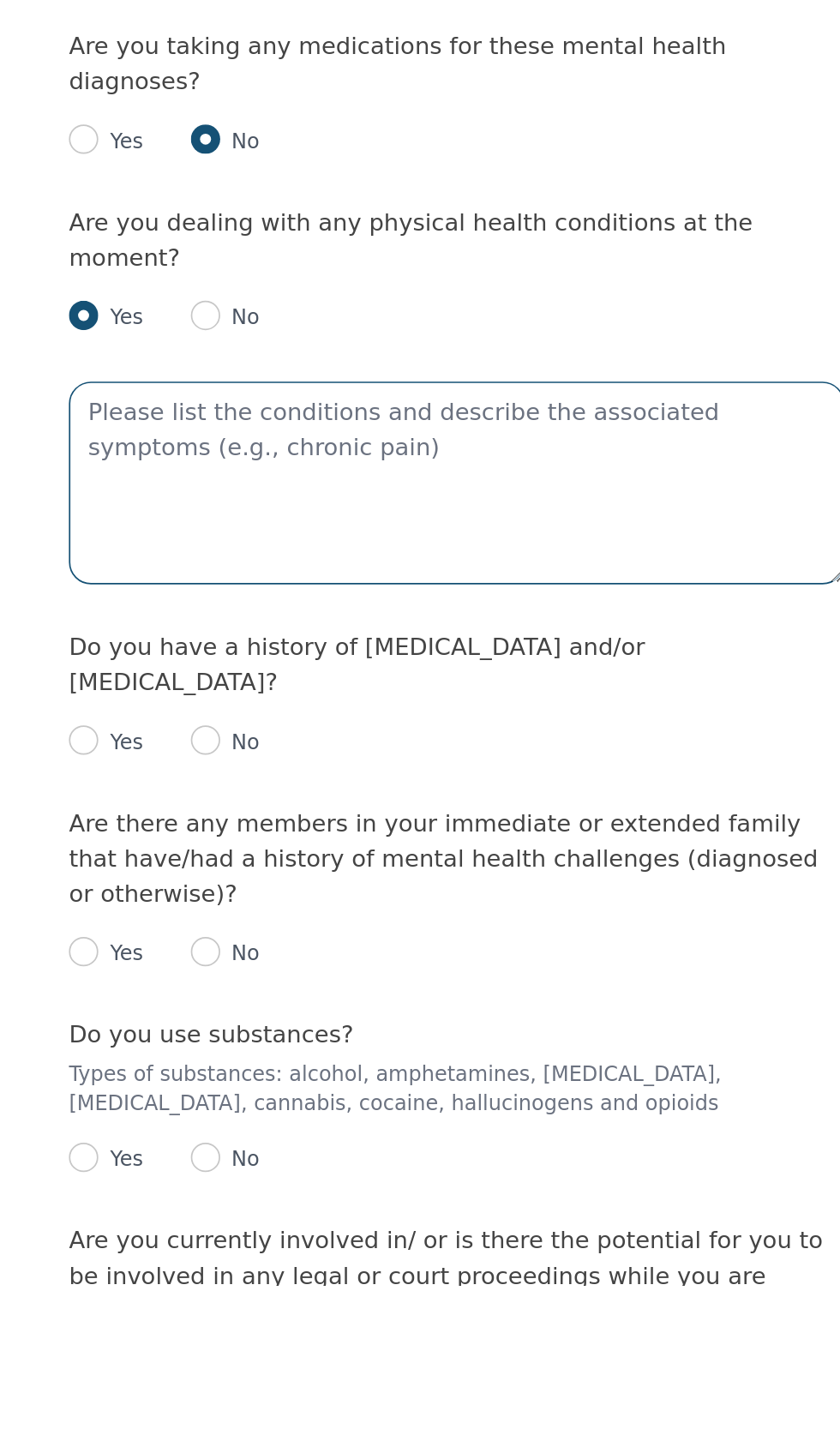
click at [356, 1026] on textarea at bounding box center [420, 967] width 453 height 118
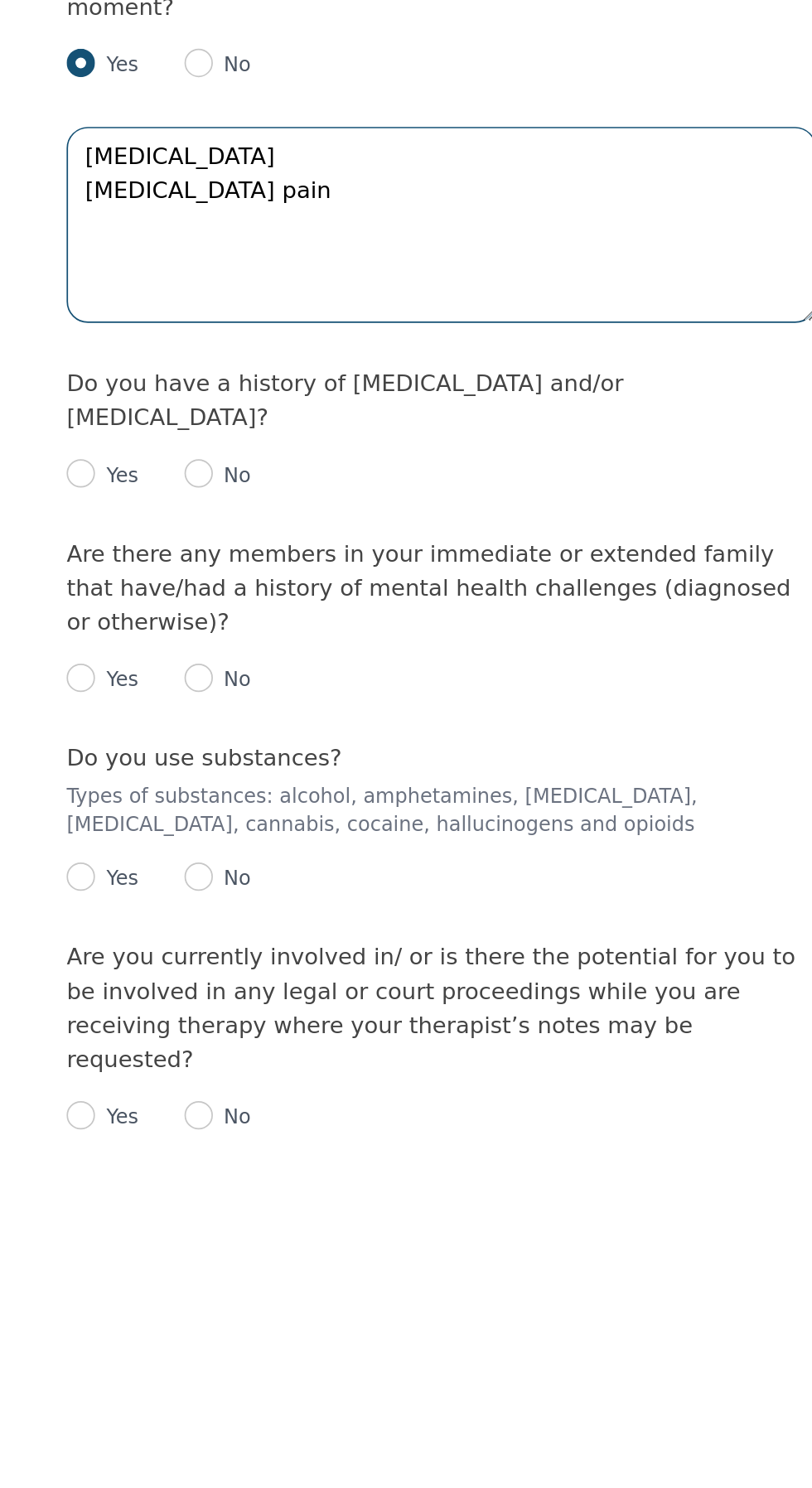
type textarea "[MEDICAL_DATA] [MEDICAL_DATA] pain"
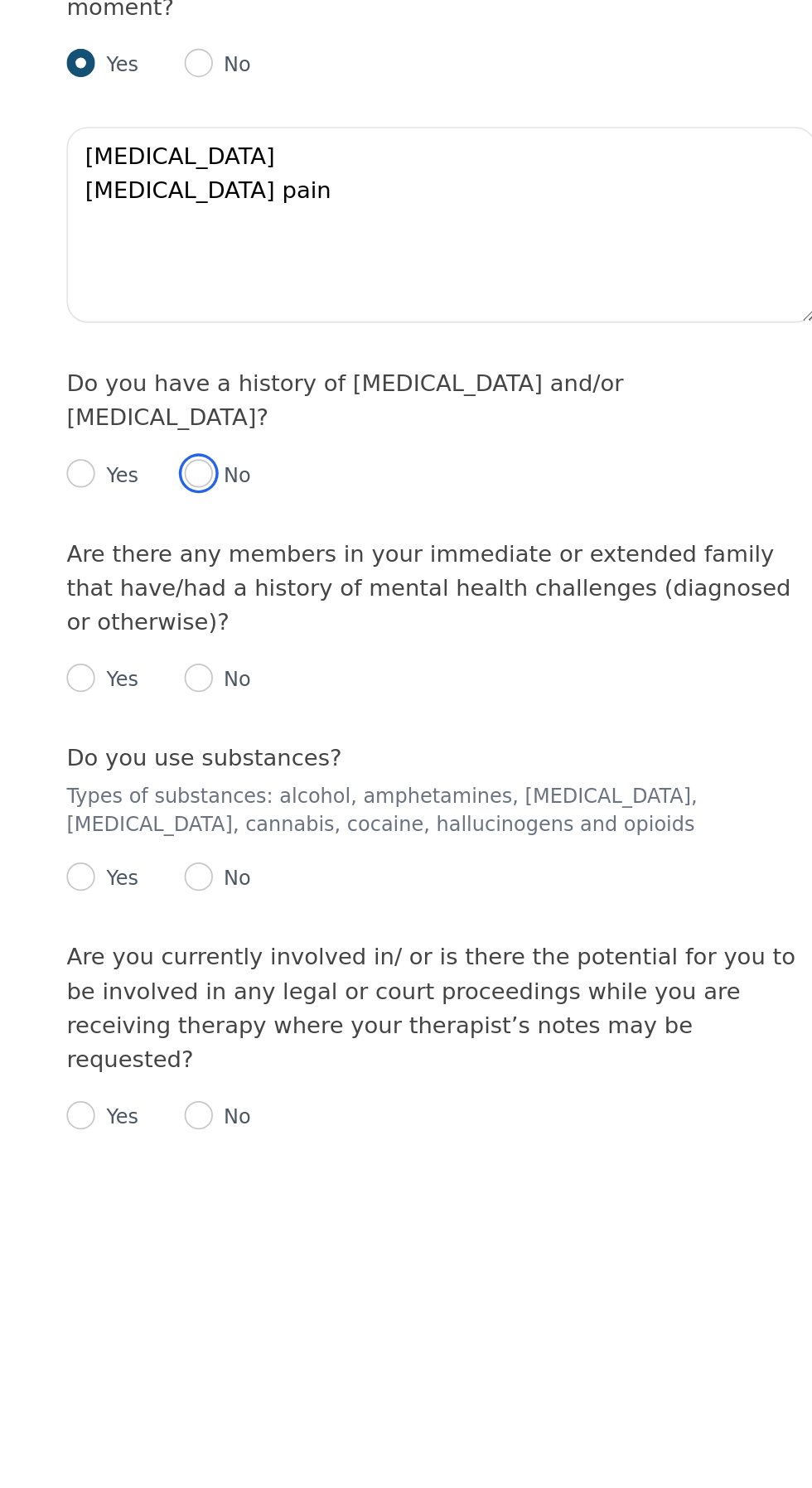
click at [272, 1088] on input "radio" at bounding box center [264, 1079] width 16 height 16
radio input "true"
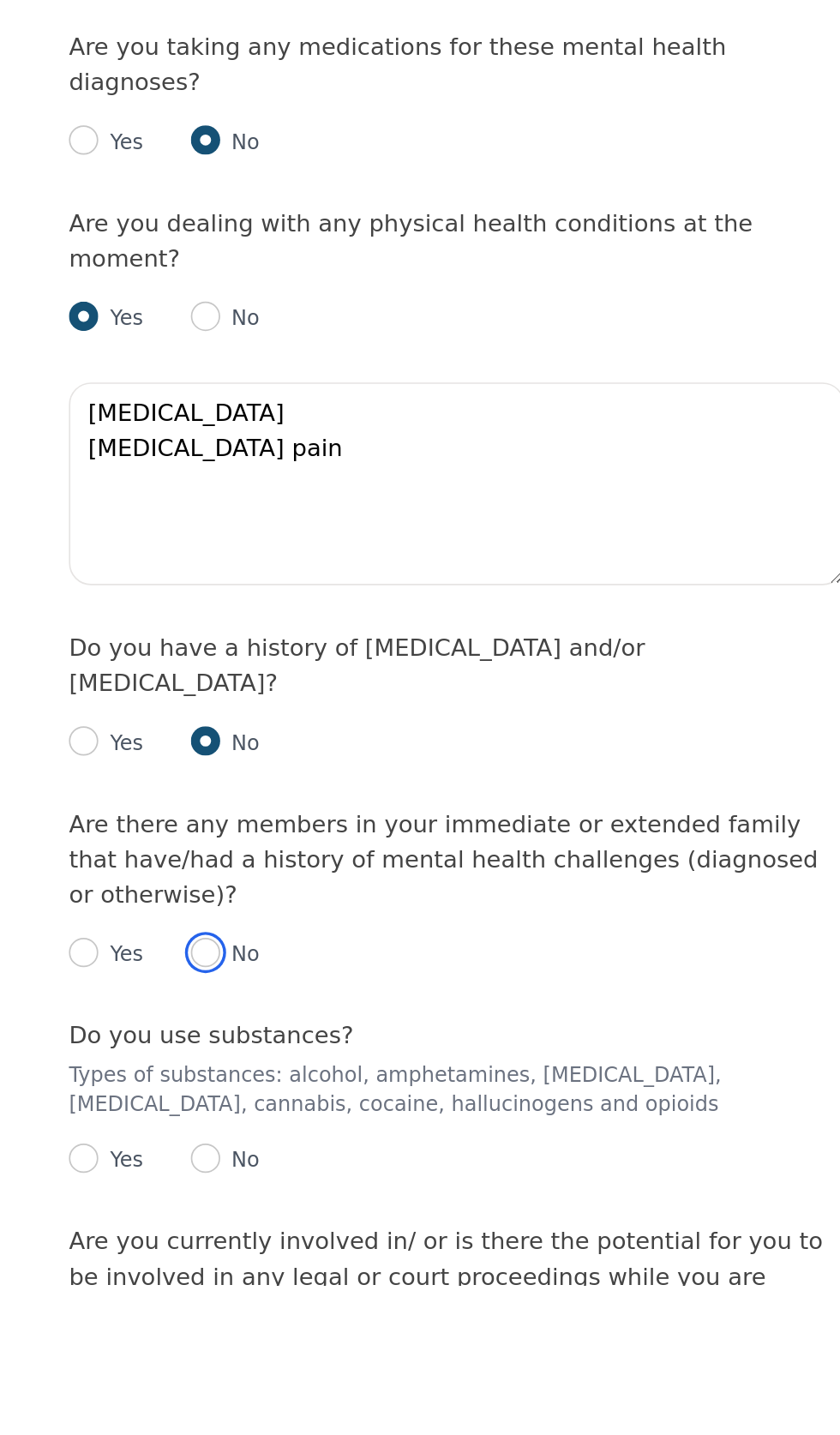
click at [282, 1249] on input "radio" at bounding box center [273, 1240] width 17 height 17
radio input "true"
click at [277, 1369] on input "radio" at bounding box center [273, 1360] width 17 height 17
radio input "true"
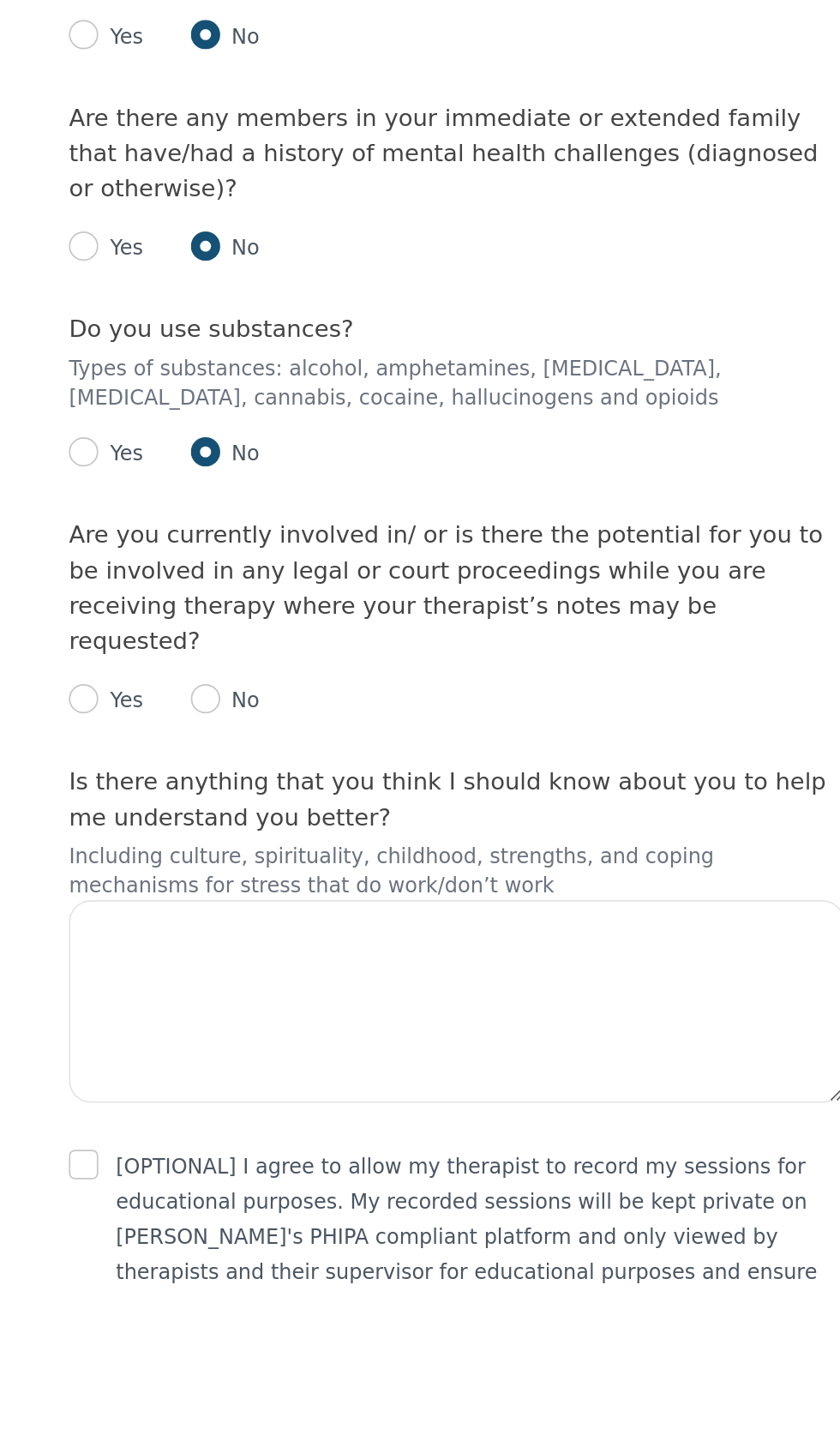
scroll to position [2055, 0]
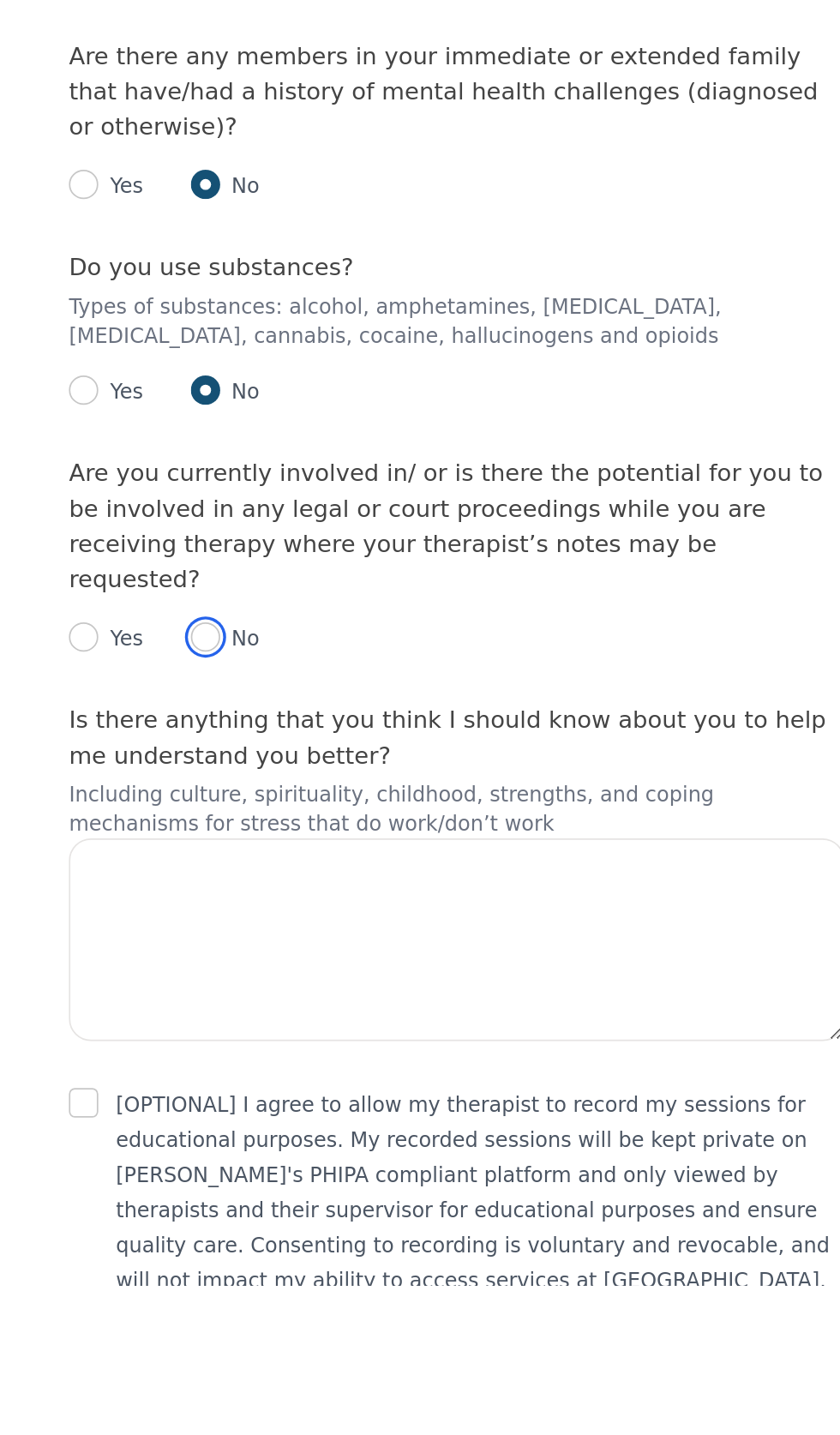
click at [280, 1066] on input "radio" at bounding box center [273, 1056] width 17 height 17
radio input "true"
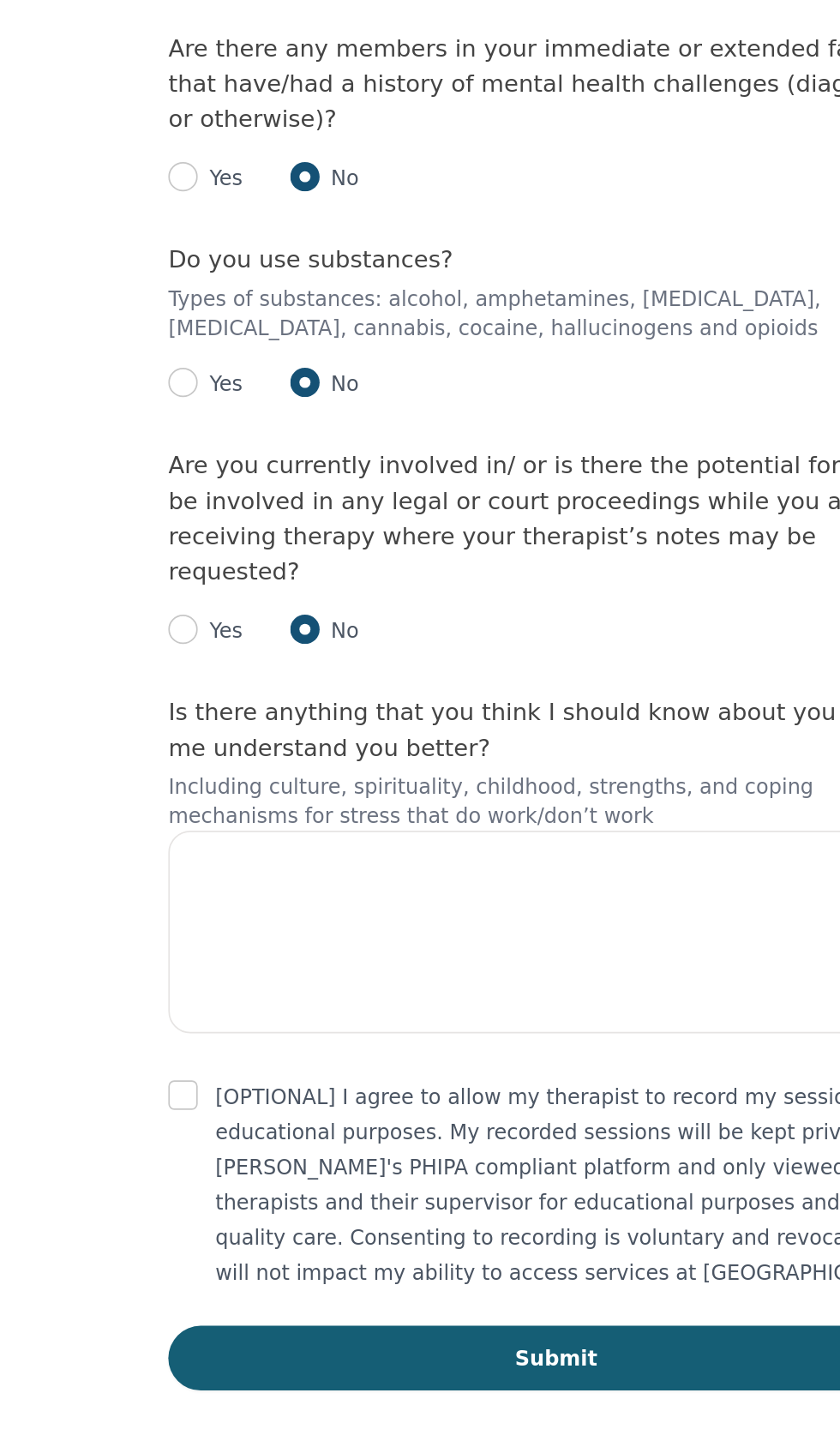
scroll to position [2193, 0]
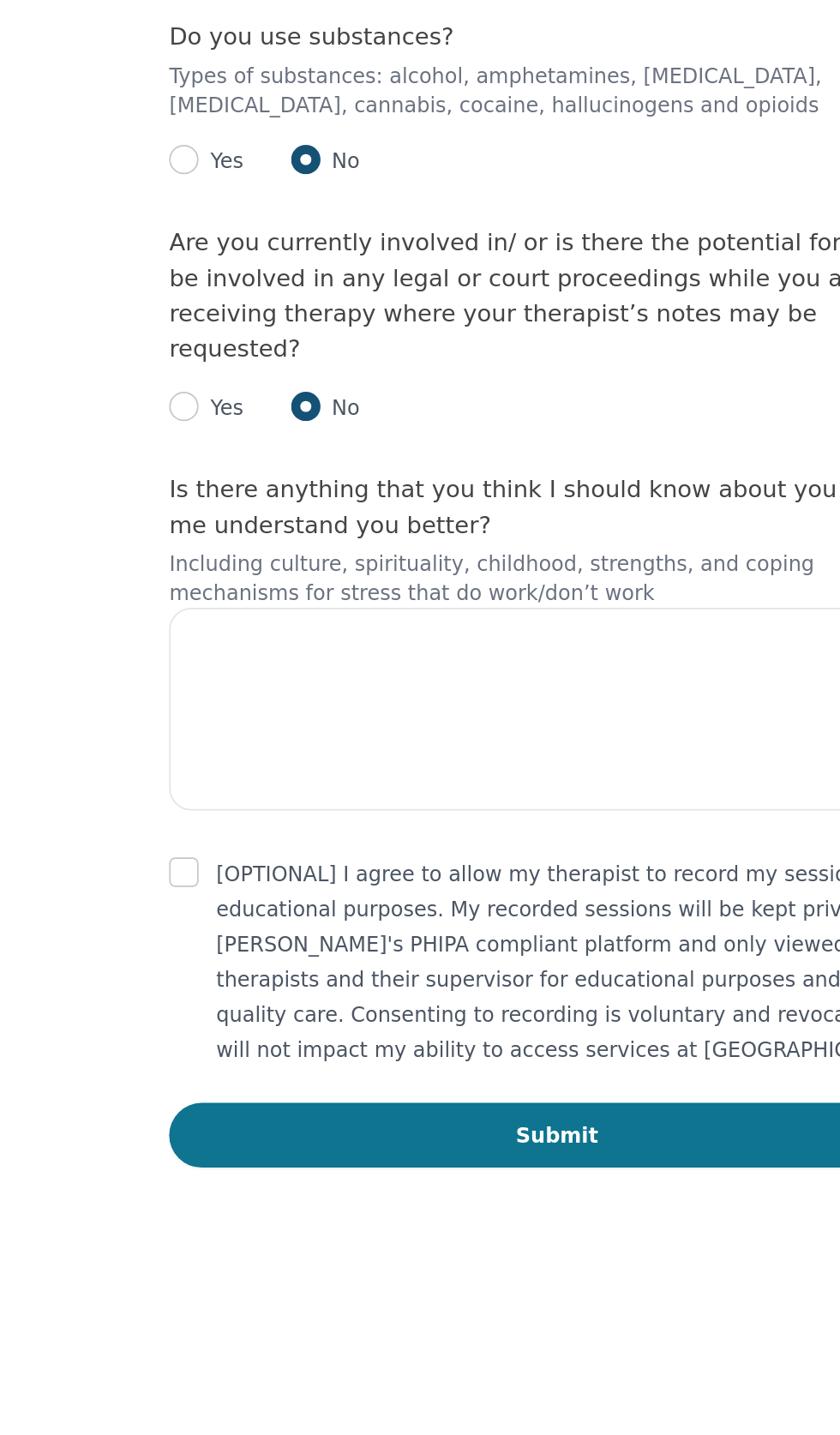
click at [426, 1366] on button "Submit" at bounding box center [420, 1348] width 453 height 38
